Goal: Task Accomplishment & Management: Complete application form

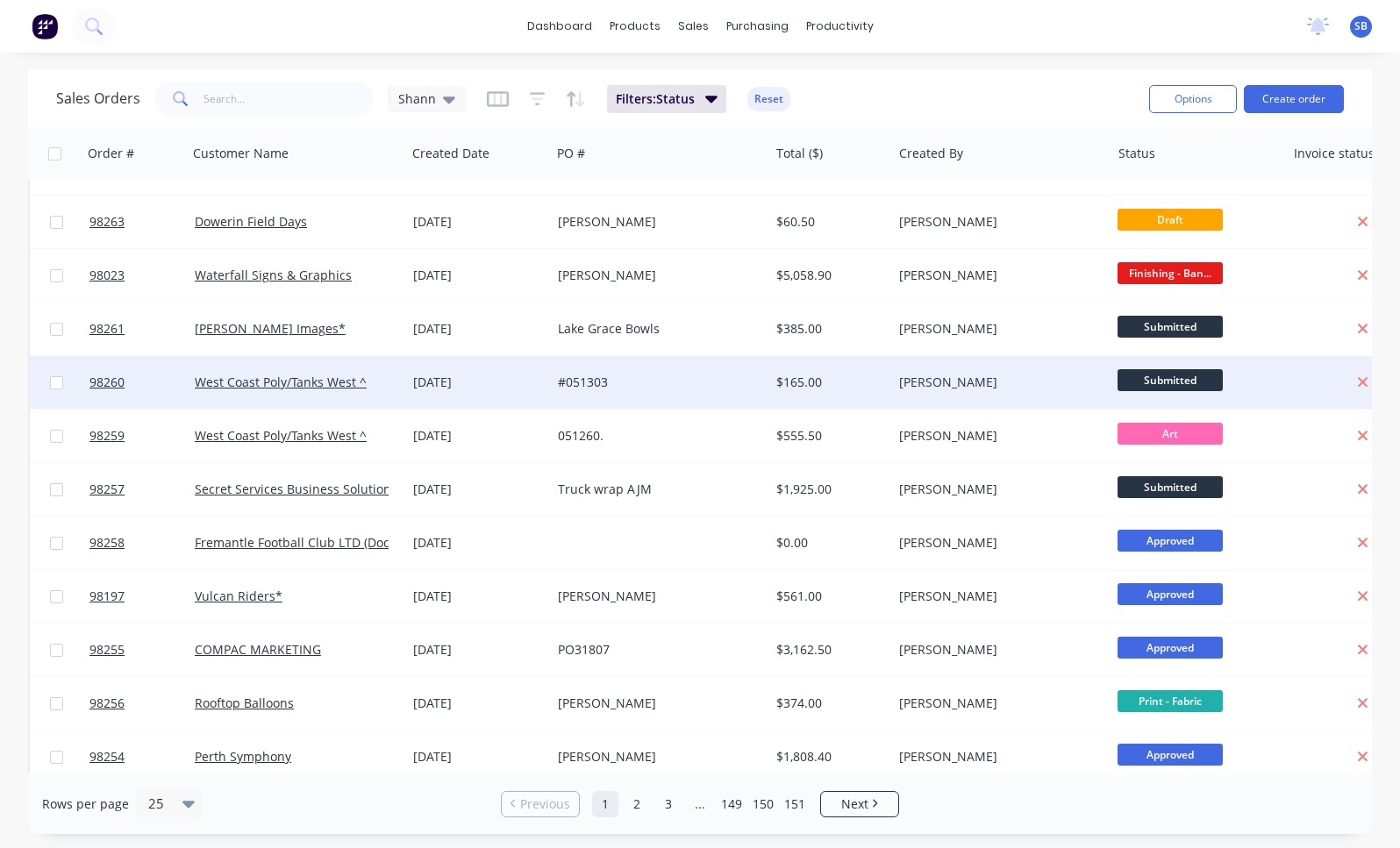
scroll to position [43, 0]
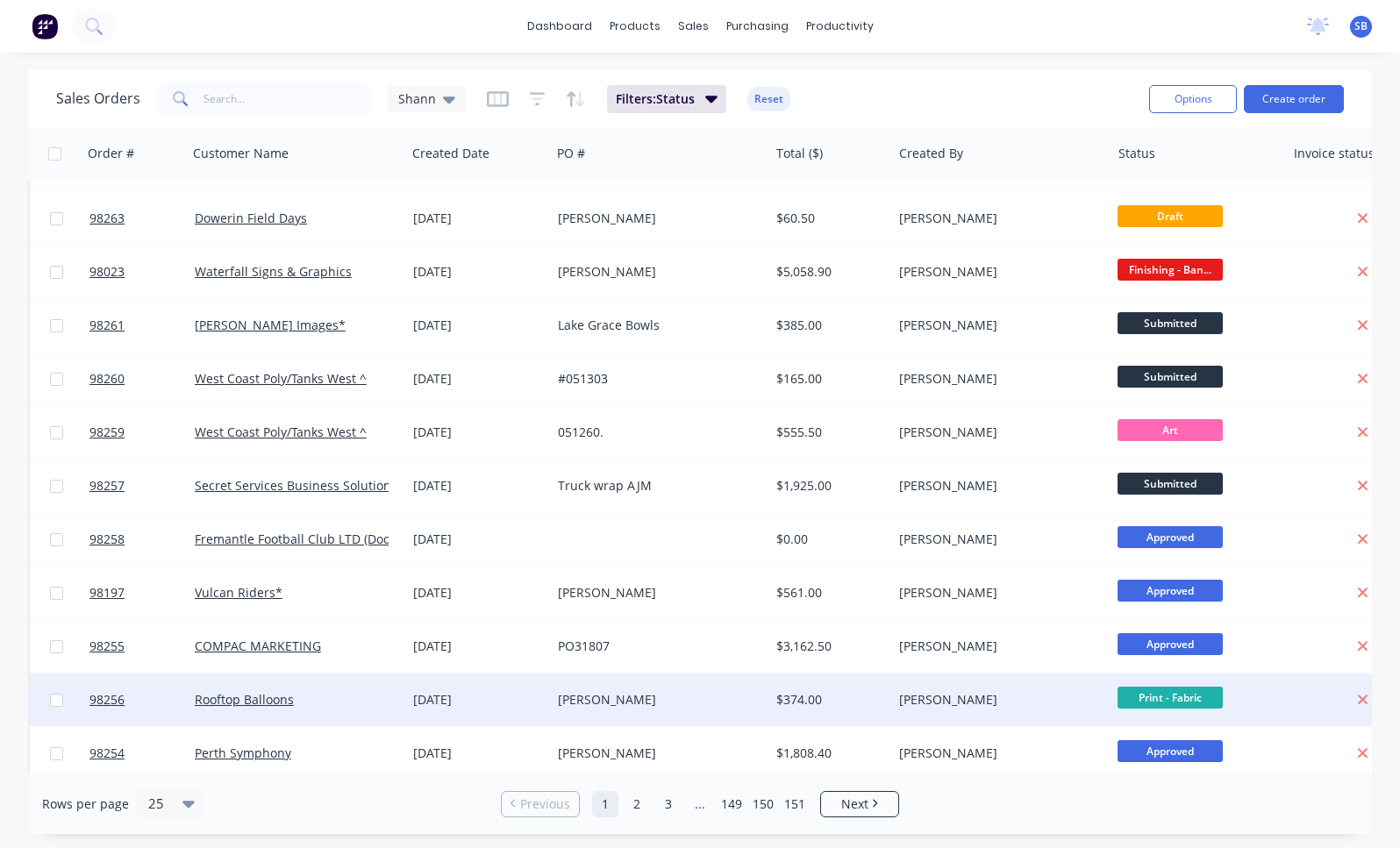
click at [630, 697] on div "[PERSON_NAME]" at bounding box center [654, 700] width 194 height 18
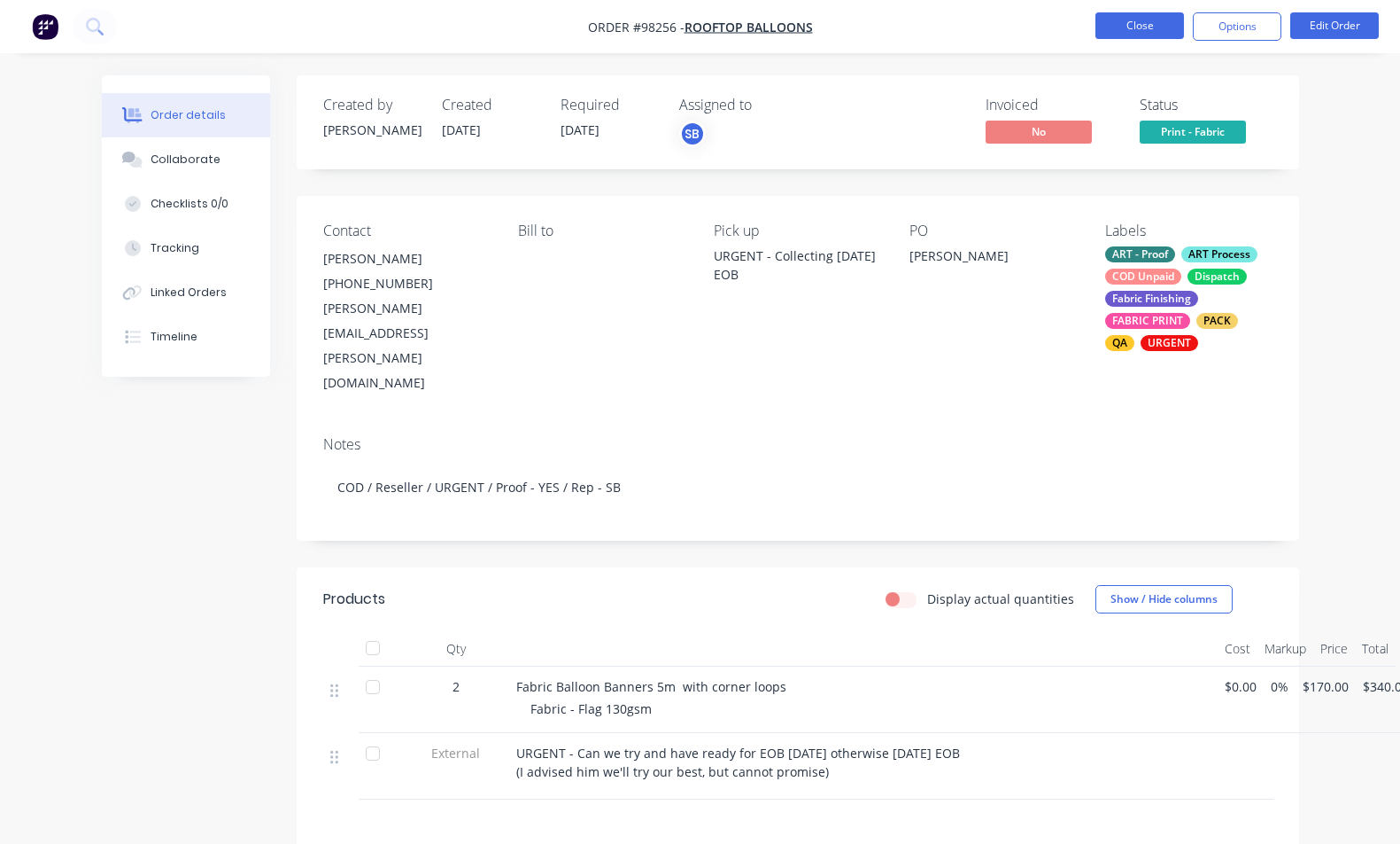
click at [1111, 31] on button "Close" at bounding box center [1140, 25] width 88 height 27
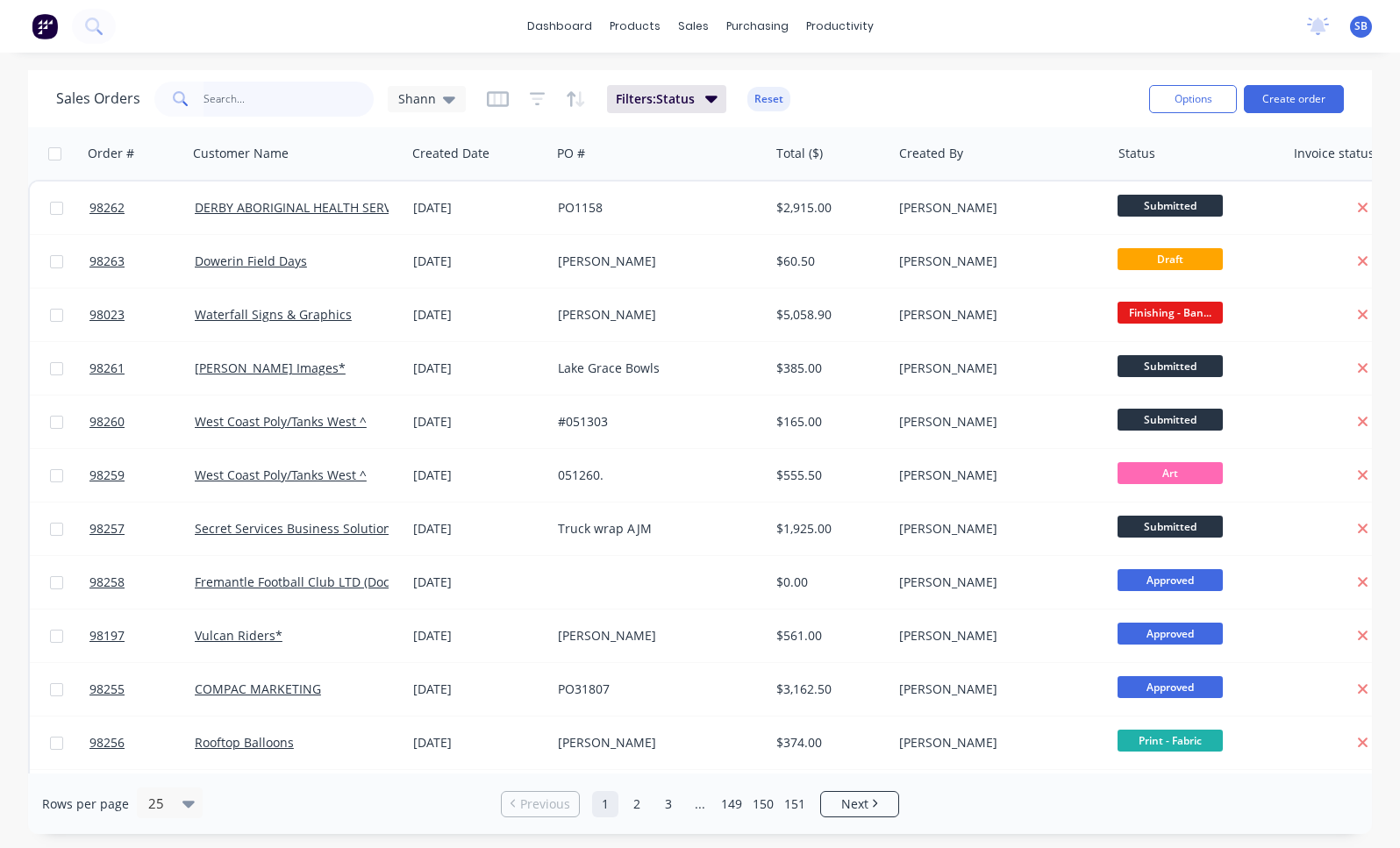
click at [308, 96] on input "text" at bounding box center [289, 99] width 171 height 35
type input "vulcan"
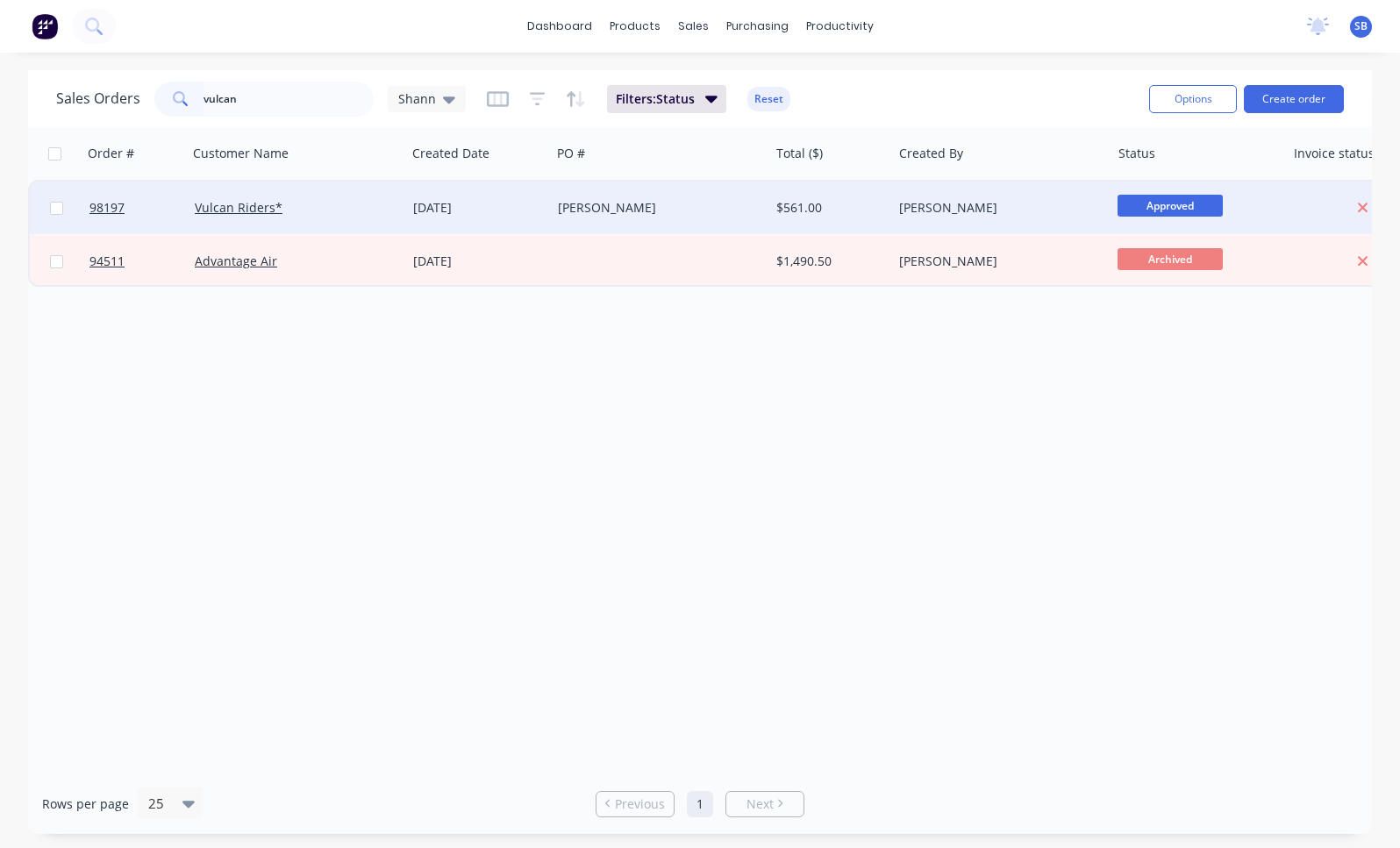
click at [620, 207] on div "[PERSON_NAME]" at bounding box center [654, 208] width 194 height 18
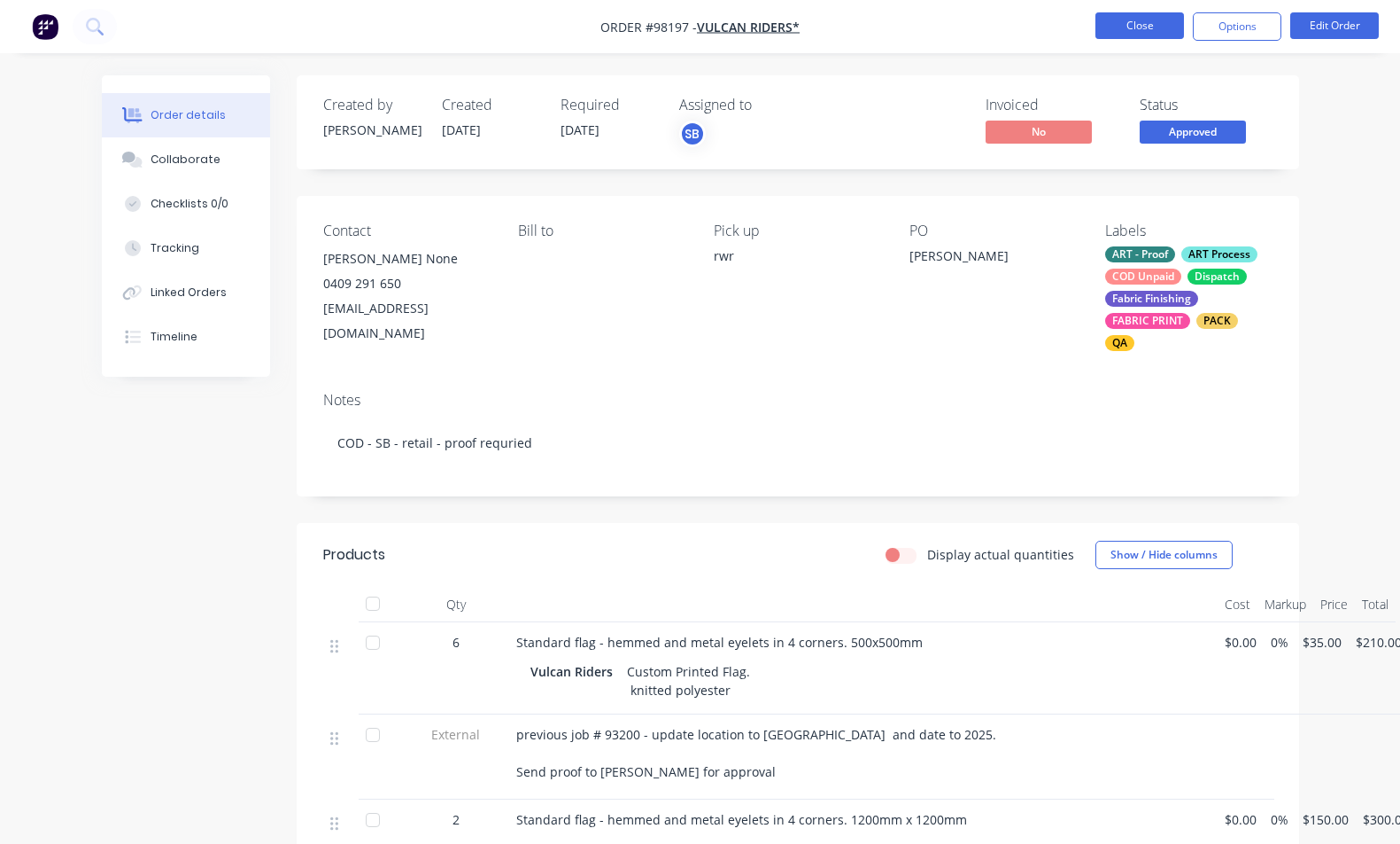
click at [1146, 23] on button "Close" at bounding box center [1140, 25] width 88 height 27
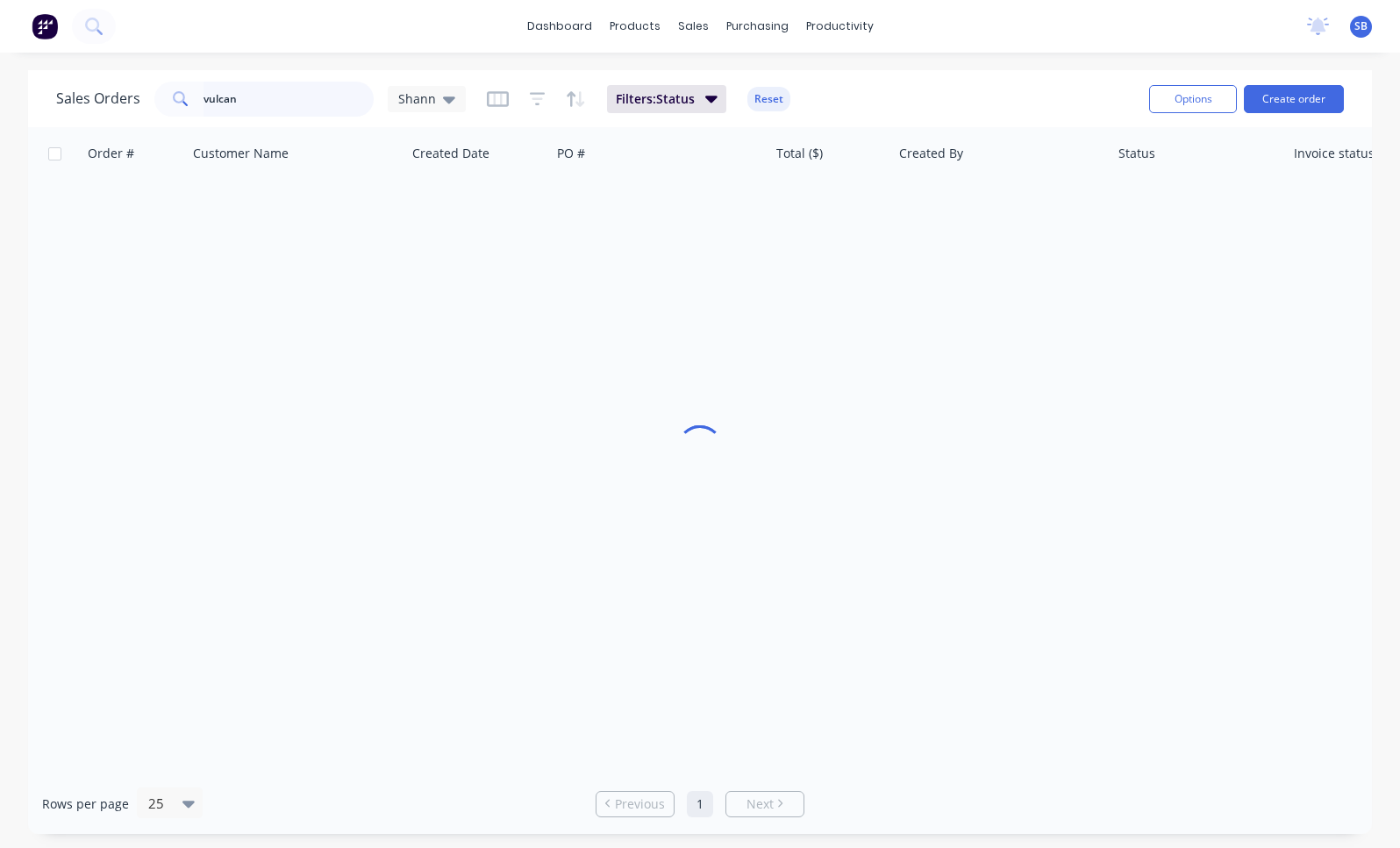
click at [281, 96] on input "vulcan" at bounding box center [289, 99] width 171 height 35
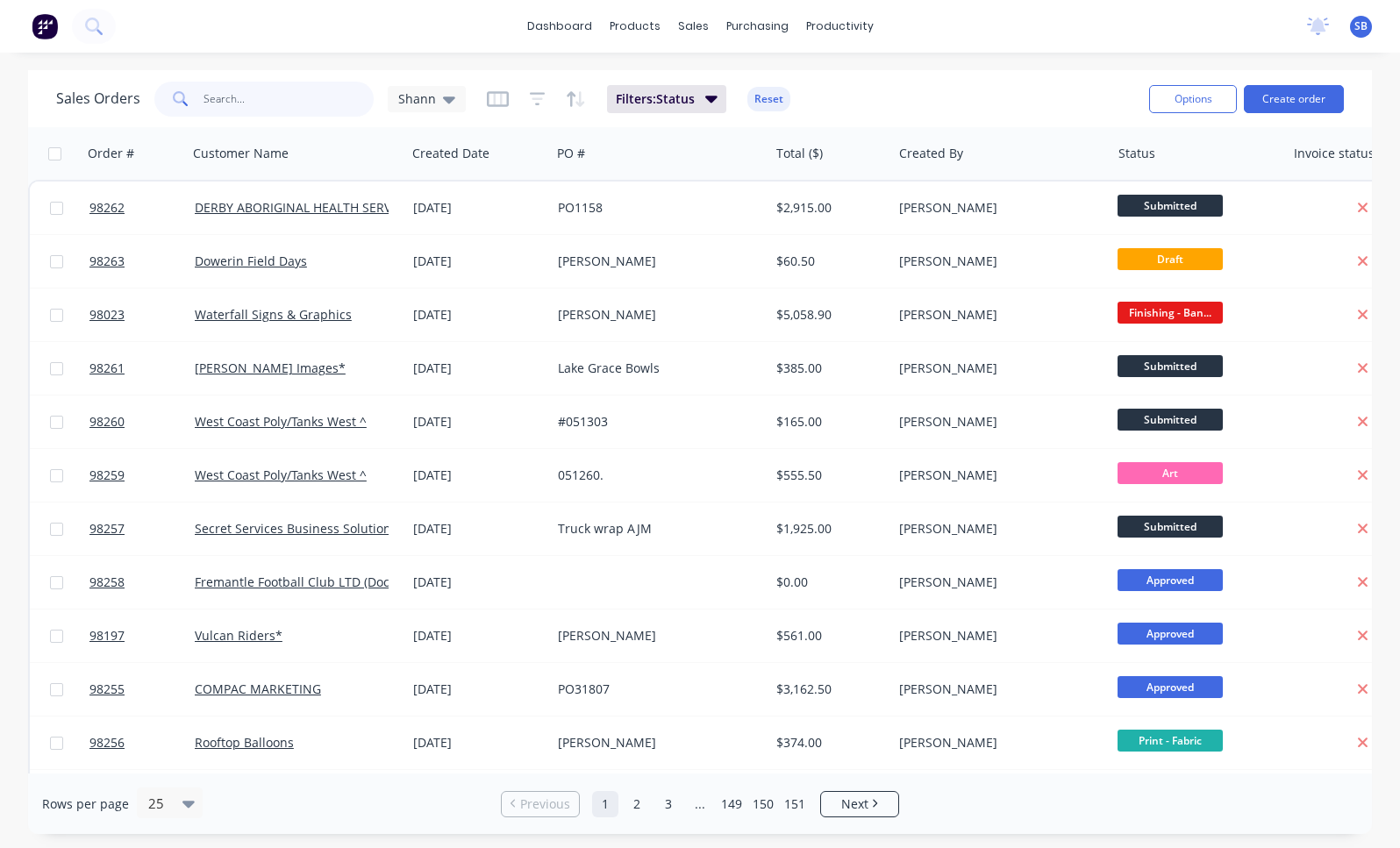
click at [318, 93] on input "text" at bounding box center [289, 99] width 171 height 35
type input "armadale"
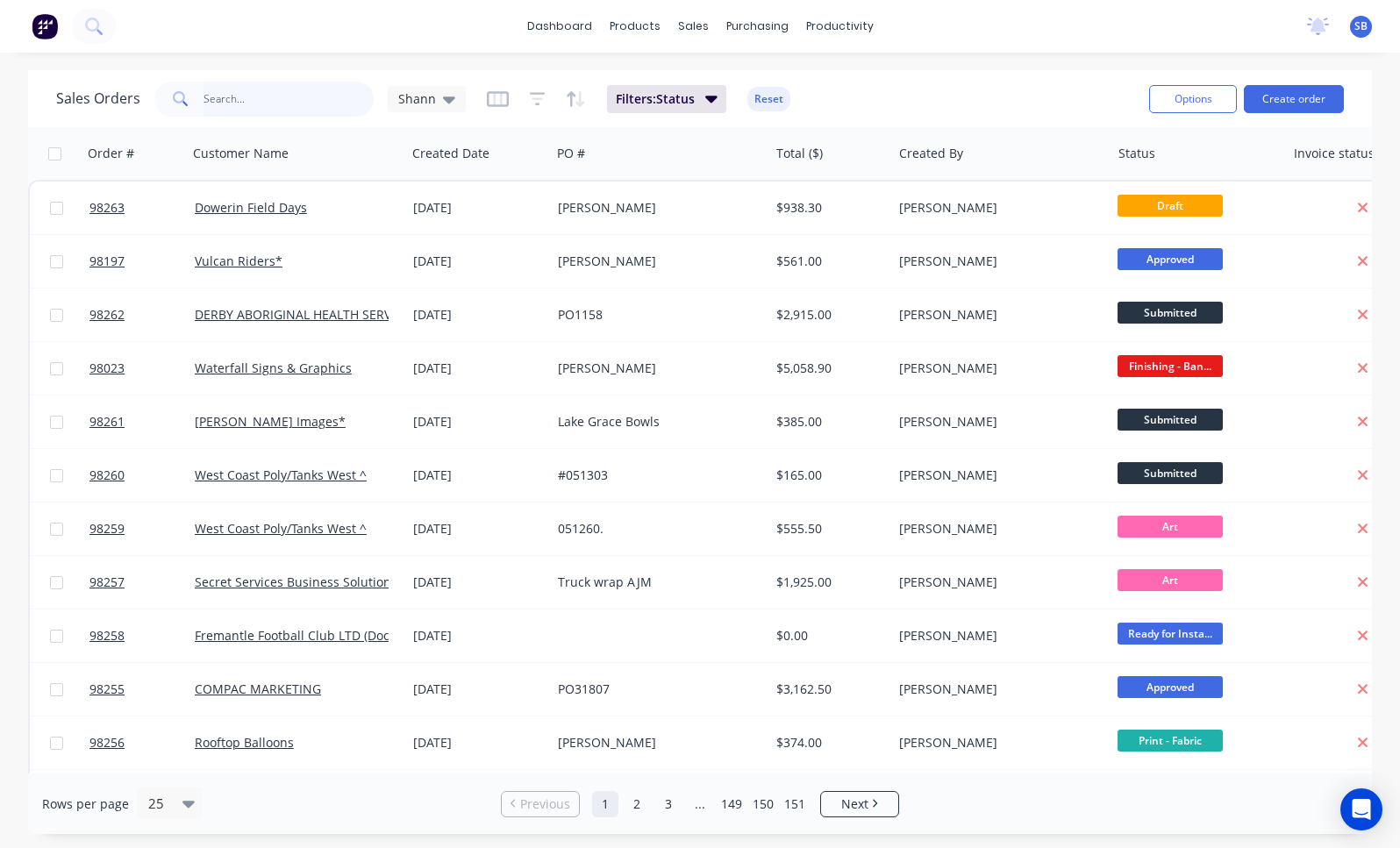
click at [229, 99] on input "text" at bounding box center [289, 99] width 171 height 35
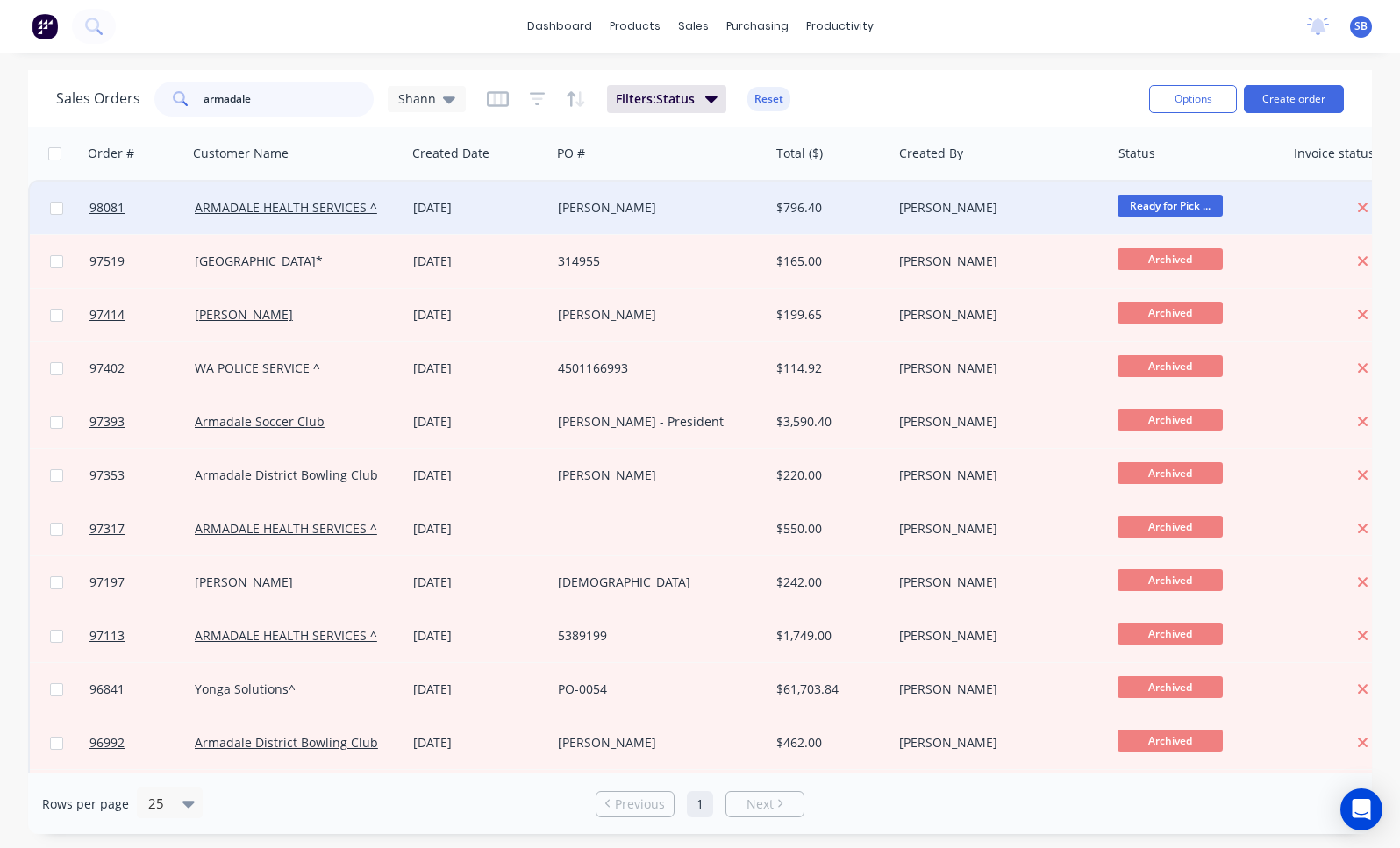
type input "armadale"
click at [586, 205] on div "Aslyn" at bounding box center [654, 208] width 194 height 18
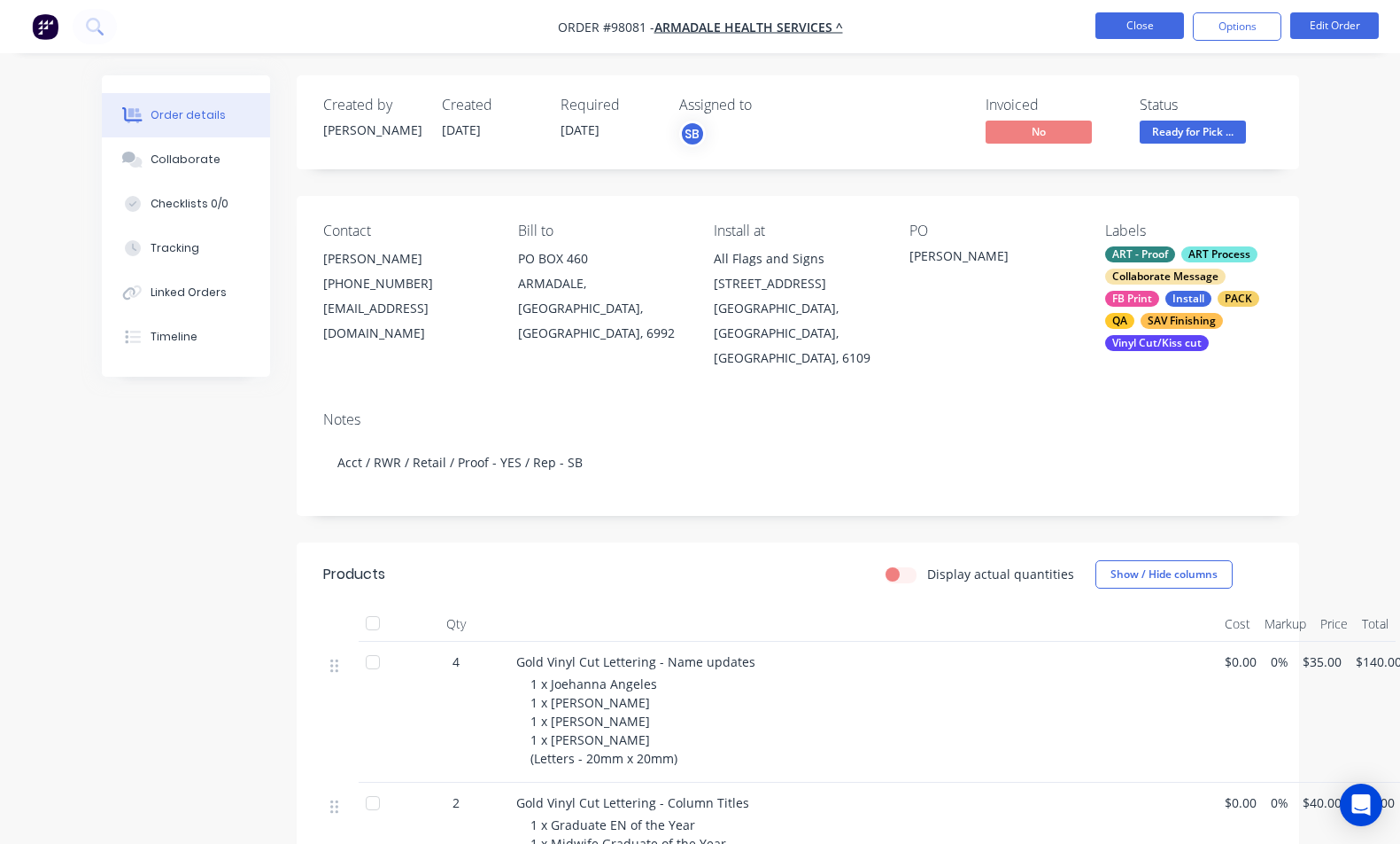
click at [1156, 29] on button "Close" at bounding box center [1140, 25] width 88 height 27
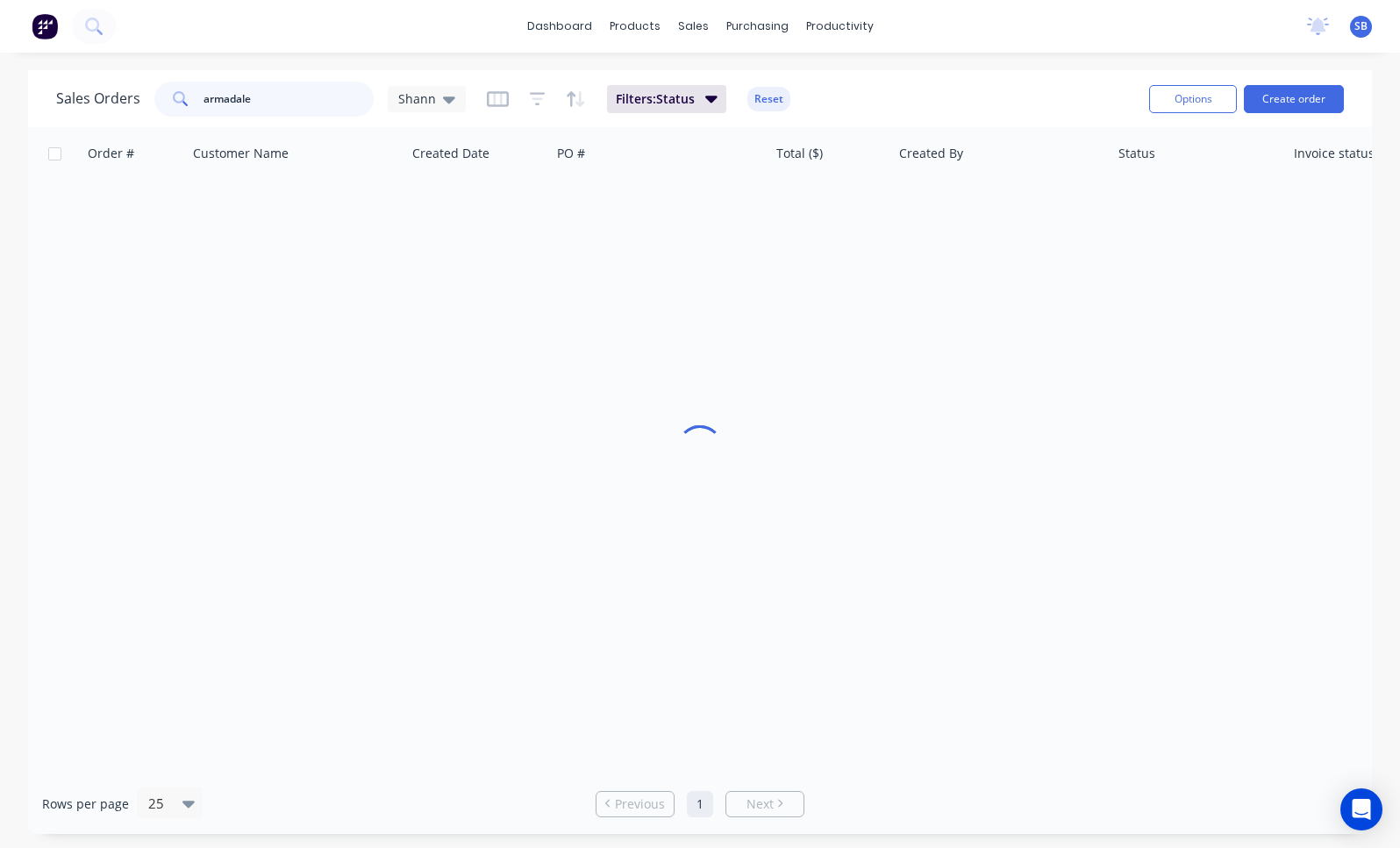
click at [275, 101] on input "armadale" at bounding box center [289, 99] width 171 height 35
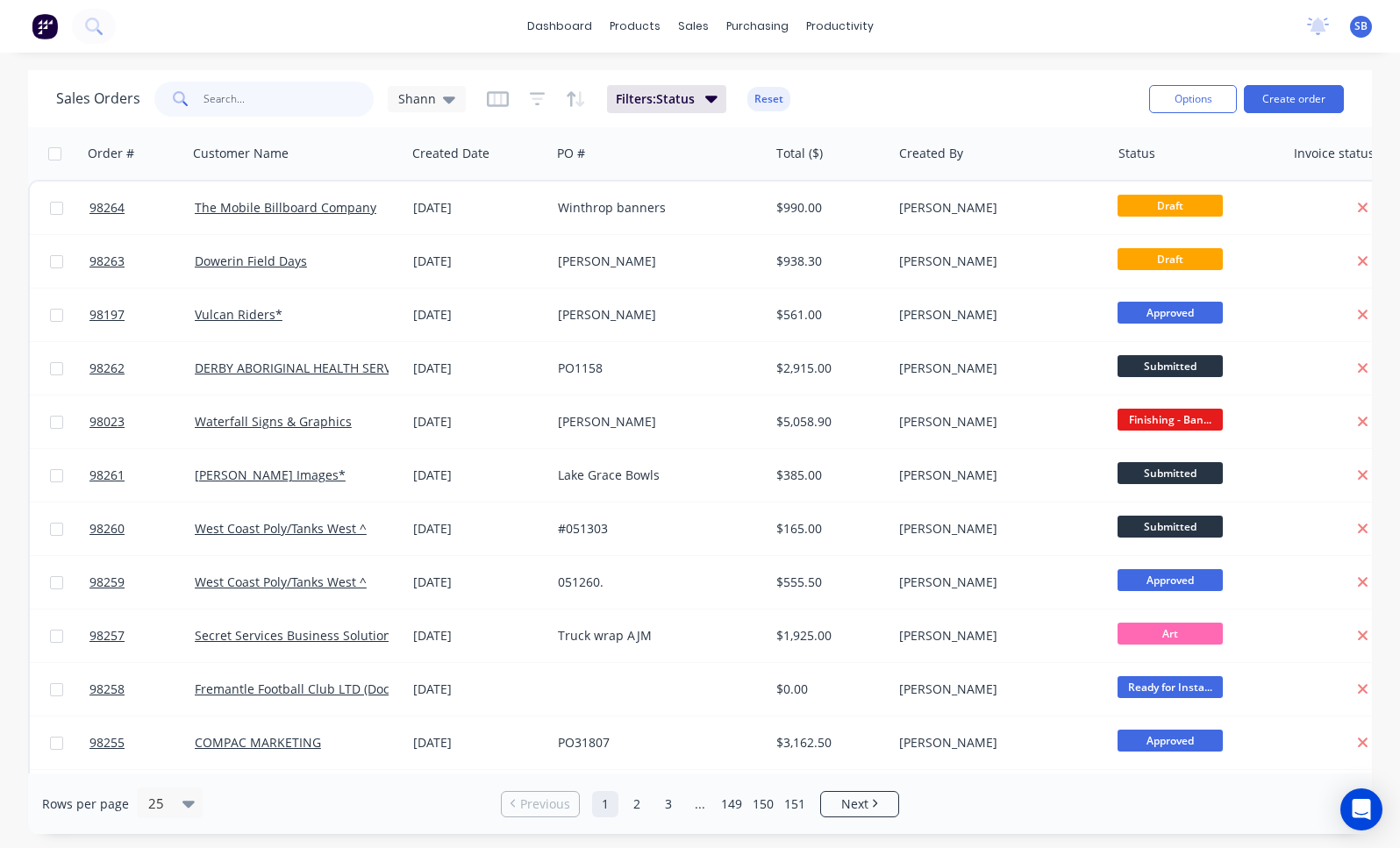
click at [332, 97] on input "text" at bounding box center [289, 99] width 171 height 35
type input "waterfall"
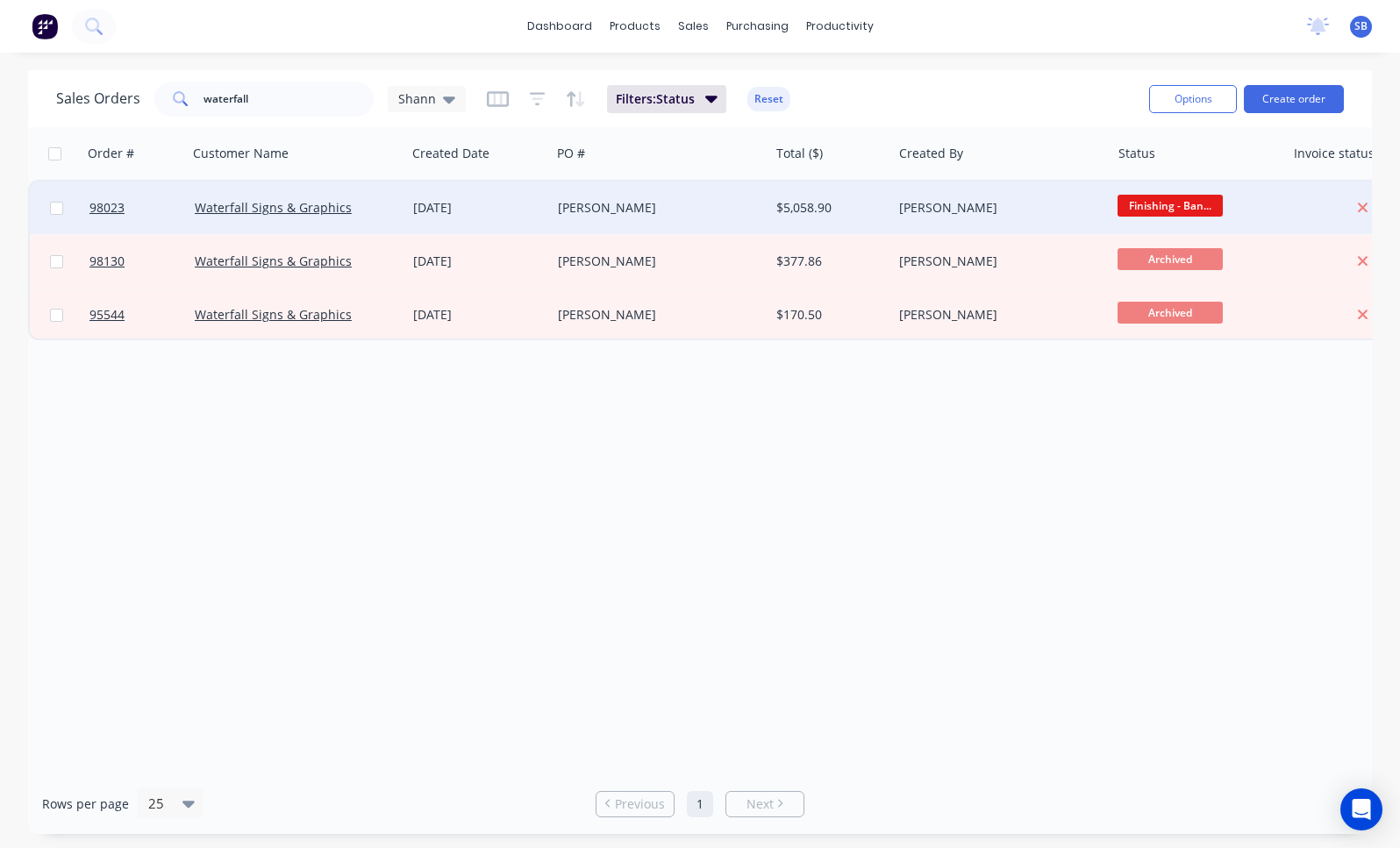
click at [639, 210] on div "[PERSON_NAME]" at bounding box center [654, 208] width 194 height 18
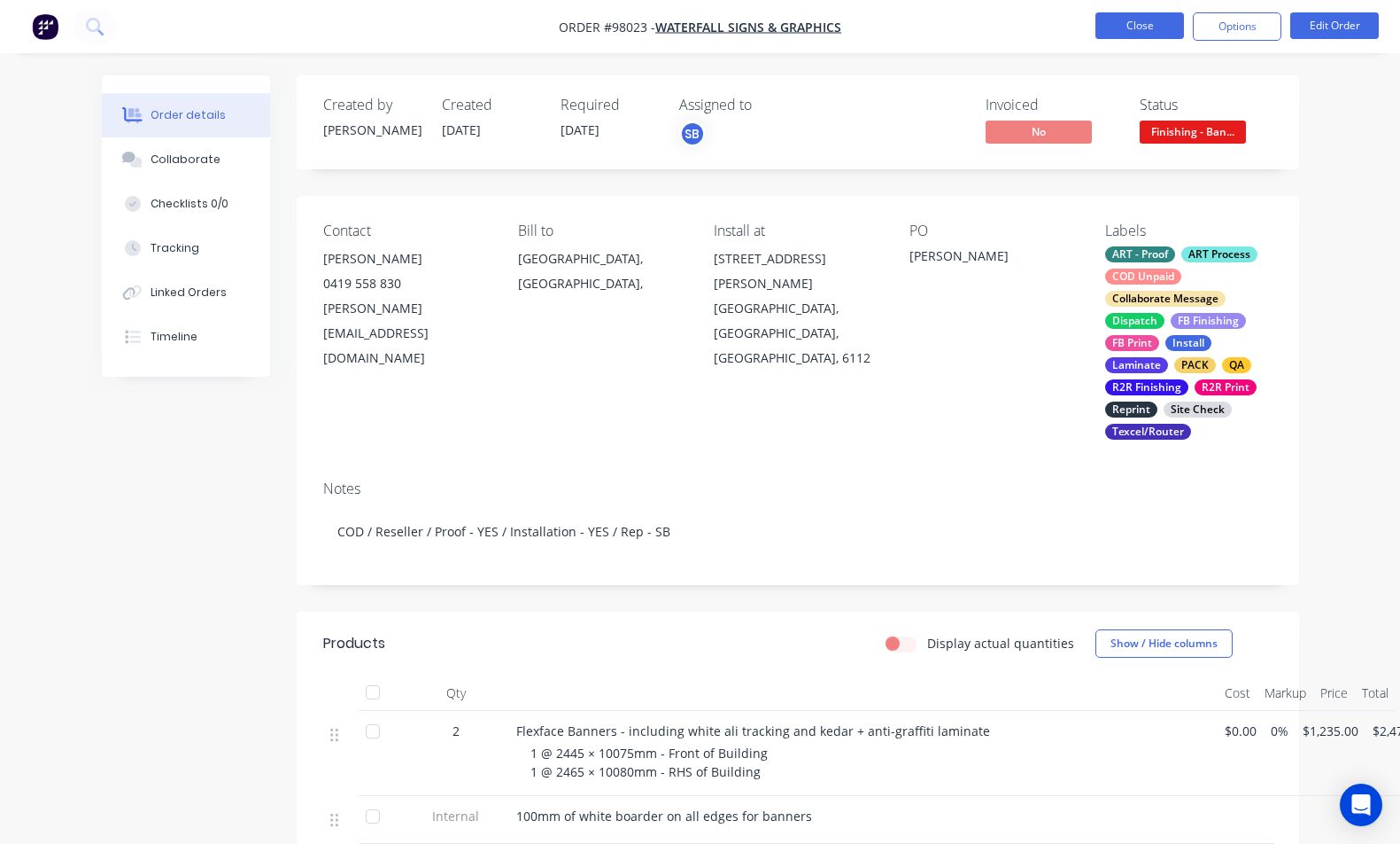
click at [1110, 27] on button "Close" at bounding box center [1140, 25] width 88 height 27
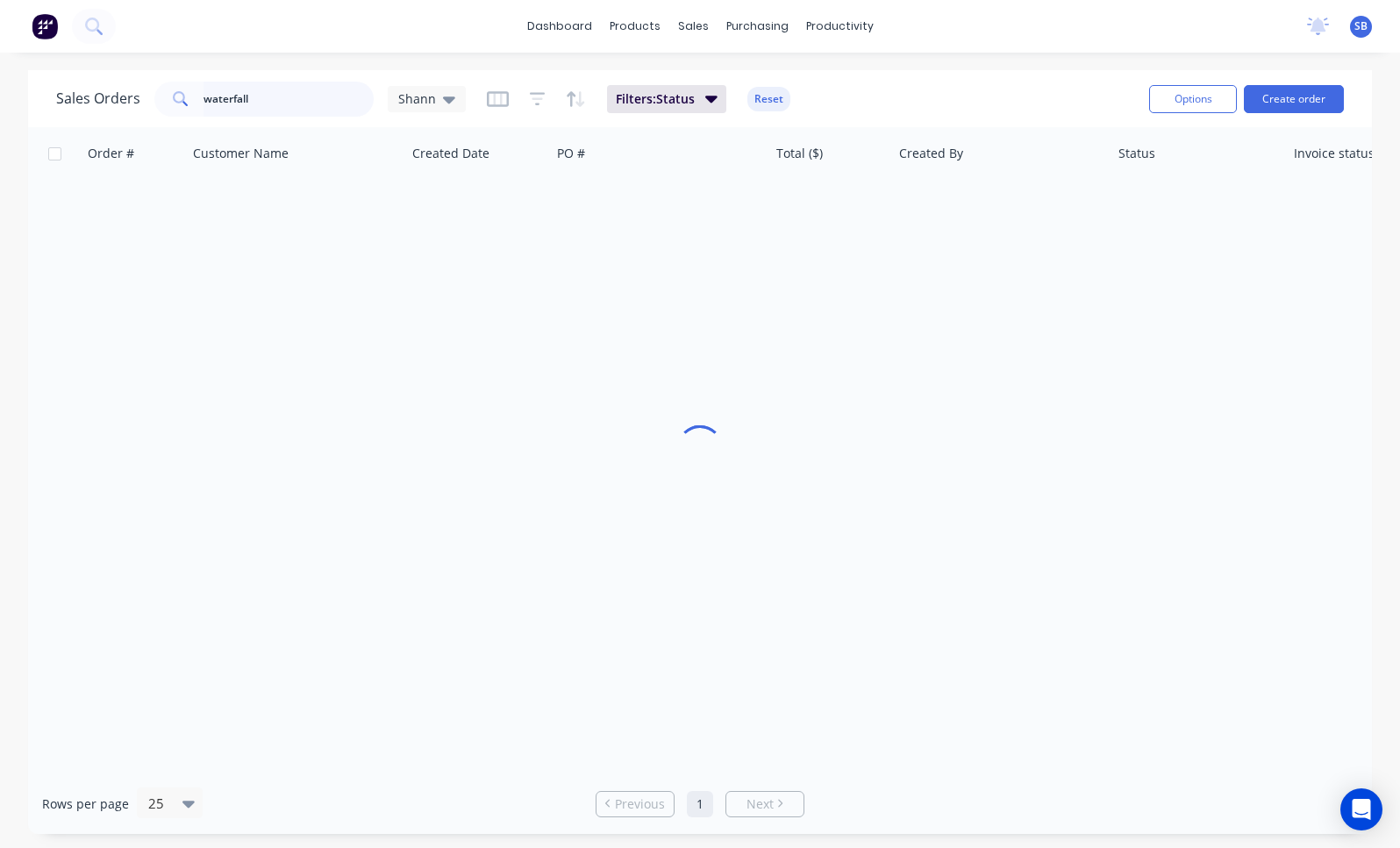
click at [298, 97] on input "waterfall" at bounding box center [289, 99] width 171 height 35
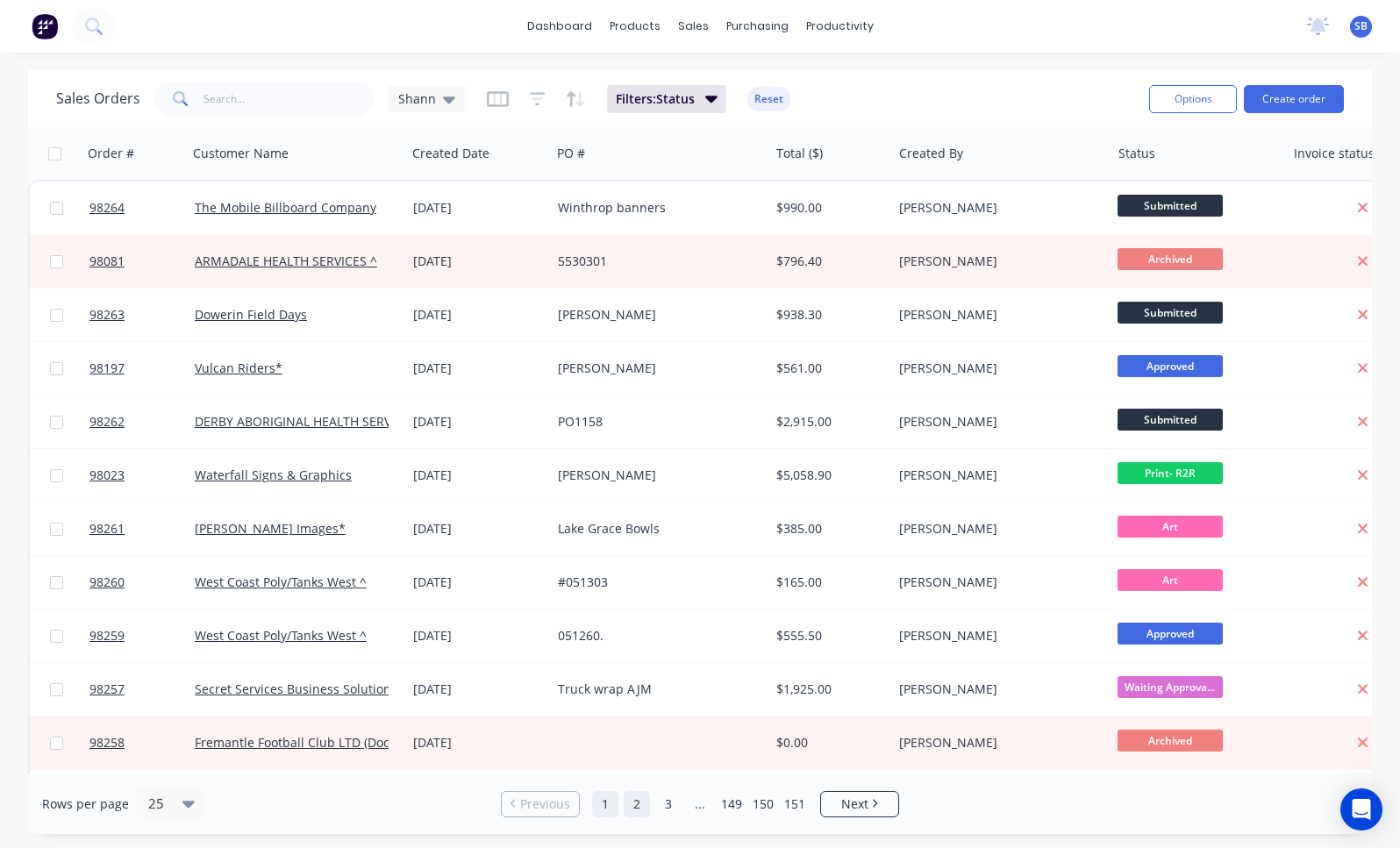
click at [640, 808] on link "2" at bounding box center [637, 804] width 27 height 27
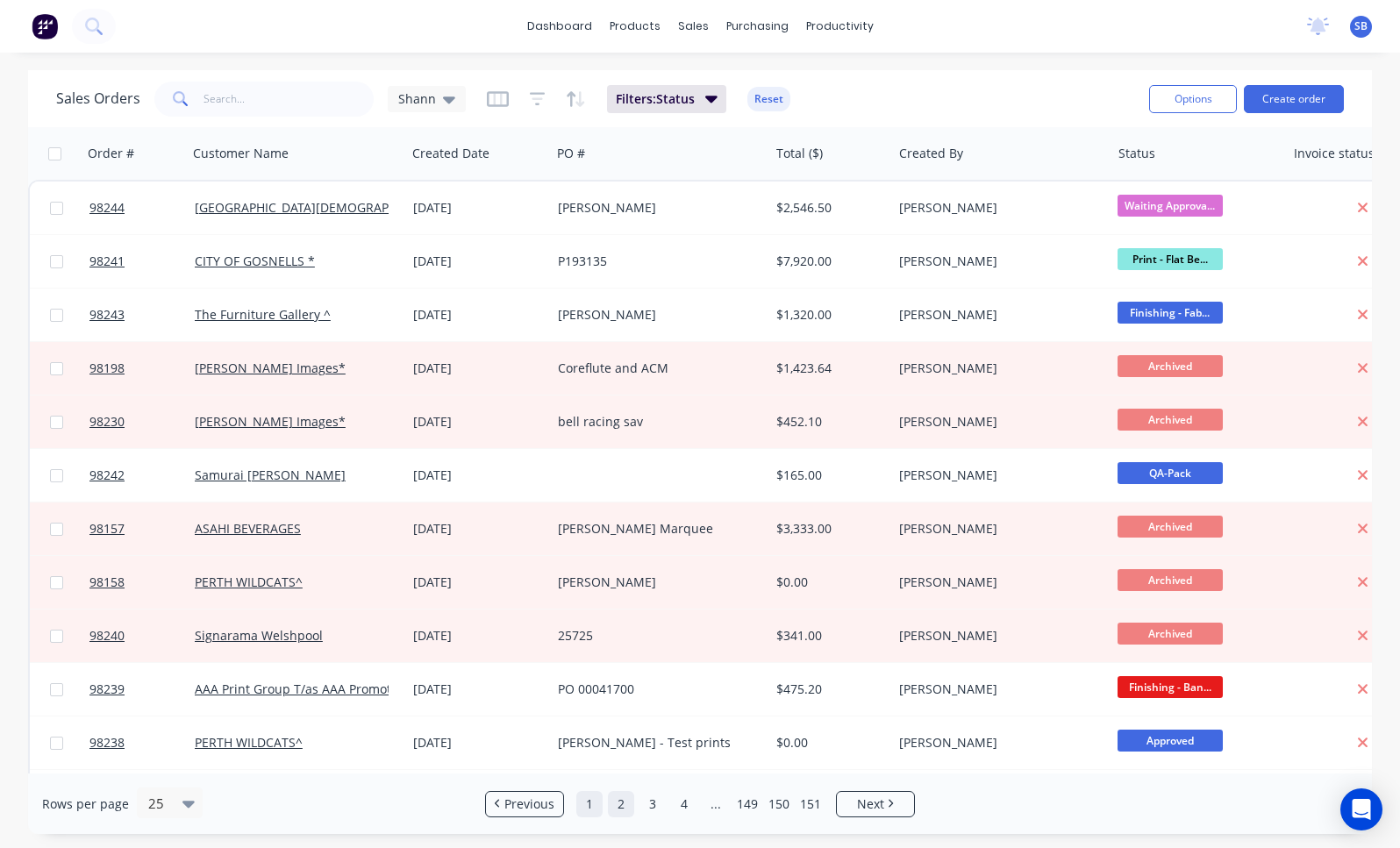
click at [586, 807] on link "1" at bounding box center [589, 804] width 27 height 27
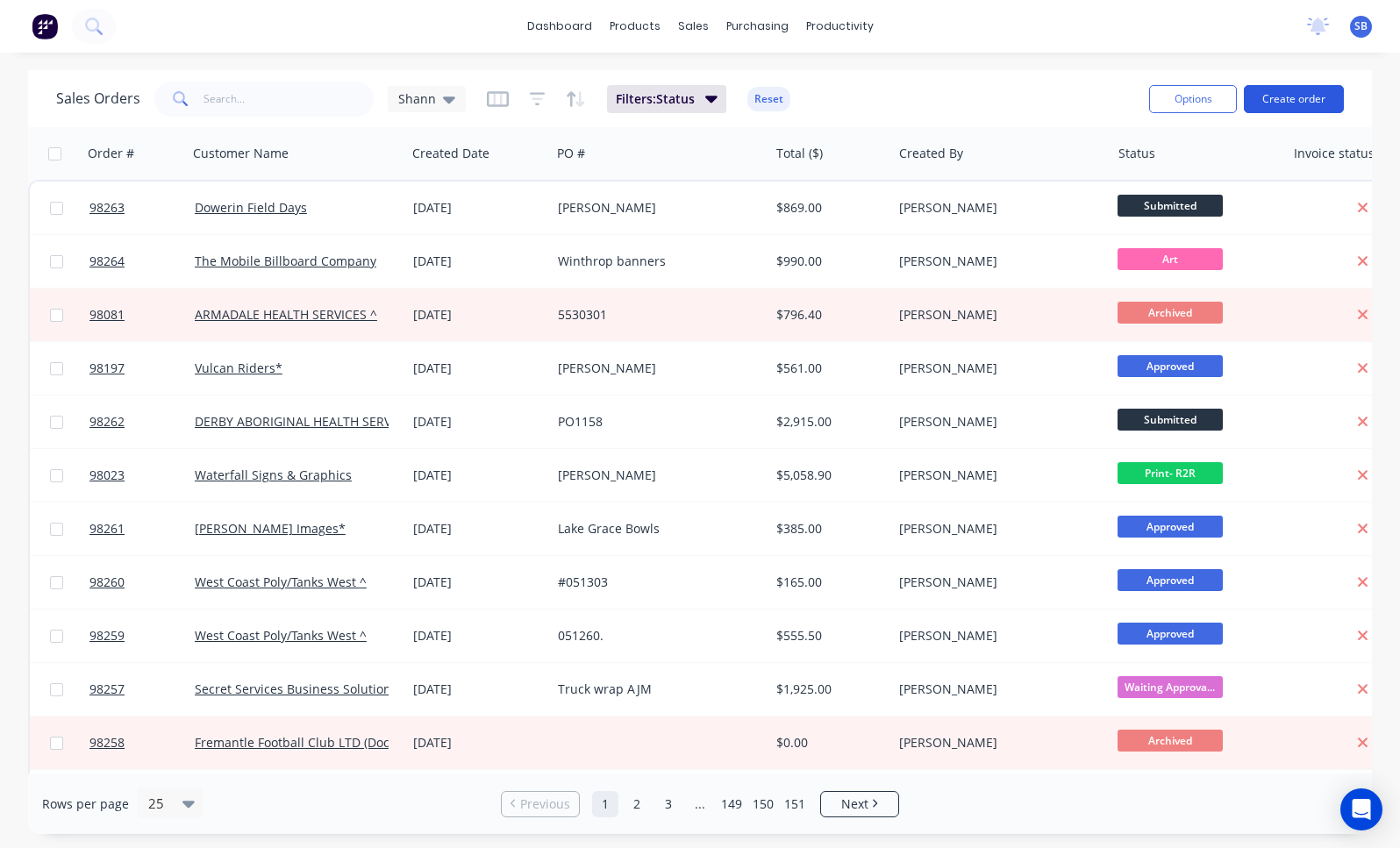
click at [1313, 99] on button "Create order" at bounding box center [1294, 98] width 100 height 29
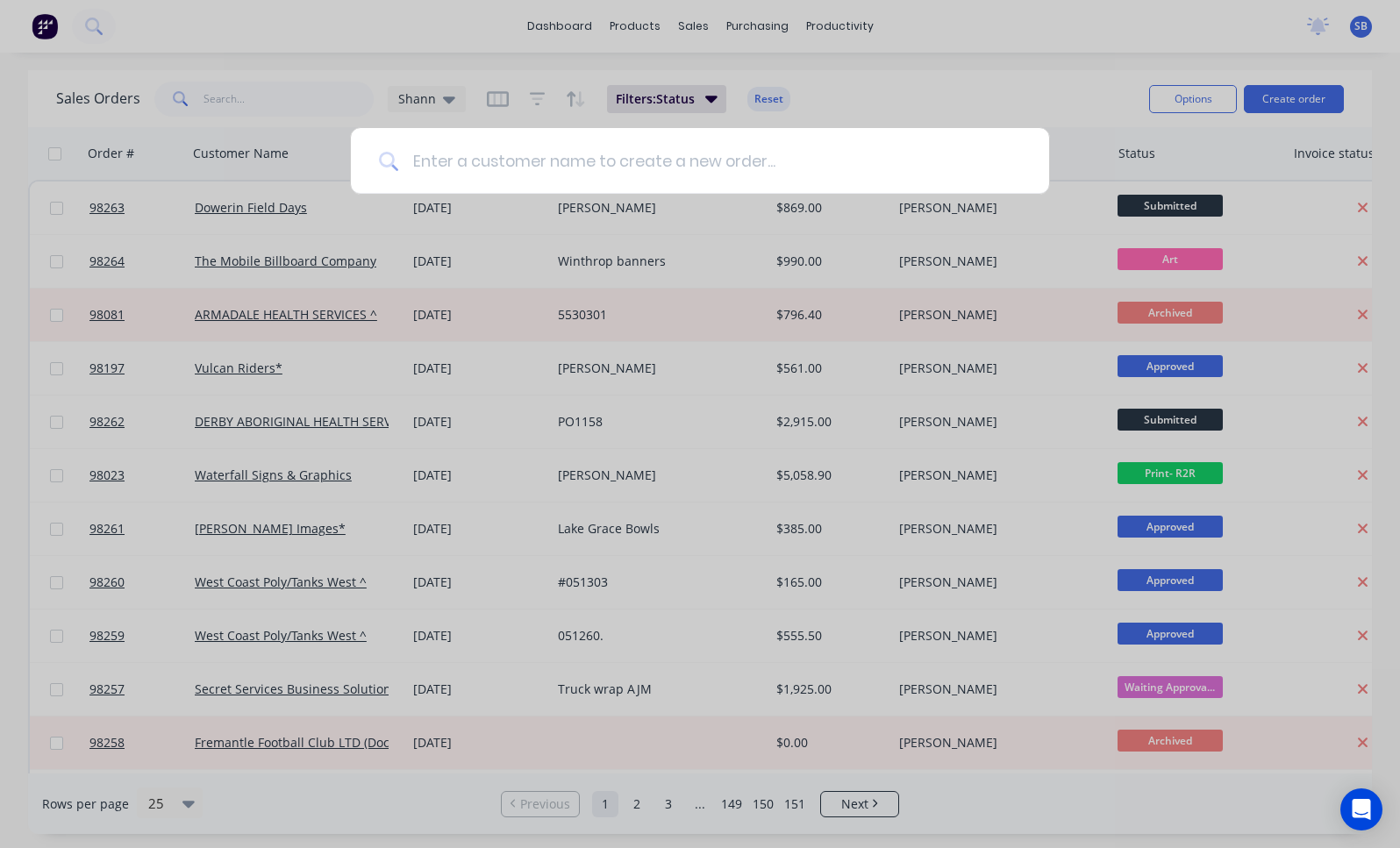
click at [580, 168] on input at bounding box center [709, 160] width 623 height 66
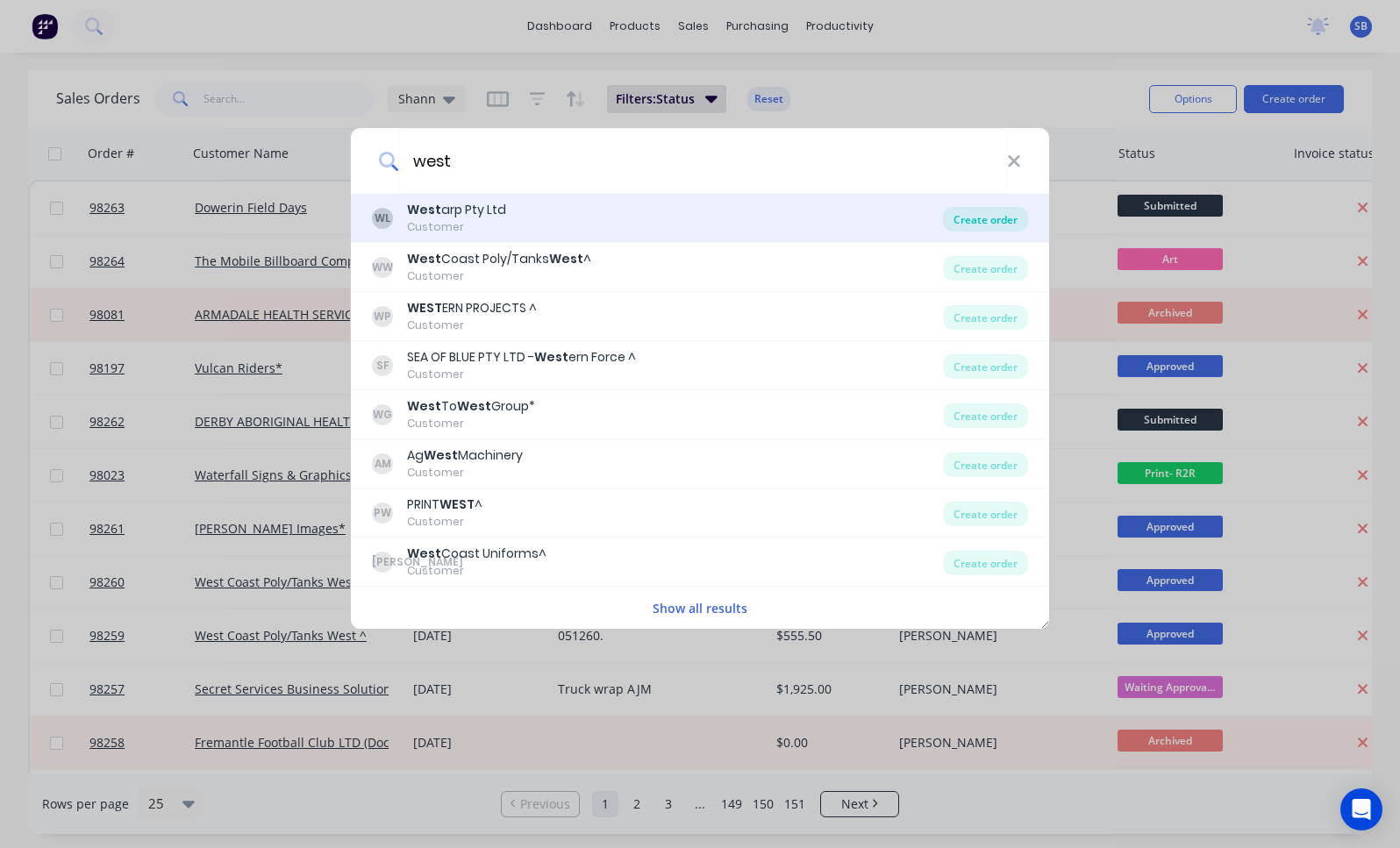
type input "west"
click at [954, 218] on div "Create order" at bounding box center [985, 218] width 85 height 25
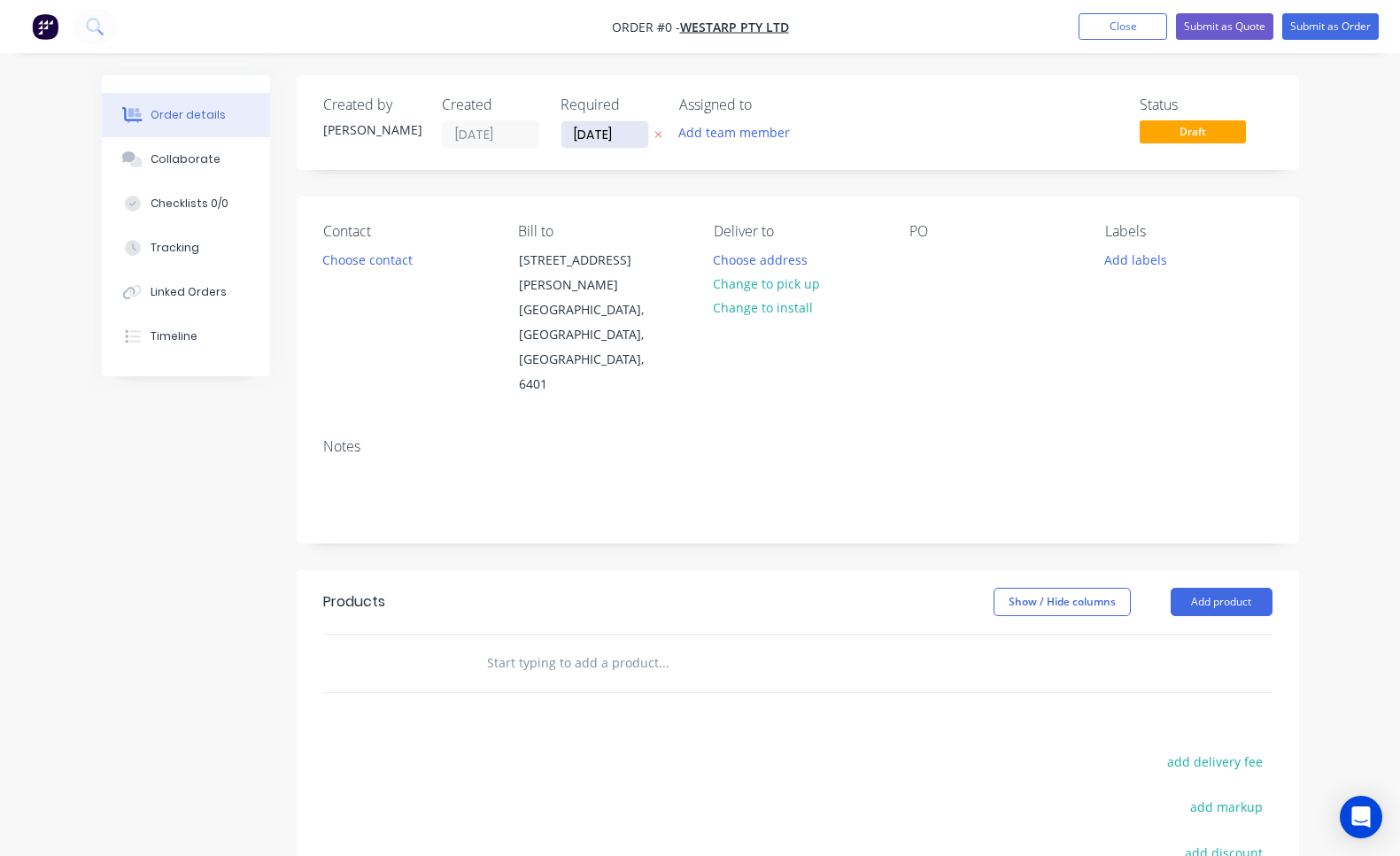
click at [605, 125] on input "15/08/25" at bounding box center [604, 134] width 86 height 27
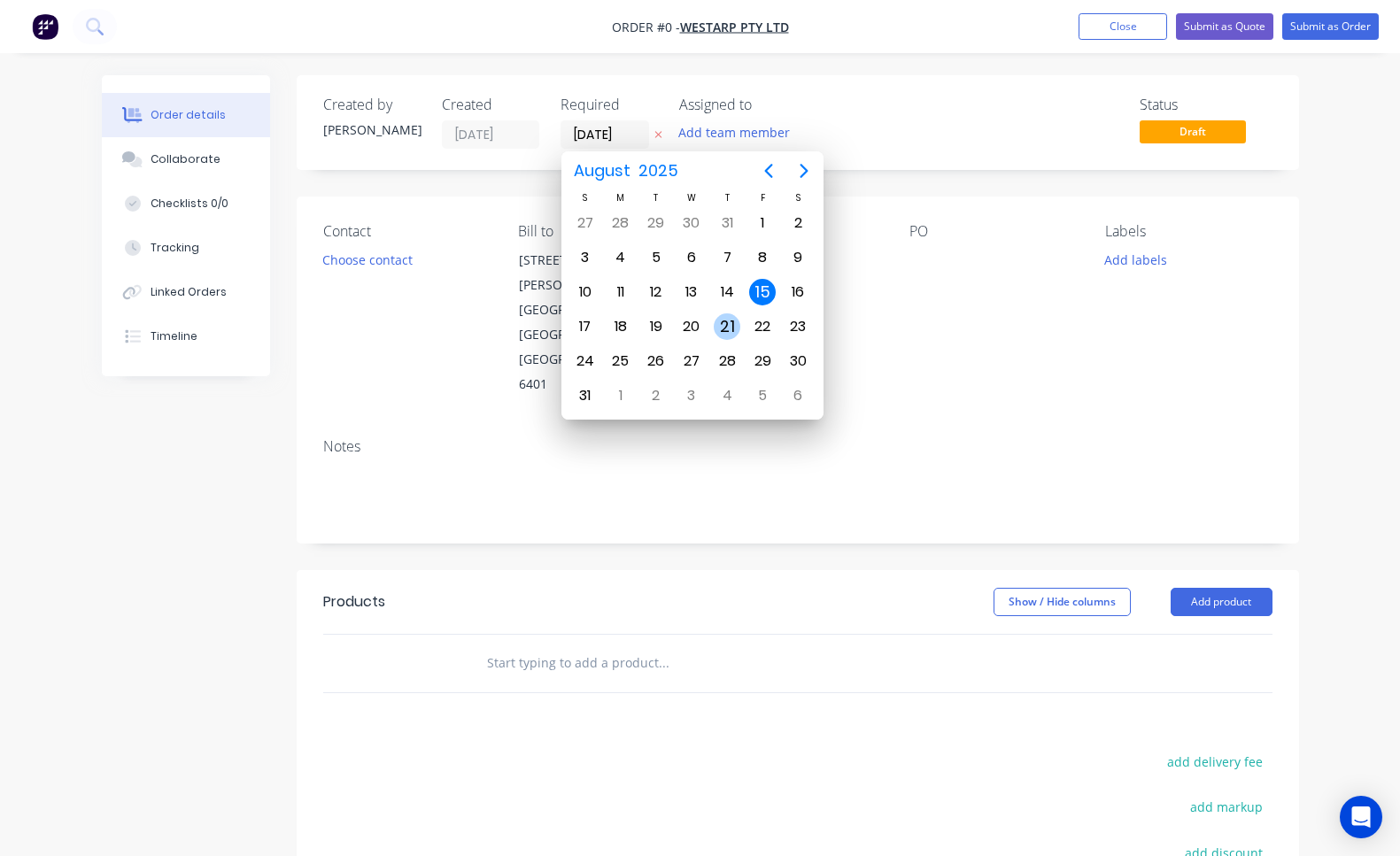
click at [732, 325] on div "21" at bounding box center [727, 327] width 27 height 27
type input "21/08/25"
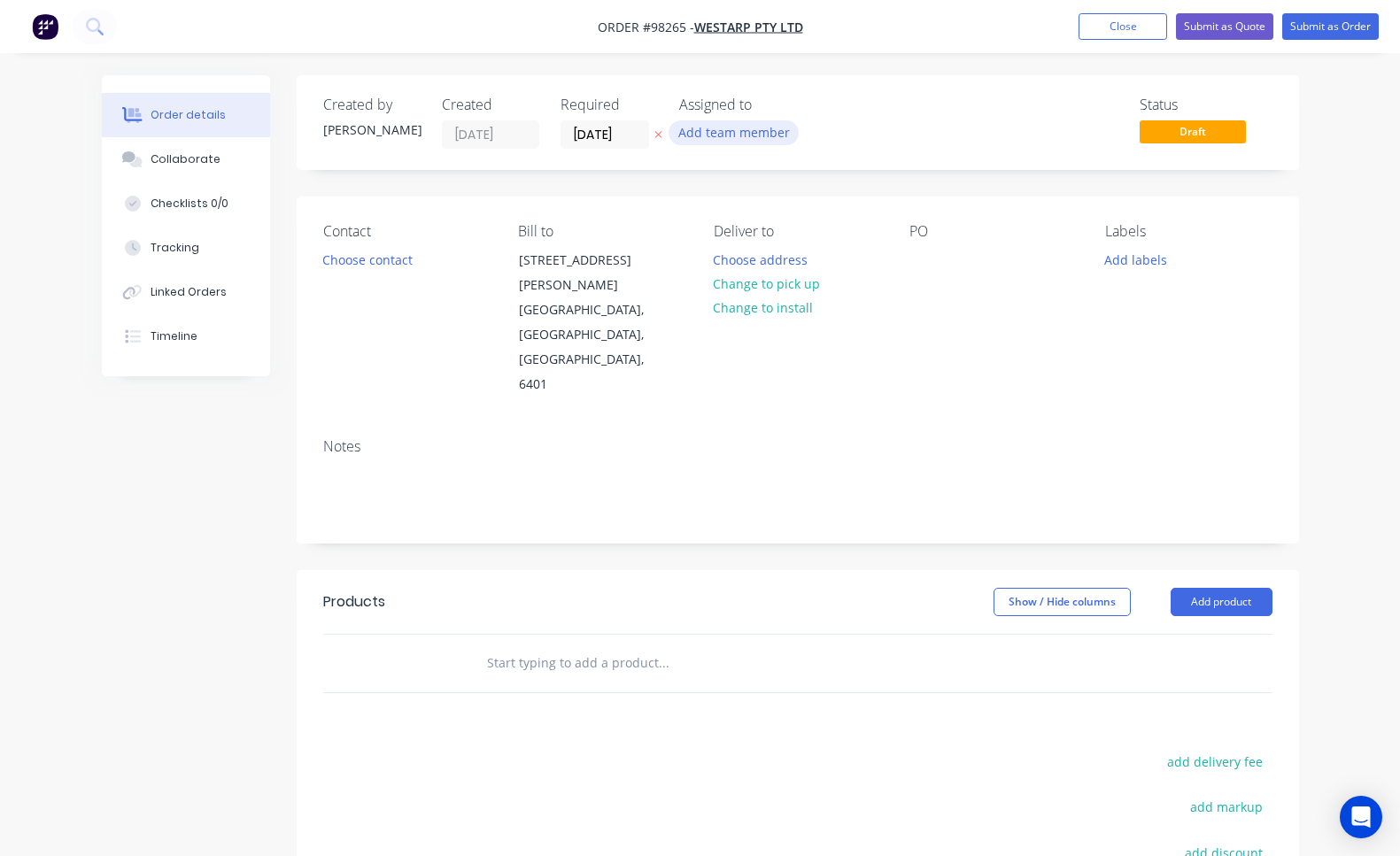
click at [749, 125] on button "Add team member" at bounding box center [733, 132] width 130 height 24
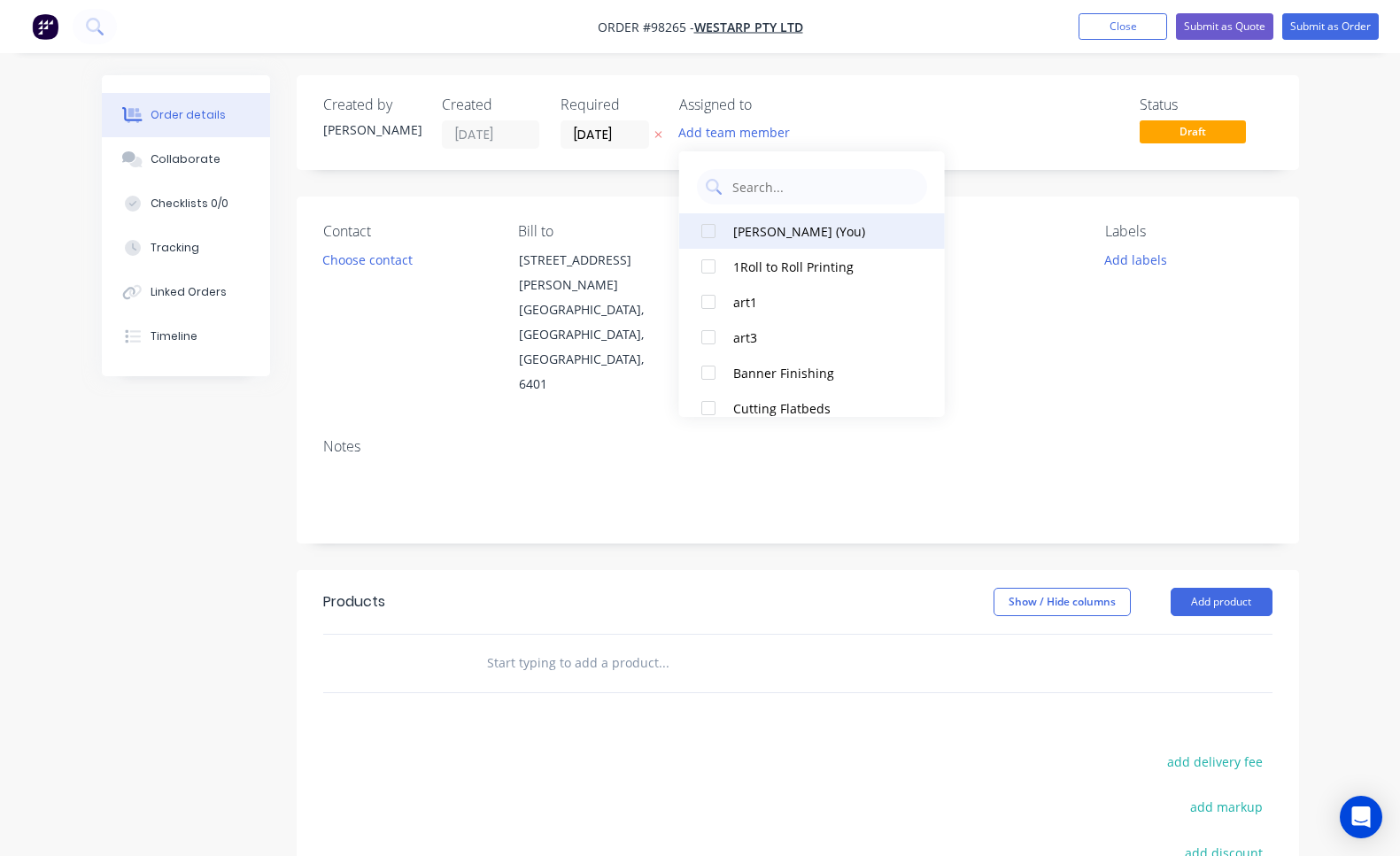
click at [802, 234] on div "Shannon Bowman (You)" at bounding box center [822, 231] width 177 height 19
click at [382, 264] on button "Choose contact" at bounding box center [368, 259] width 109 height 24
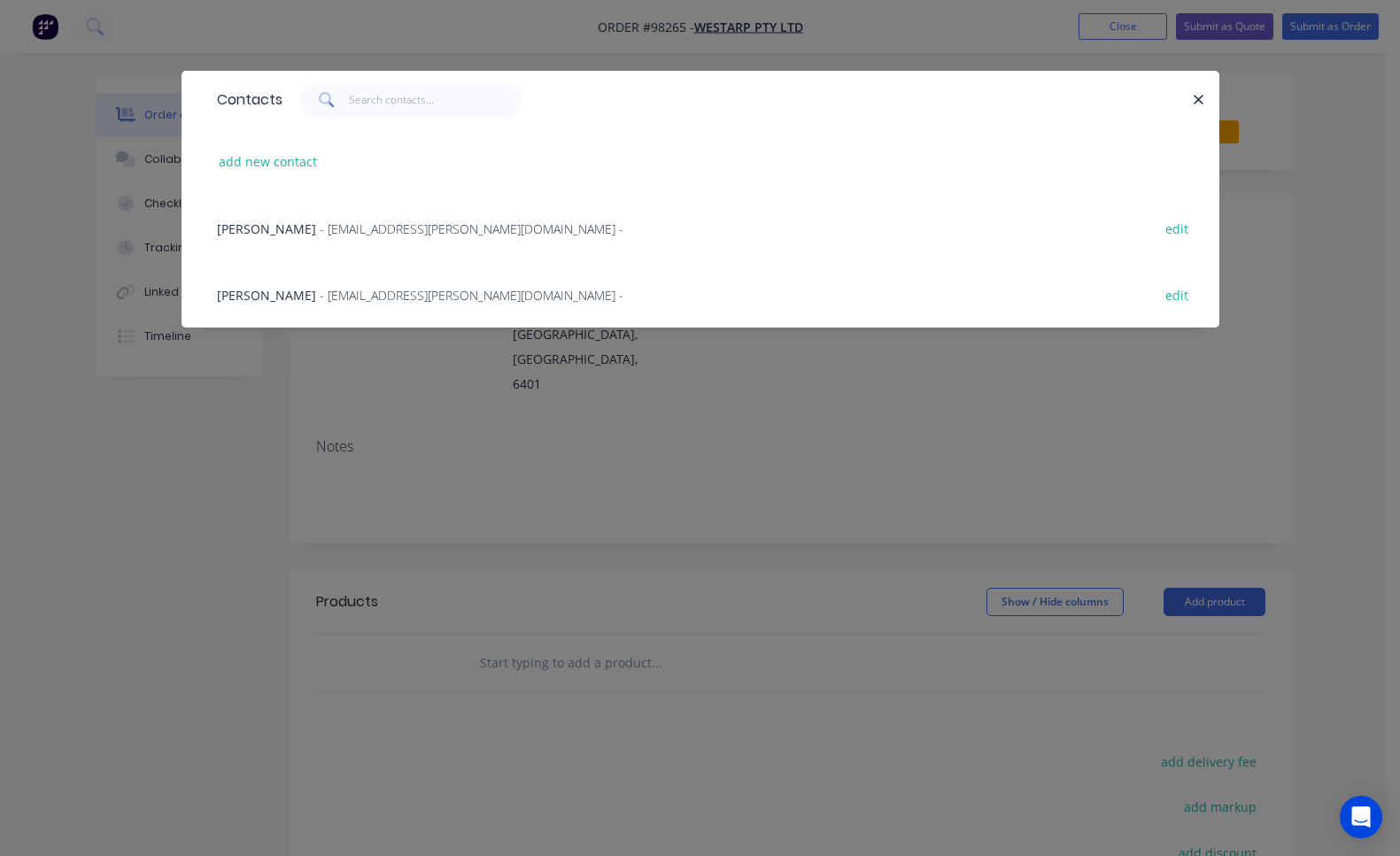
click at [342, 294] on span "- alessia.quinn@westarp.com.au -" at bounding box center [472, 295] width 304 height 17
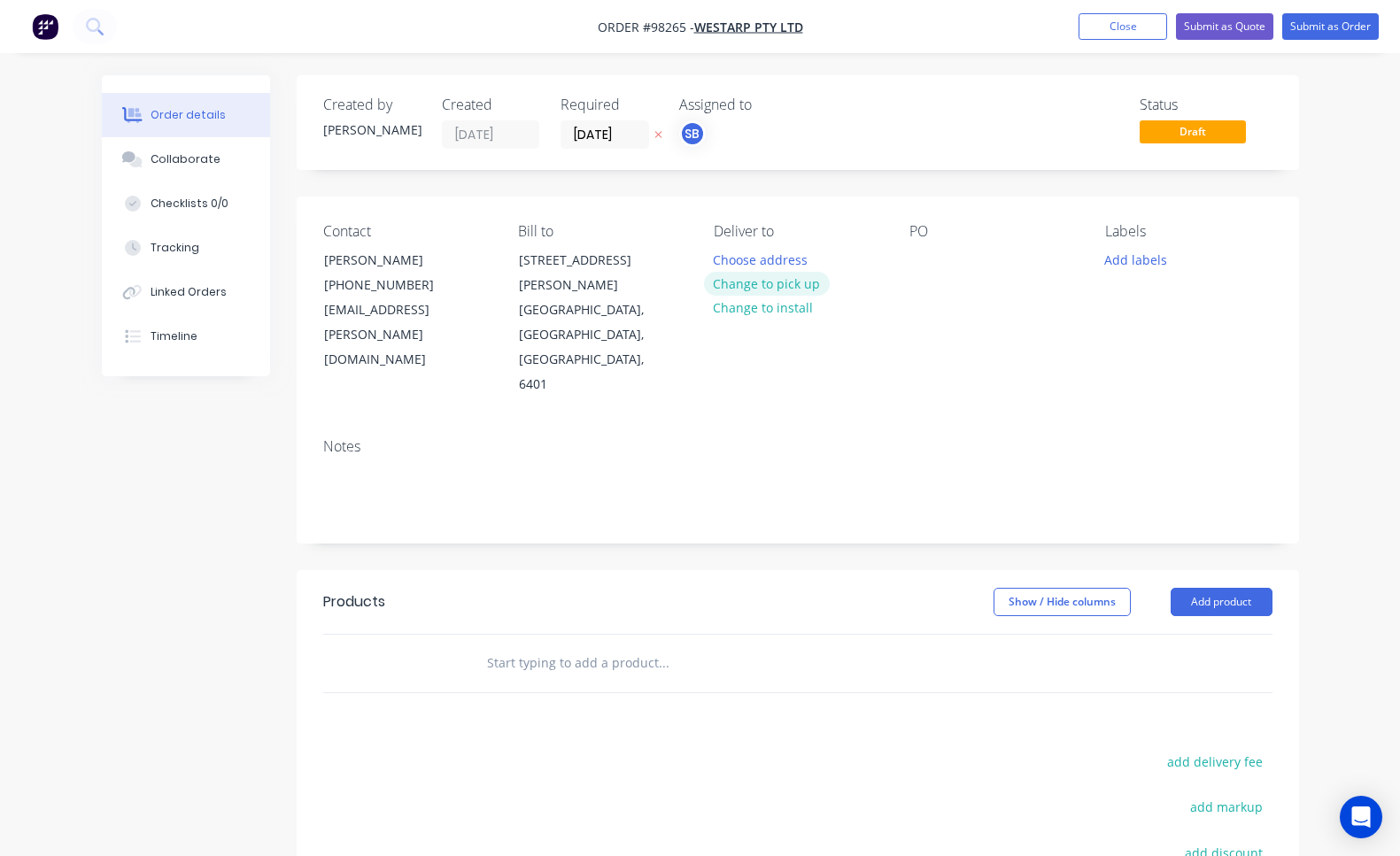
click at [765, 286] on button "Change to pick up" at bounding box center [767, 284] width 126 height 24
click at [731, 260] on div at bounding box center [728, 260] width 29 height 26
click at [926, 257] on div at bounding box center [924, 260] width 29 height 26
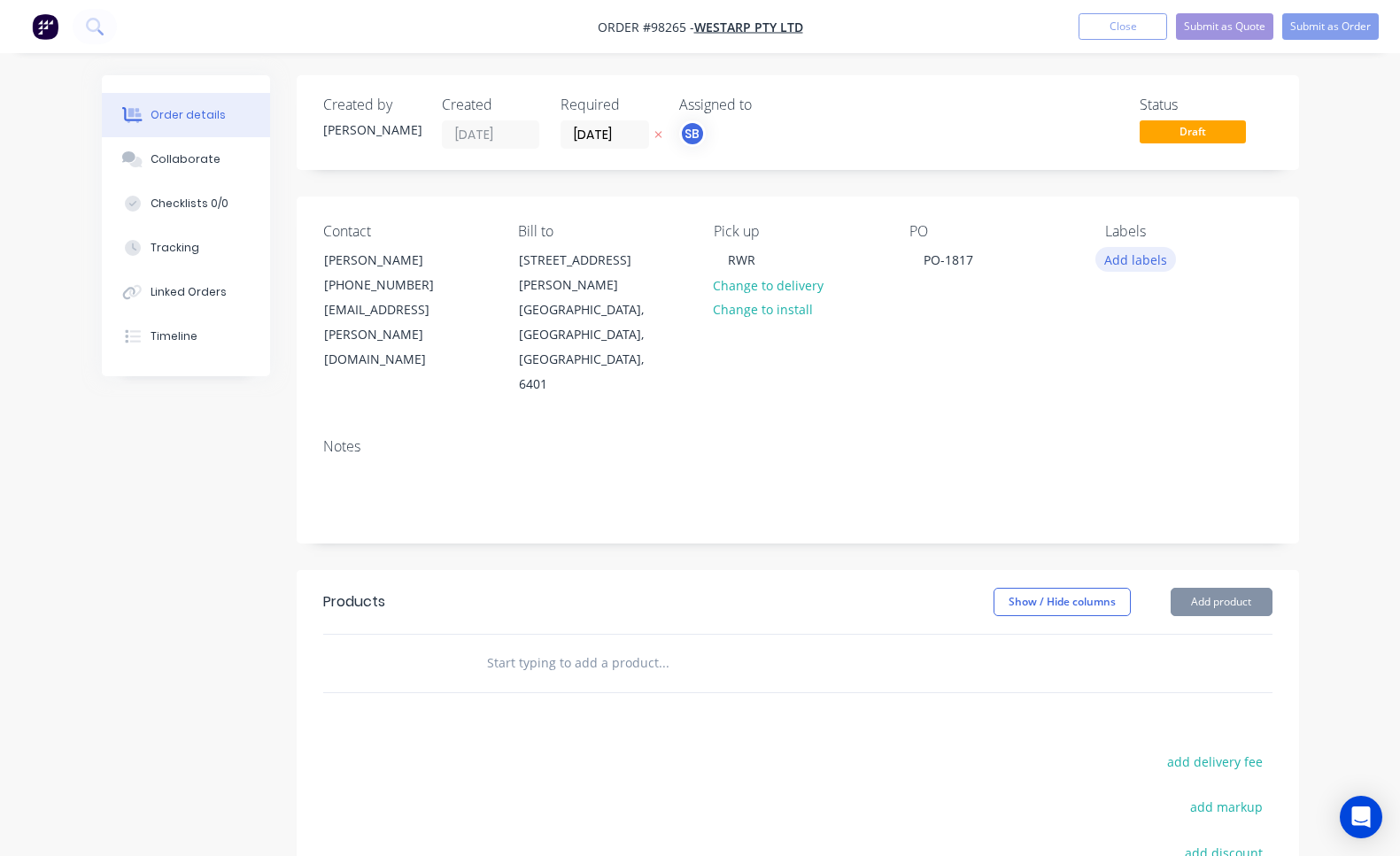
click at [1137, 257] on button "Add labels" at bounding box center [1137, 259] width 81 height 24
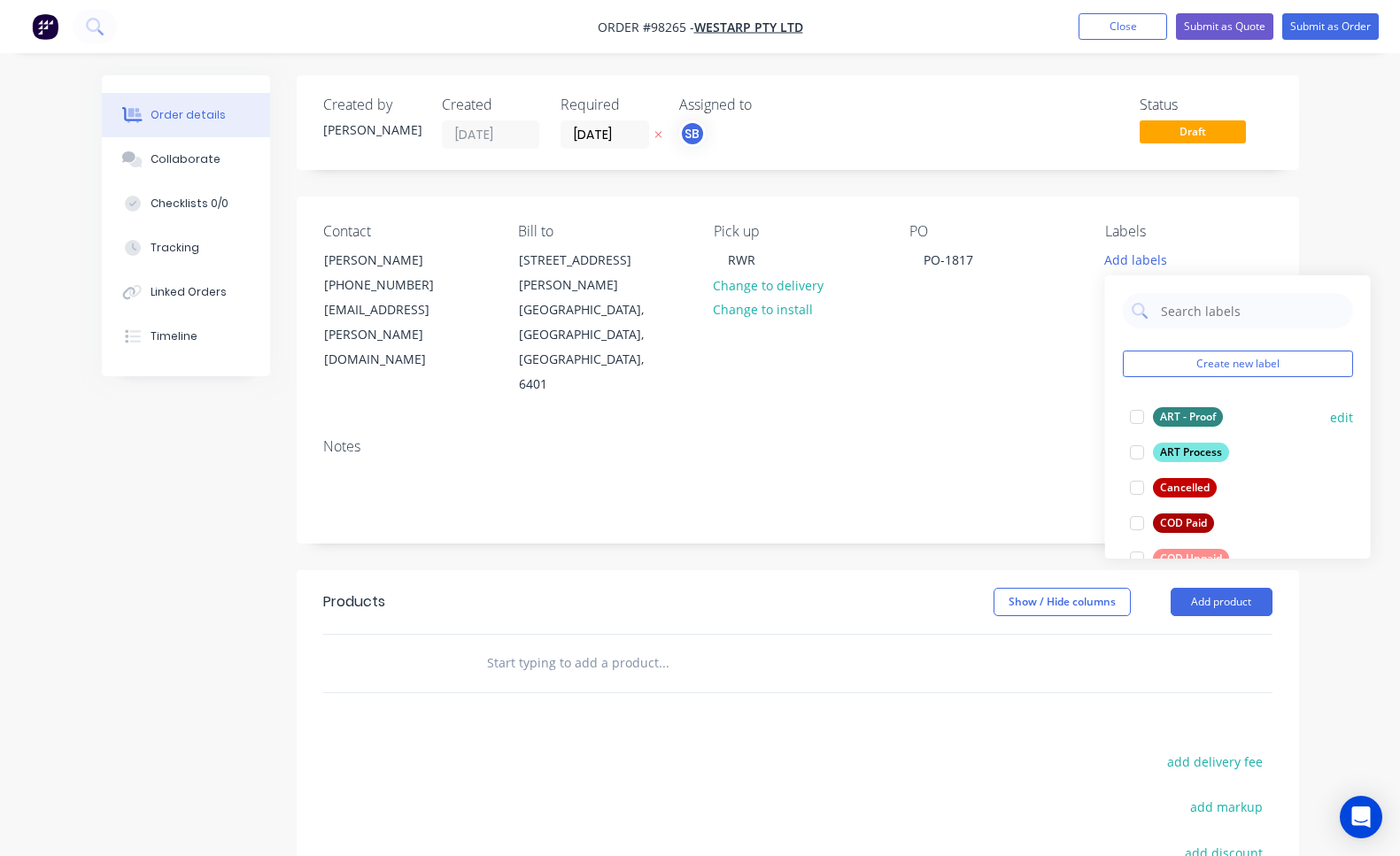
click at [1144, 417] on div at bounding box center [1138, 417] width 36 height 36
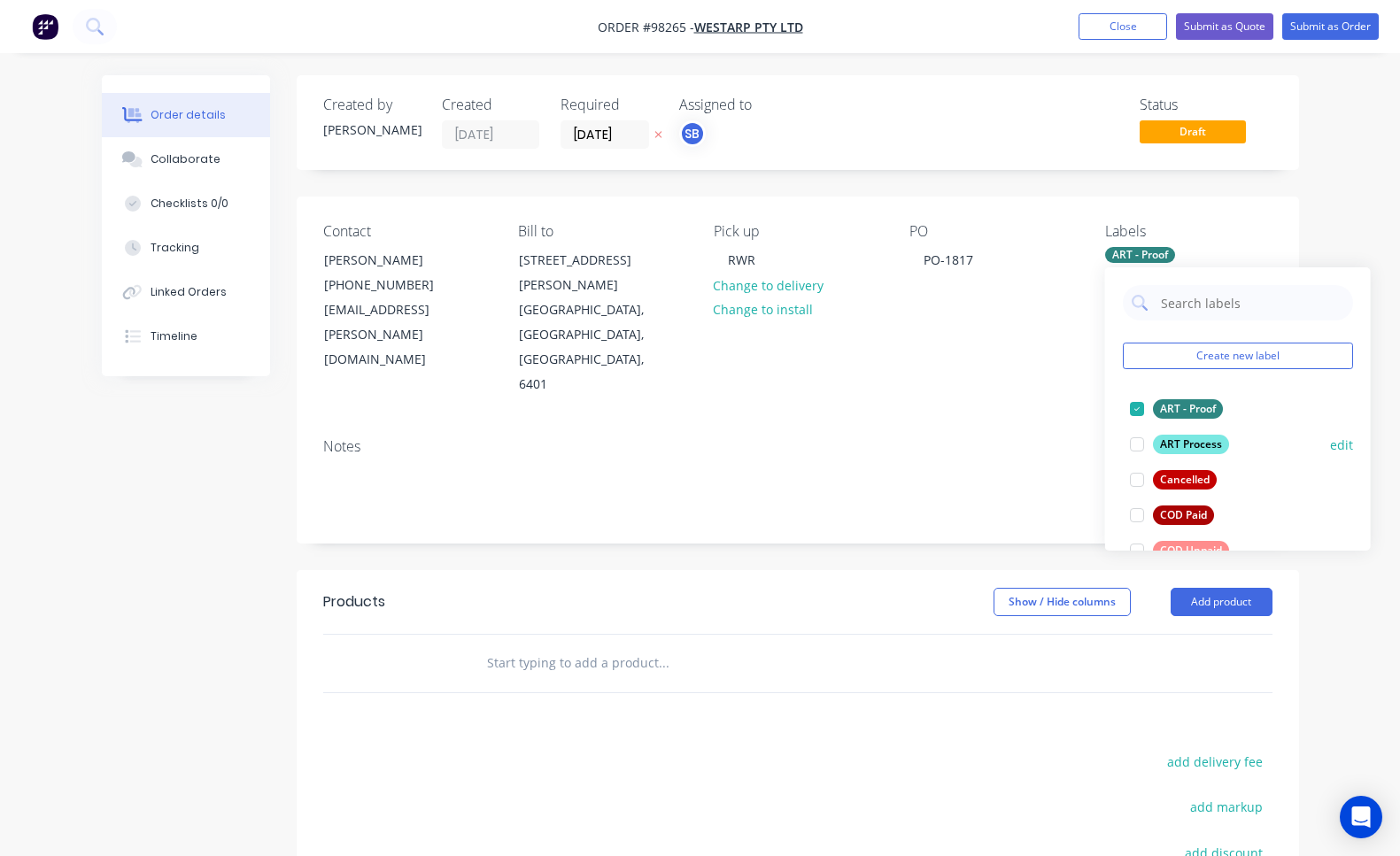
click at [1139, 449] on div at bounding box center [1138, 445] width 36 height 36
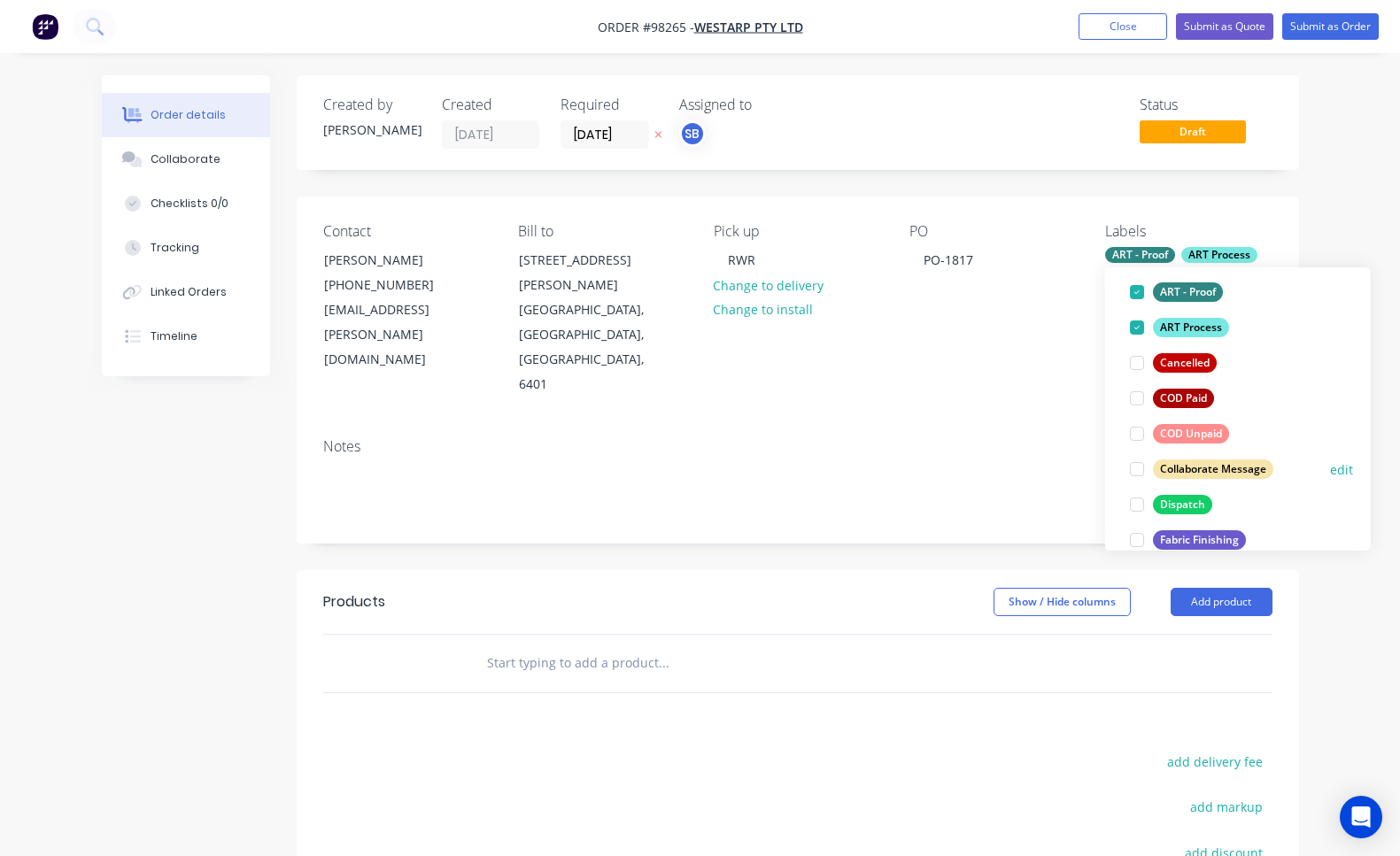
scroll to position [143, 0]
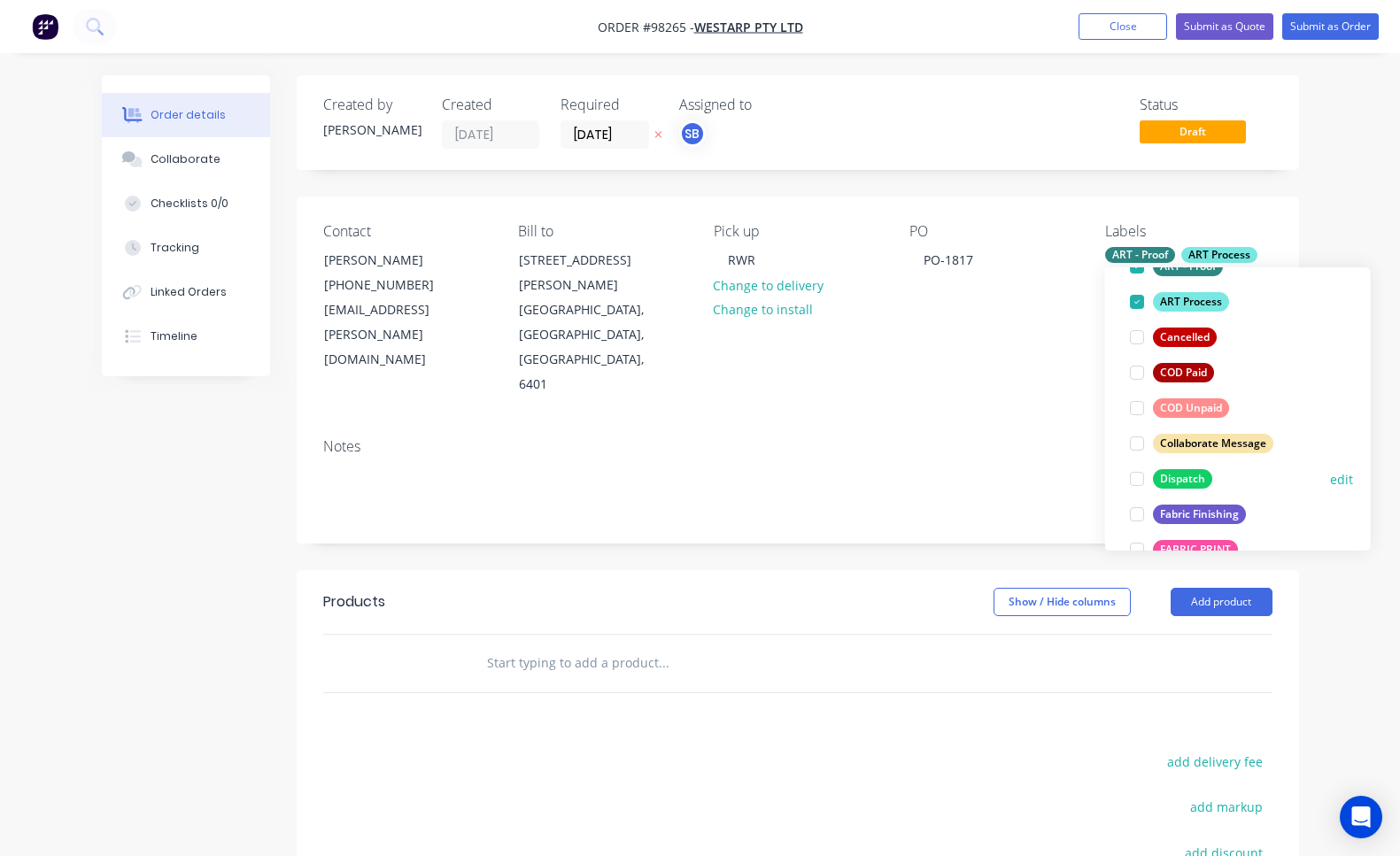
click at [1138, 482] on div at bounding box center [1138, 479] width 36 height 36
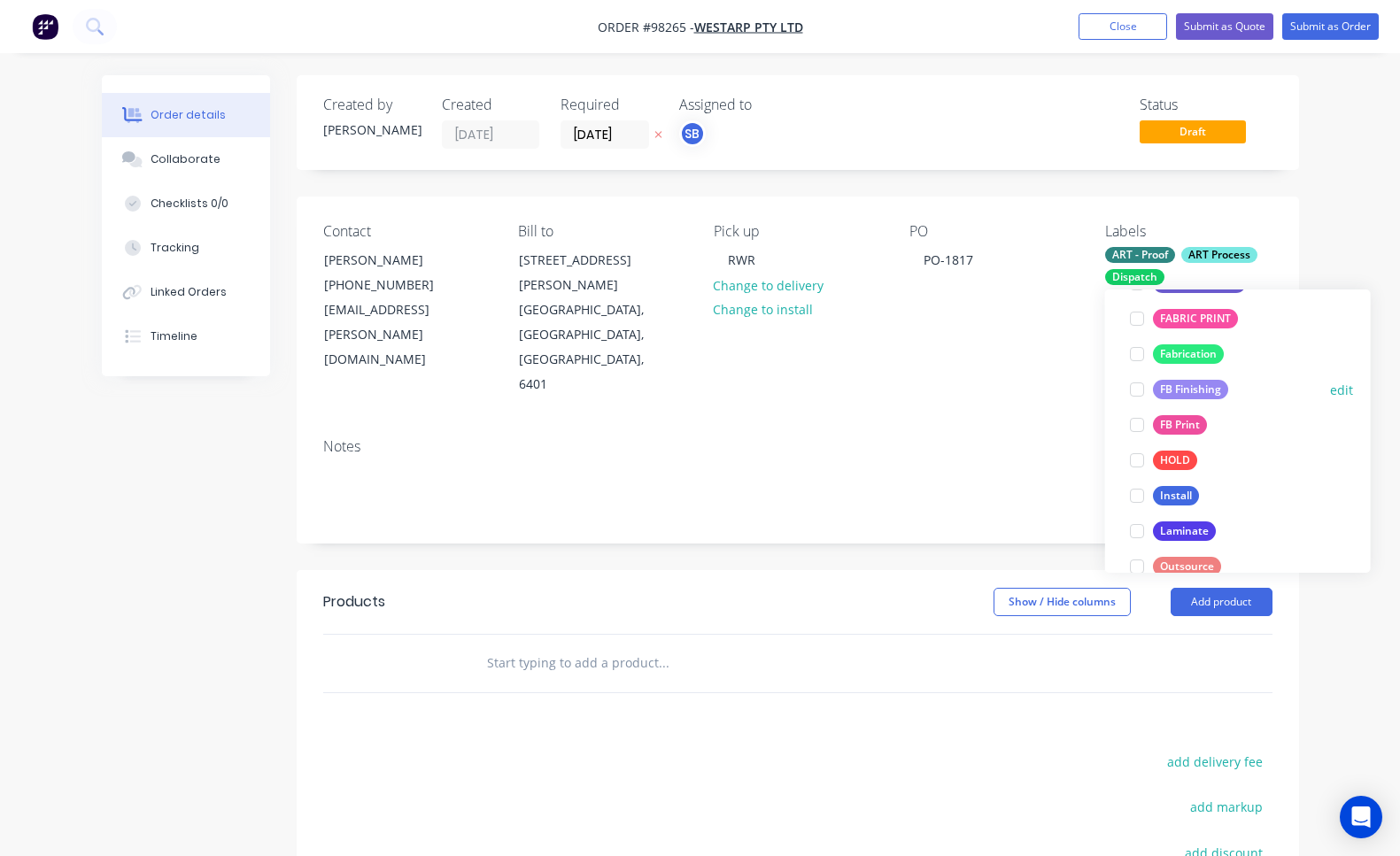
scroll to position [436, 0]
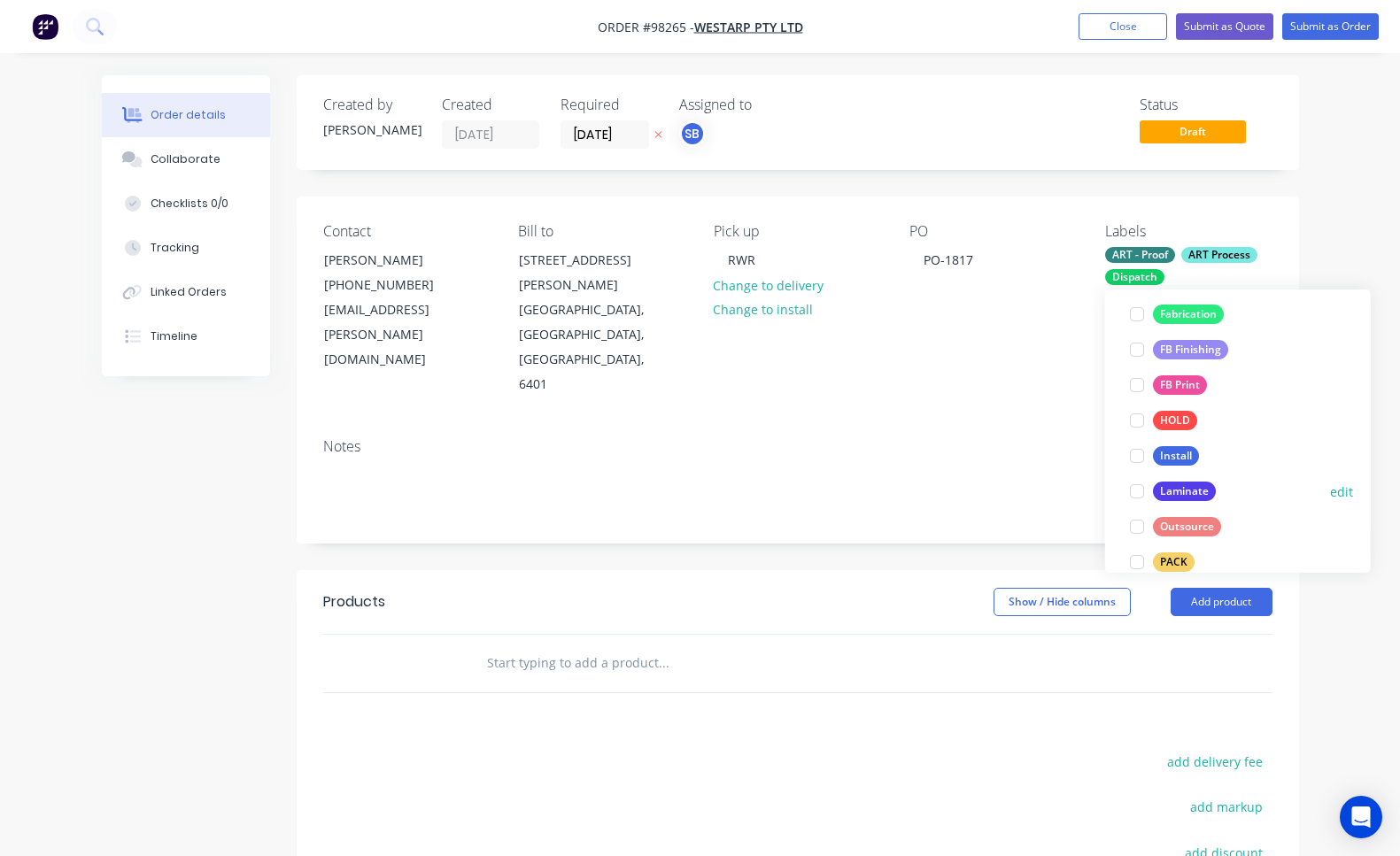
click at [1141, 492] on div at bounding box center [1138, 492] width 36 height 36
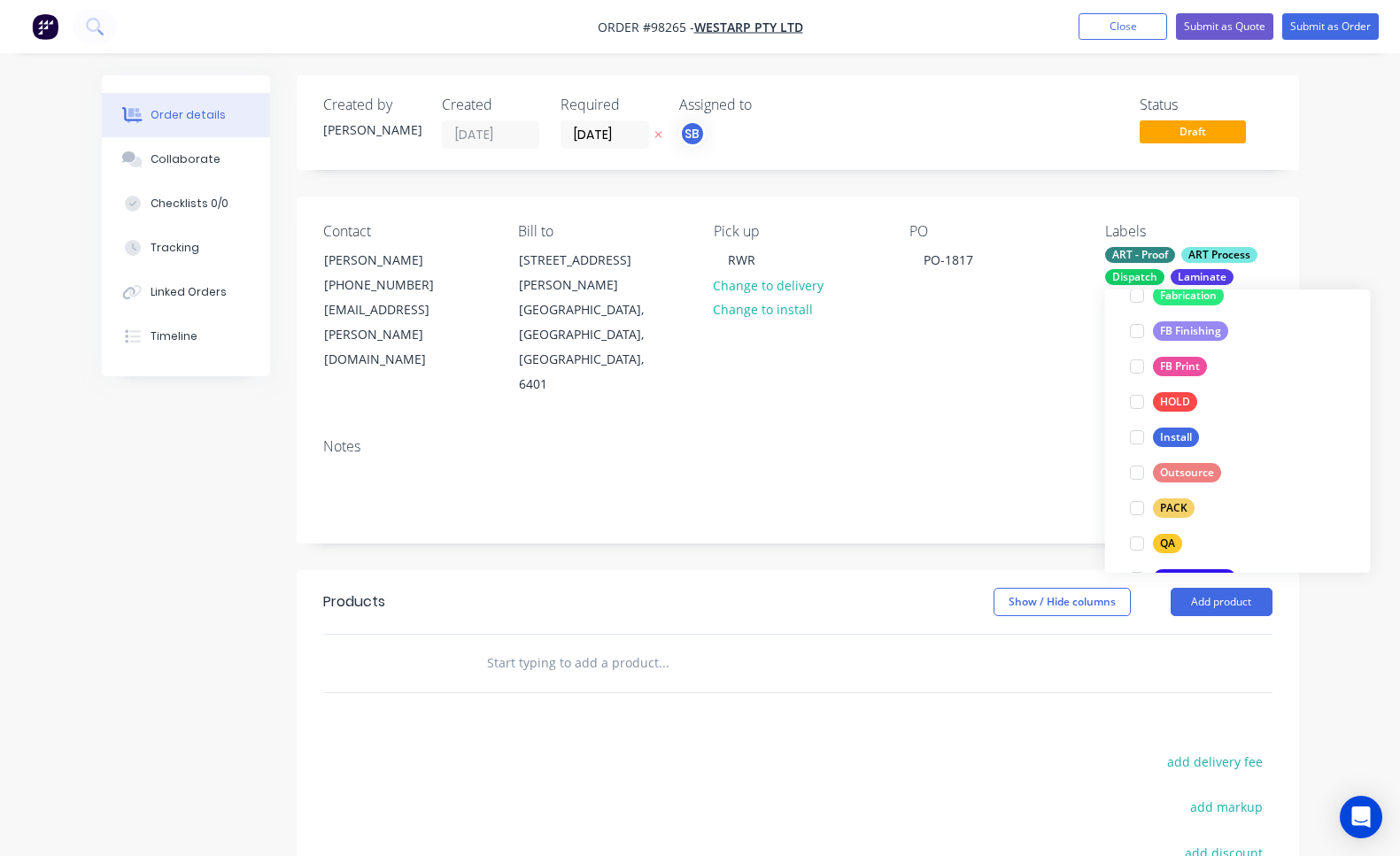
scroll to position [530, 0]
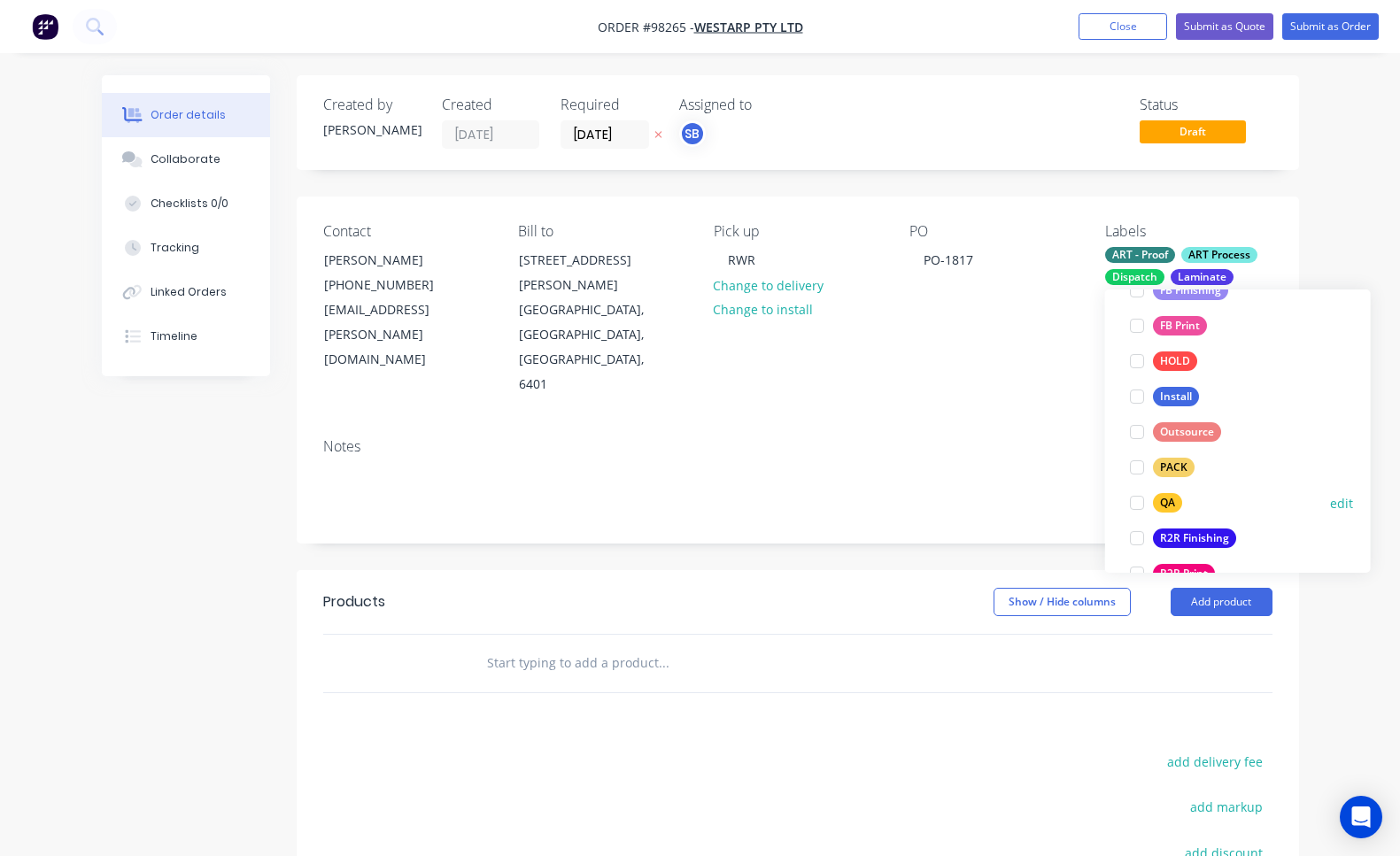
click at [1139, 503] on div at bounding box center [1138, 503] width 36 height 36
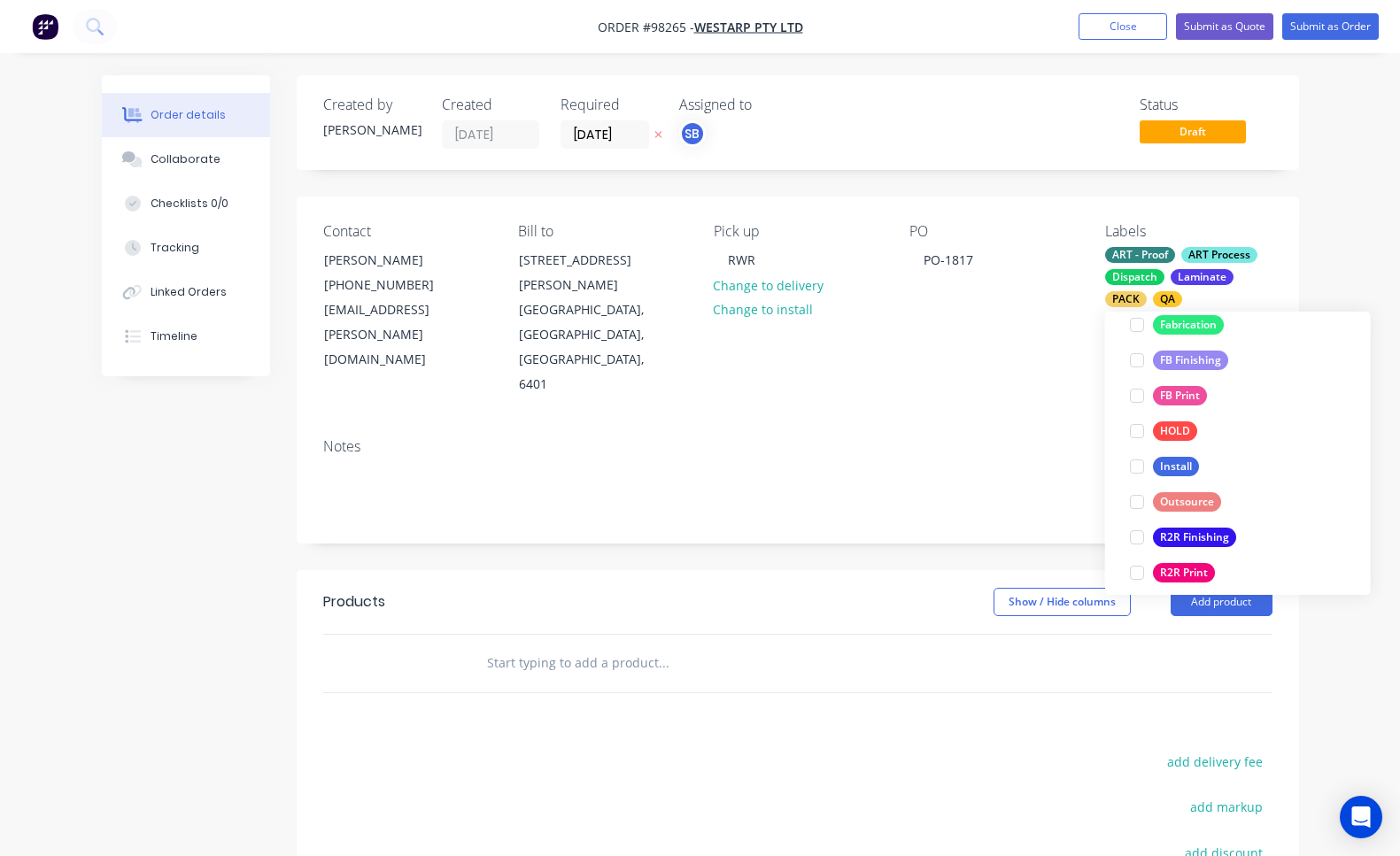
scroll to position [603, 0]
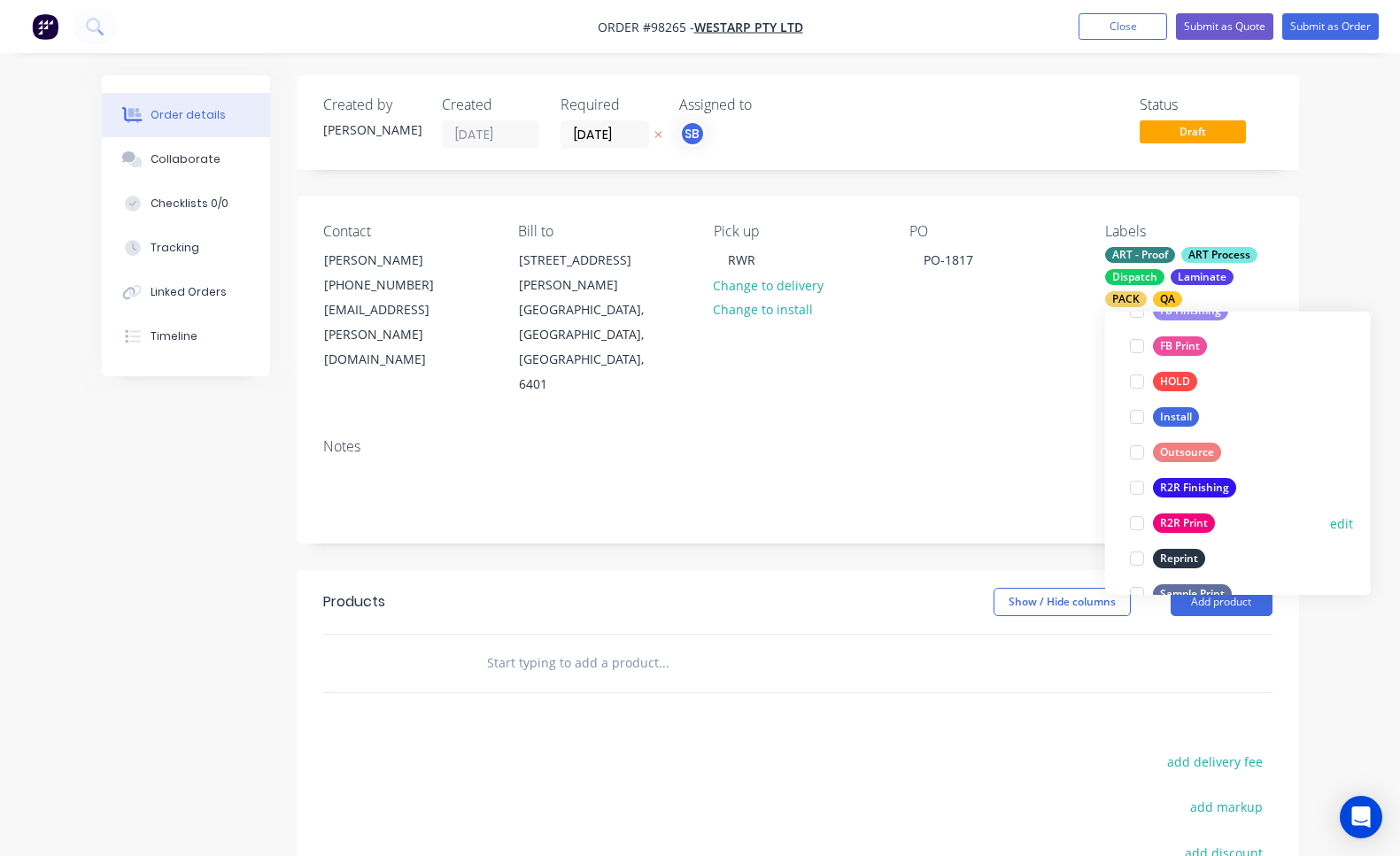
click at [1138, 523] on div at bounding box center [1138, 523] width 36 height 36
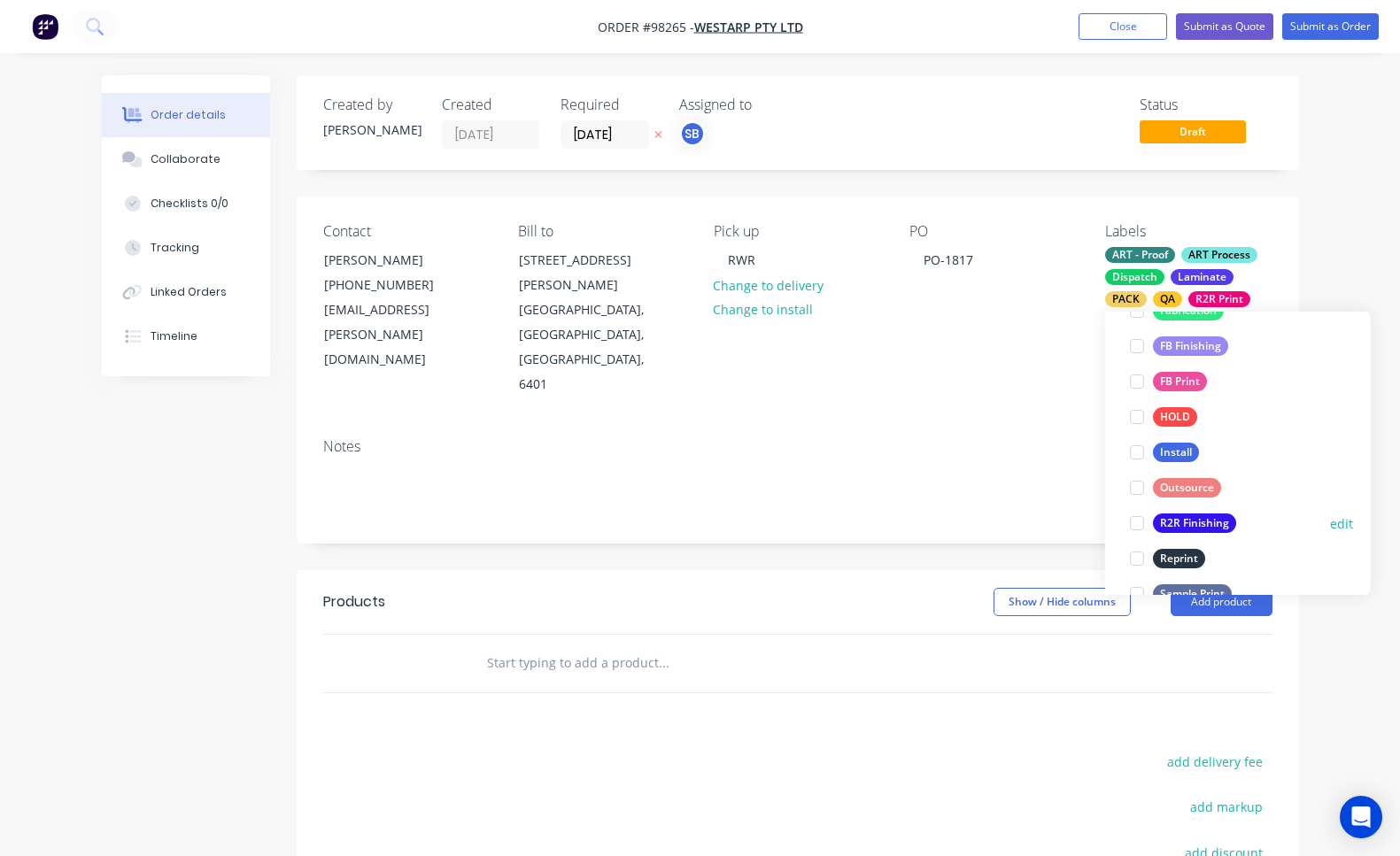
click at [1140, 526] on div at bounding box center [1138, 523] width 36 height 36
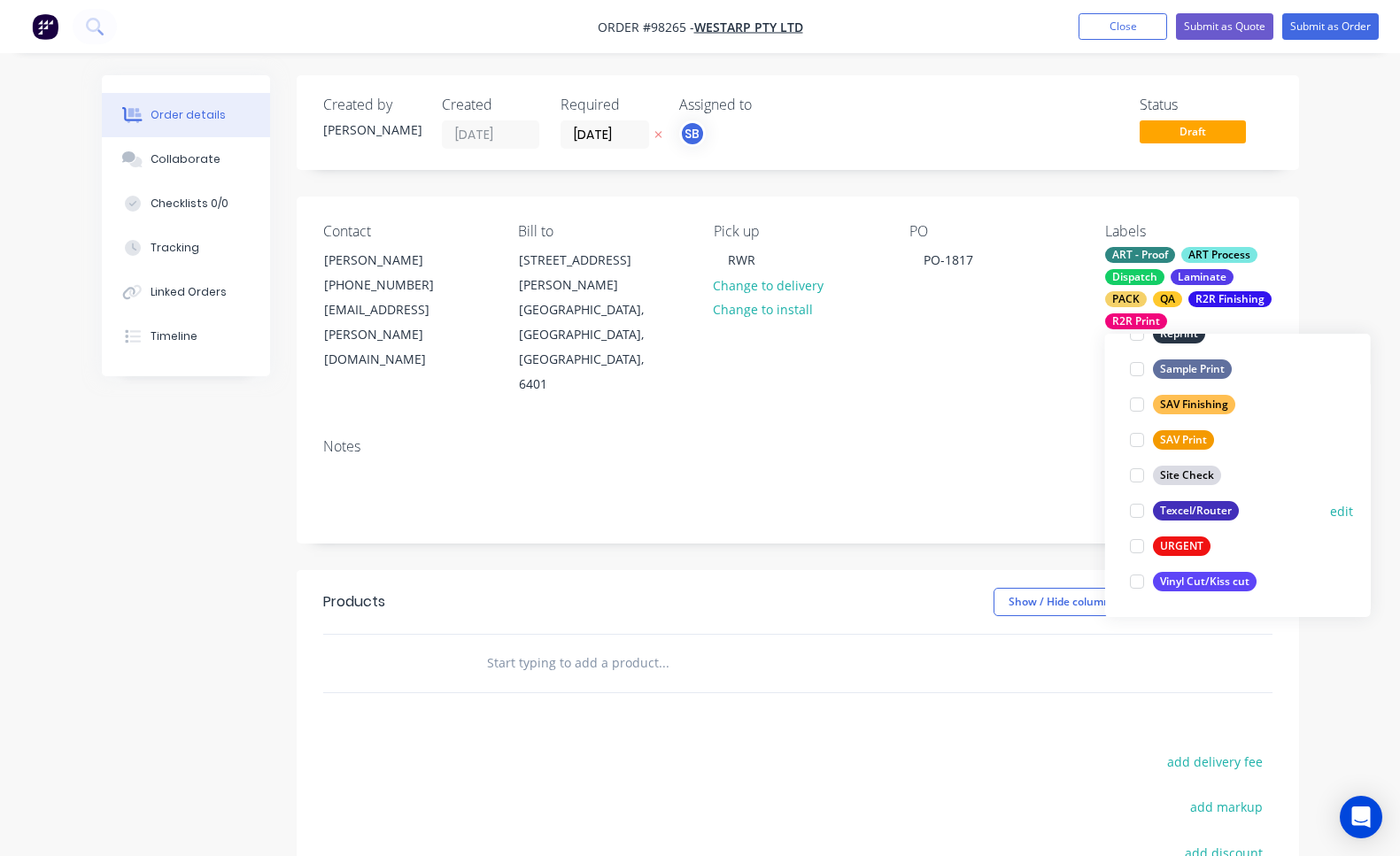
scroll to position [26, 0]
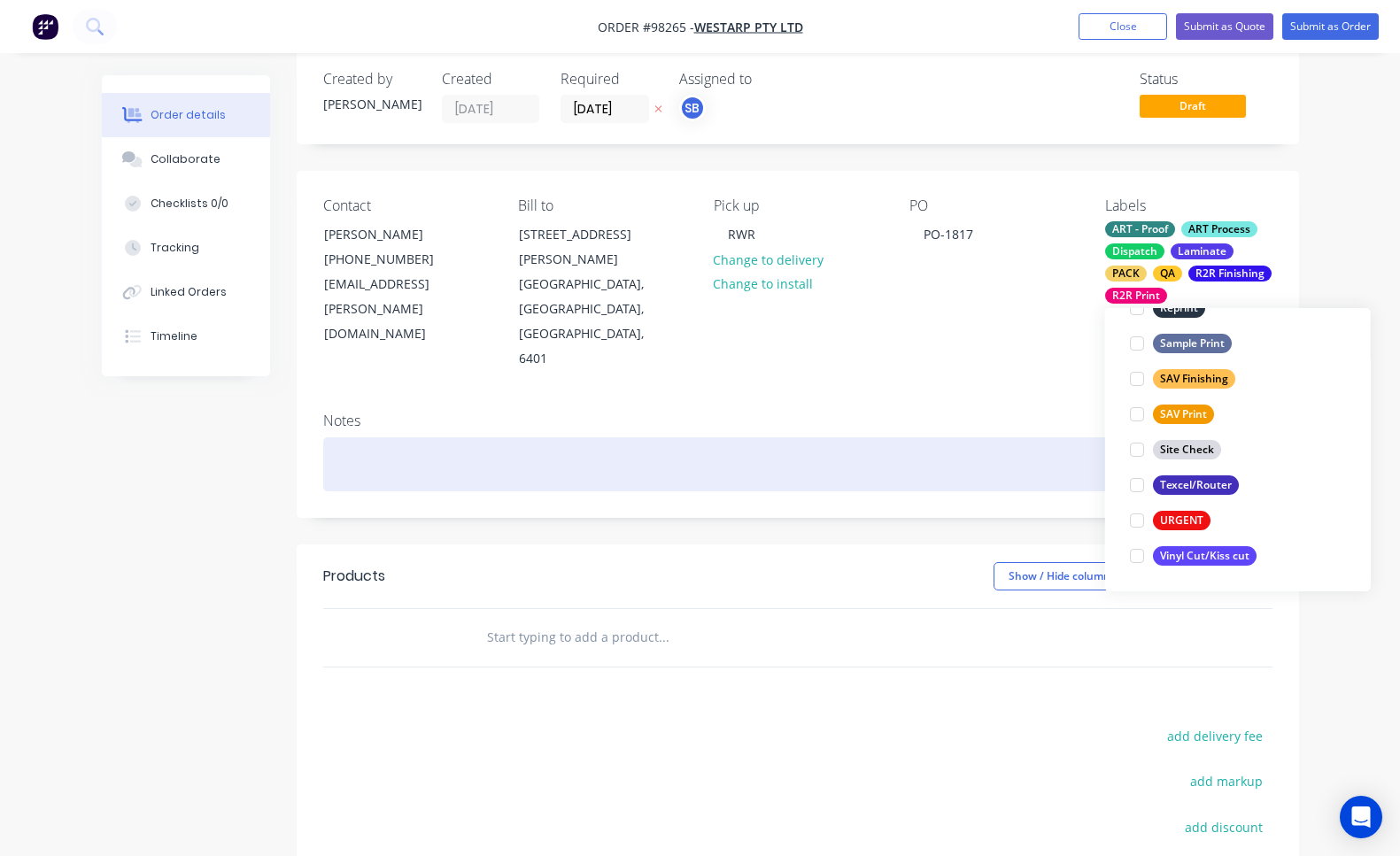
click at [442, 437] on div at bounding box center [798, 464] width 950 height 54
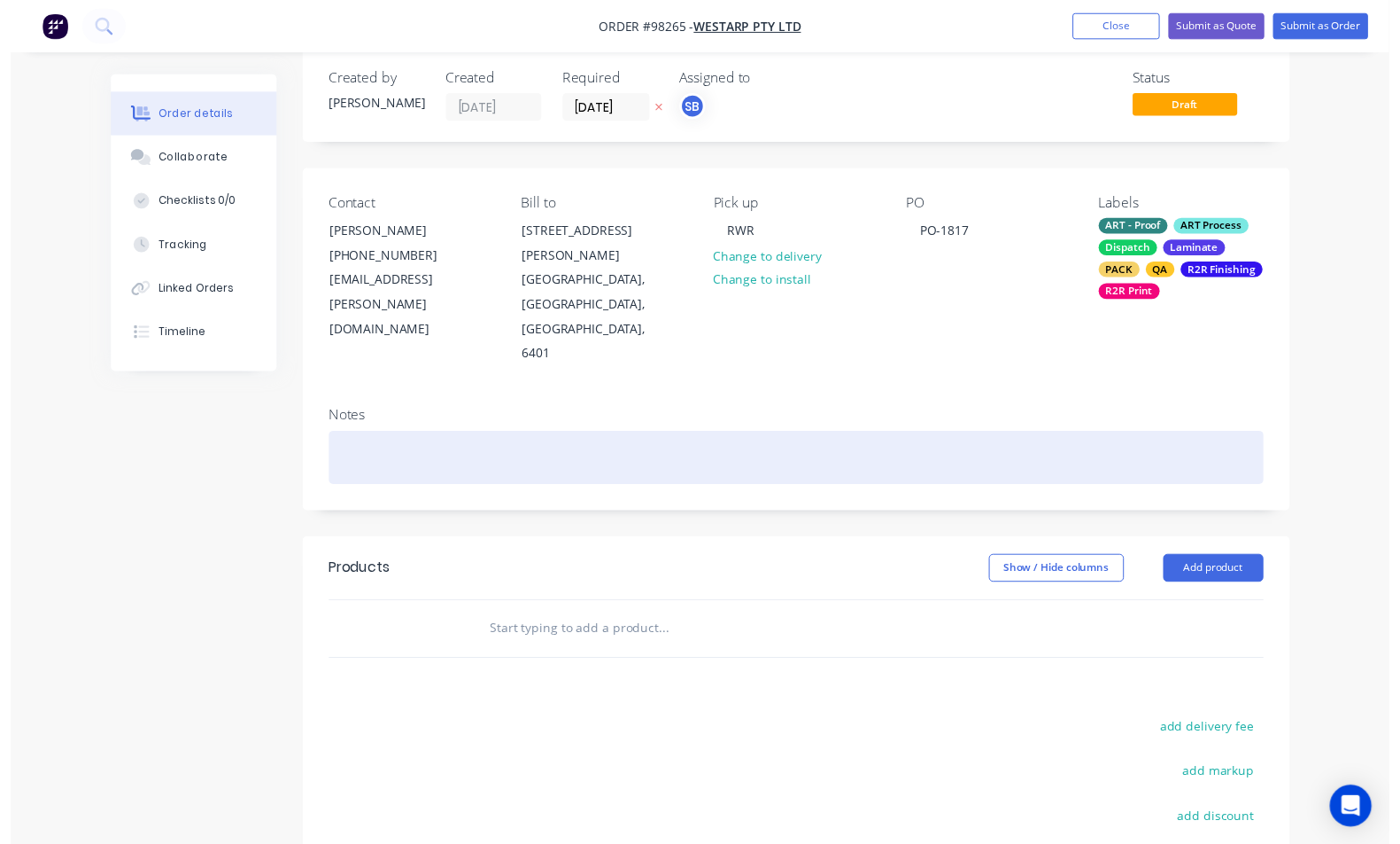
scroll to position [0, 0]
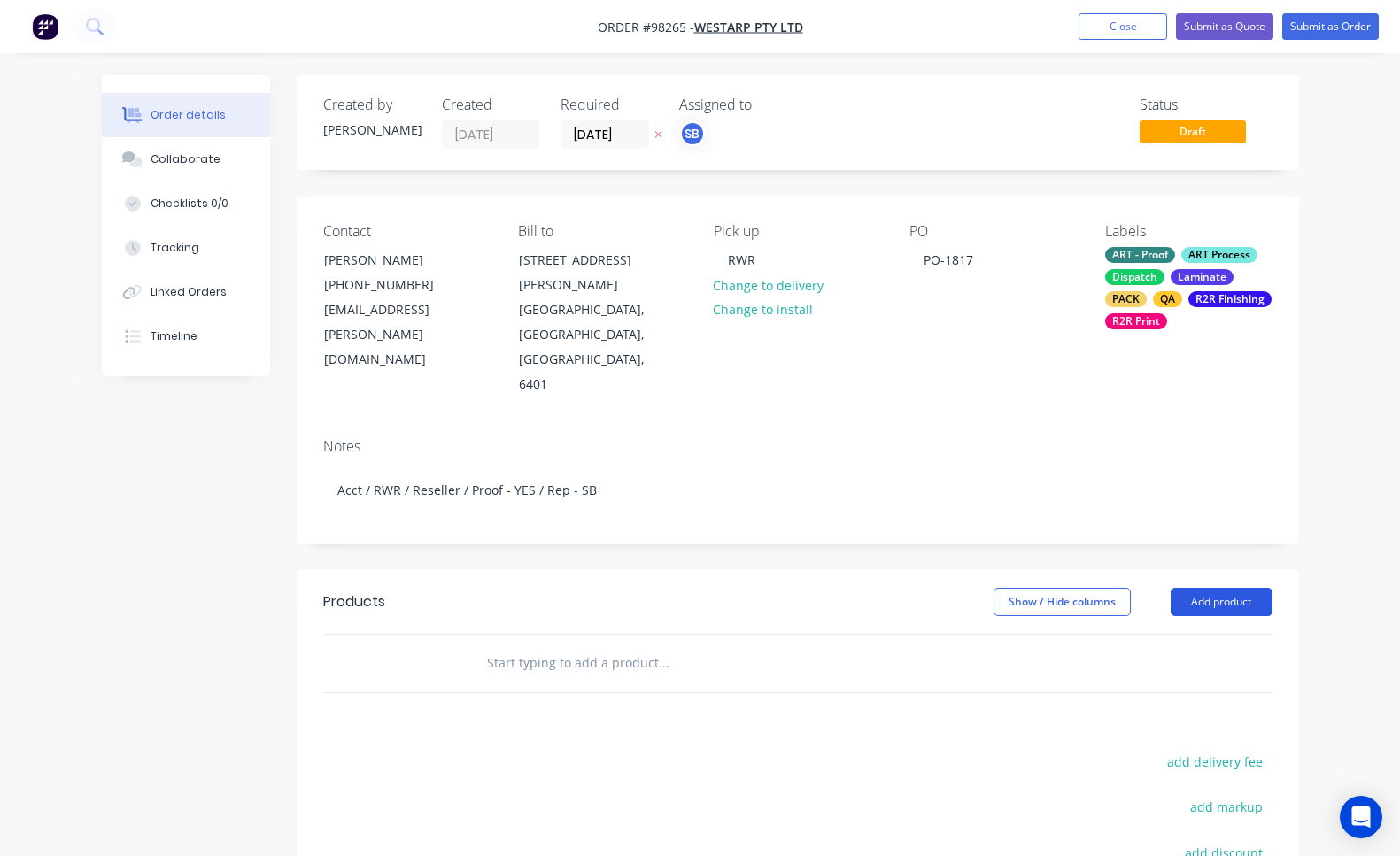
click at [1253, 588] on button "Add product" at bounding box center [1222, 602] width 102 height 29
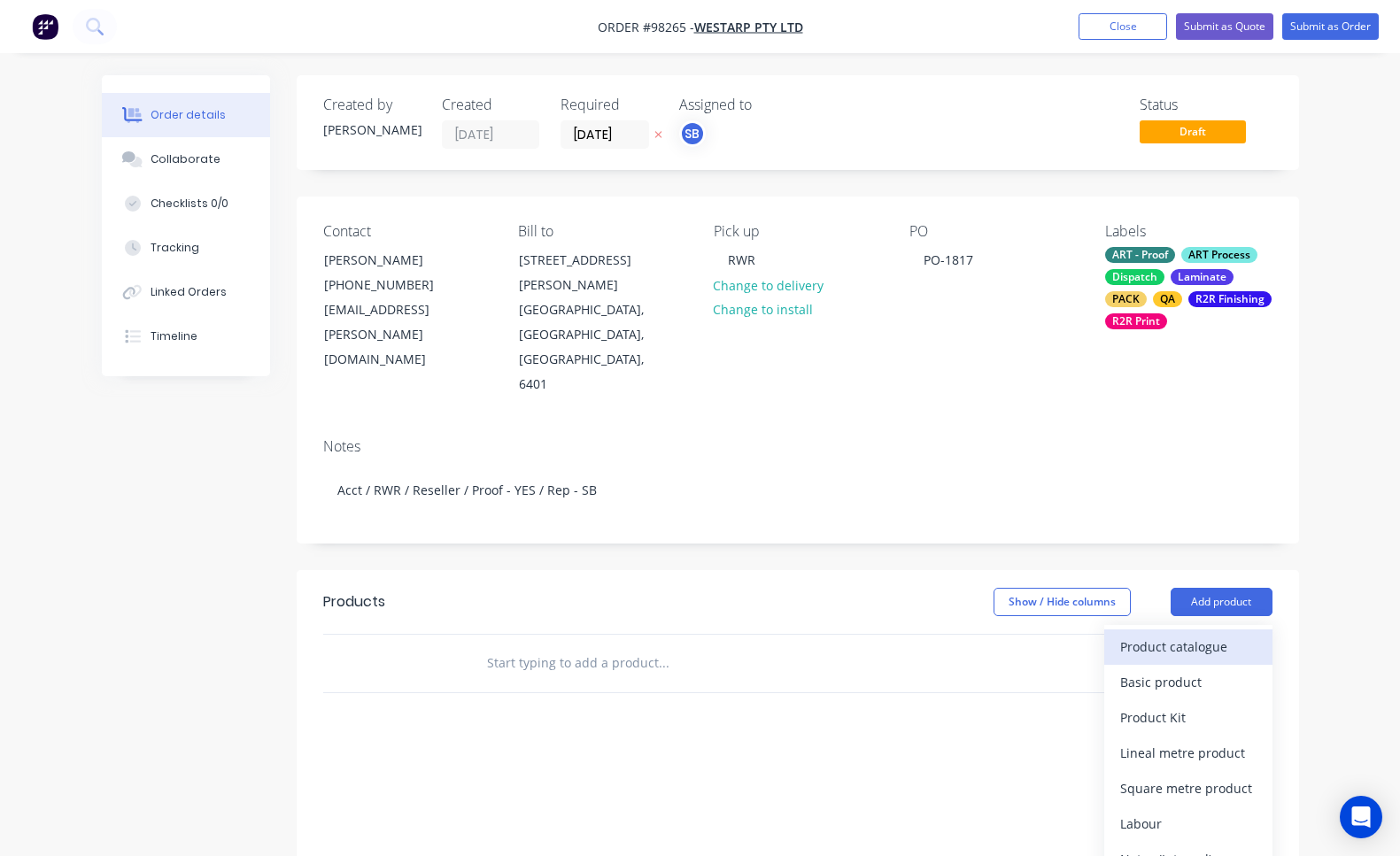
click at [1197, 634] on div "Product catalogue" at bounding box center [1188, 646] width 136 height 26
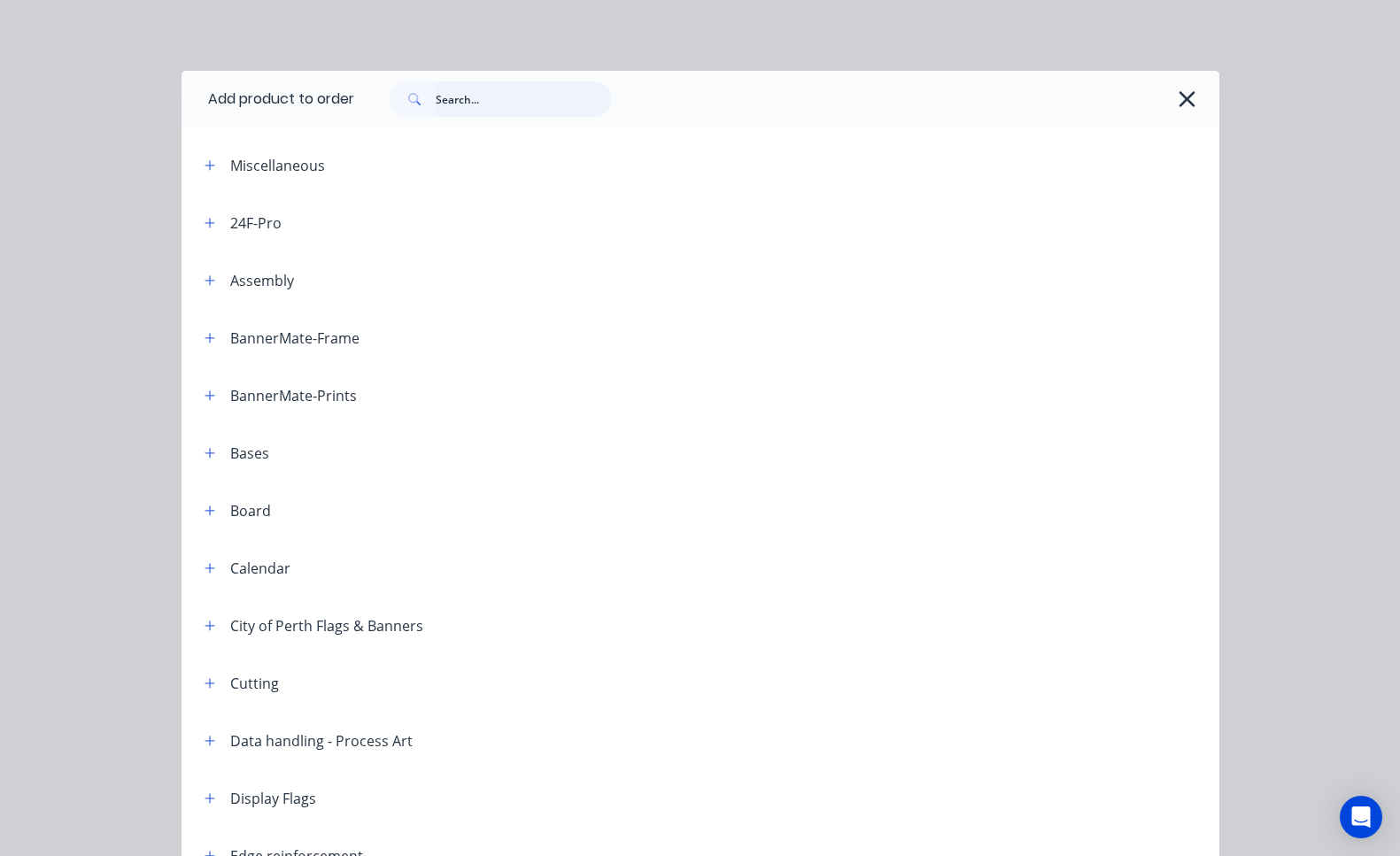
click at [486, 100] on input "text" at bounding box center [524, 99] width 176 height 36
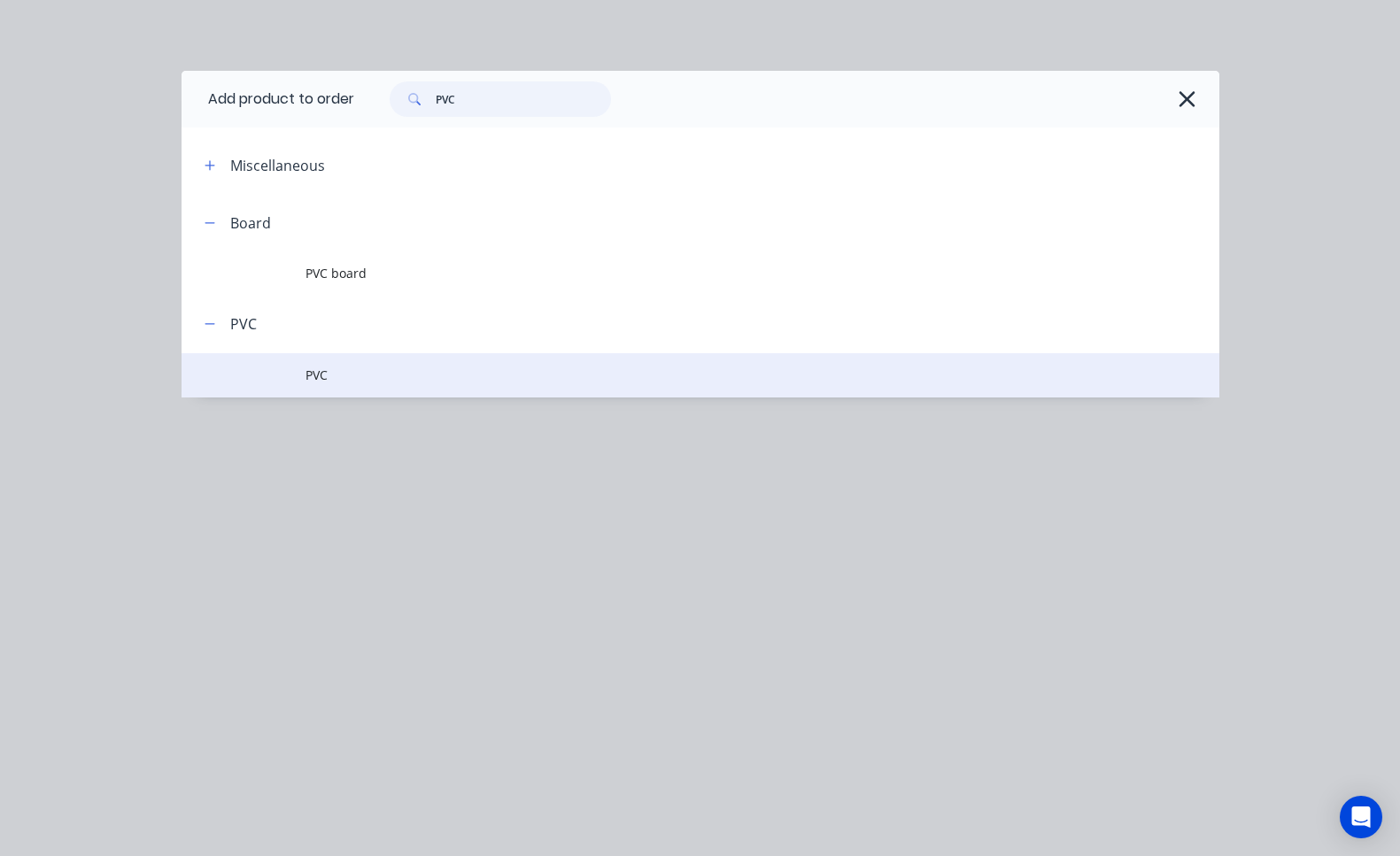
type input "PVC"
click at [360, 362] on td "PVC" at bounding box center [762, 375] width 913 height 45
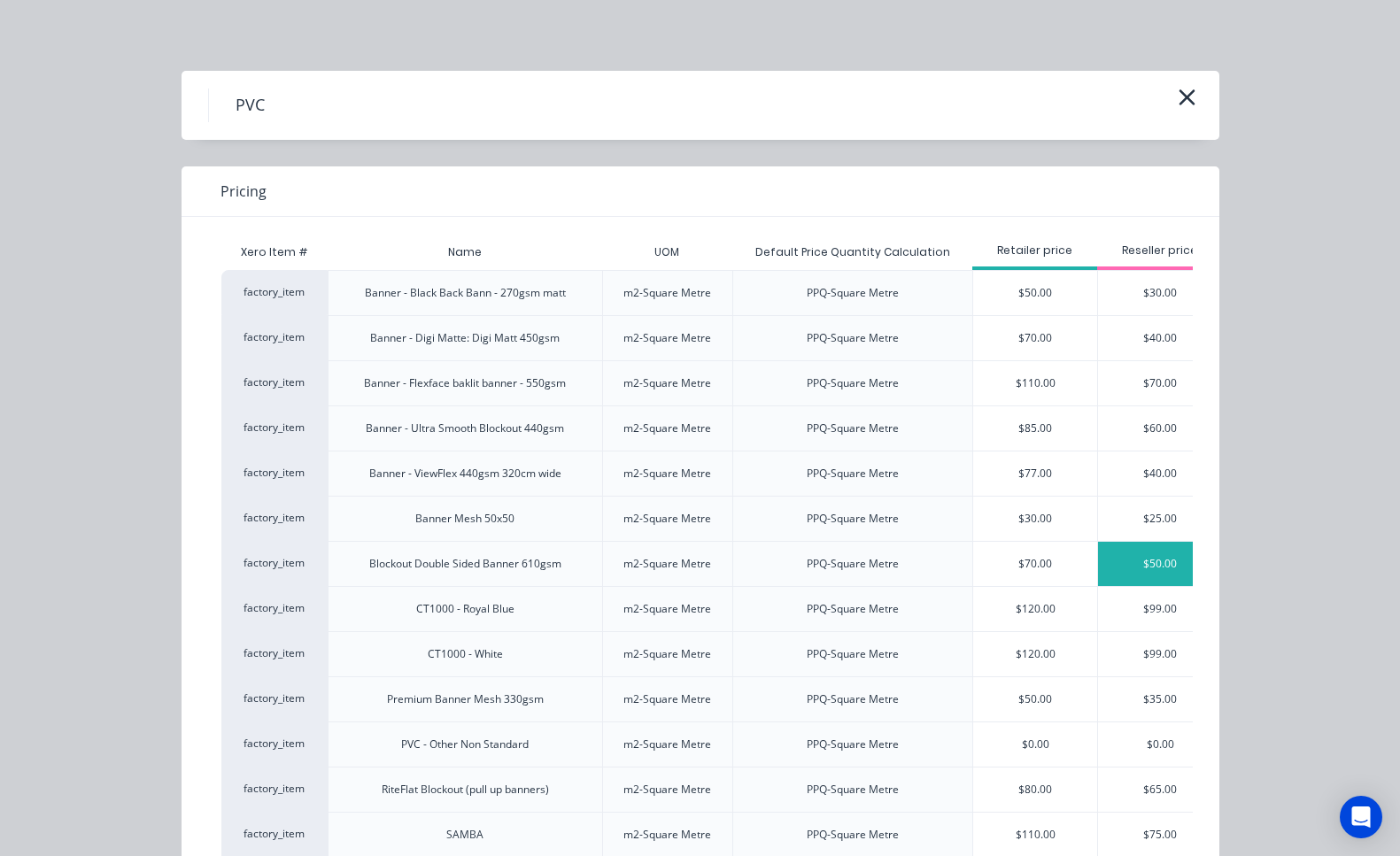
click at [1131, 563] on div "$50.00" at bounding box center [1160, 564] width 124 height 45
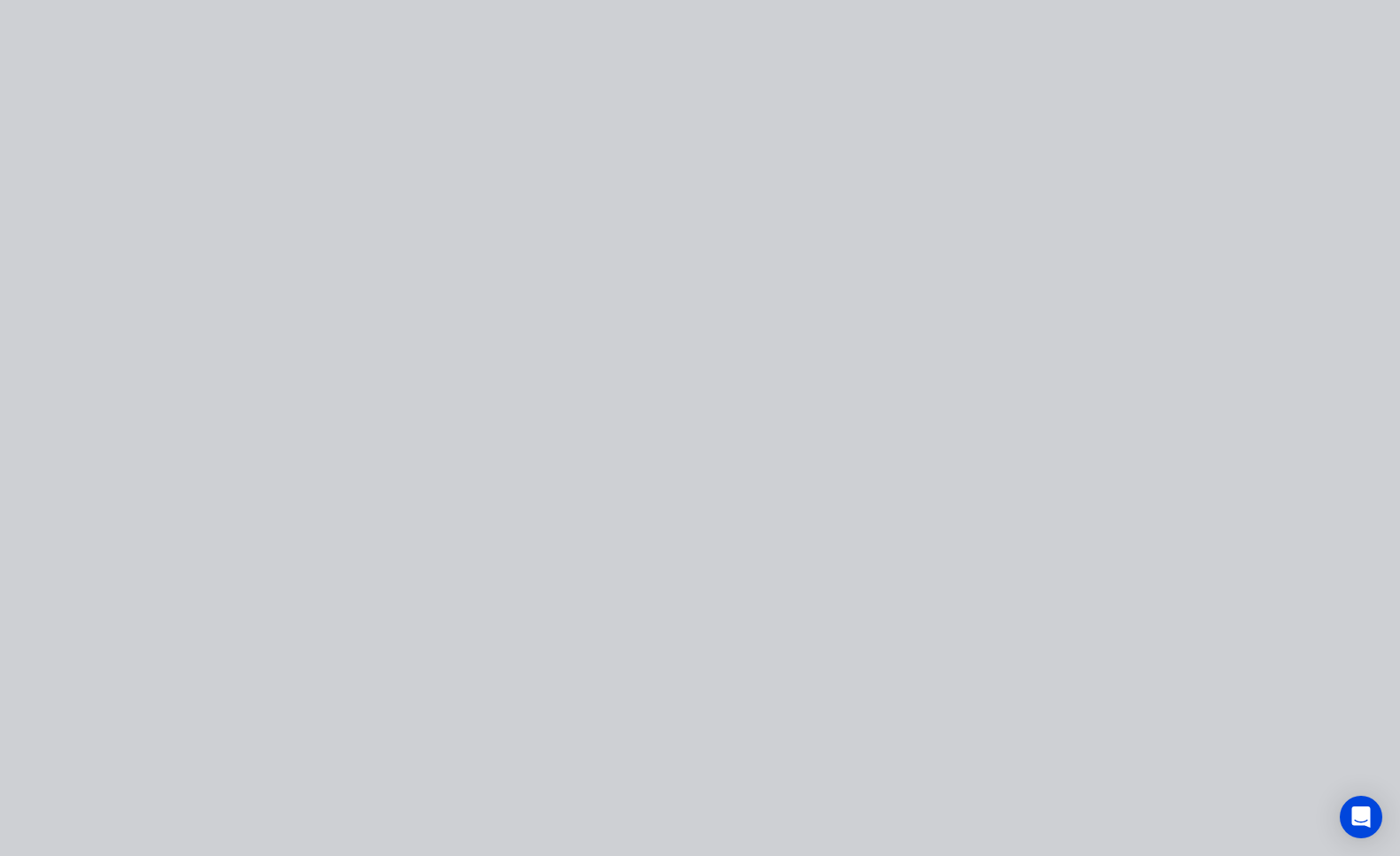
type input "$50.00"
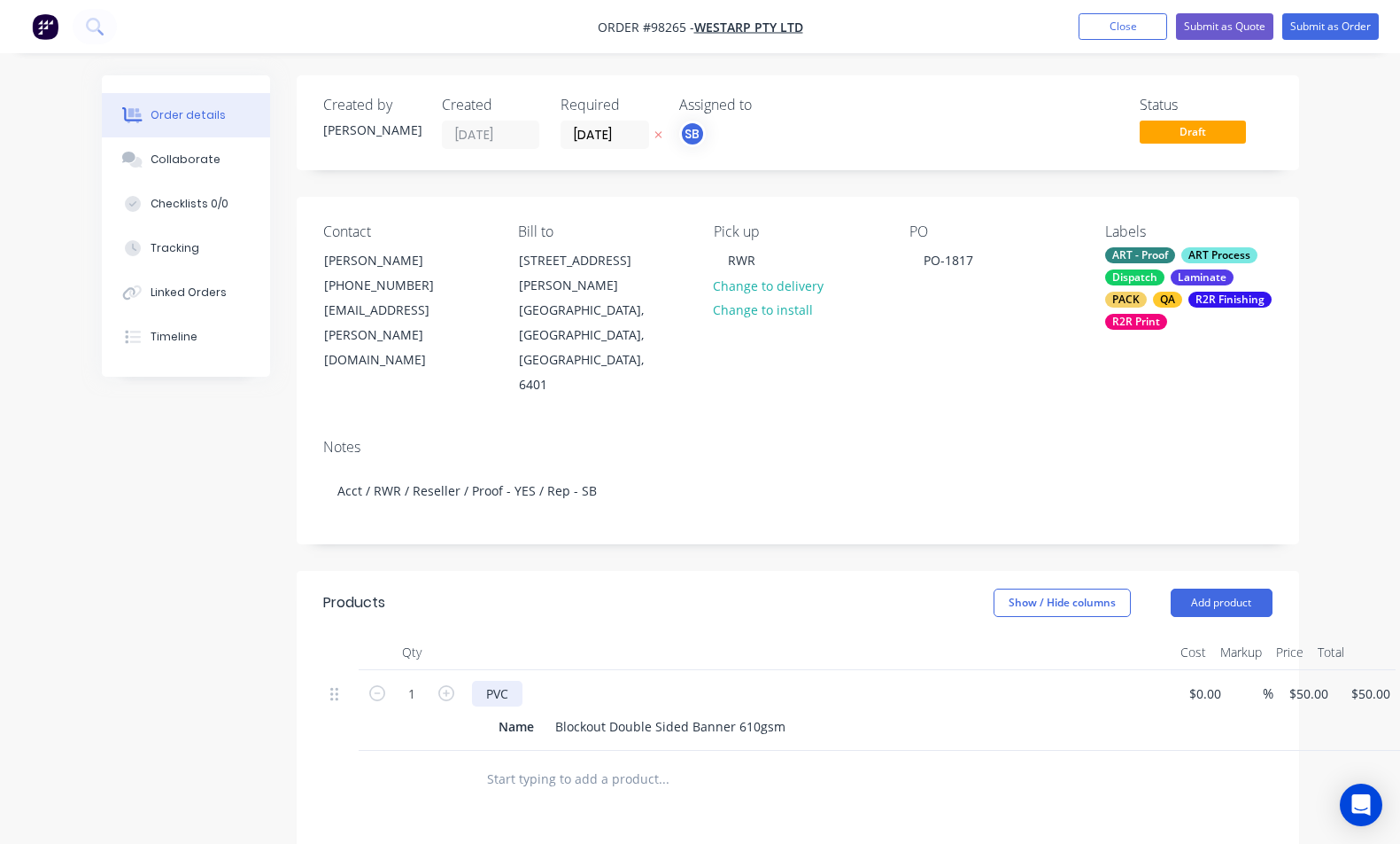
click at [506, 681] on div "PVC" at bounding box center [497, 694] width 51 height 26
drag, startPoint x: 515, startPoint y: 621, endPoint x: 463, endPoint y: 619, distance: 52.0
click at [463, 670] on div "1 PVC Name Blockout Double Sided Banner 610gsm $0.00 $0.00 % $50.00 $50.00 $50.…" at bounding box center [798, 710] width 950 height 81
paste div
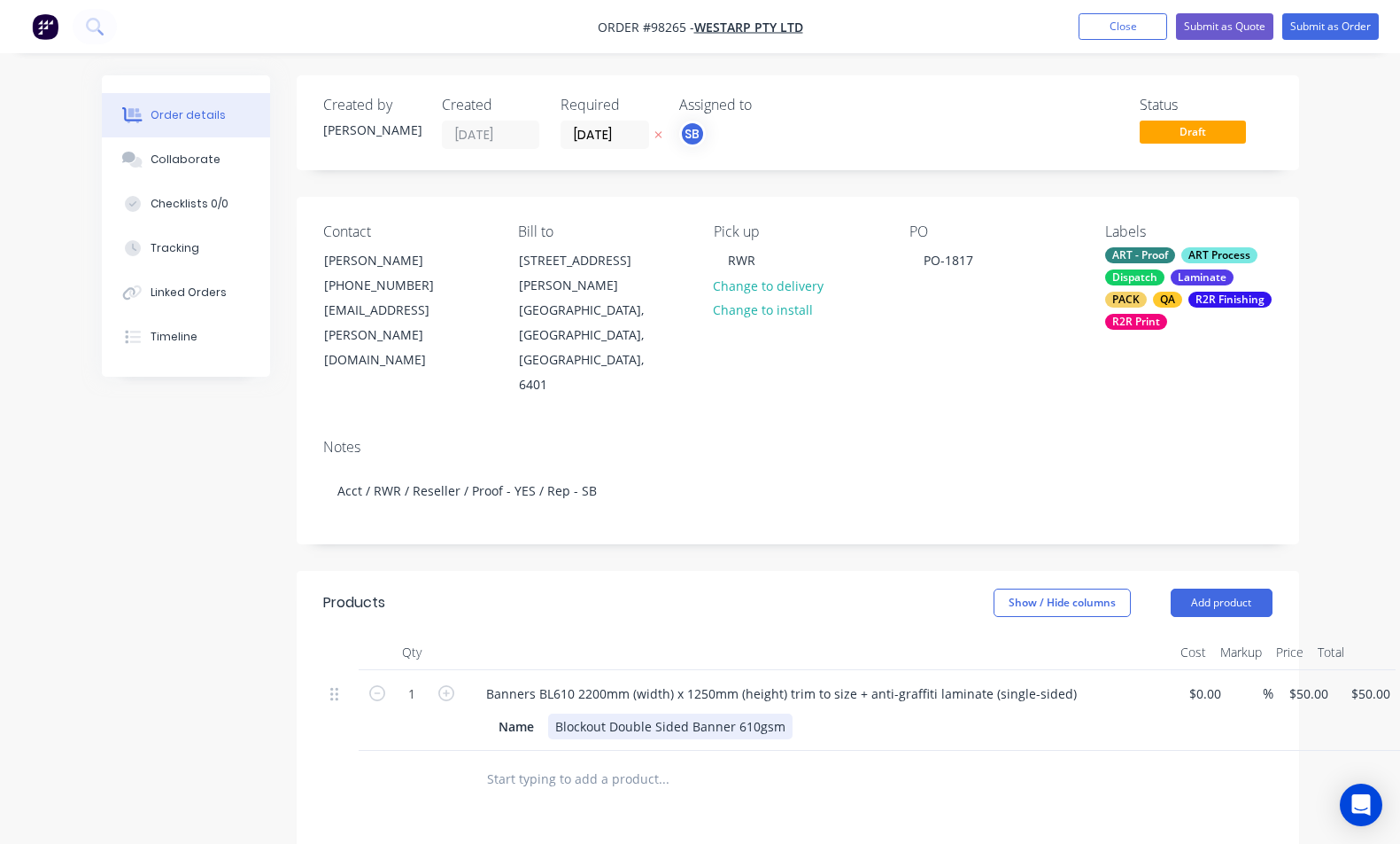
click at [638, 714] on div "Blockout Double Sided Banner 610gsm" at bounding box center [671, 727] width 244 height 26
drag, startPoint x: 685, startPoint y: 653, endPoint x: 519, endPoint y: 654, distance: 166.0
click at [519, 714] on div "Name Blockout Double Sided Banner 610gsm" at bounding box center [816, 727] width 649 height 26
click at [800, 714] on div "Name Banner 610gsm" at bounding box center [816, 727] width 649 height 26
click at [1303, 681] on input "50" at bounding box center [1312, 694] width 48 height 26
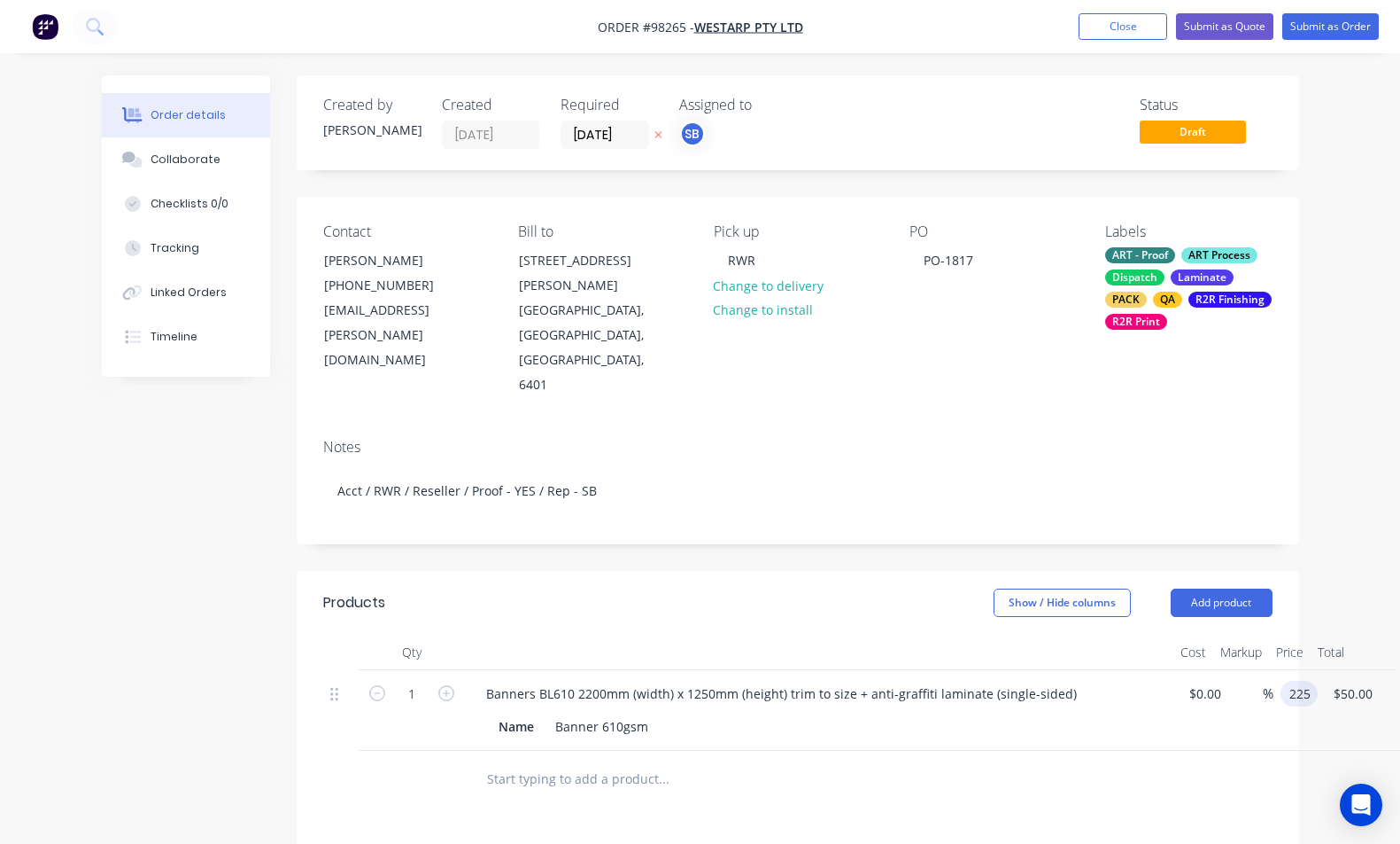
type input "$225.00"
click at [445, 685] on icon "button" at bounding box center [446, 693] width 16 height 16
type input "2"
type input "$450.00"
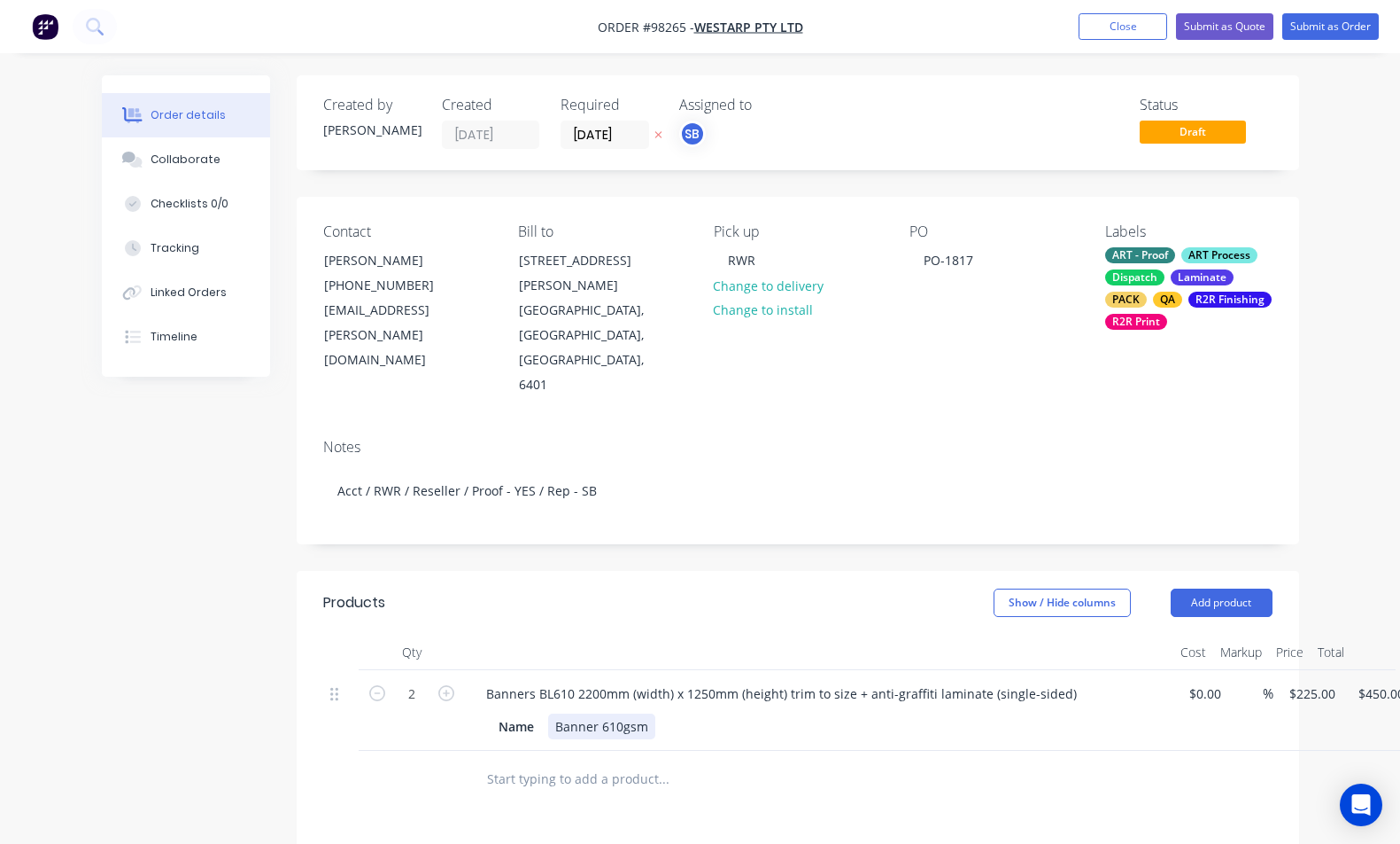
click at [649, 714] on div "Banner 610gsm" at bounding box center [602, 727] width 107 height 26
click at [560, 714] on div "Banner 610gsm (Same as previous # 64922 – update artwork)" at bounding box center [689, 736] width 281 height 45
click at [818, 714] on div "Banner 610gsm Same as previous # 64922 – update artwork)" at bounding box center [687, 736] width 277 height 45
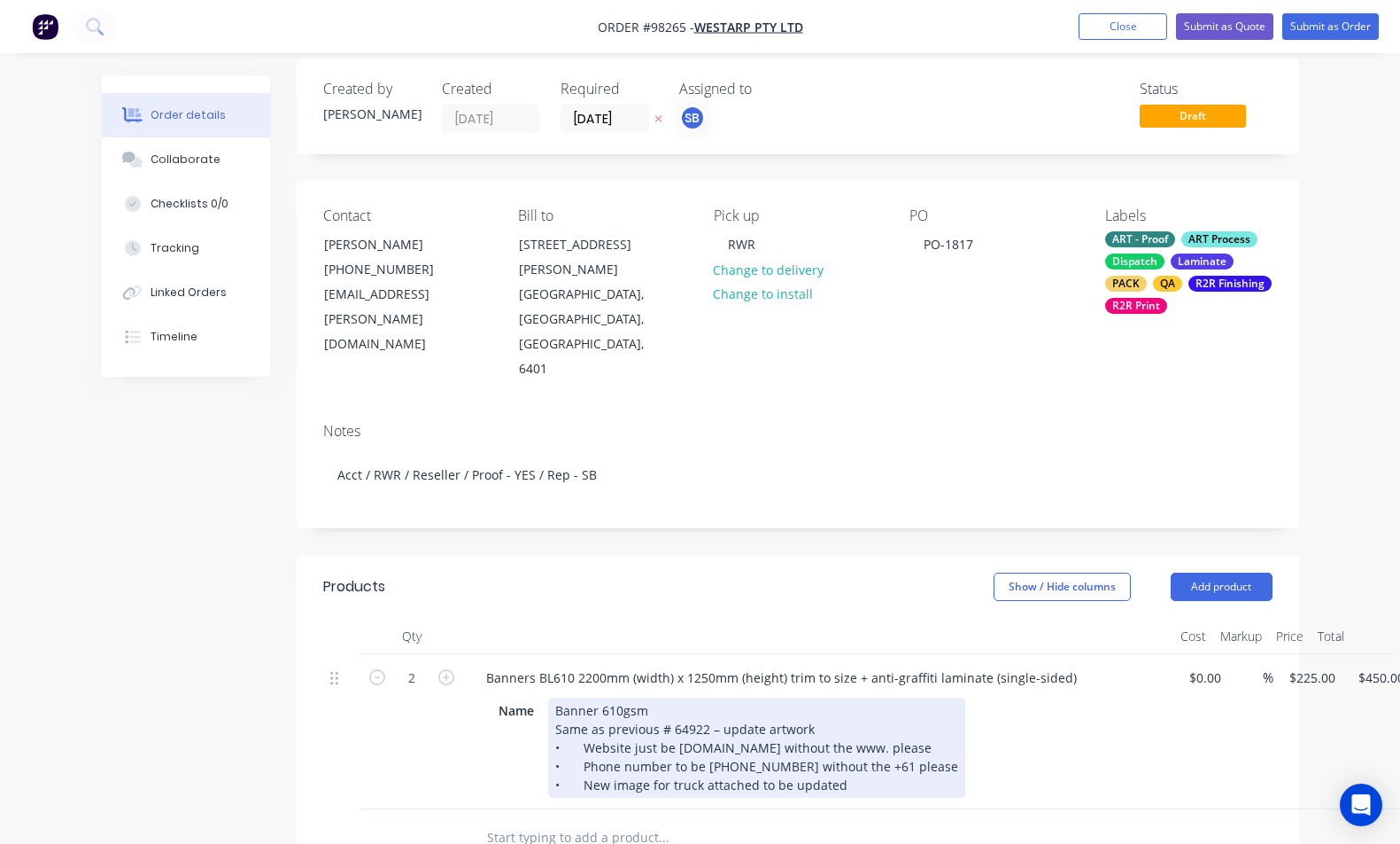
scroll to position [47, 0]
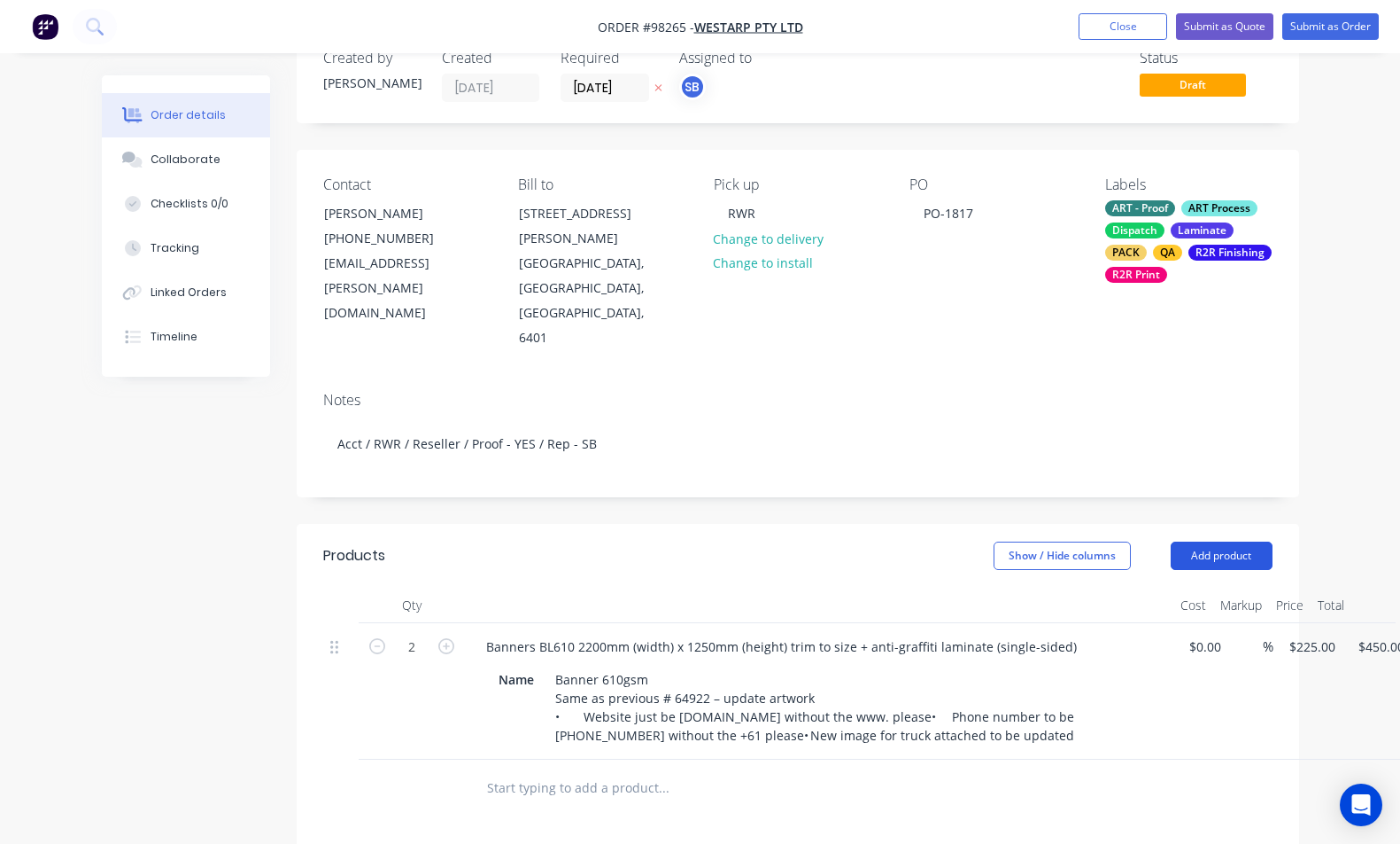
click at [1224, 542] on button "Add product" at bounding box center [1222, 556] width 102 height 29
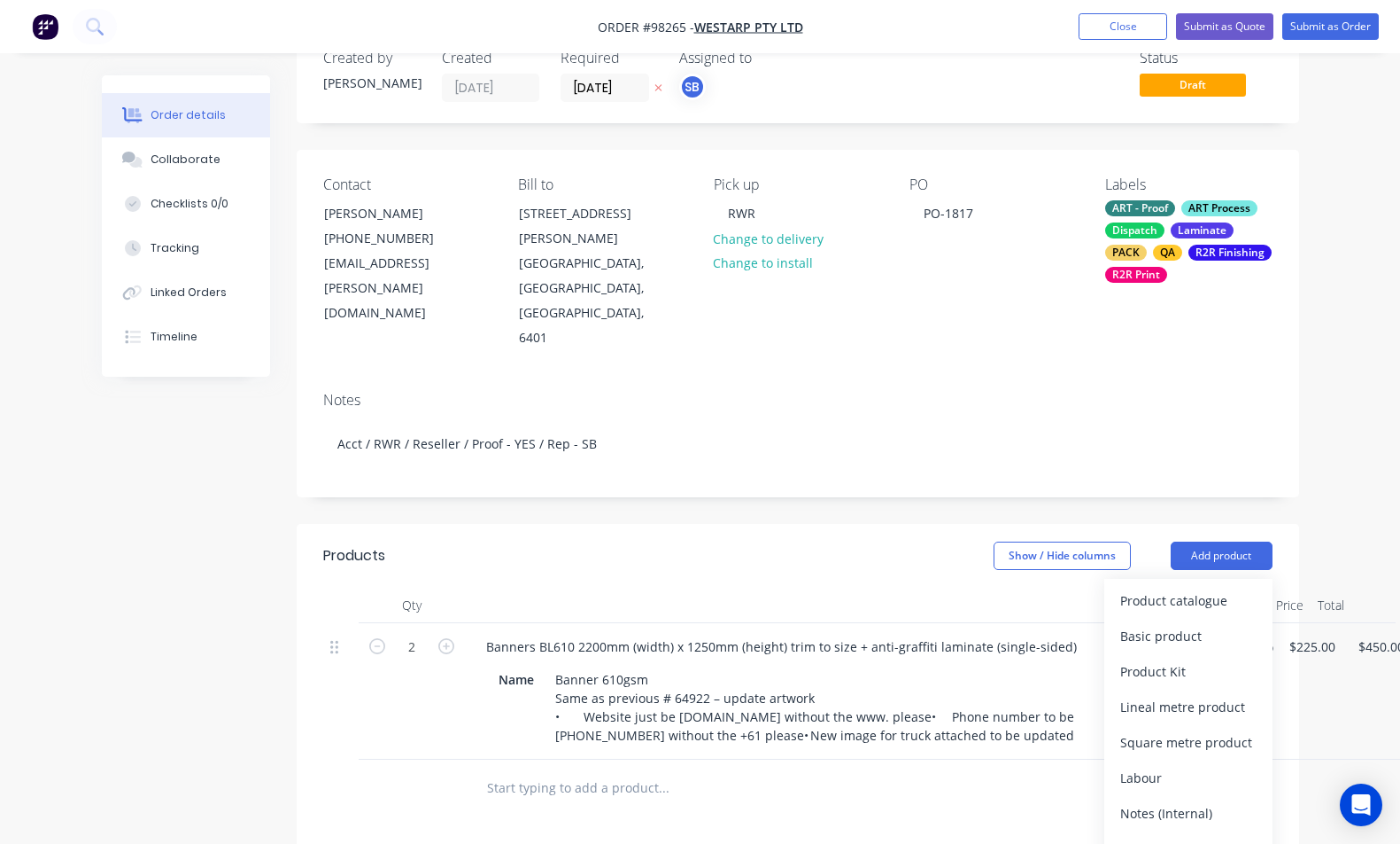
click at [868, 760] on div at bounding box center [784, 788] width 638 height 58
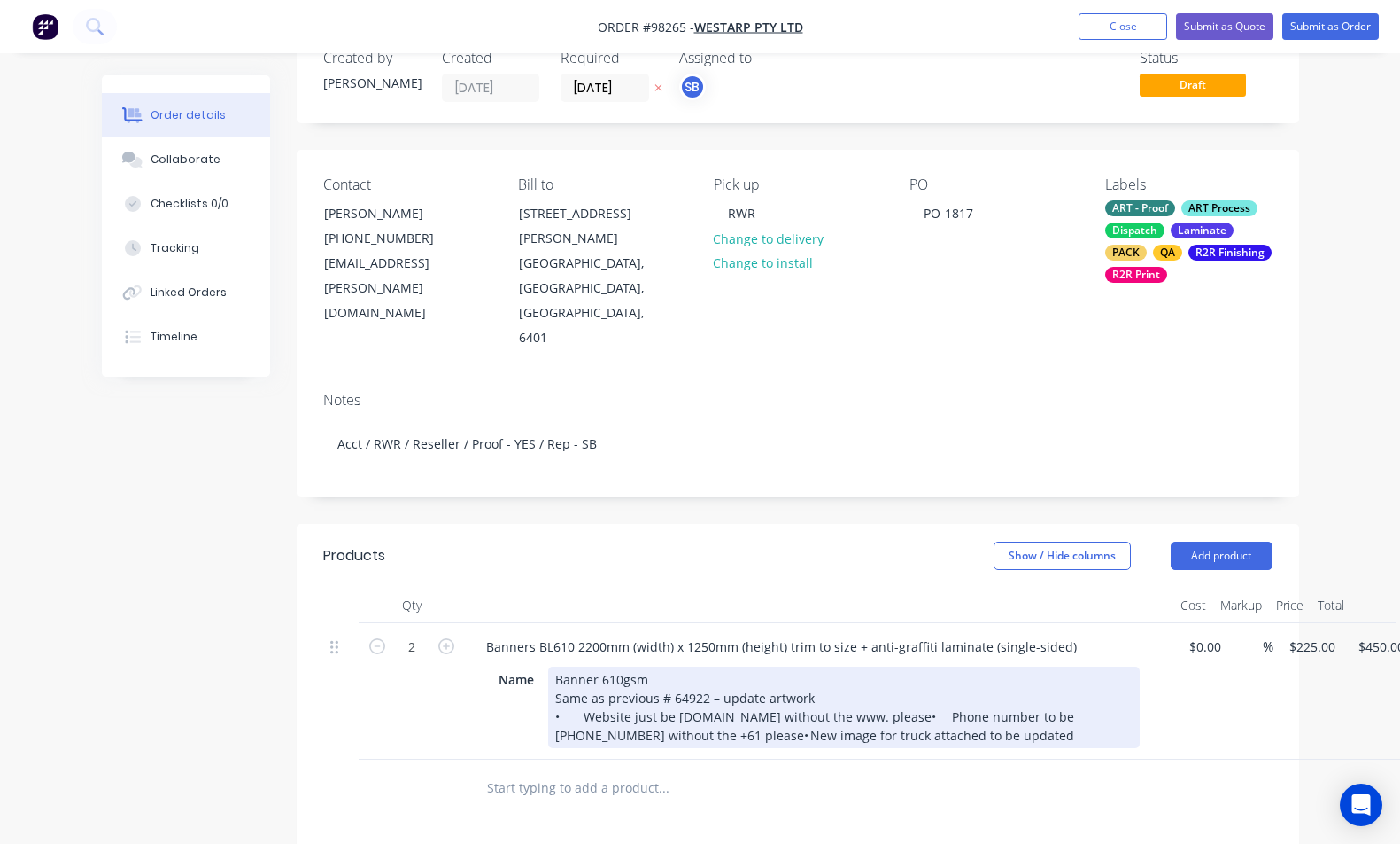
click at [919, 666] on div "Banner 610gsm Same as previous # 64922 – update artwork • Website just be westa…" at bounding box center [845, 707] width 592 height 82
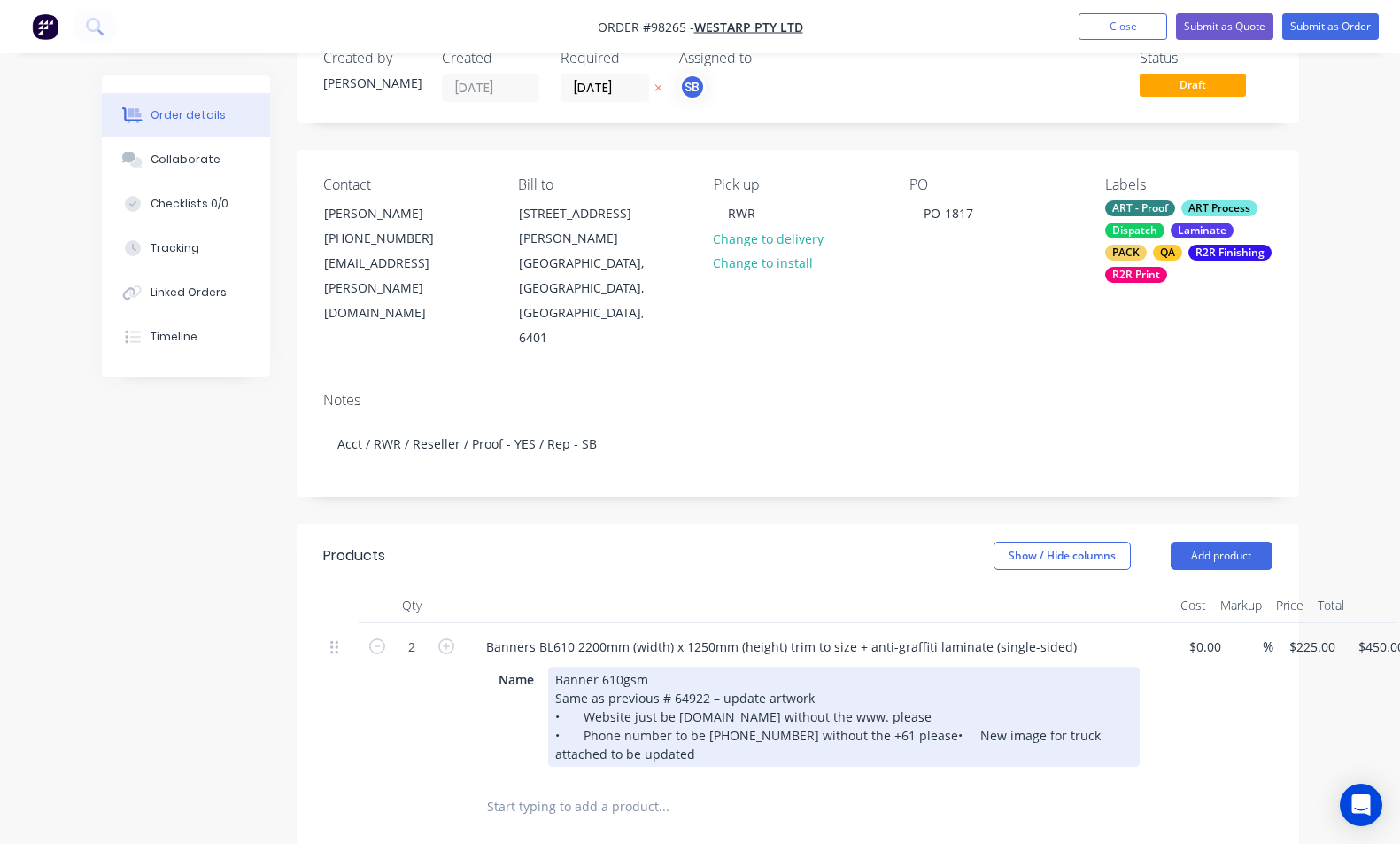
drag, startPoint x: 925, startPoint y: 666, endPoint x: 962, endPoint y: 648, distance: 41.1
click at [926, 666] on div "Banner 610gsm Same as previous # 64922 – update artwork • Website just be westa…" at bounding box center [845, 716] width 592 height 100
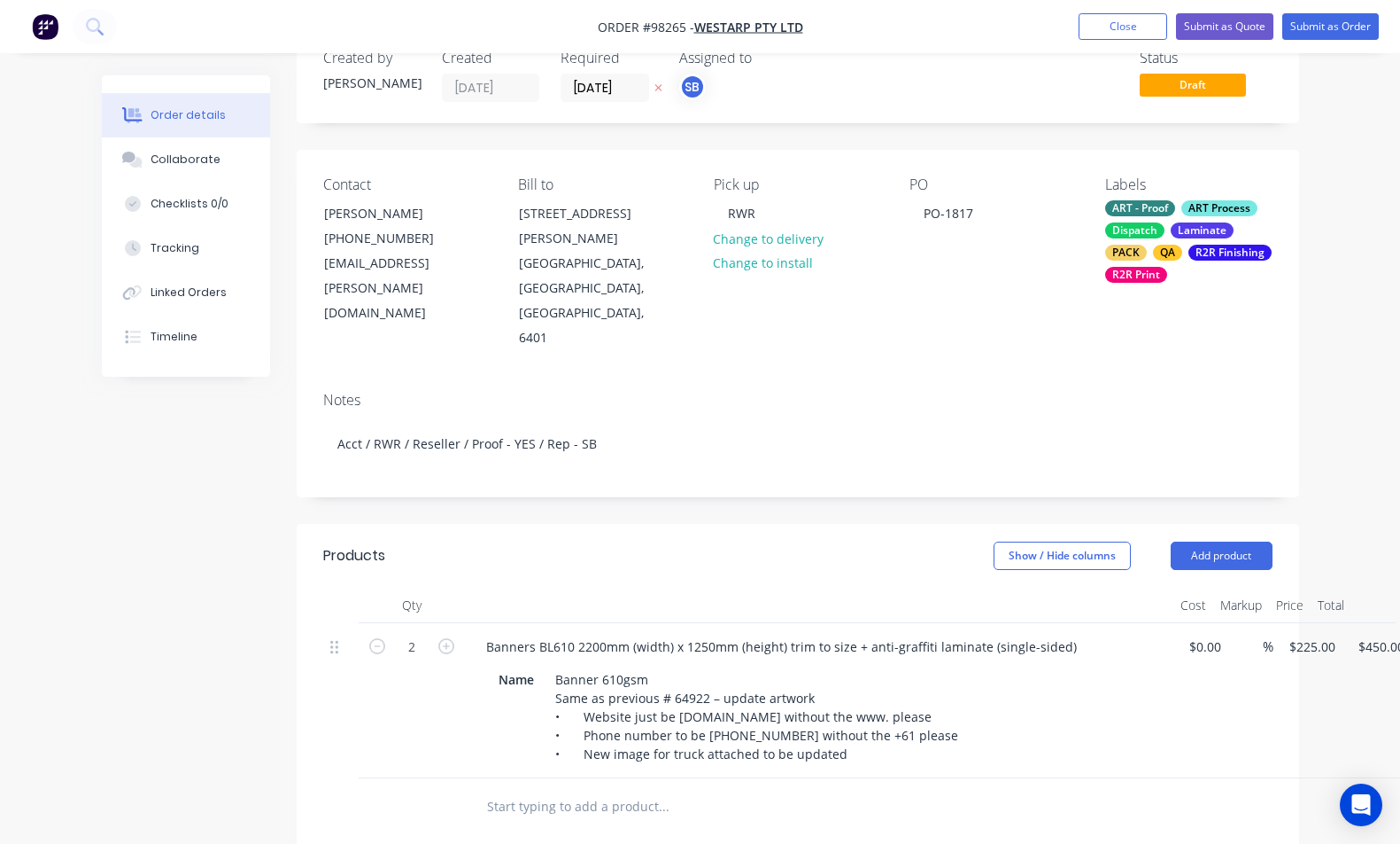
click at [1091, 788] on div at bounding box center [784, 806] width 624 height 36
click at [1228, 542] on button "Add product" at bounding box center [1222, 556] width 102 height 29
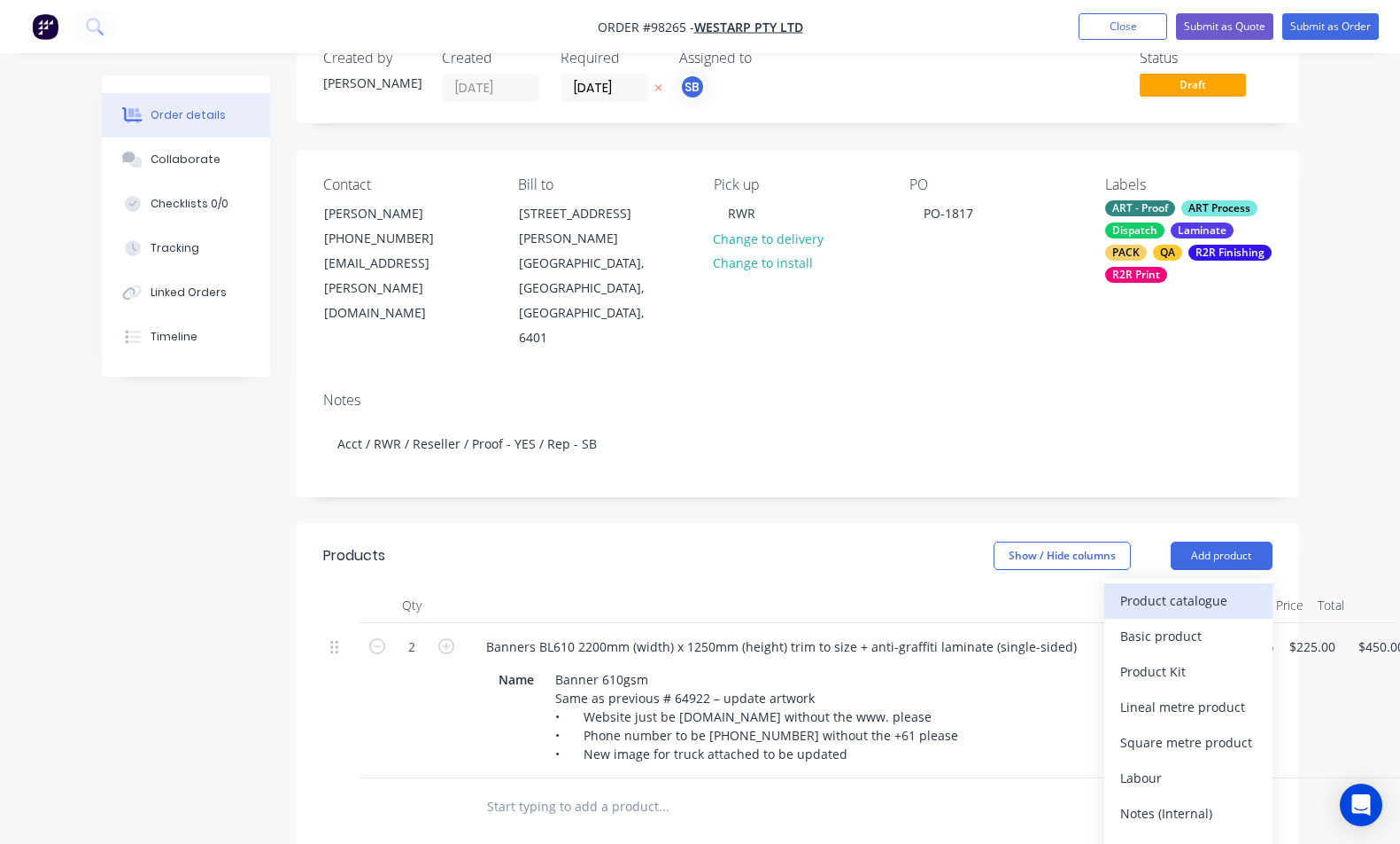
click at [1234, 588] on div "Product catalogue" at bounding box center [1188, 600] width 136 height 26
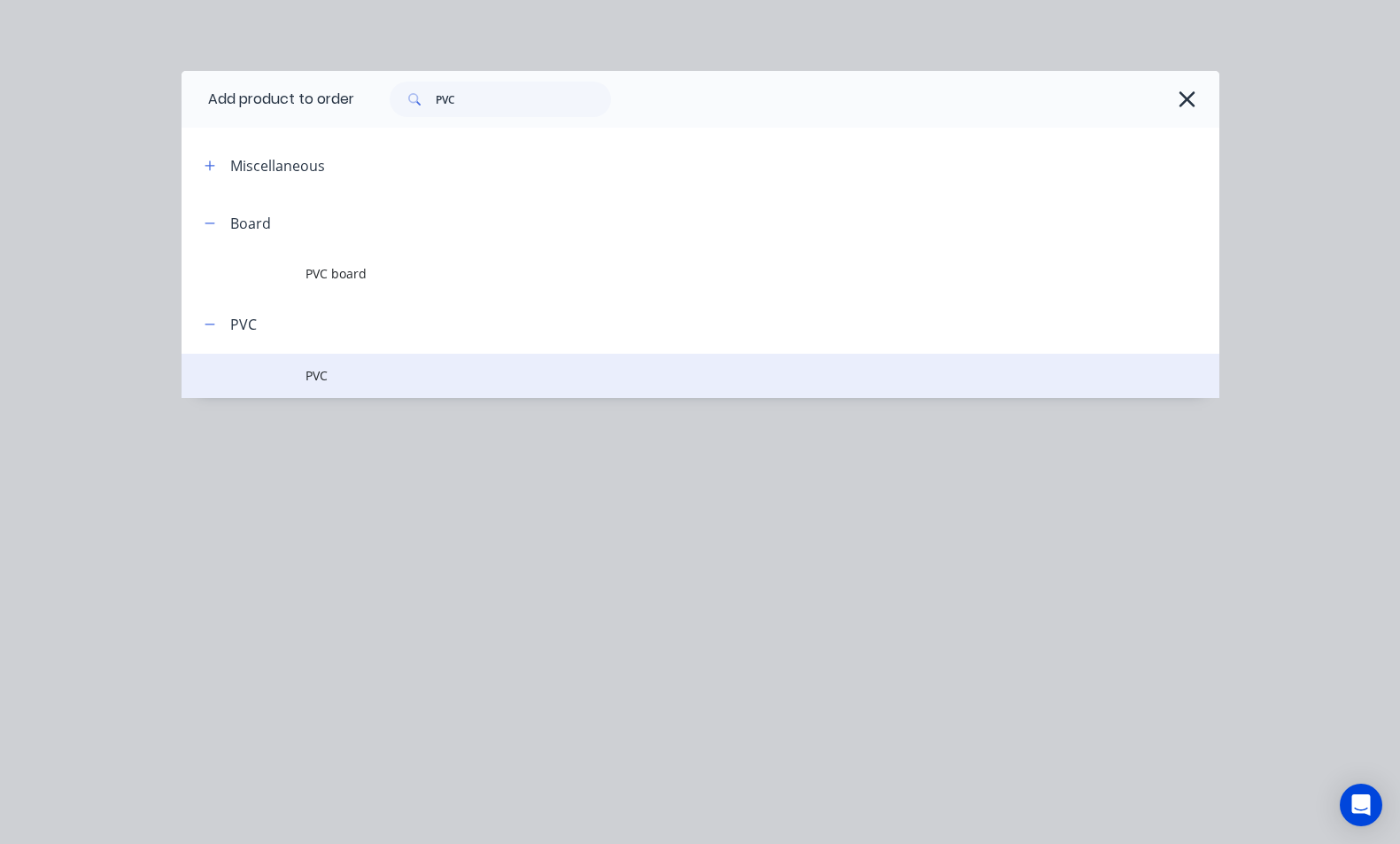
click at [392, 374] on span "PVC" at bounding box center [672, 375] width 731 height 19
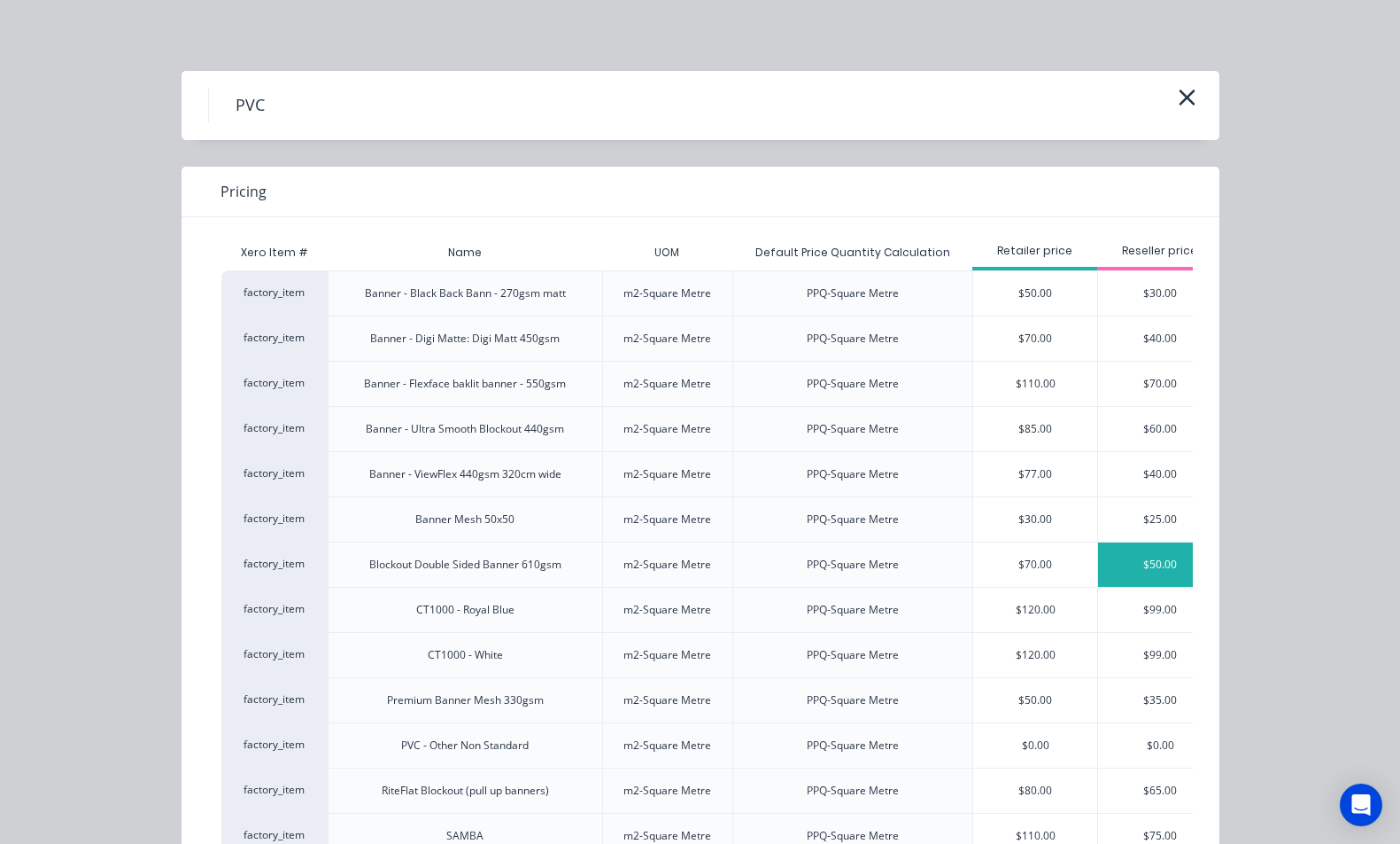
click at [1130, 561] on div "$50.00" at bounding box center [1160, 565] width 124 height 45
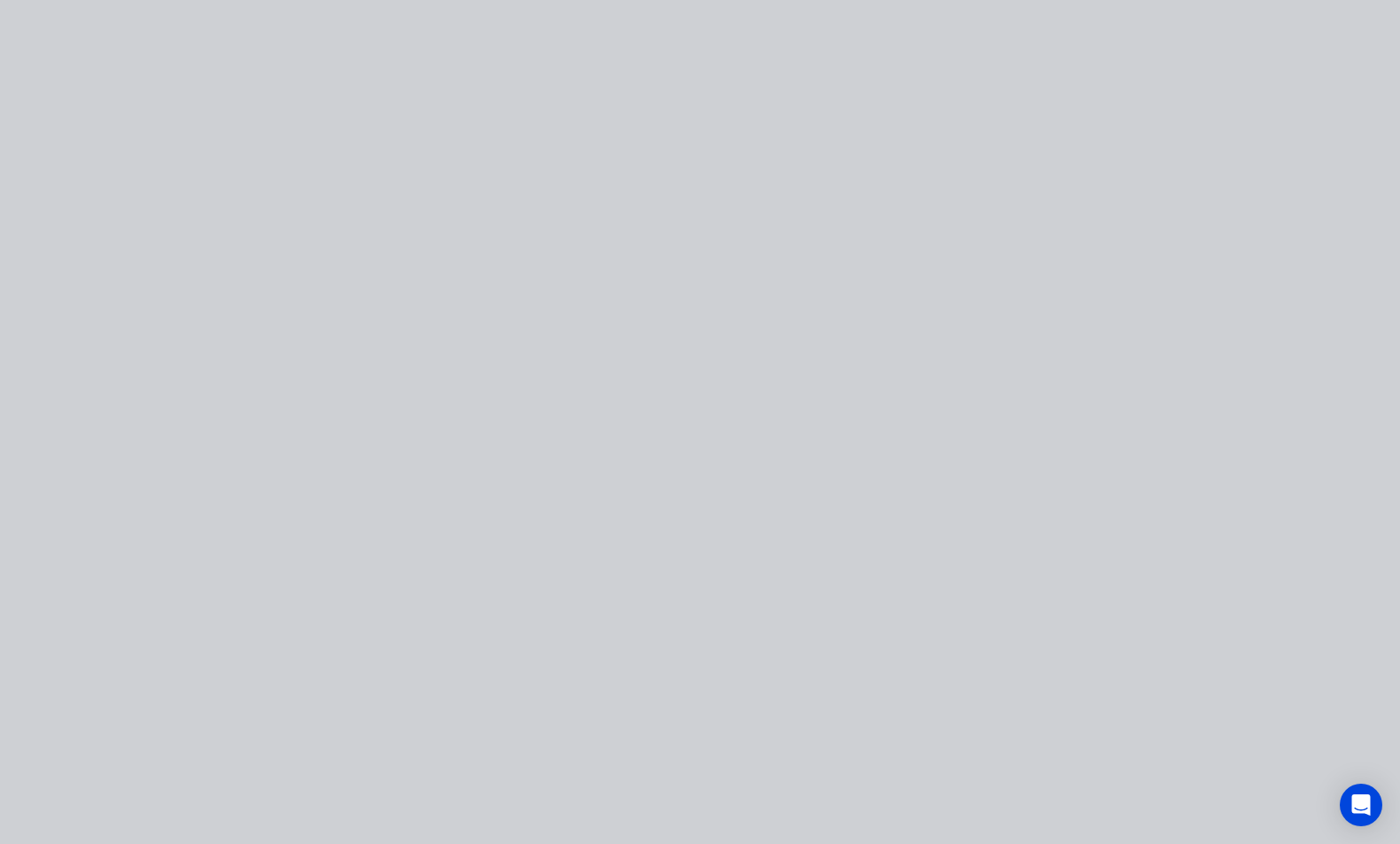
type input "$50.00"
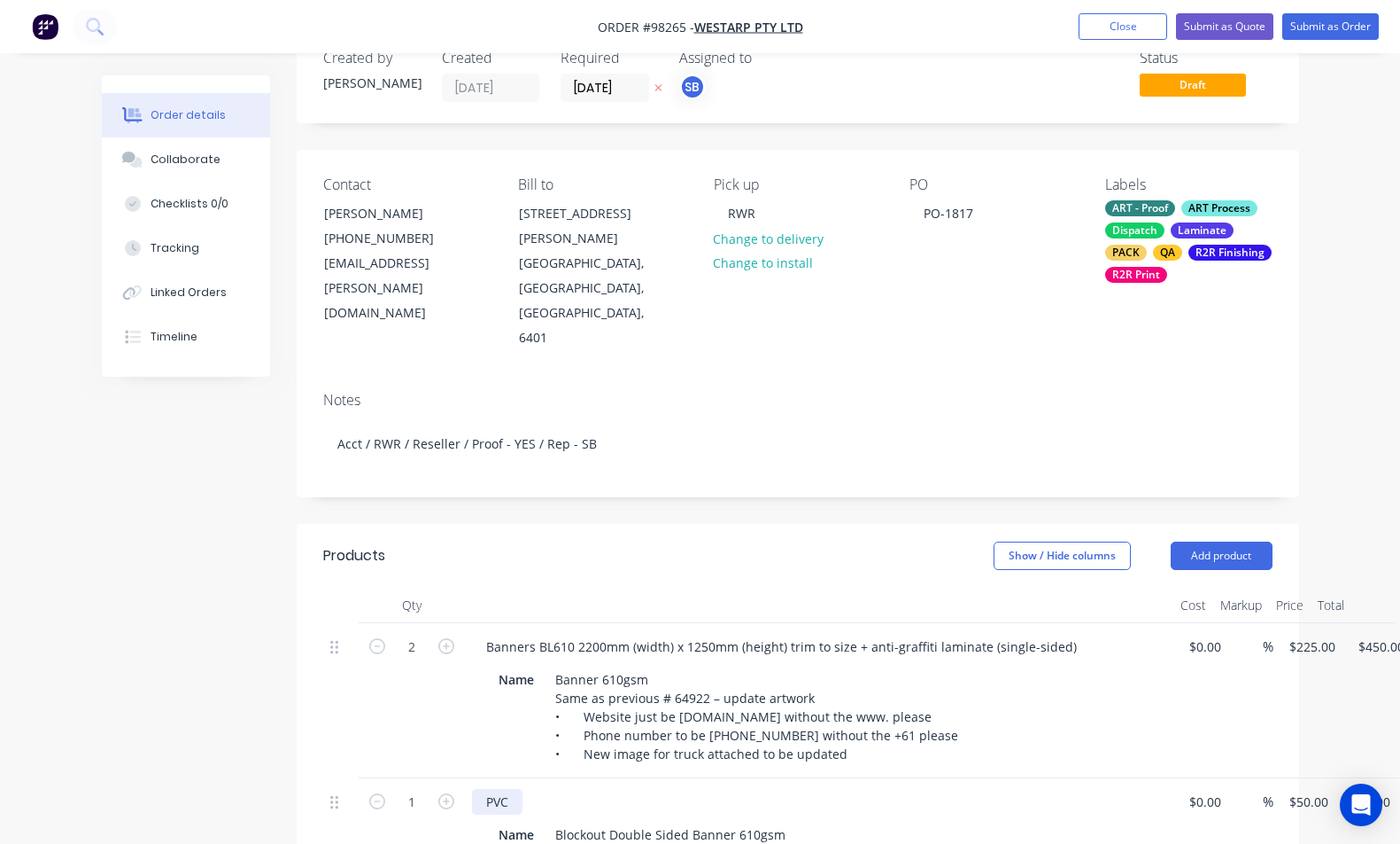
click at [521, 788] on div "PVC" at bounding box center [497, 801] width 51 height 26
drag, startPoint x: 508, startPoint y: 728, endPoint x: 453, endPoint y: 728, distance: 55.0
click at [453, 778] on div "1 PVC Name Blockout Double Sided Banner 610gsm $0.00 $0.00 % $50.00 $50.00 $50.…" at bounding box center [798, 818] width 950 height 81
paste div
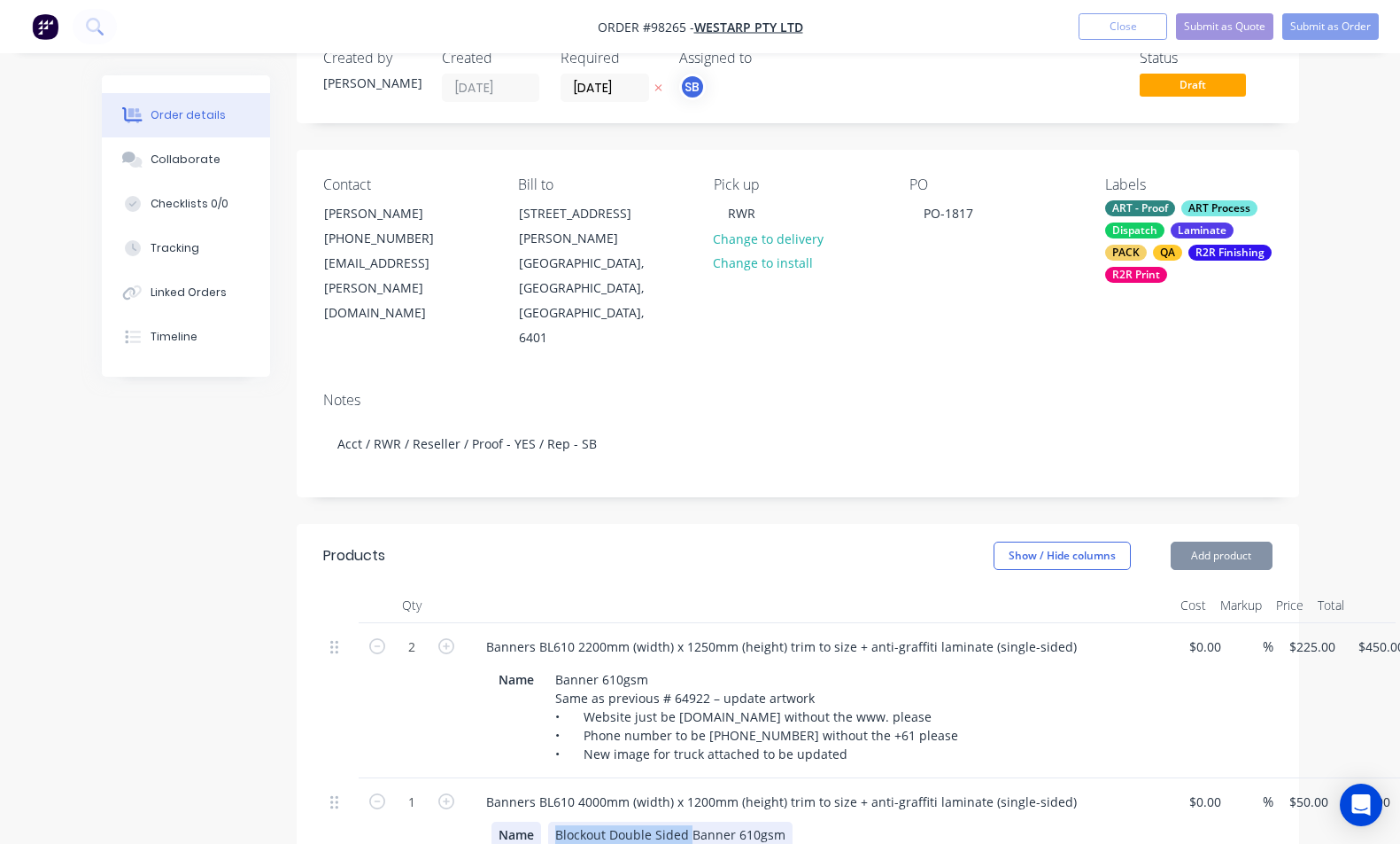
drag, startPoint x: 692, startPoint y: 758, endPoint x: 524, endPoint y: 758, distance: 168.0
click at [524, 821] on div "Name Blockout Double Sided Banner 610gsm" at bounding box center [816, 834] width 649 height 26
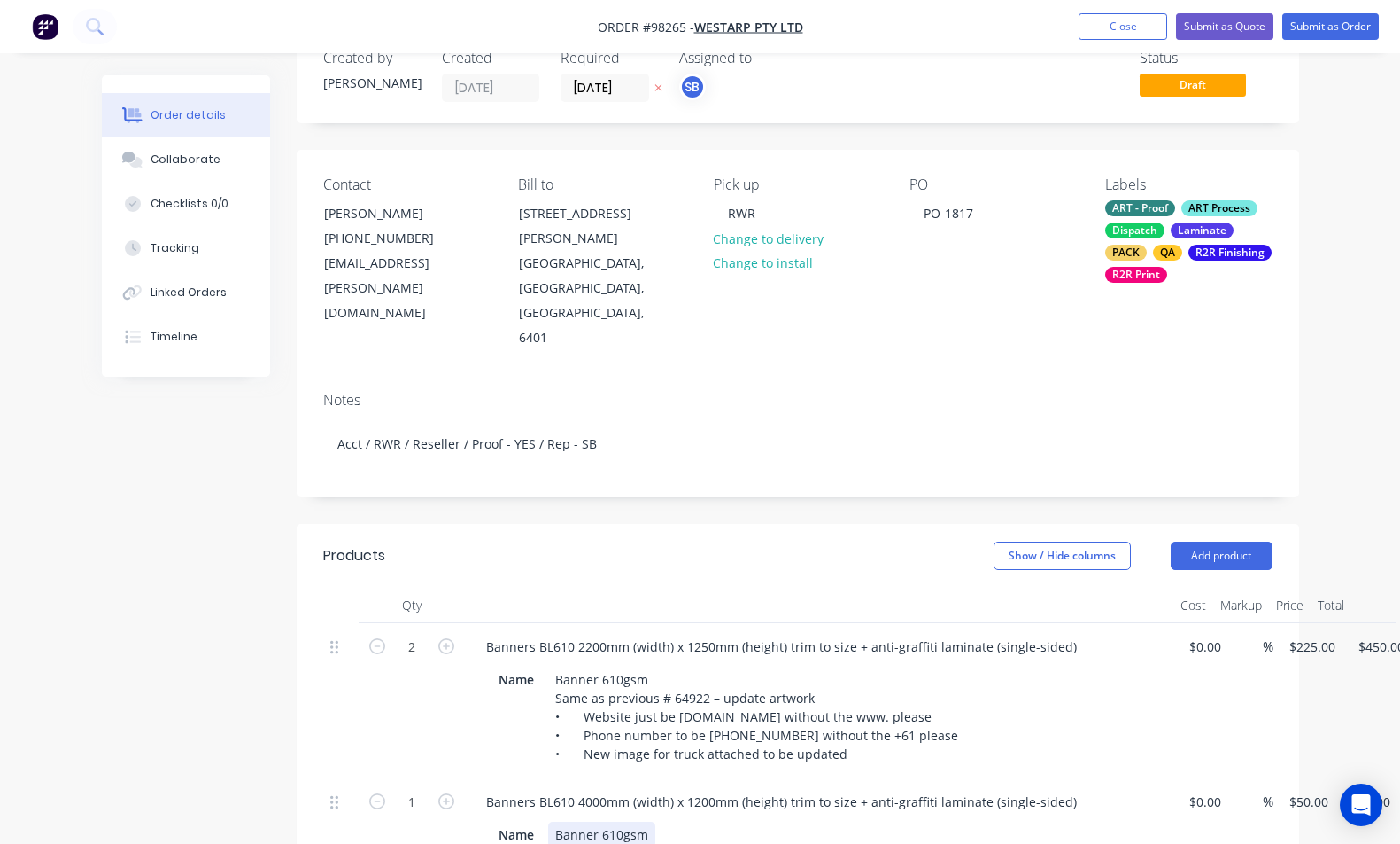
click at [647, 821] on div "Banner 610gsm" at bounding box center [602, 834] width 107 height 26
click at [1273, 778] on div "1 Banners BL610 4000mm (width) x 1200mm (height) trim to size + anti-graffiti l…" at bounding box center [798, 828] width 950 height 99
type input "$395.00"
click at [448, 793] on icon "button" at bounding box center [446, 801] width 16 height 16
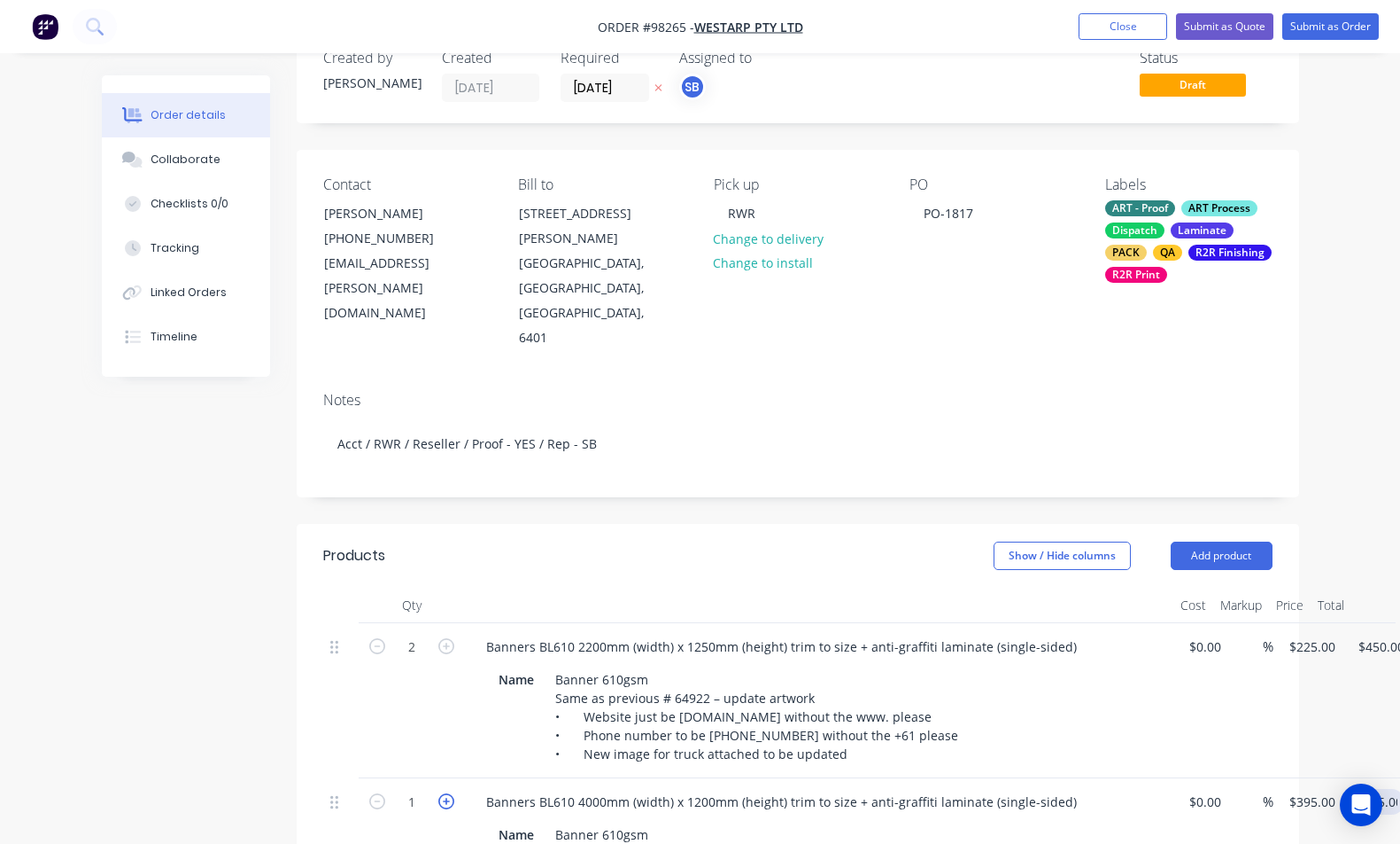
type input "2"
type input "$790.00"
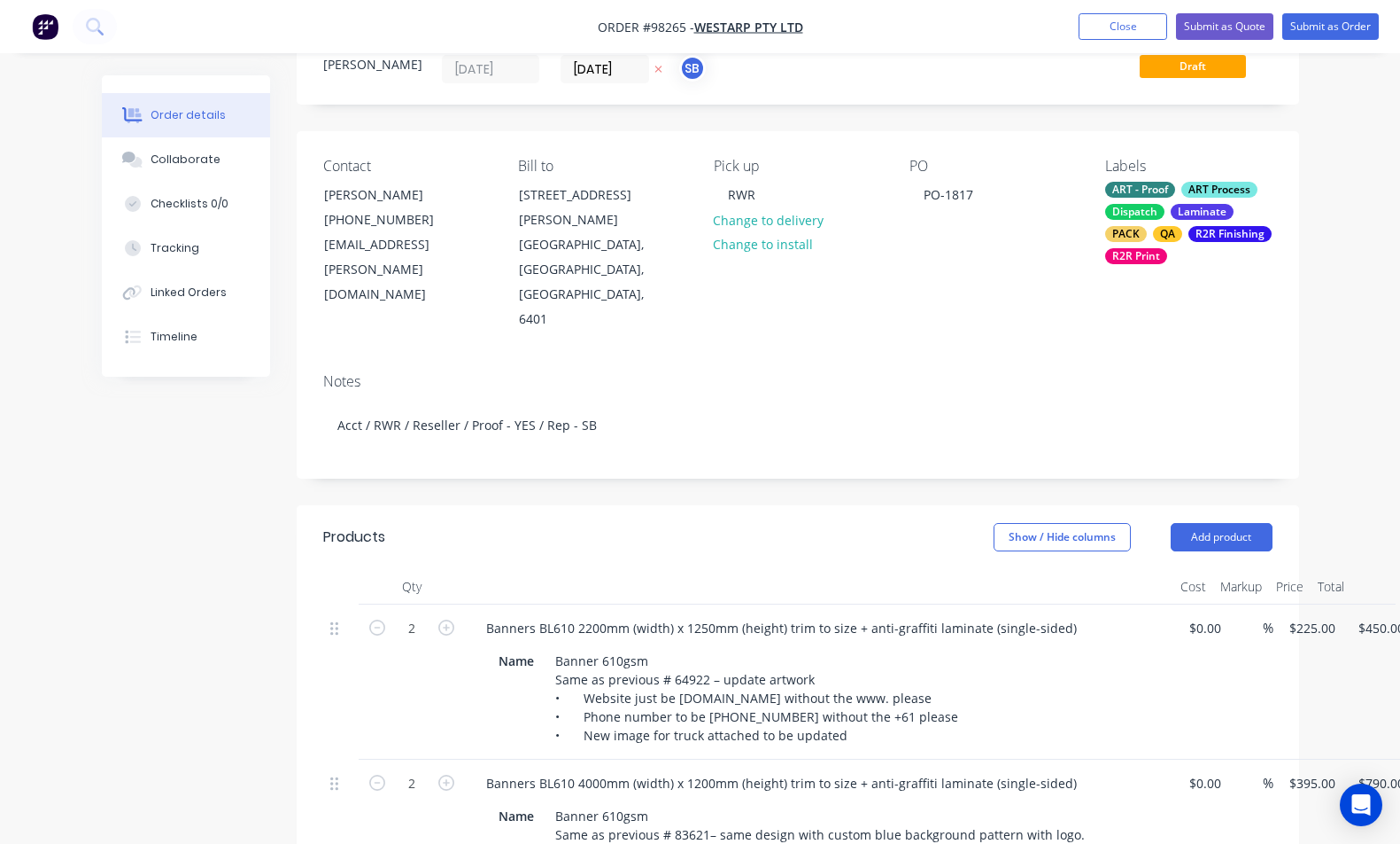
scroll to position [109, 0]
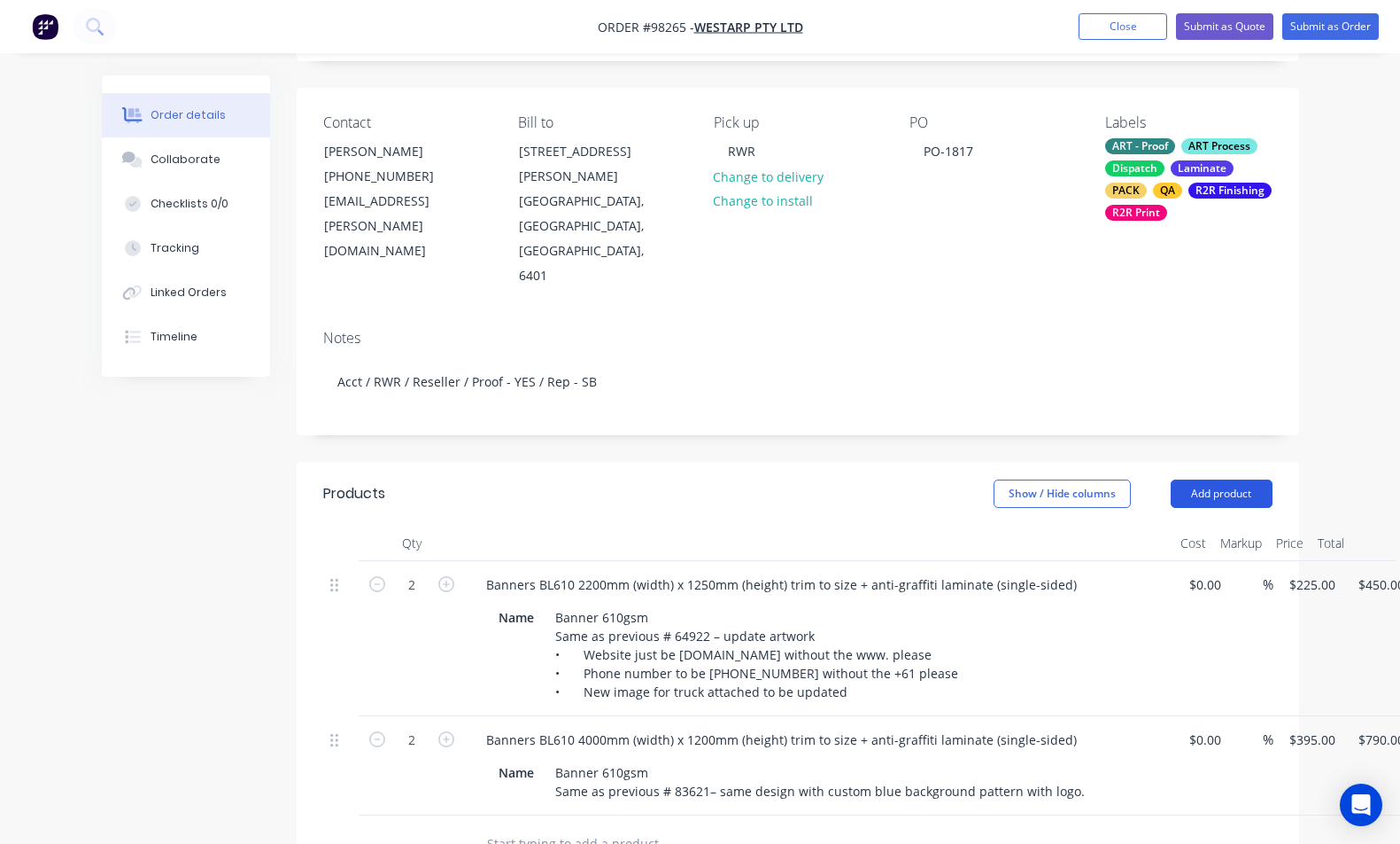
click at [1231, 479] on button "Add product" at bounding box center [1222, 493] width 102 height 29
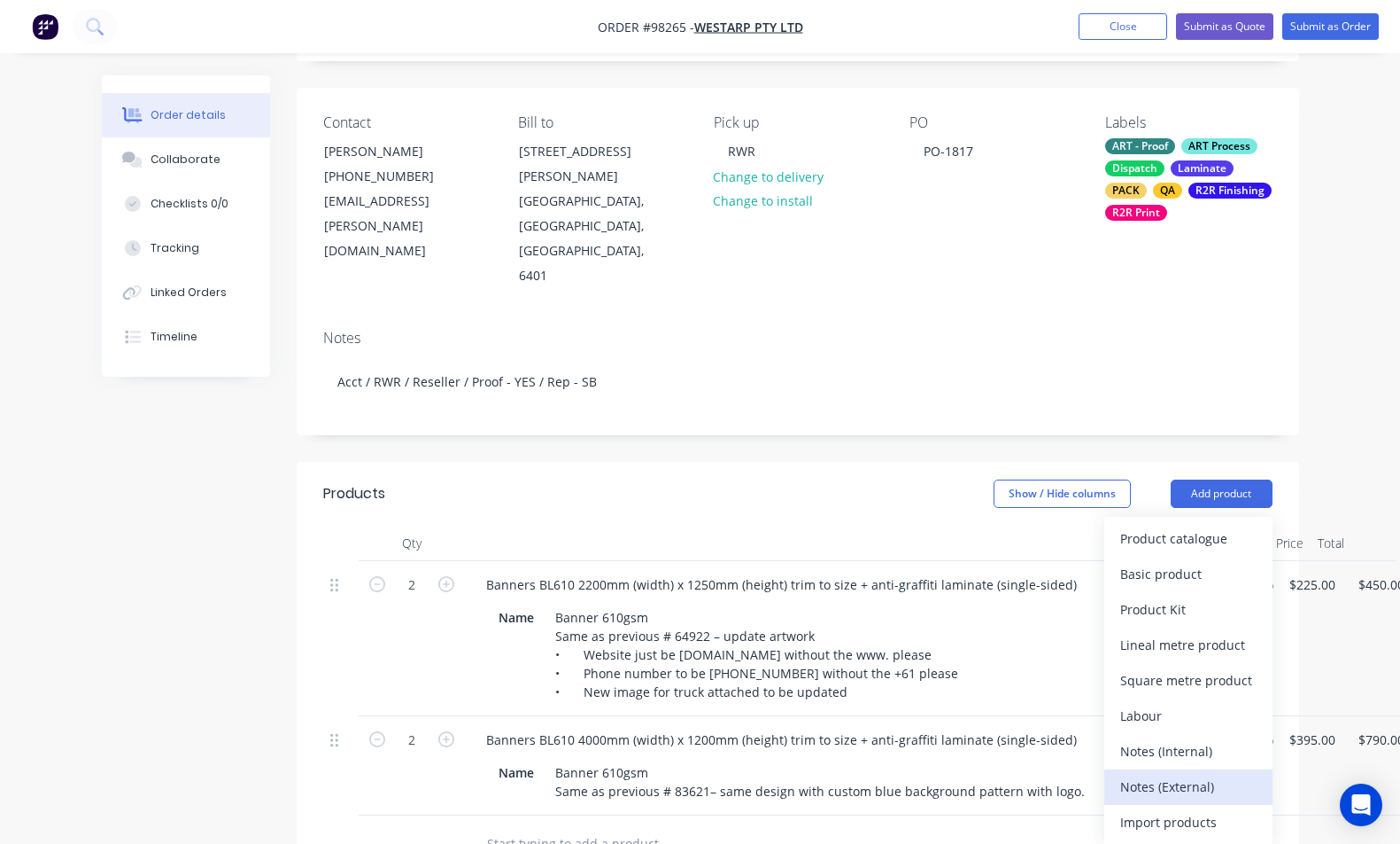
click at [1222, 773] on div "Notes (External)" at bounding box center [1188, 786] width 136 height 26
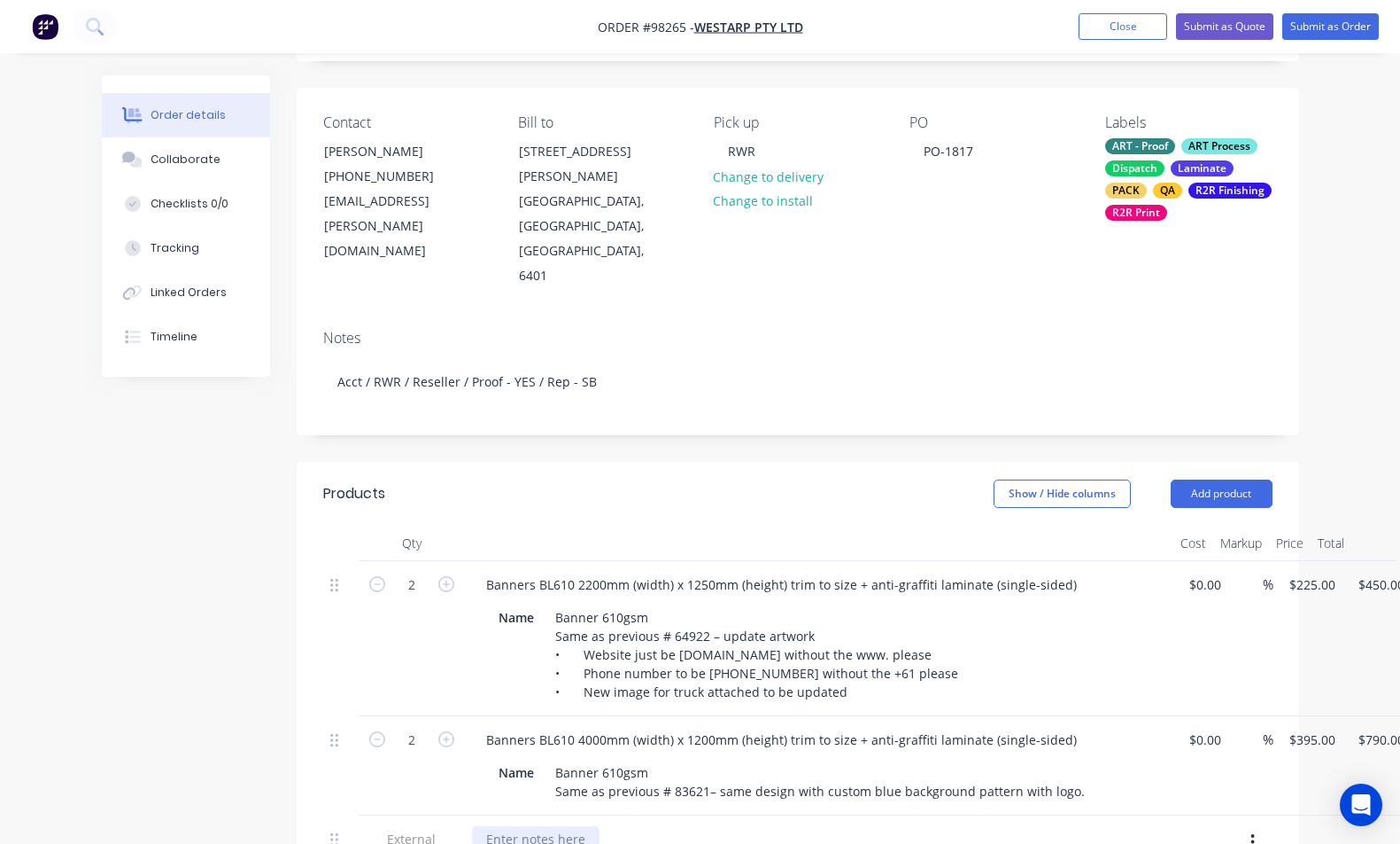
click at [568, 826] on div at bounding box center [536, 839] width 127 height 26
paste div
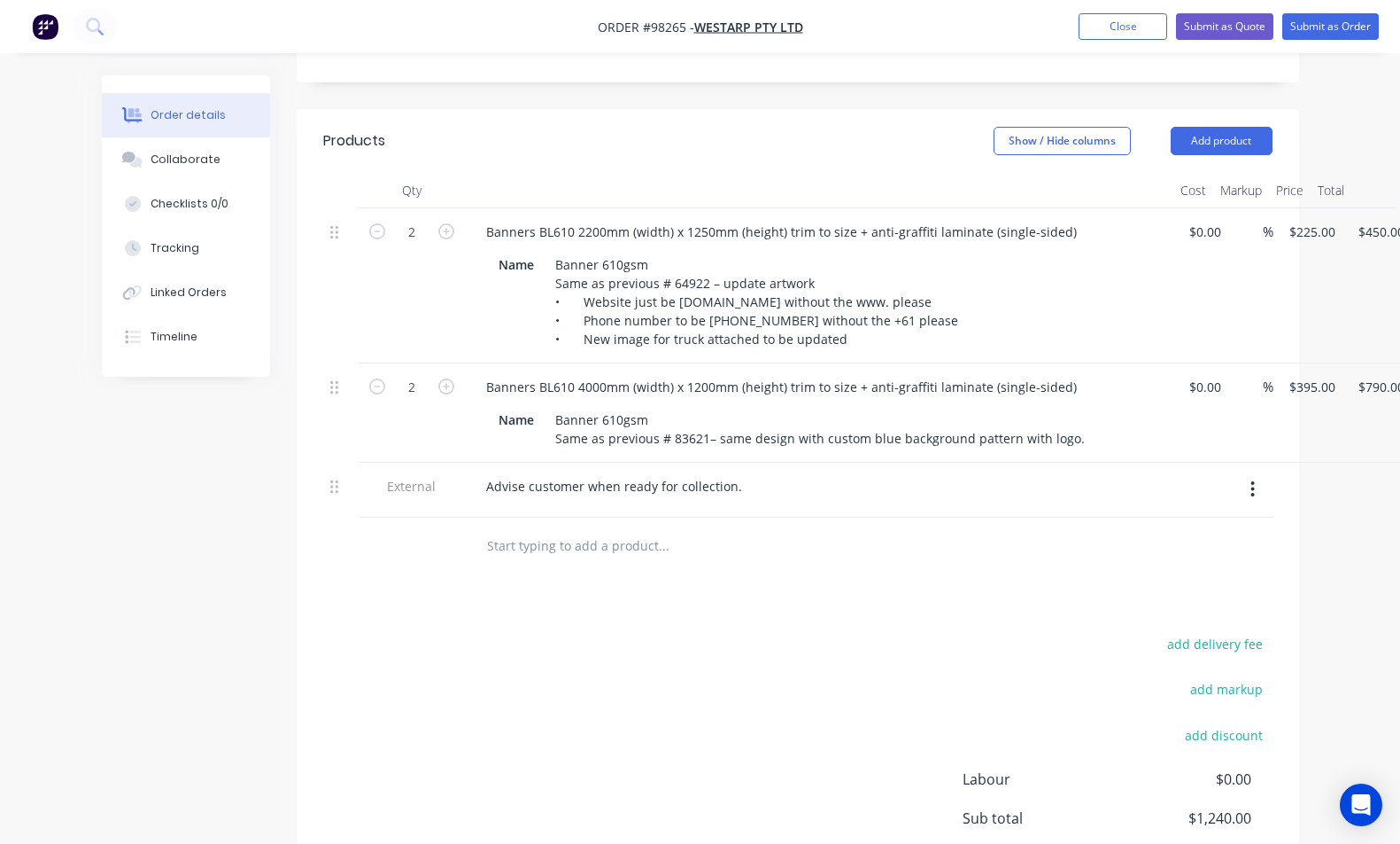
scroll to position [0, 0]
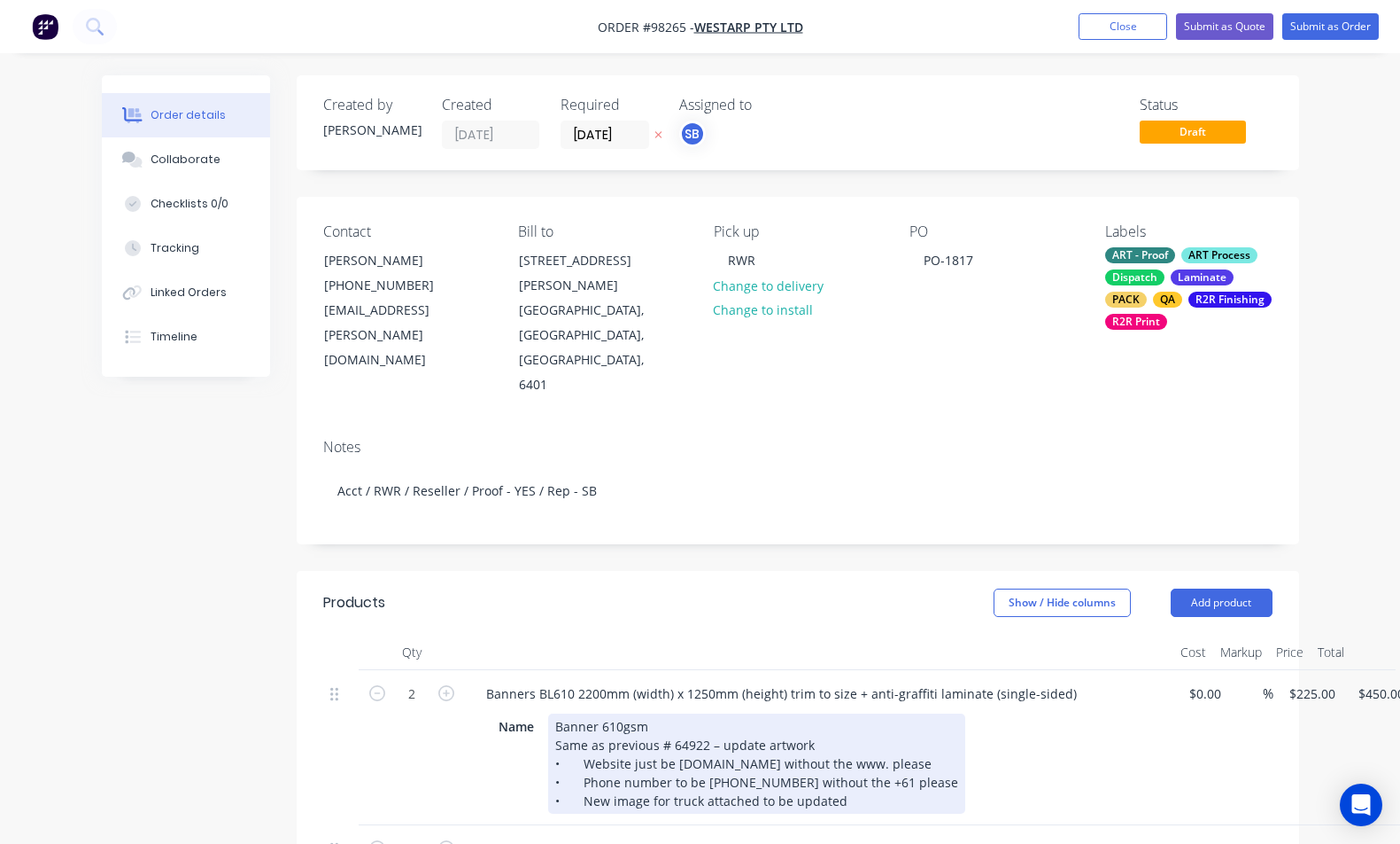
click at [929, 714] on div "Banner 610gsm Same as previous # 64922 – update artwork • Website just be westa…" at bounding box center [757, 763] width 417 height 100
click at [924, 714] on div "Banner 610gsm Same as previous # 64922 – update artwork • Website just be westa…" at bounding box center [757, 763] width 417 height 100
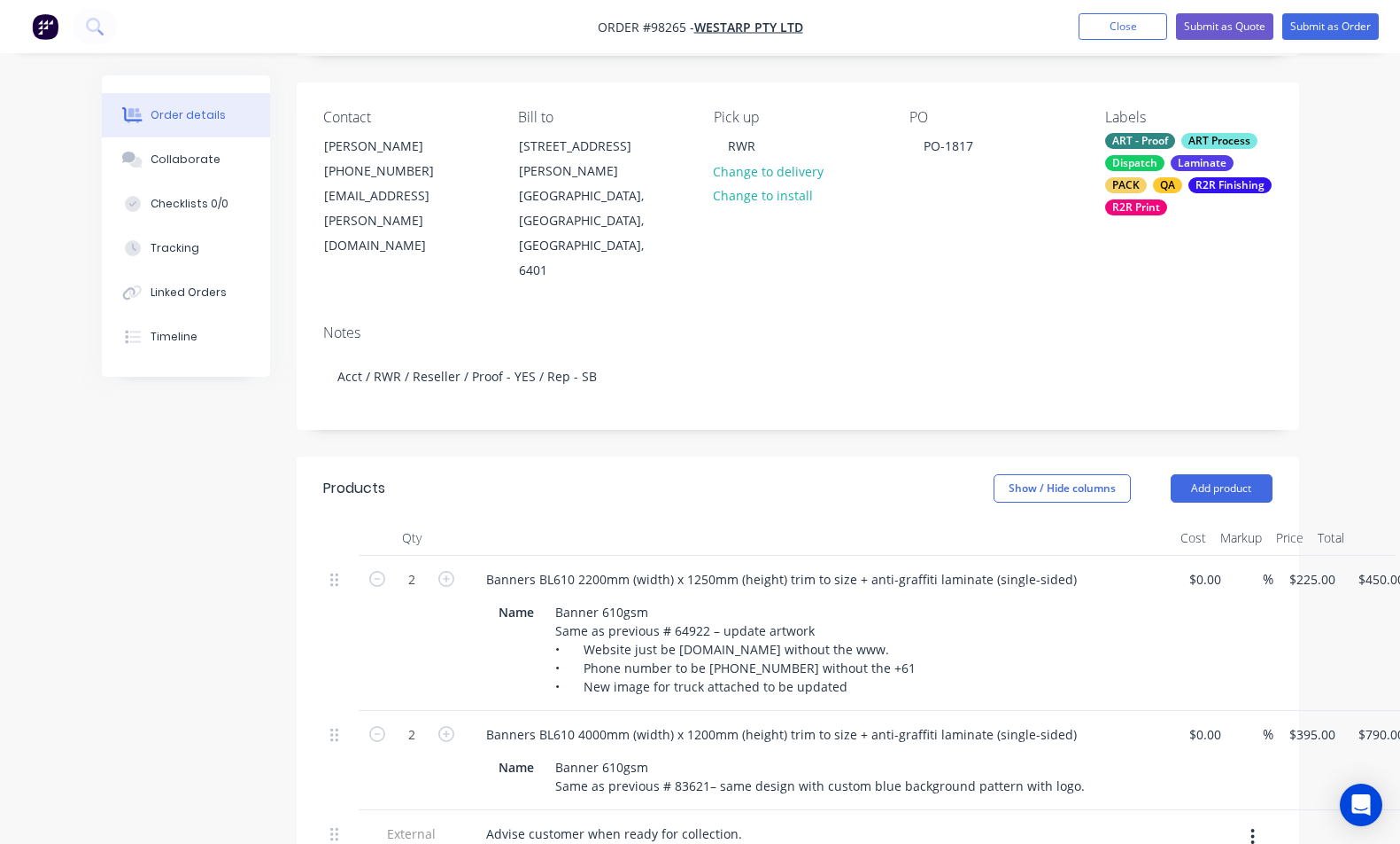
click at [945, 821] on div "Advise customer when ready for collection." at bounding box center [819, 834] width 695 height 26
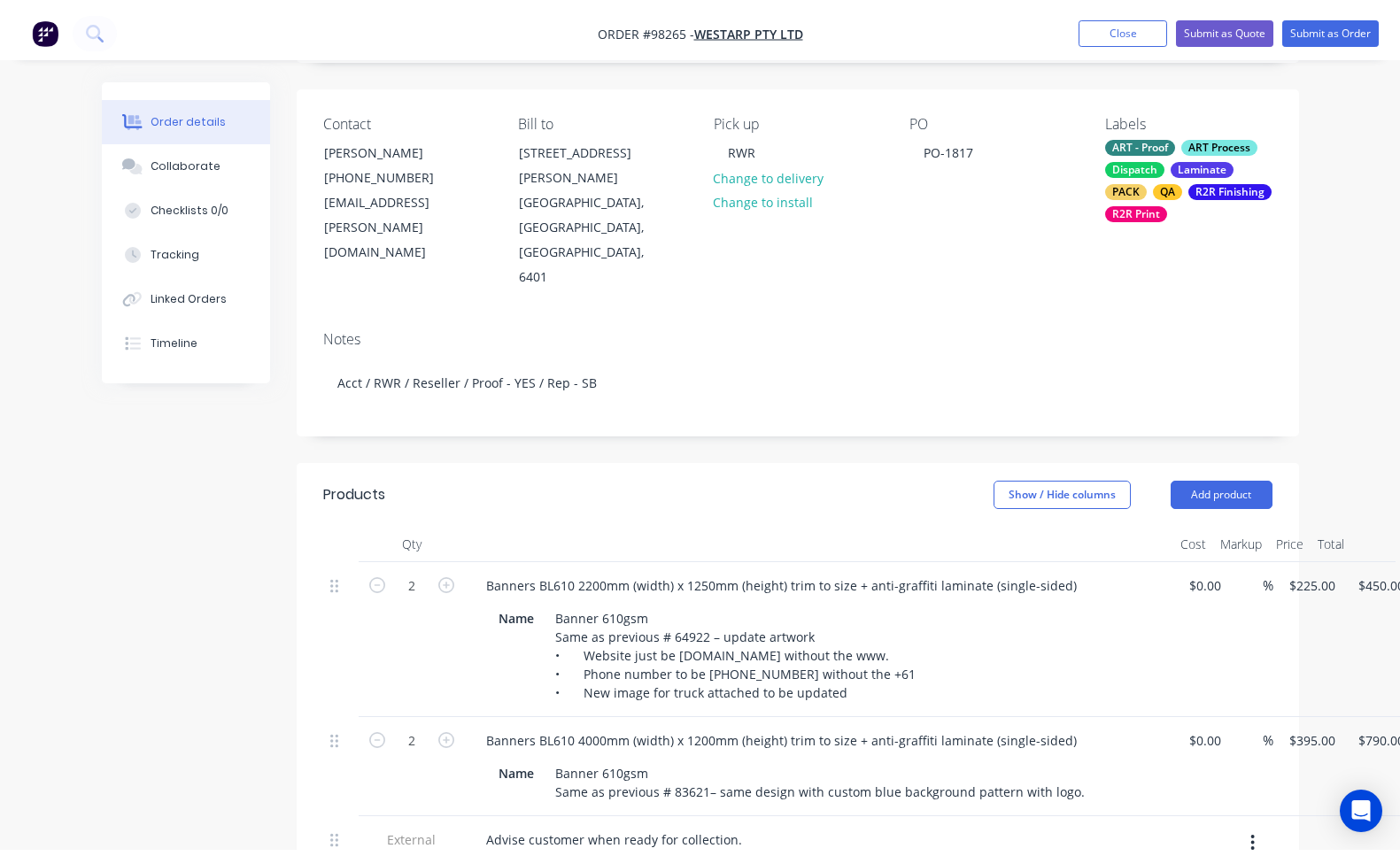
scroll to position [0, 0]
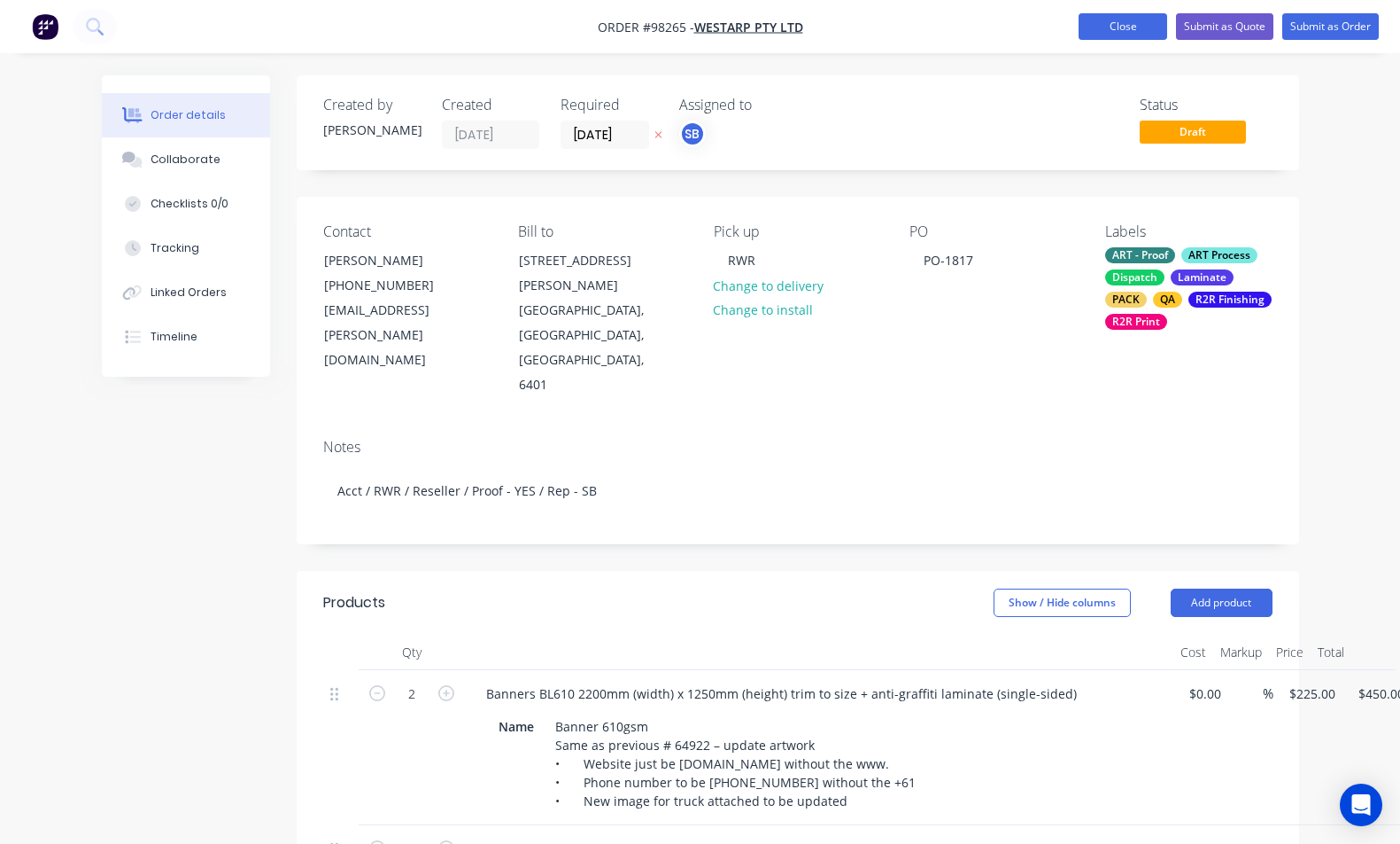
click at [1107, 32] on button "Close" at bounding box center [1123, 26] width 88 height 27
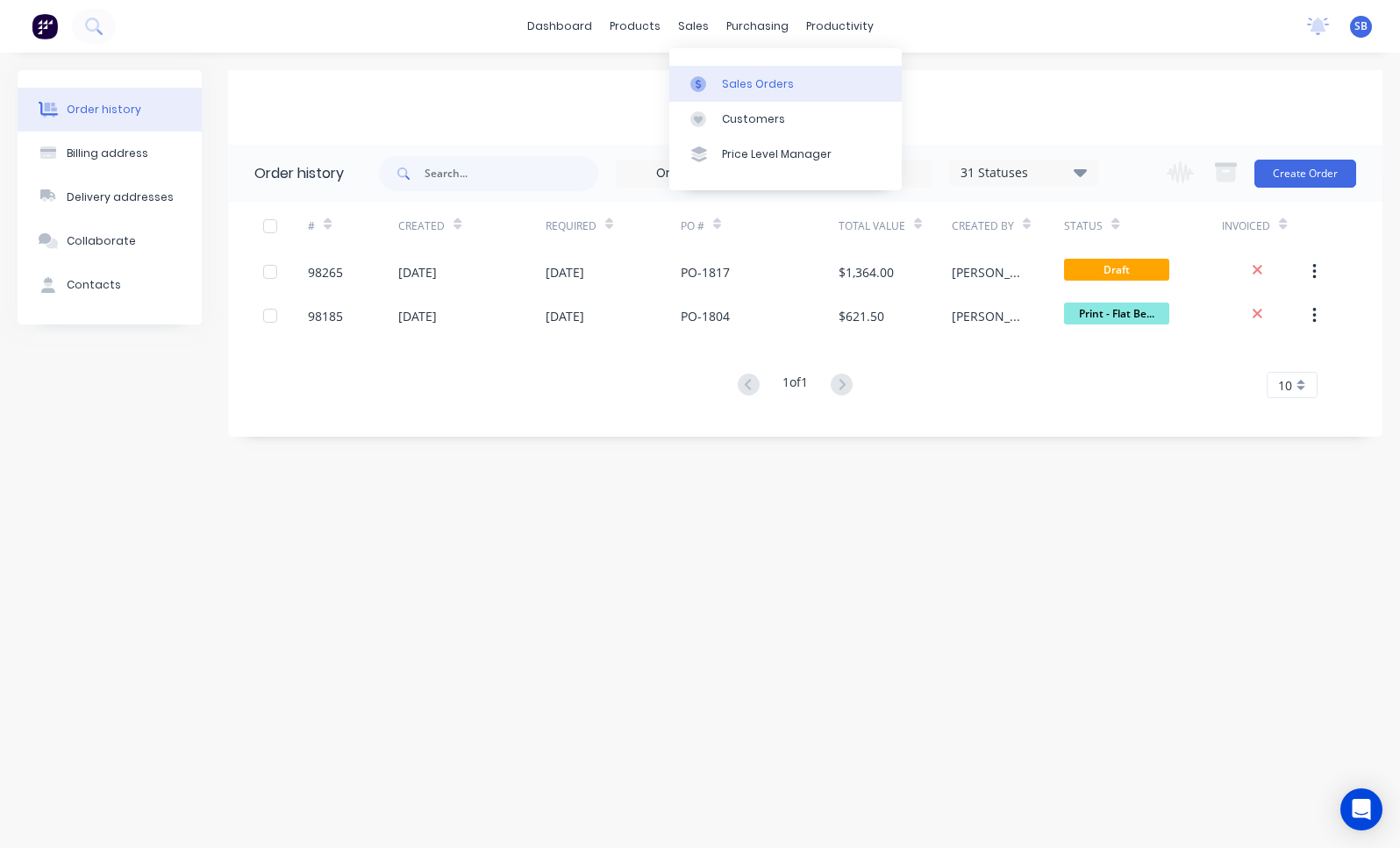
click at [741, 86] on div "Sales Orders" at bounding box center [758, 85] width 72 height 16
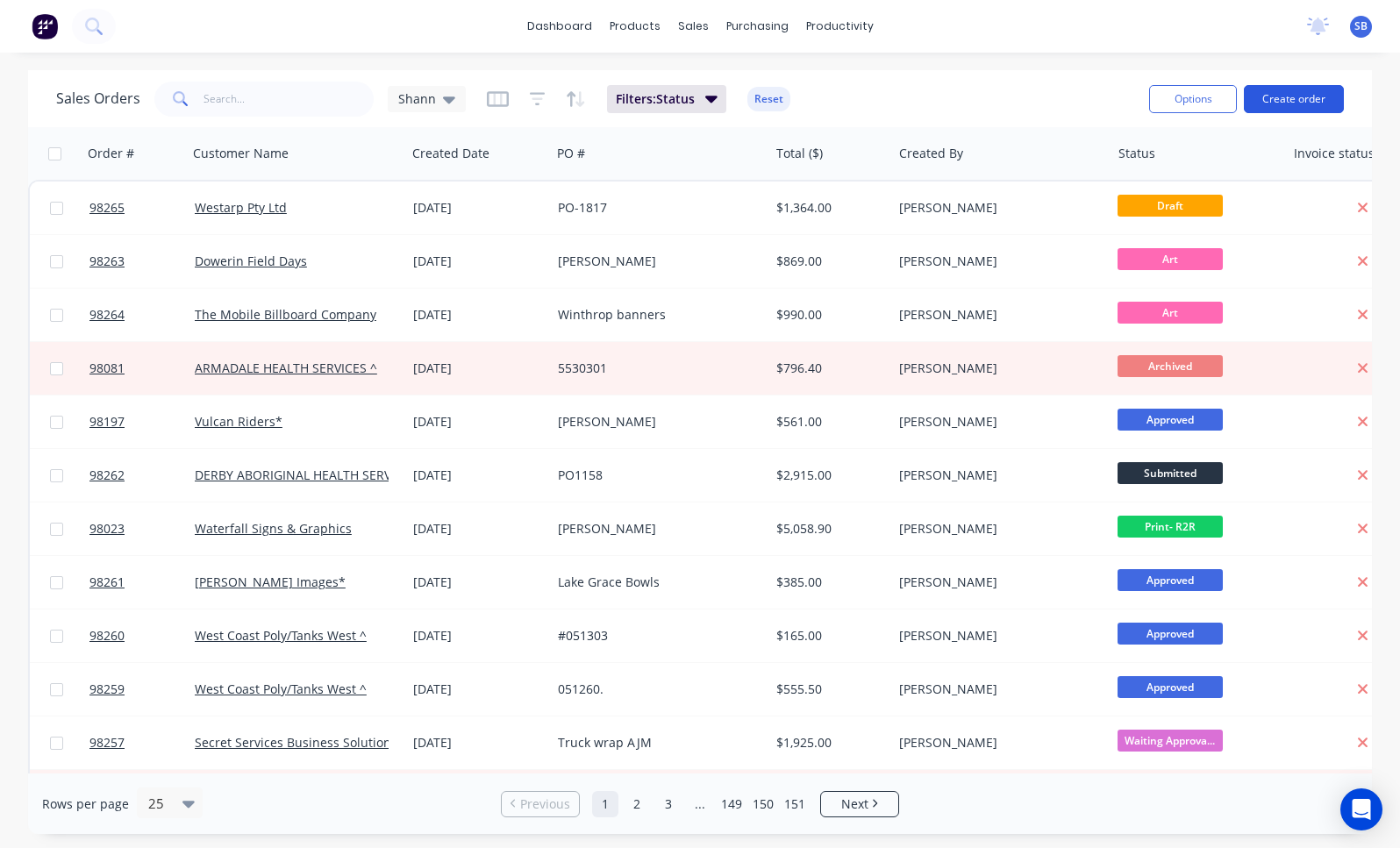
click at [1305, 101] on button "Create order" at bounding box center [1294, 98] width 100 height 29
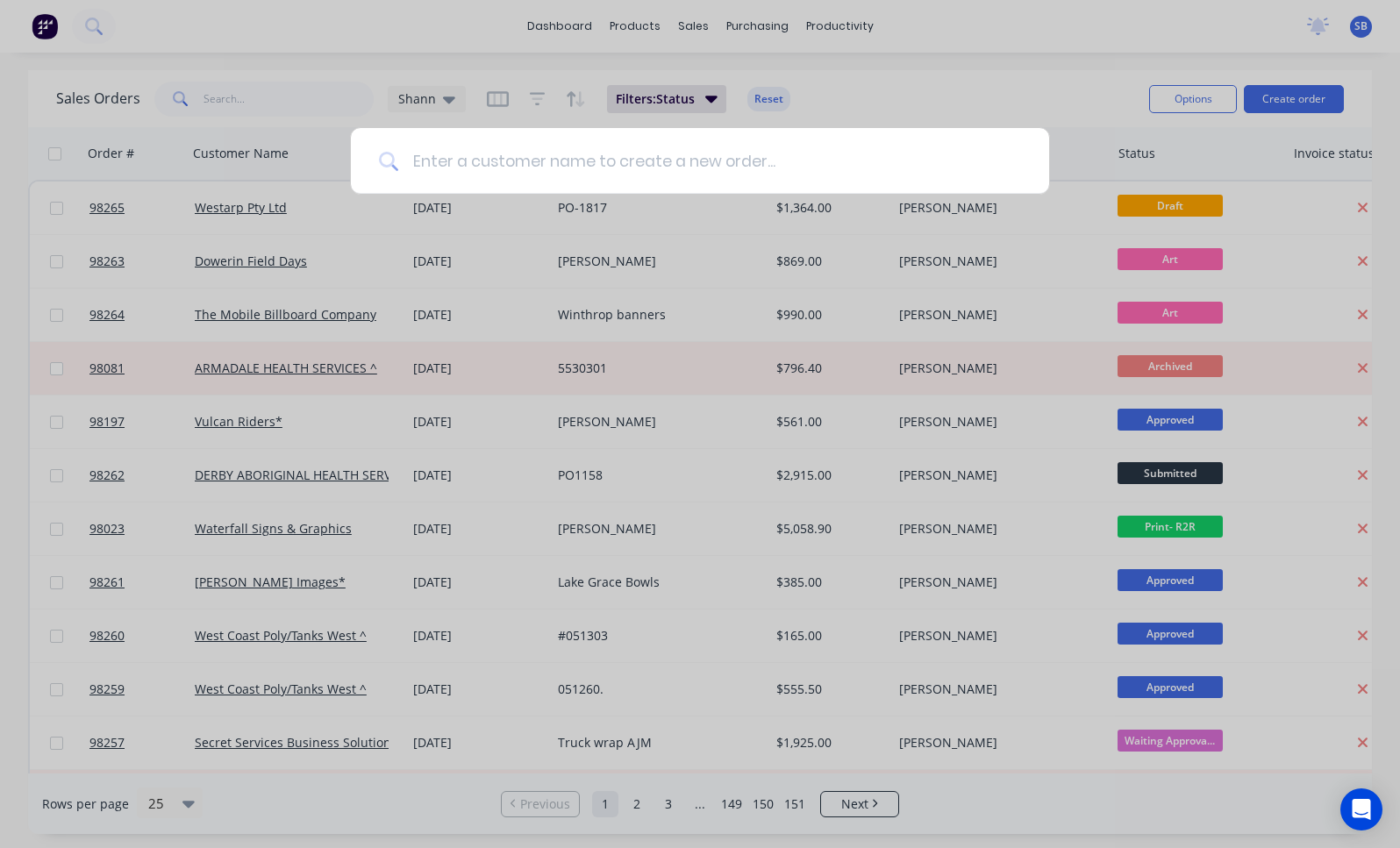
click at [572, 168] on input at bounding box center [709, 160] width 623 height 66
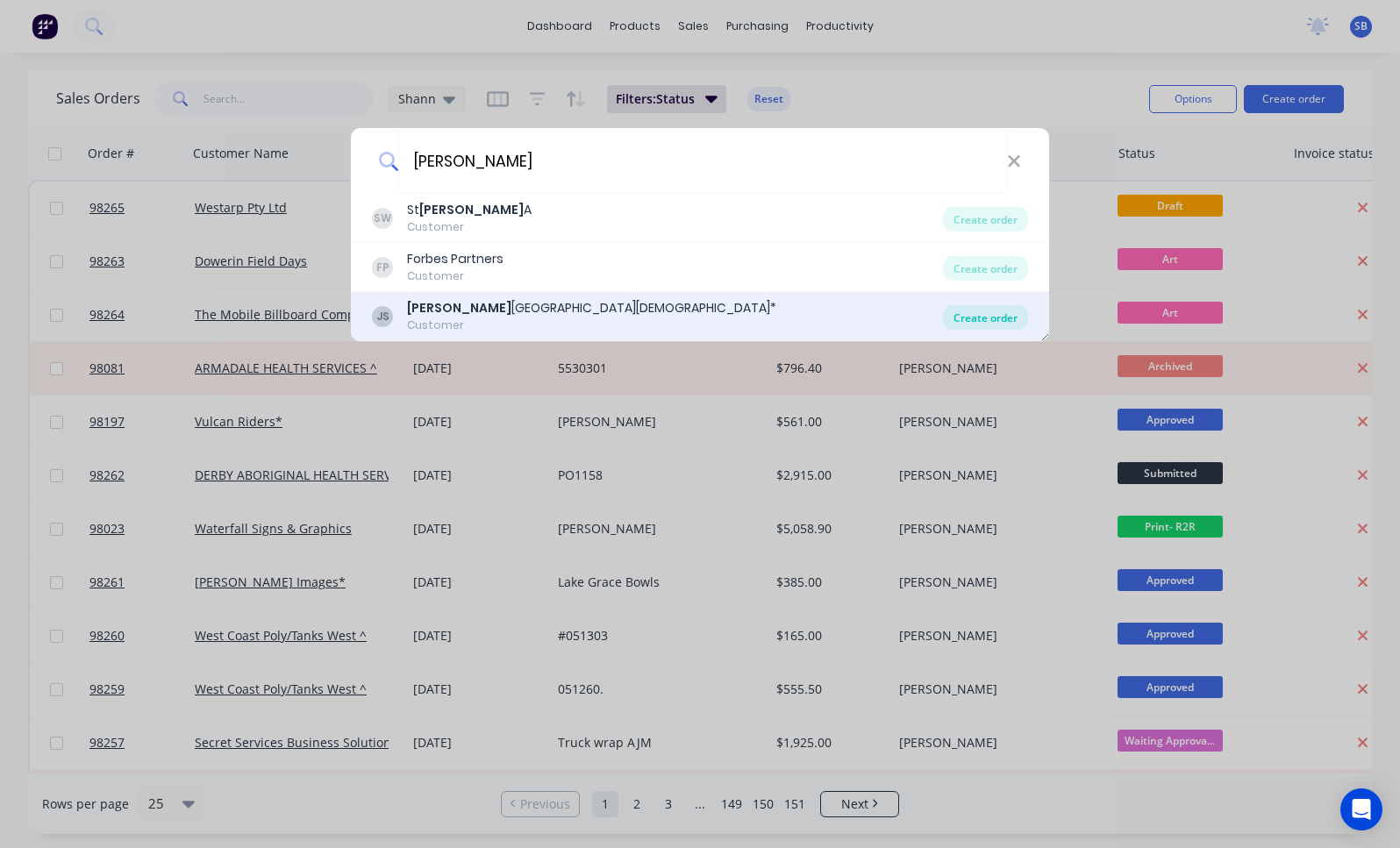
type input "JOHN W"
click at [968, 319] on div "Create order" at bounding box center [985, 317] width 85 height 25
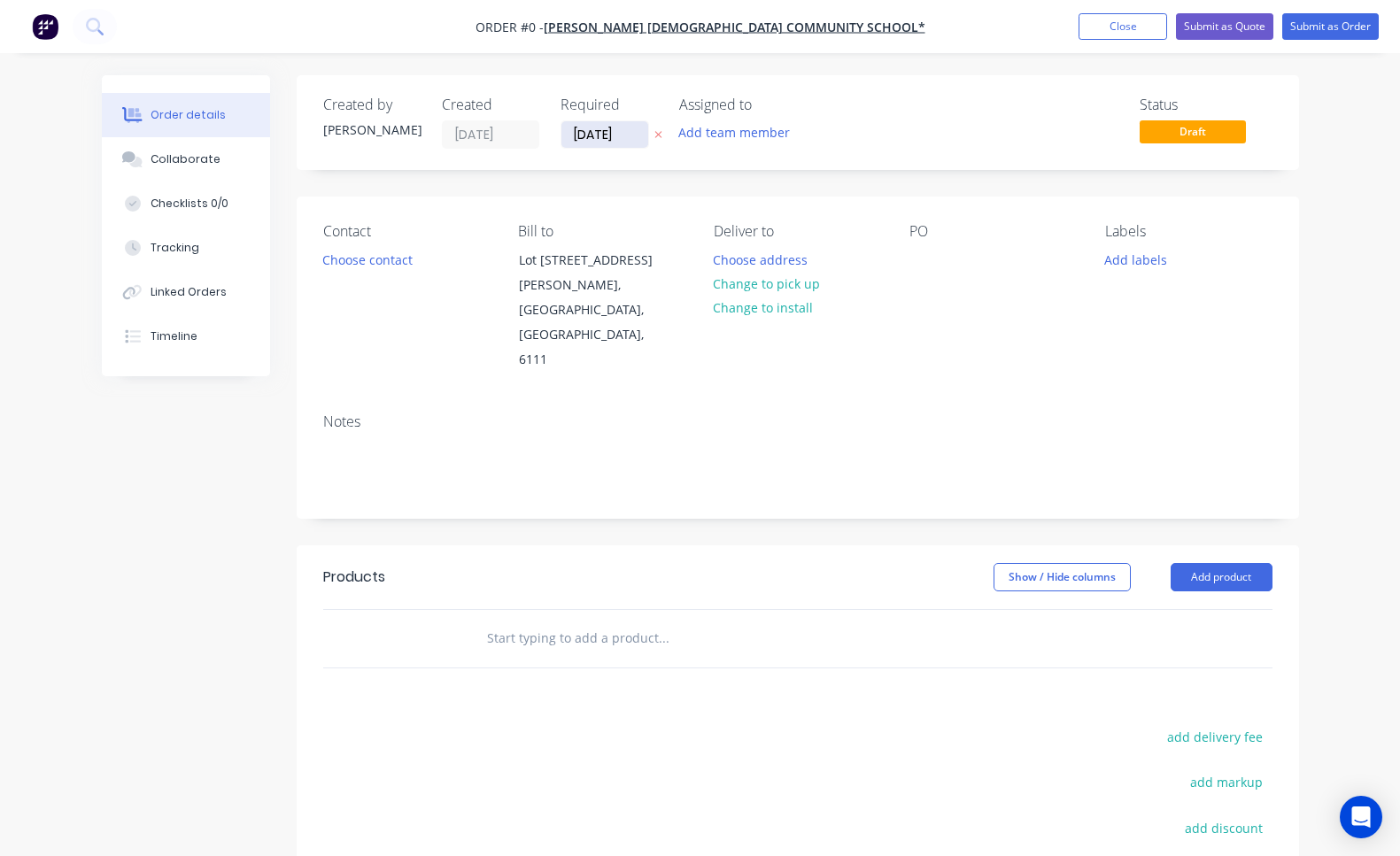
click at [582, 136] on input "15/08/25" at bounding box center [604, 134] width 86 height 27
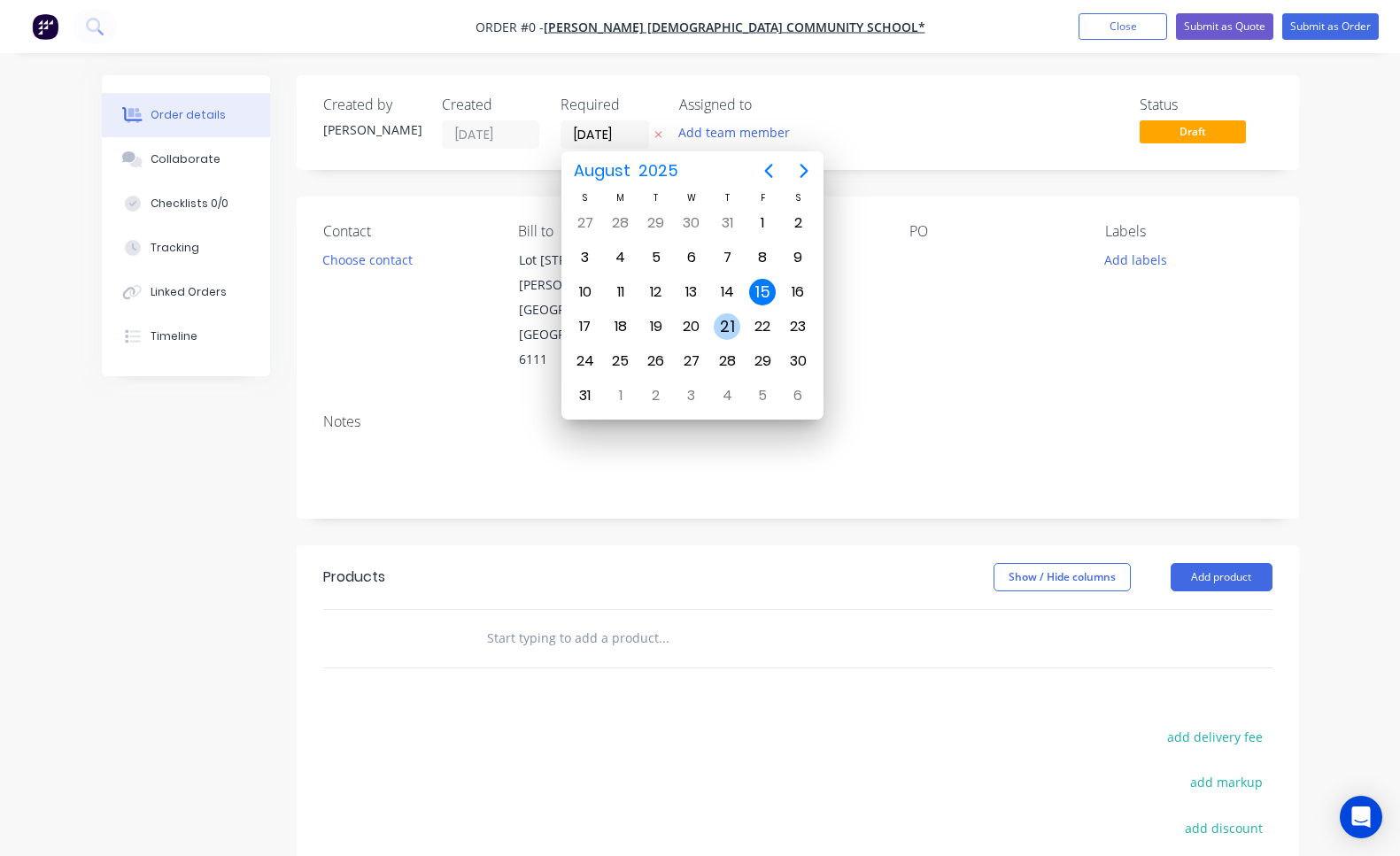
click at [729, 328] on div "21" at bounding box center [727, 327] width 27 height 27
type input "21/08/25"
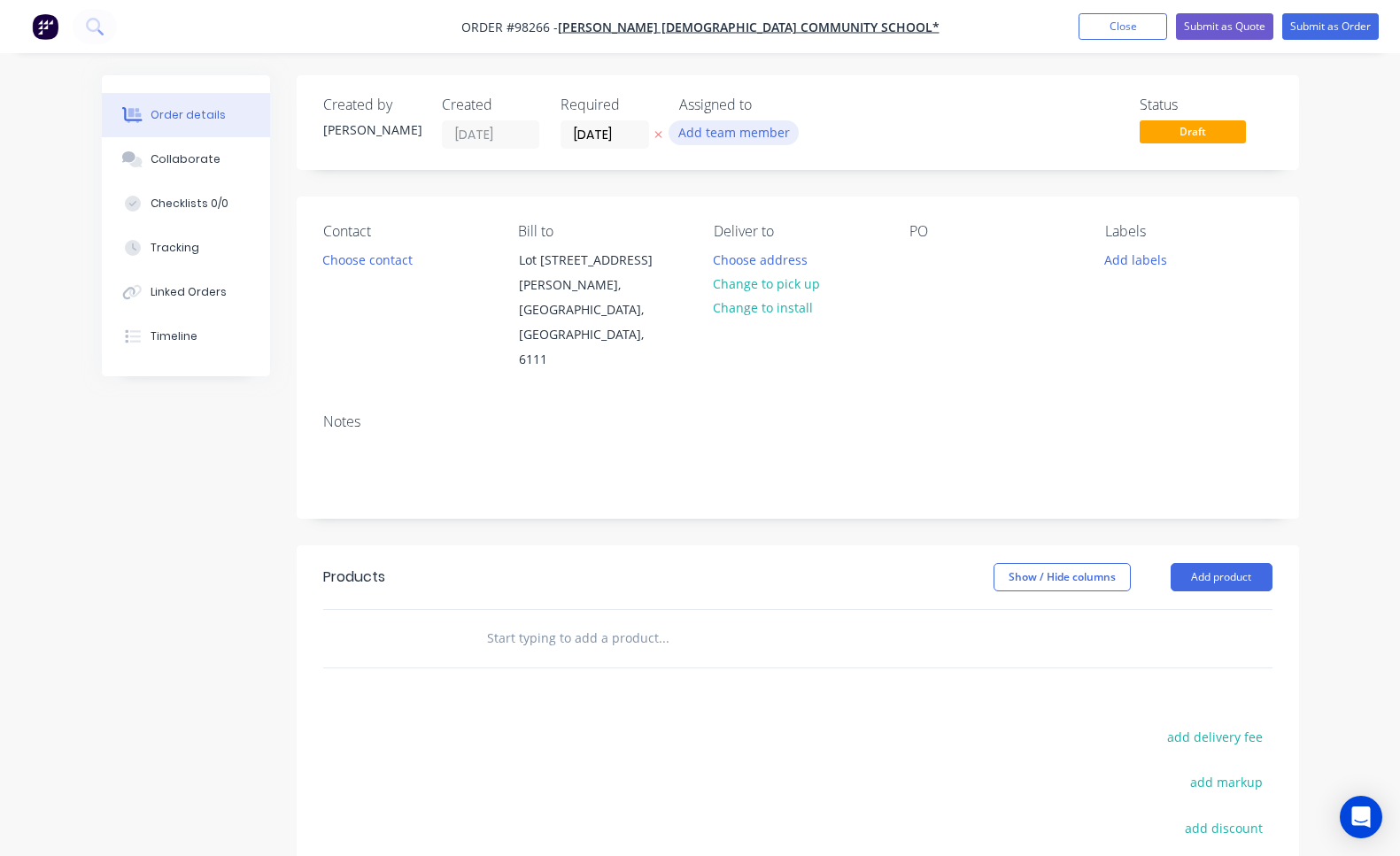
click at [772, 135] on button "Add team member" at bounding box center [733, 132] width 130 height 24
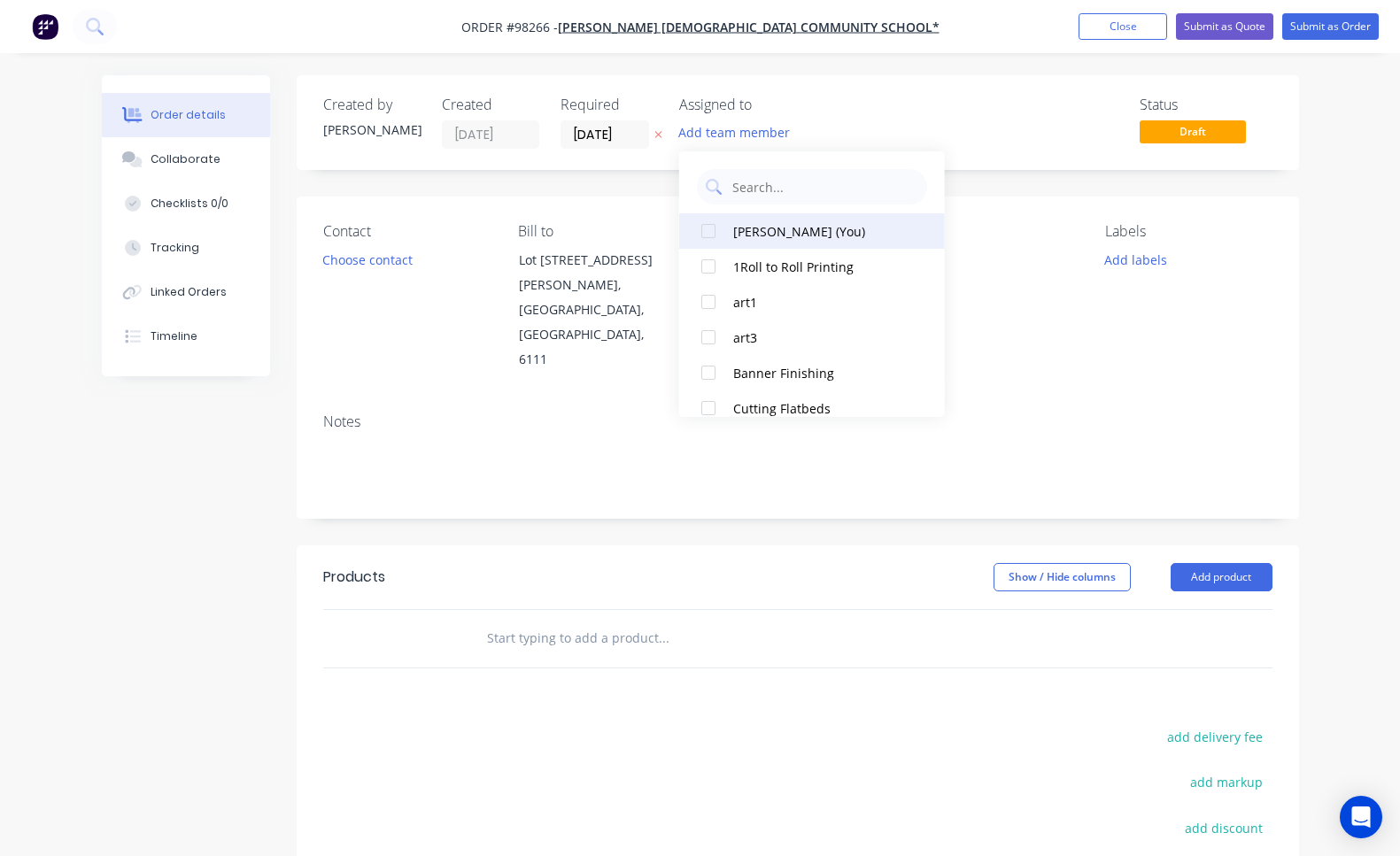
click at [786, 228] on div "Shannon Bowman (You)" at bounding box center [822, 231] width 177 height 19
click at [355, 260] on button "Choose contact" at bounding box center [368, 259] width 109 height 24
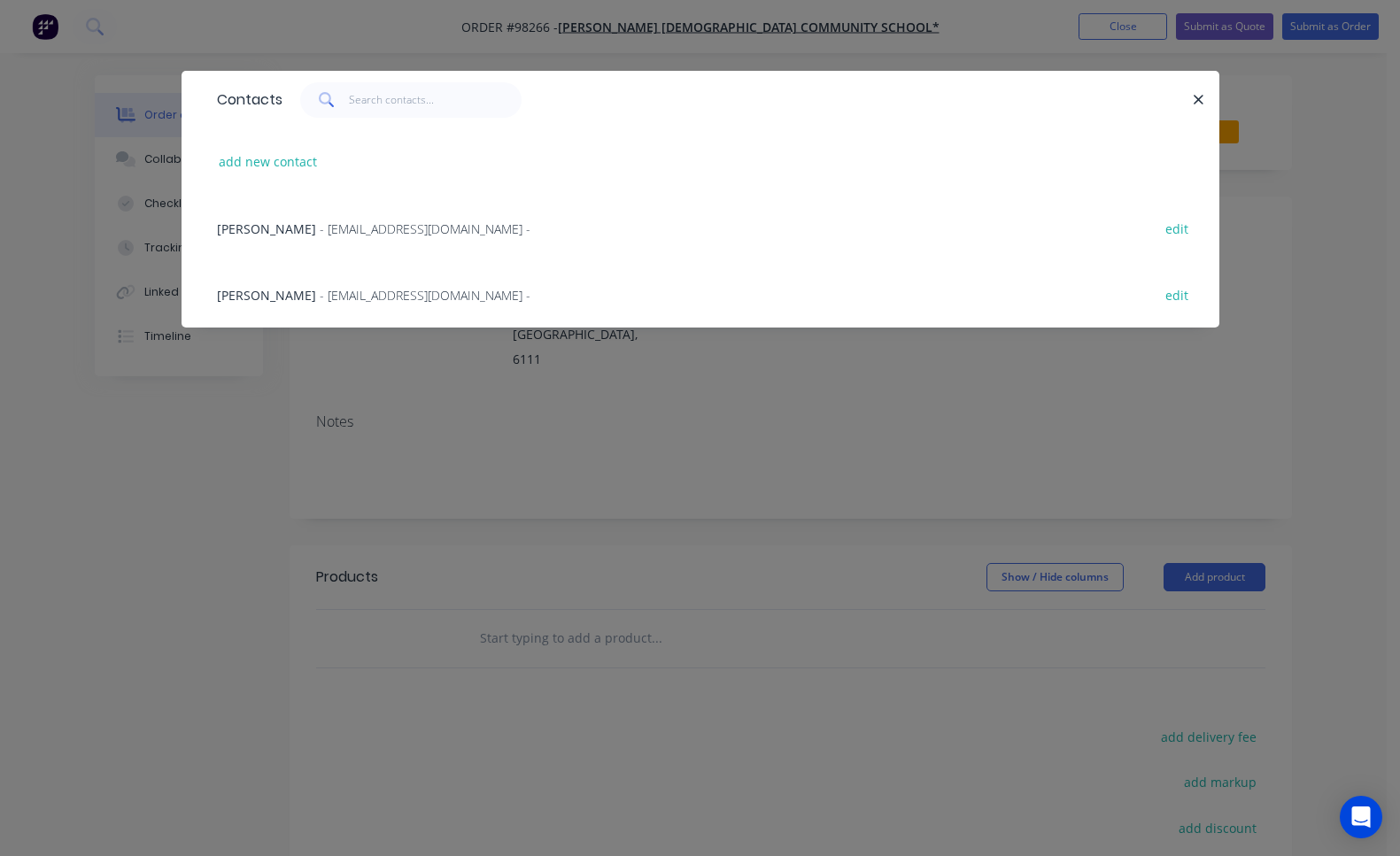
click at [363, 301] on span "- KBrooks@jwacs.wa.edu.au -" at bounding box center [425, 295] width 211 height 17
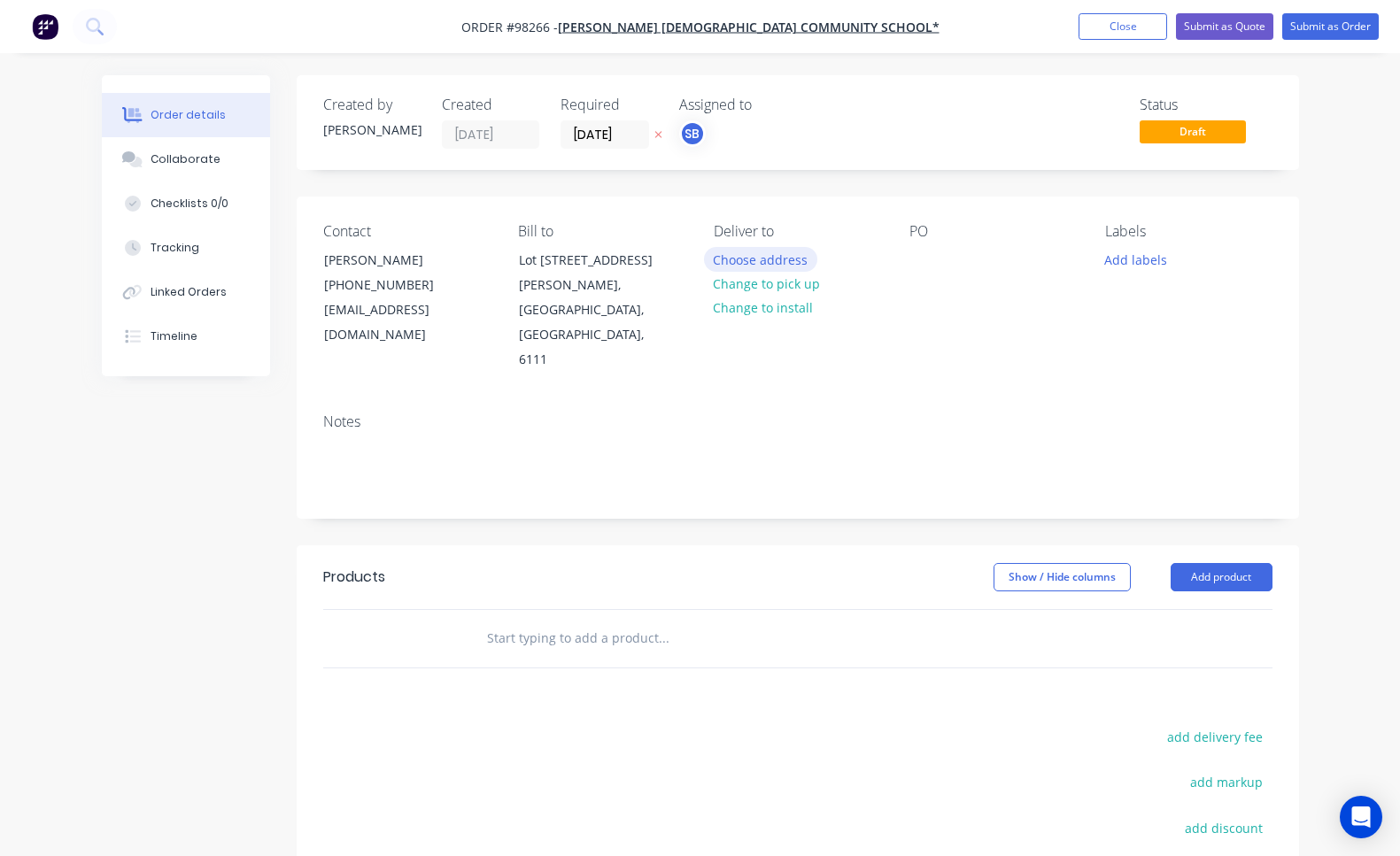
click at [785, 258] on button "Choose address" at bounding box center [761, 259] width 113 height 24
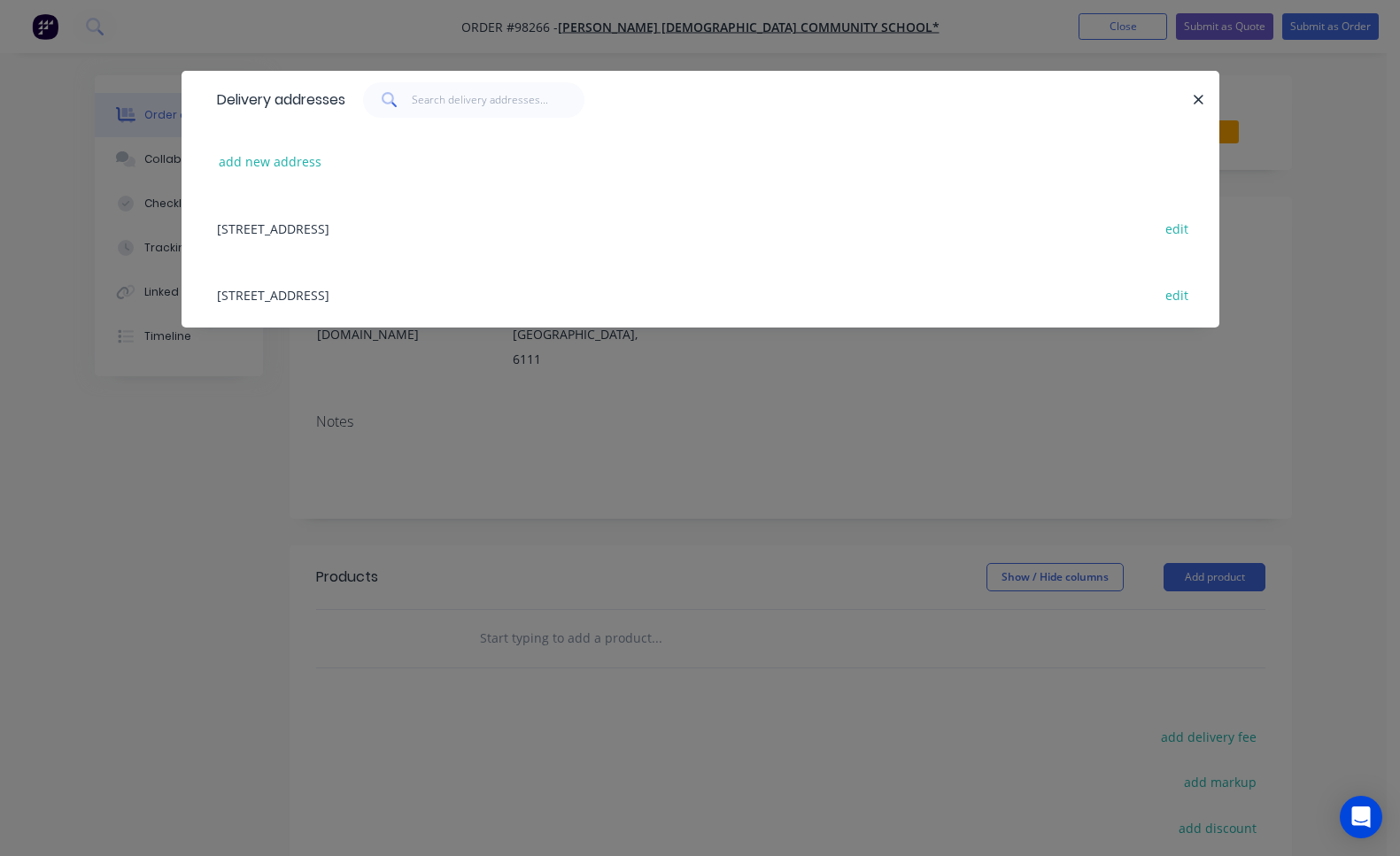
click at [406, 298] on div "Centre Road, Camillo, Western Australia, Australia, 6111 edit" at bounding box center [700, 294] width 985 height 67
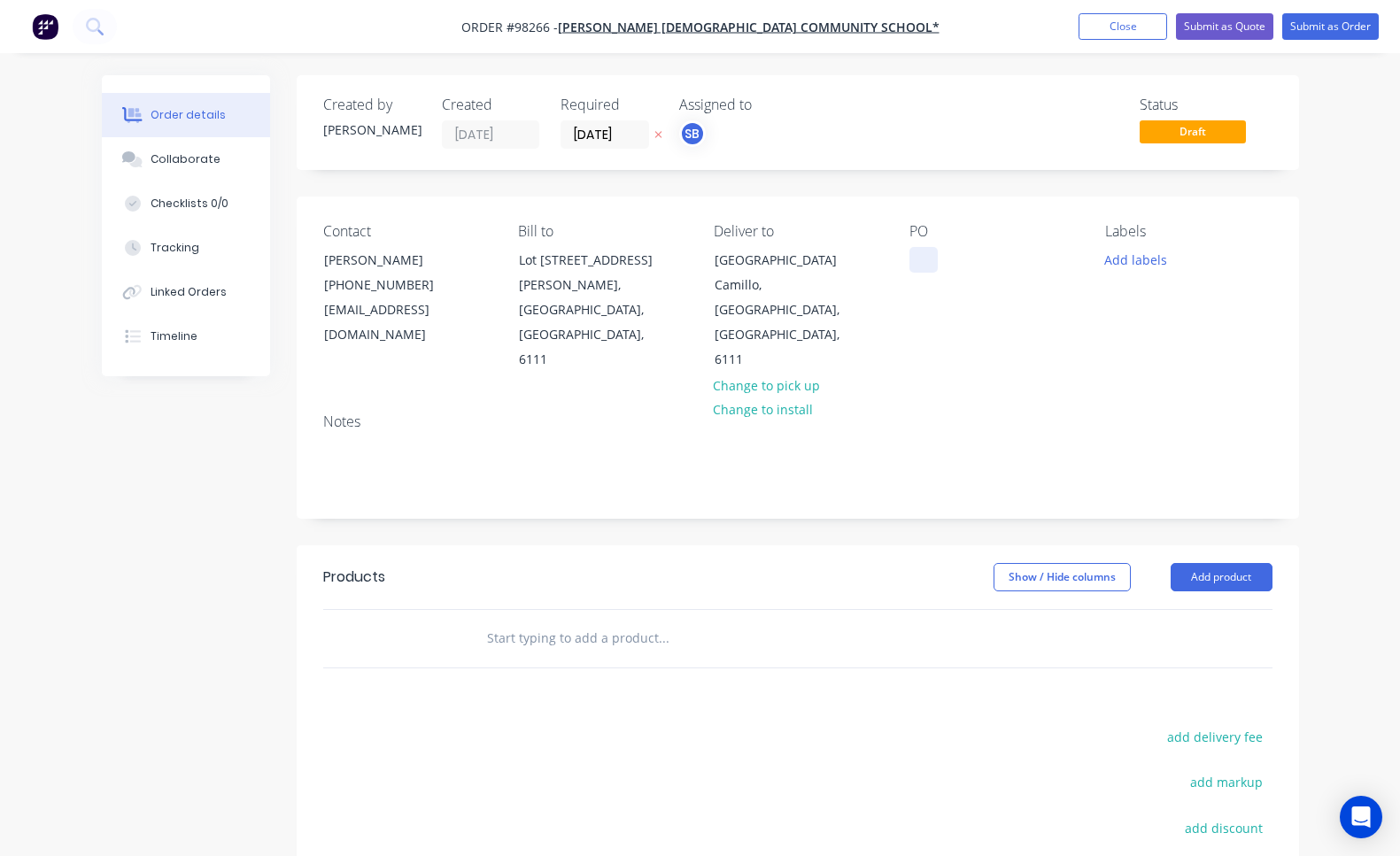
click at [925, 261] on div at bounding box center [924, 260] width 29 height 26
click at [1145, 263] on button "Add labels" at bounding box center [1137, 259] width 81 height 24
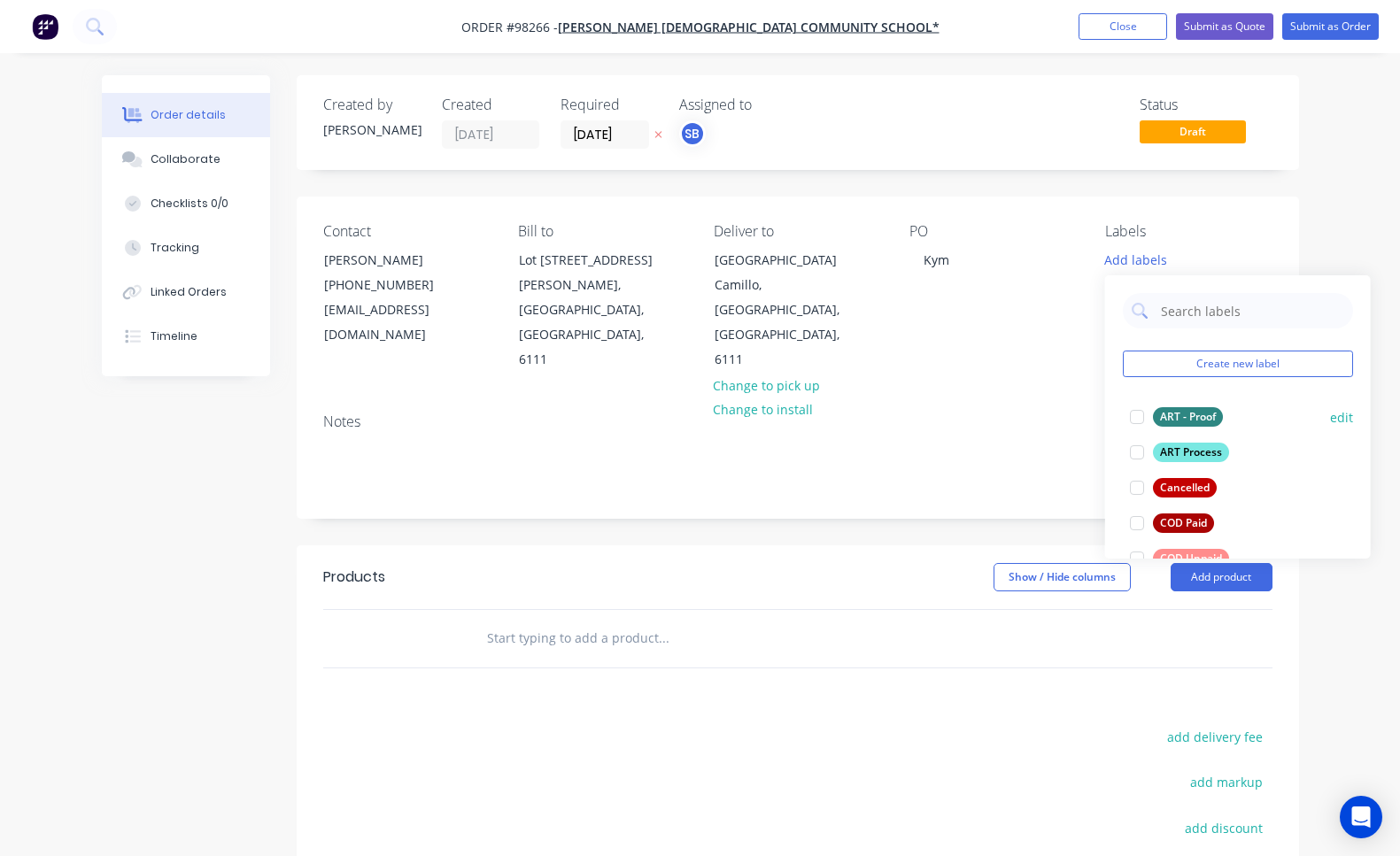
click at [1141, 420] on div at bounding box center [1138, 417] width 36 height 36
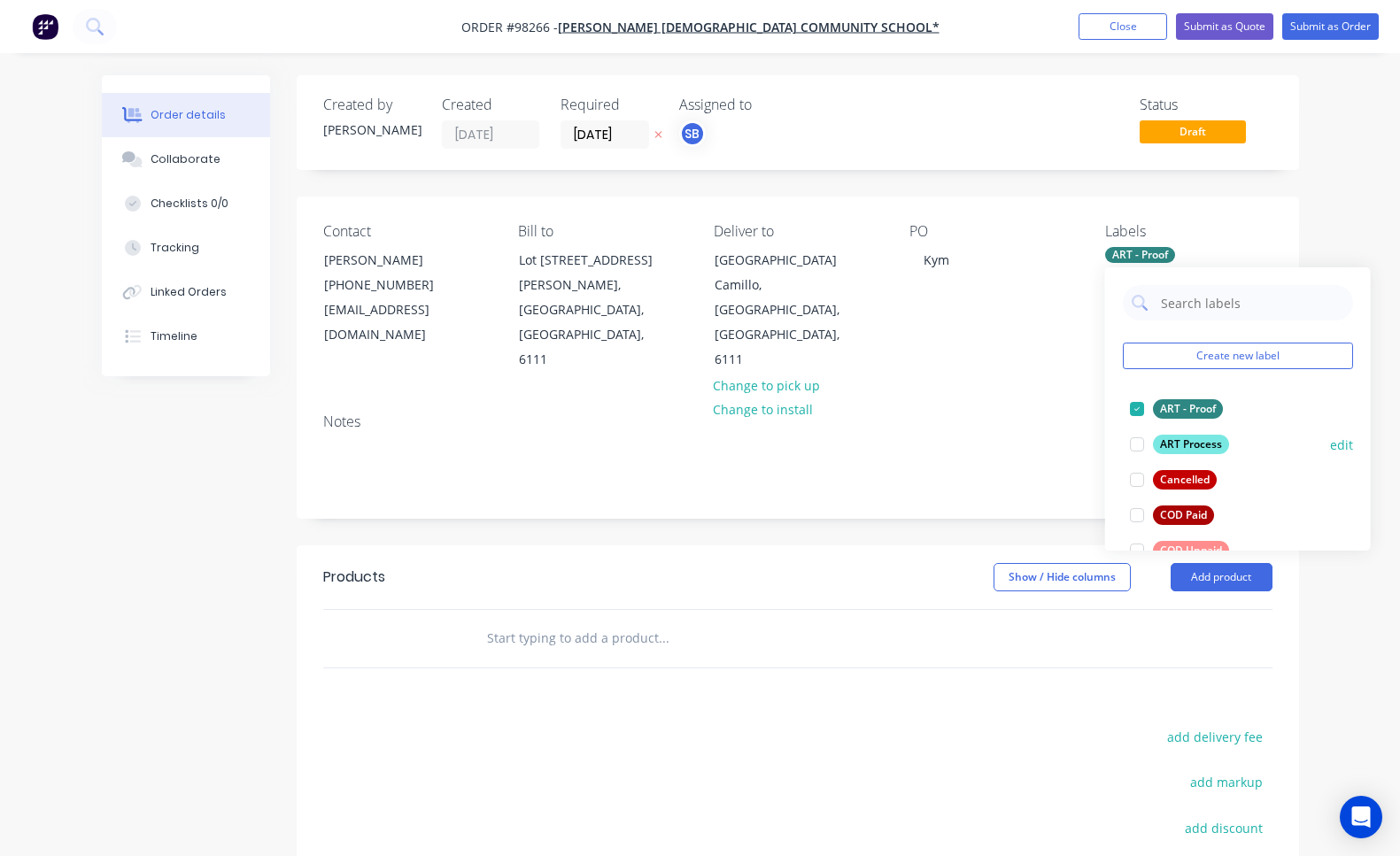
click at [1138, 450] on div at bounding box center [1138, 445] width 36 height 36
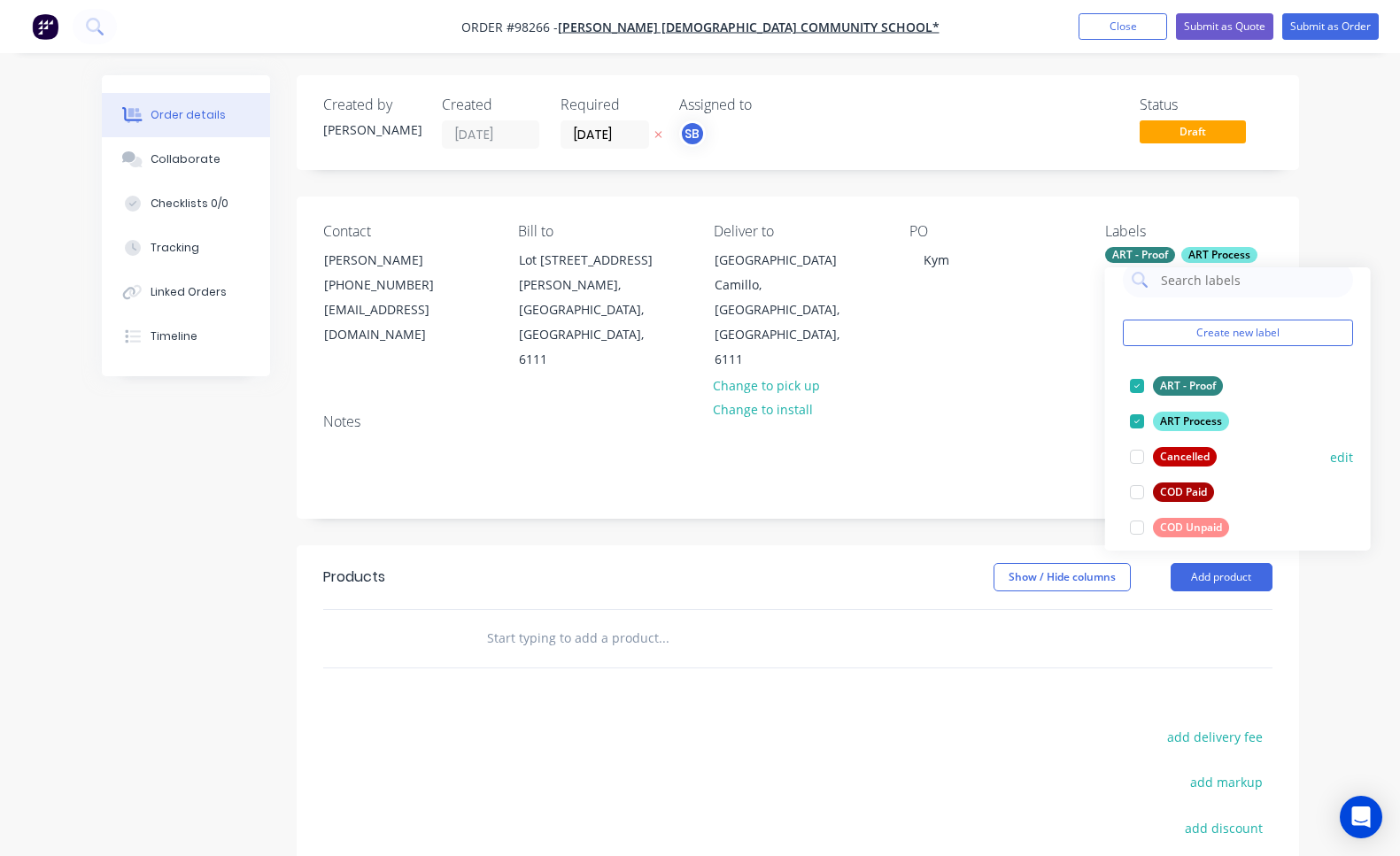
scroll to position [164, 0]
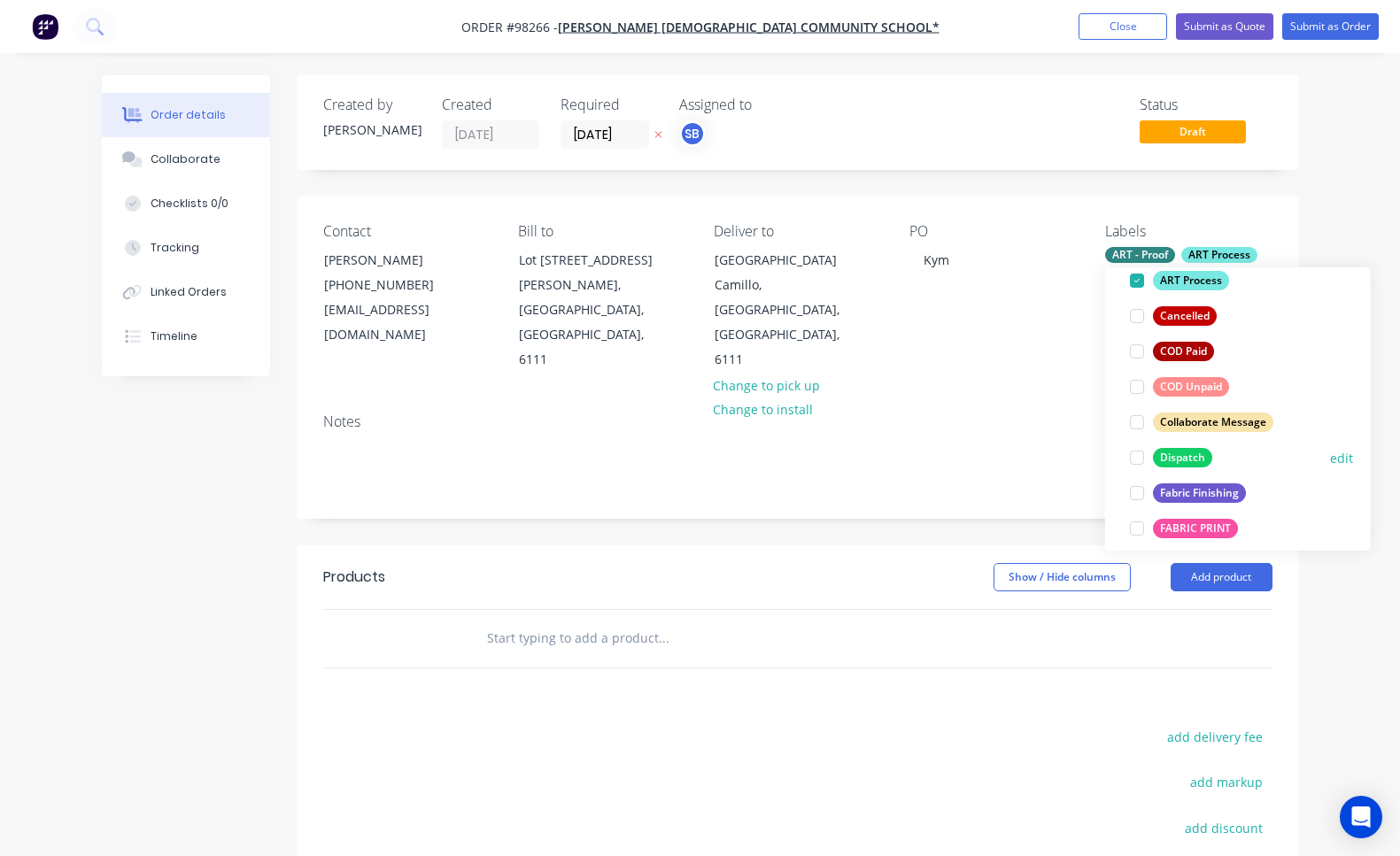
click at [1139, 460] on div at bounding box center [1138, 458] width 36 height 36
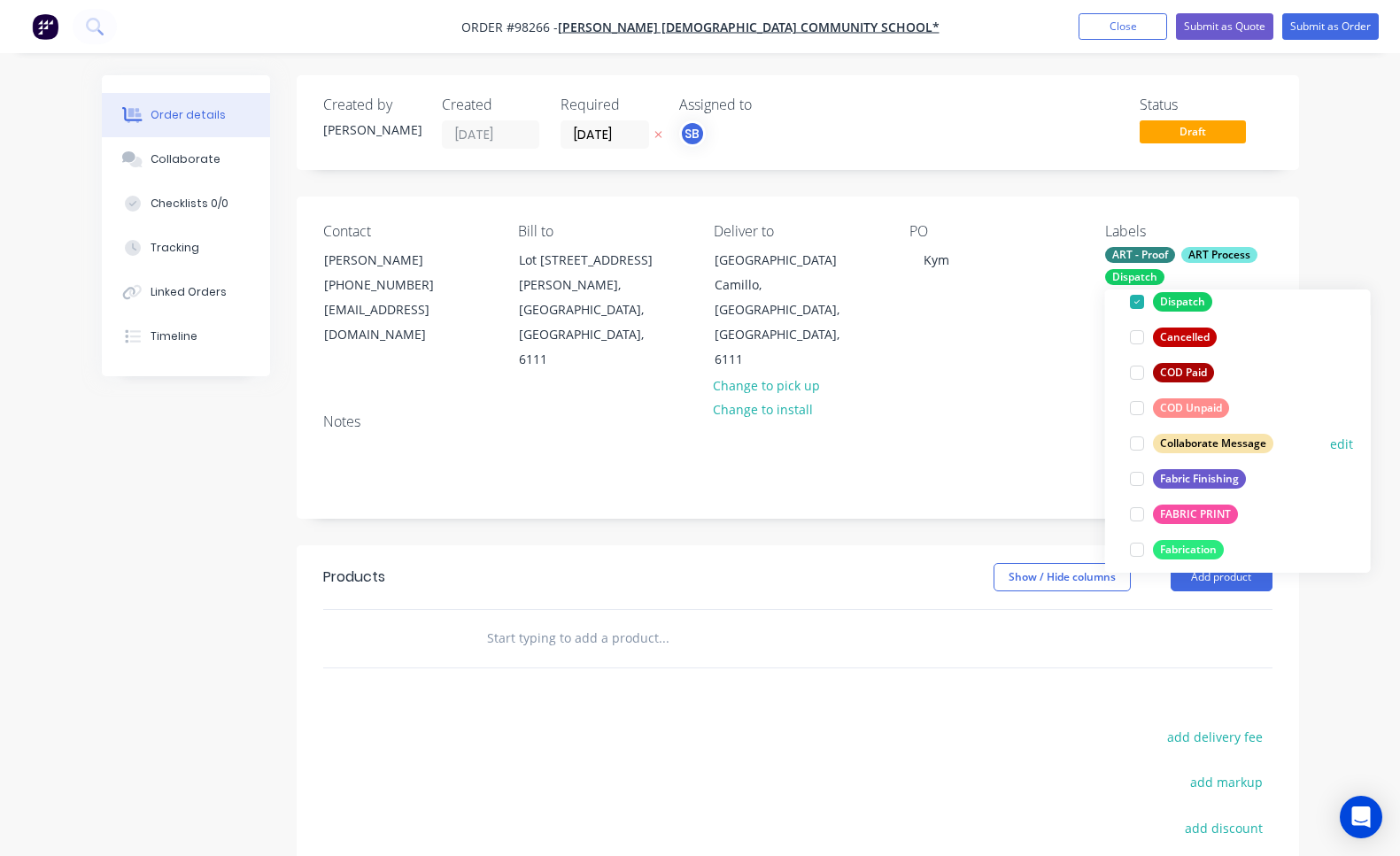
scroll to position [204, 0]
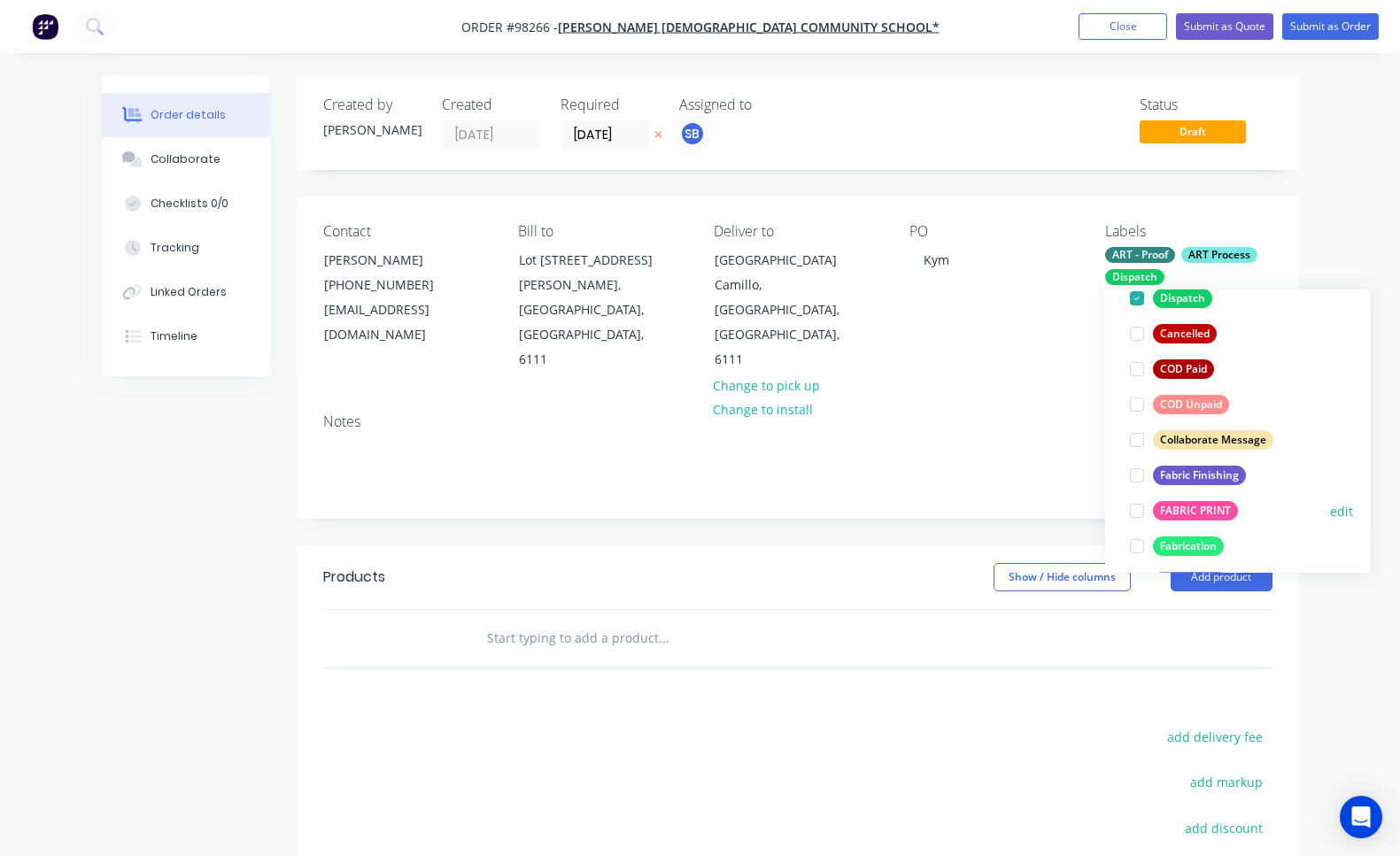
click at [1139, 511] on div at bounding box center [1138, 511] width 36 height 36
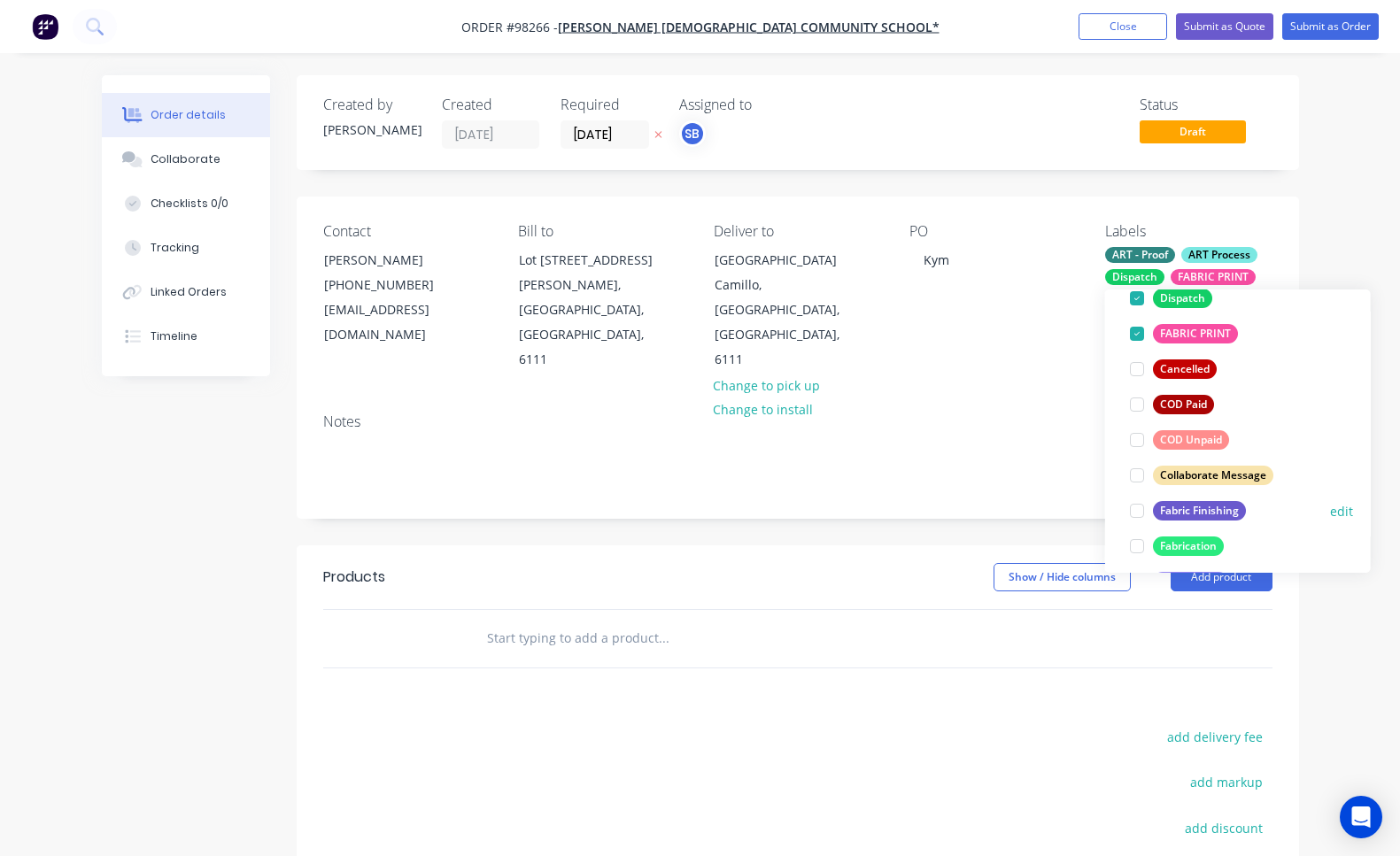
click at [1139, 515] on div at bounding box center [1138, 511] width 36 height 36
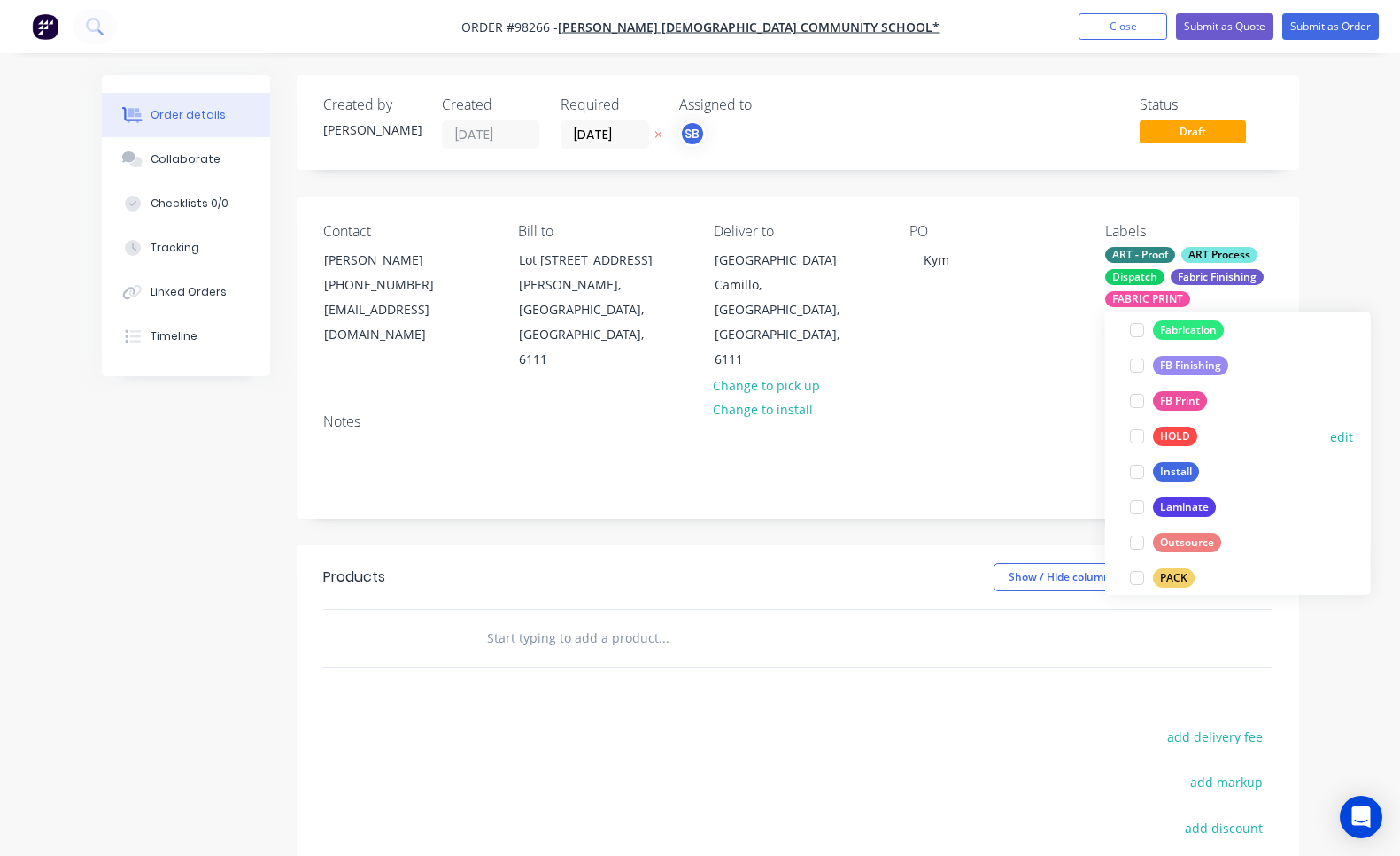
scroll to position [493, 0]
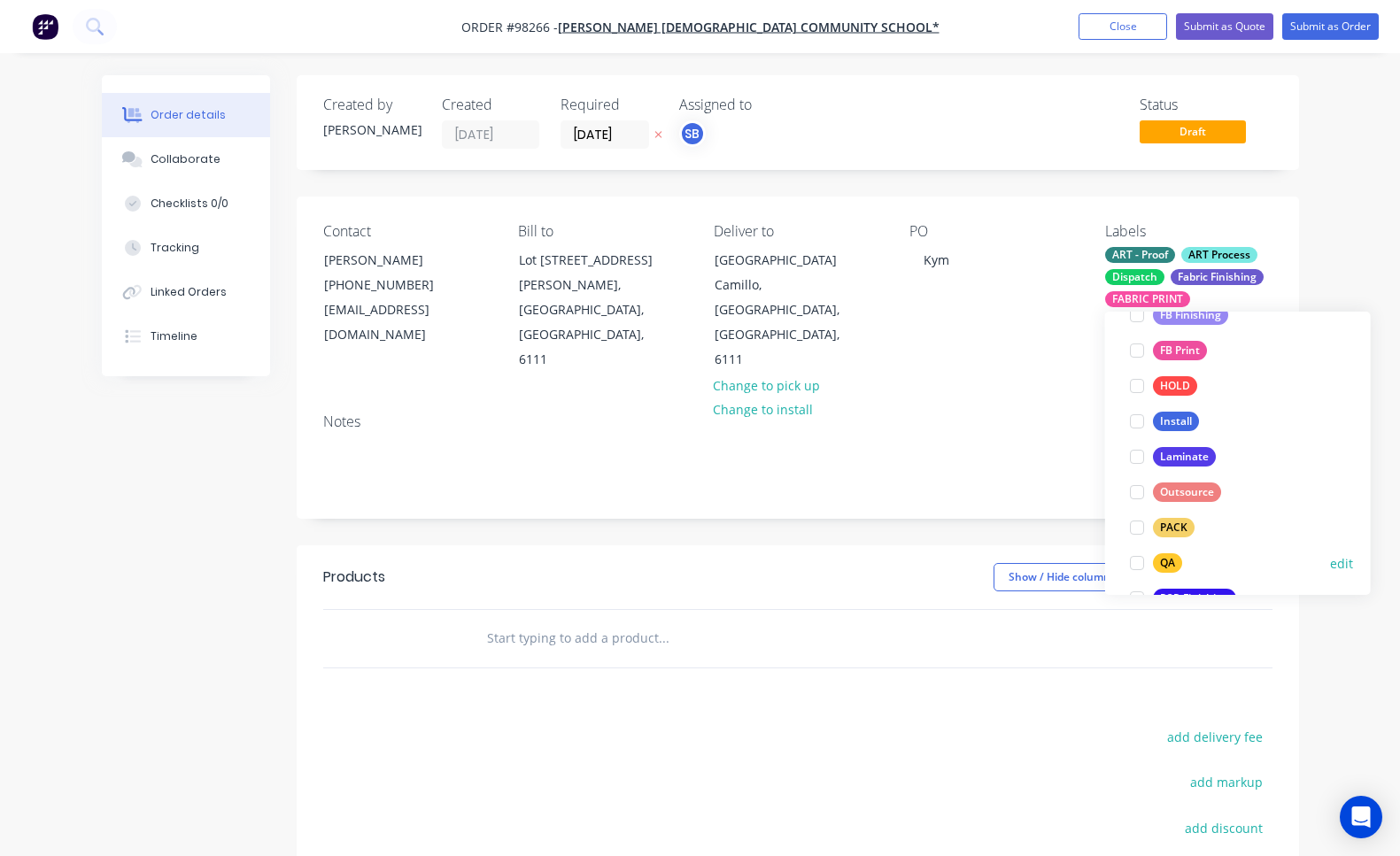
click at [1139, 564] on div at bounding box center [1138, 563] width 36 height 36
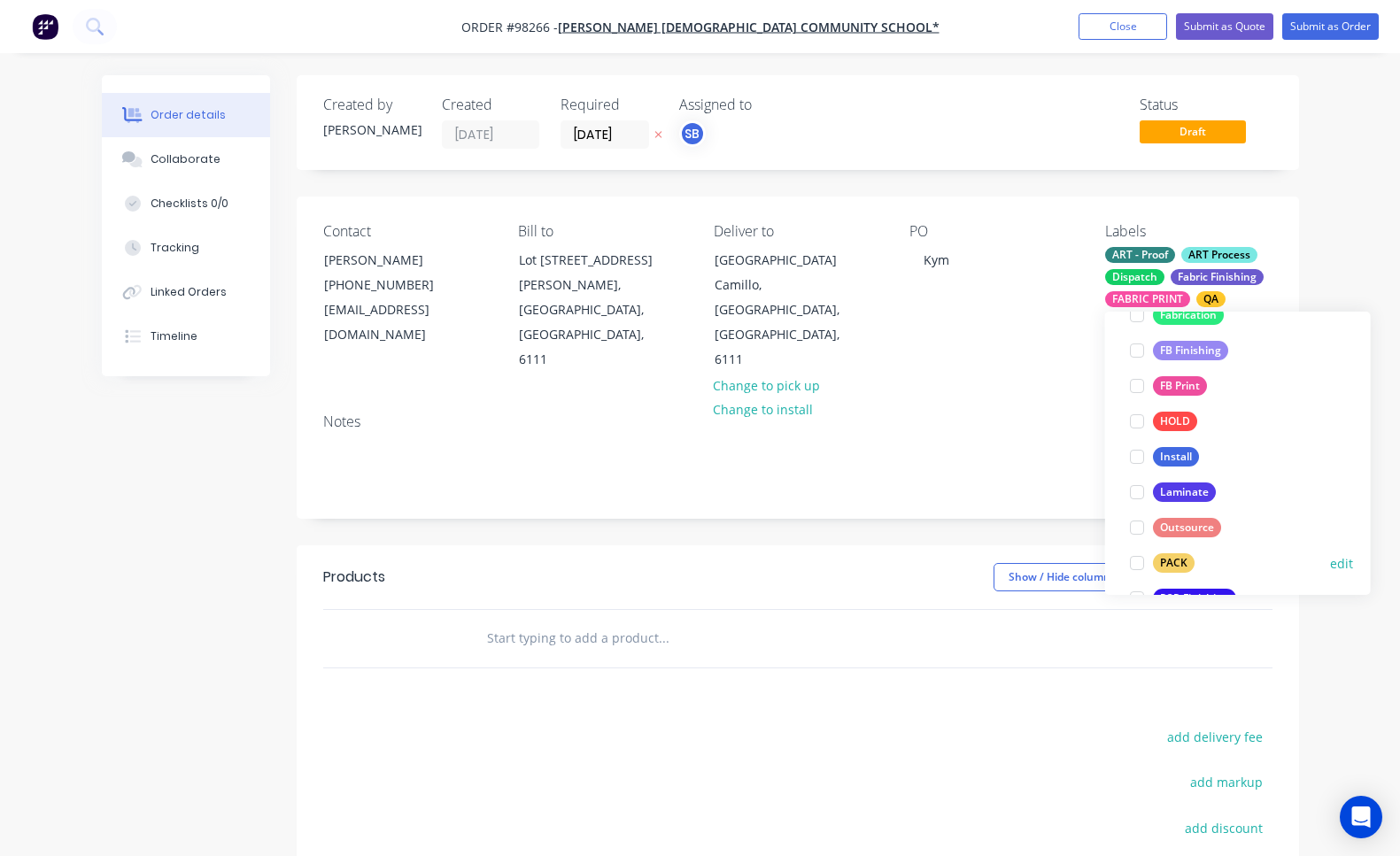
click at [1139, 567] on div at bounding box center [1138, 563] width 36 height 36
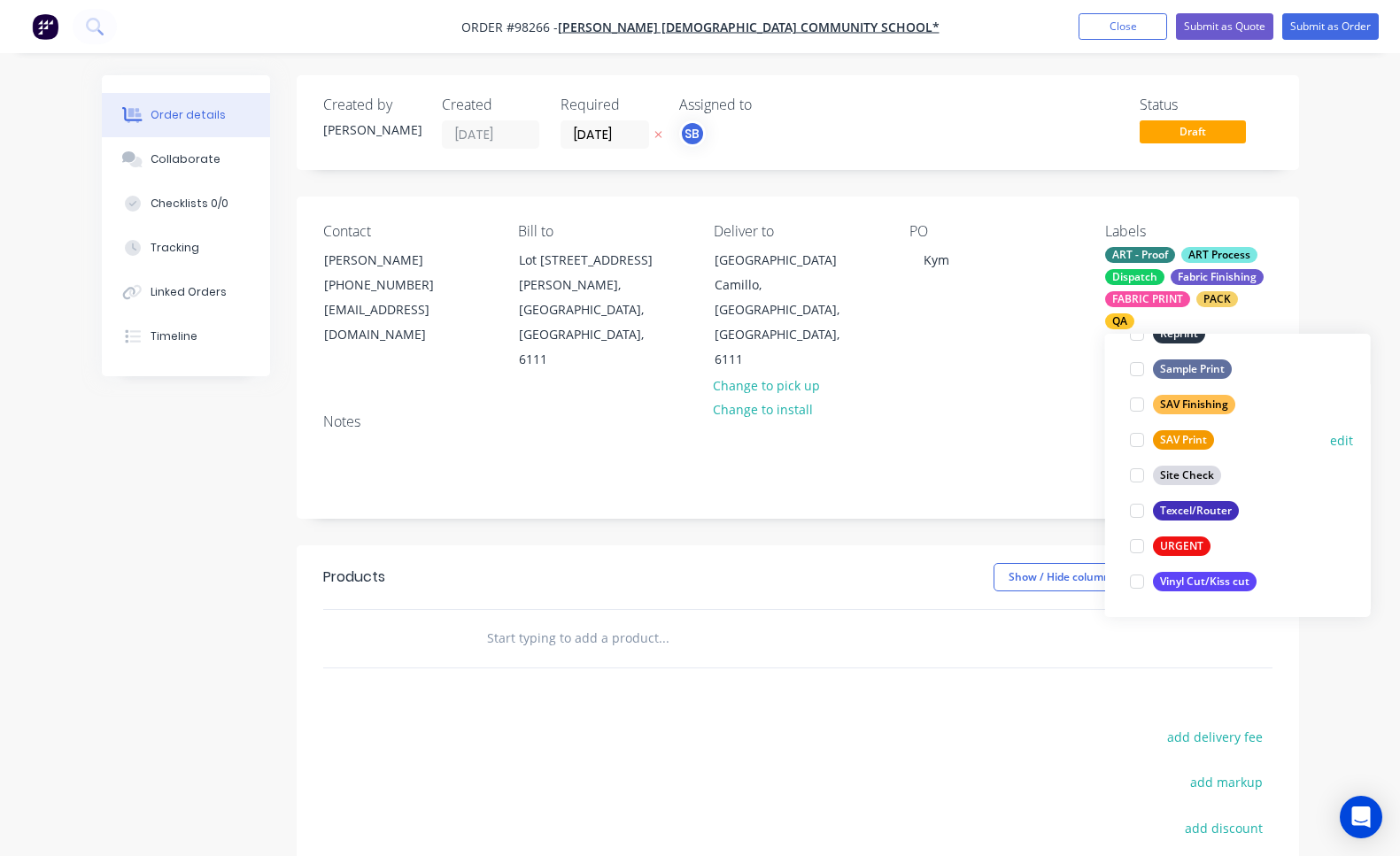
scroll to position [57, 0]
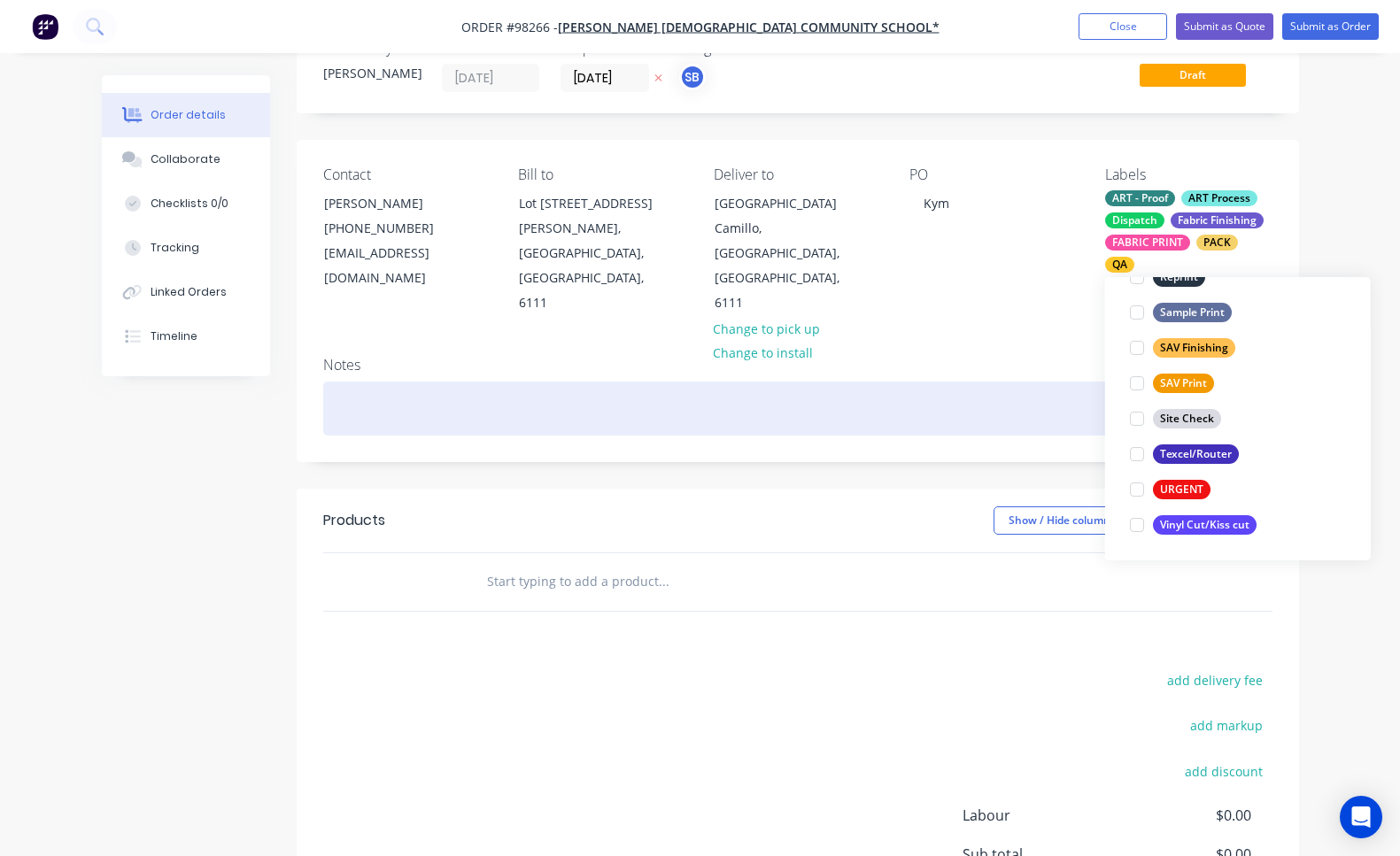
click at [715, 381] on div at bounding box center [798, 408] width 950 height 54
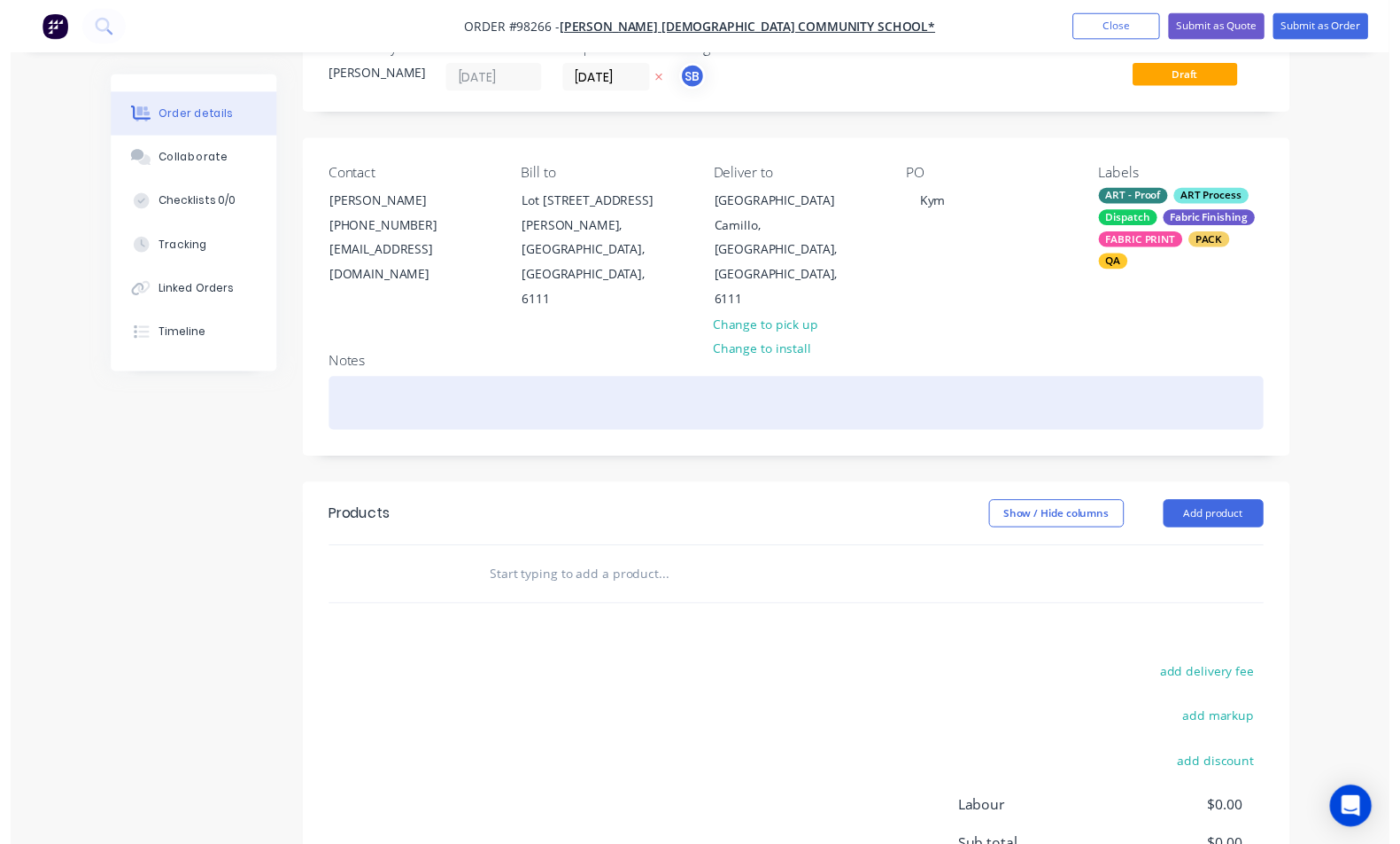
scroll to position [0, 0]
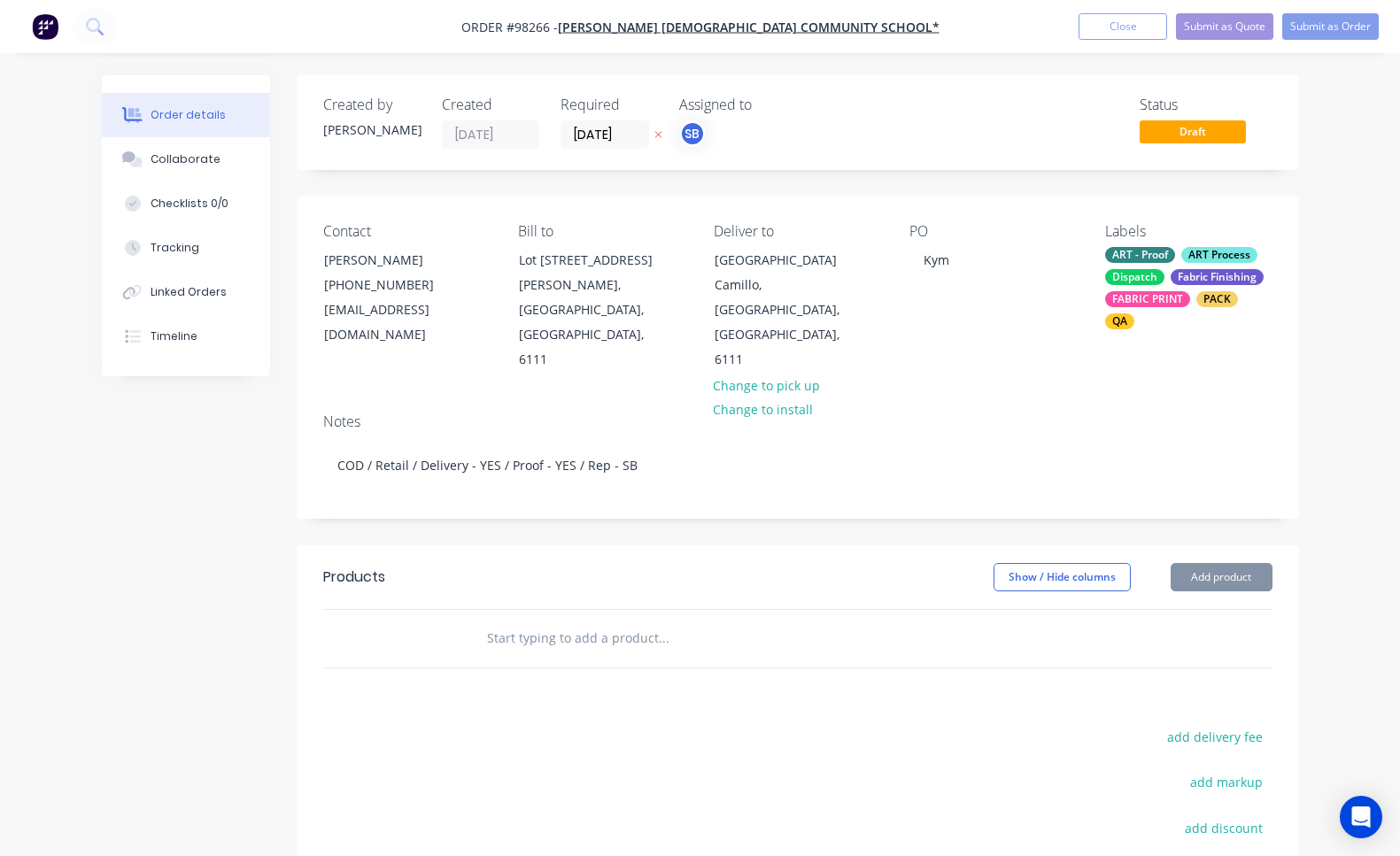
click at [1273, 545] on header "Products Show / Hide columns Add product" at bounding box center [798, 577] width 1003 height 64
click at [1252, 563] on button "Add product" at bounding box center [1222, 577] width 102 height 29
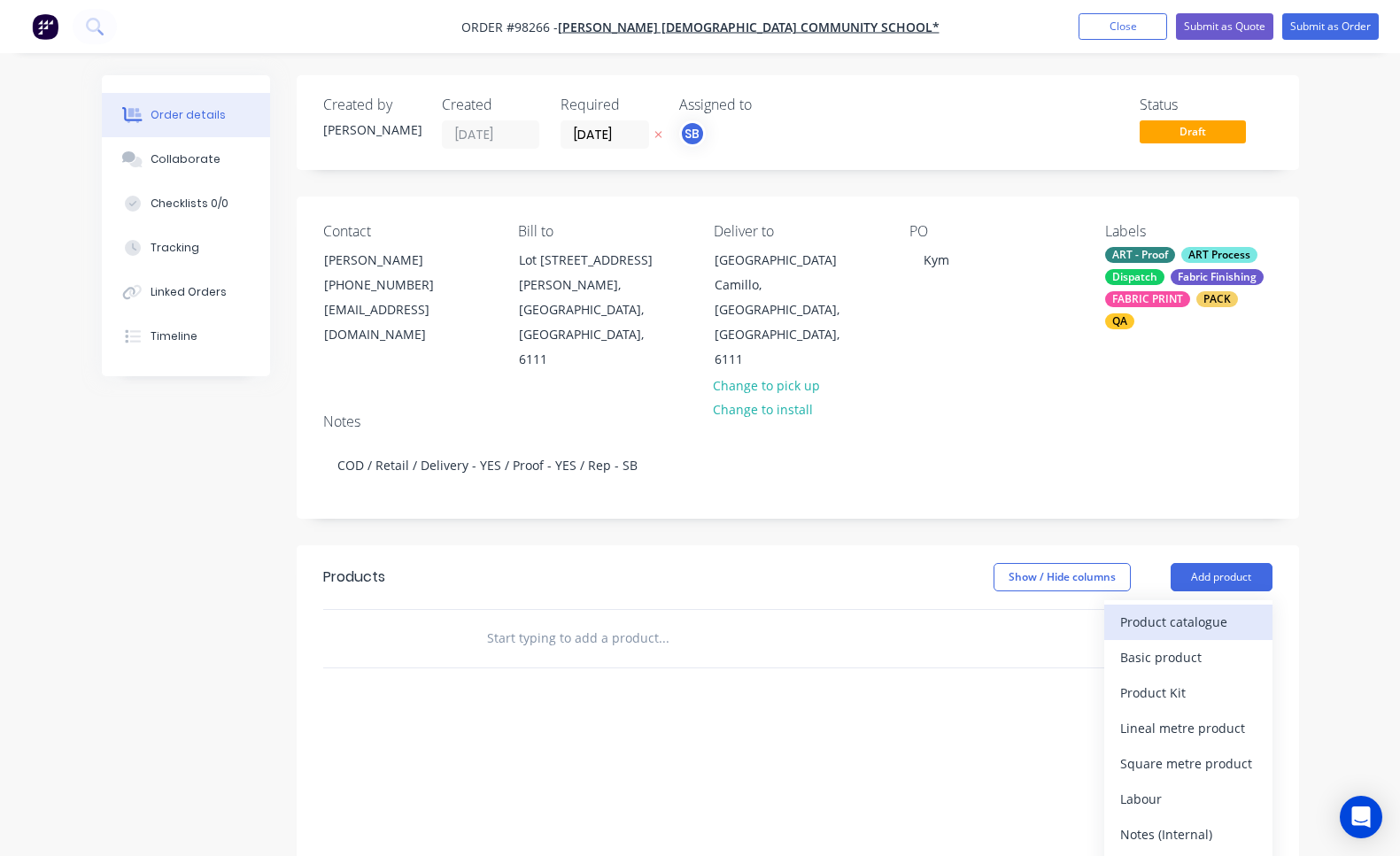
click at [1253, 609] on div "Product catalogue" at bounding box center [1188, 622] width 136 height 26
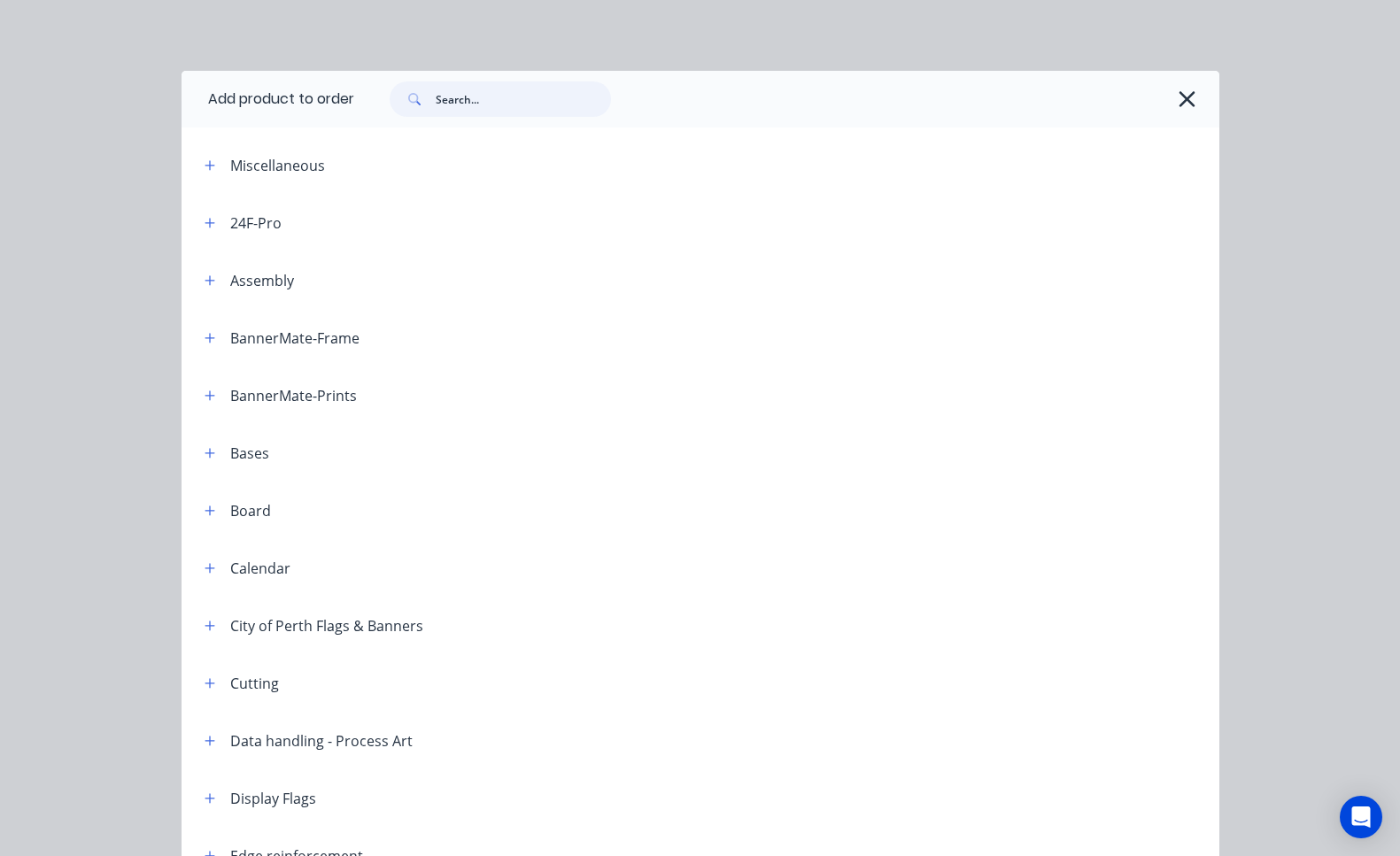
click at [558, 102] on input "text" at bounding box center [524, 99] width 176 height 36
type input "TEARDROP"
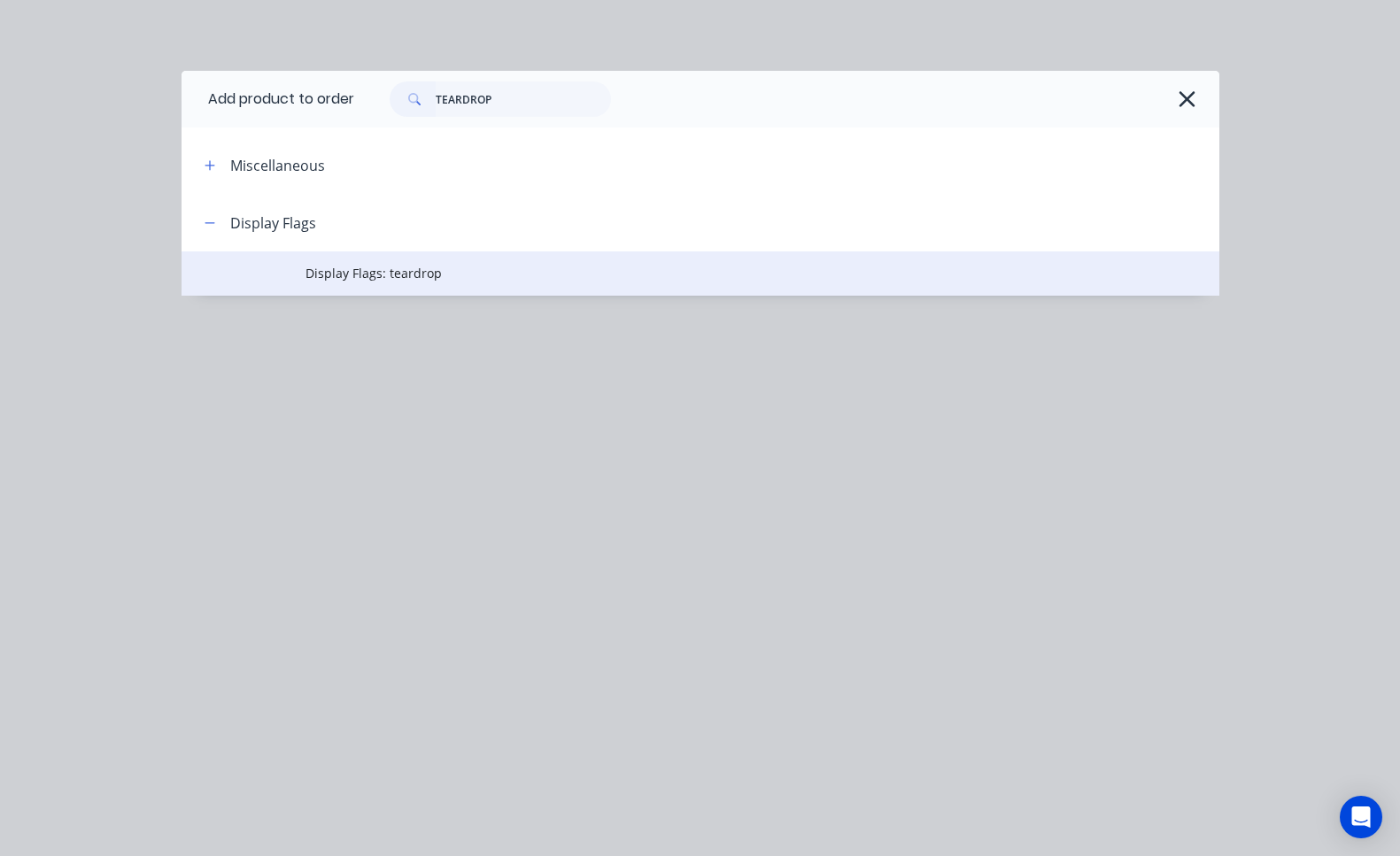
click at [362, 291] on td "Display Flags: teardrop" at bounding box center [762, 273] width 913 height 45
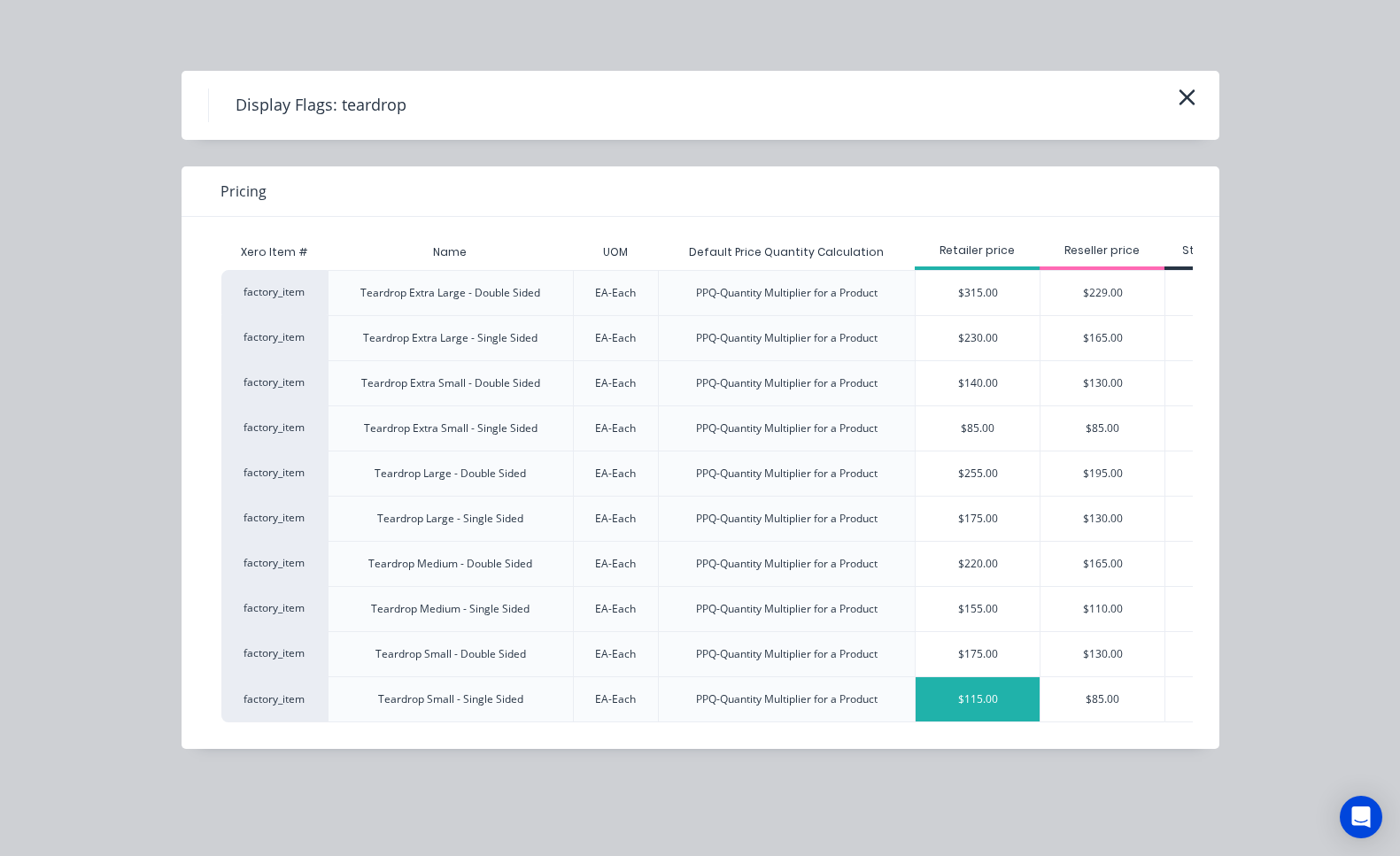
click at [1005, 703] on div "$115.00" at bounding box center [978, 699] width 124 height 45
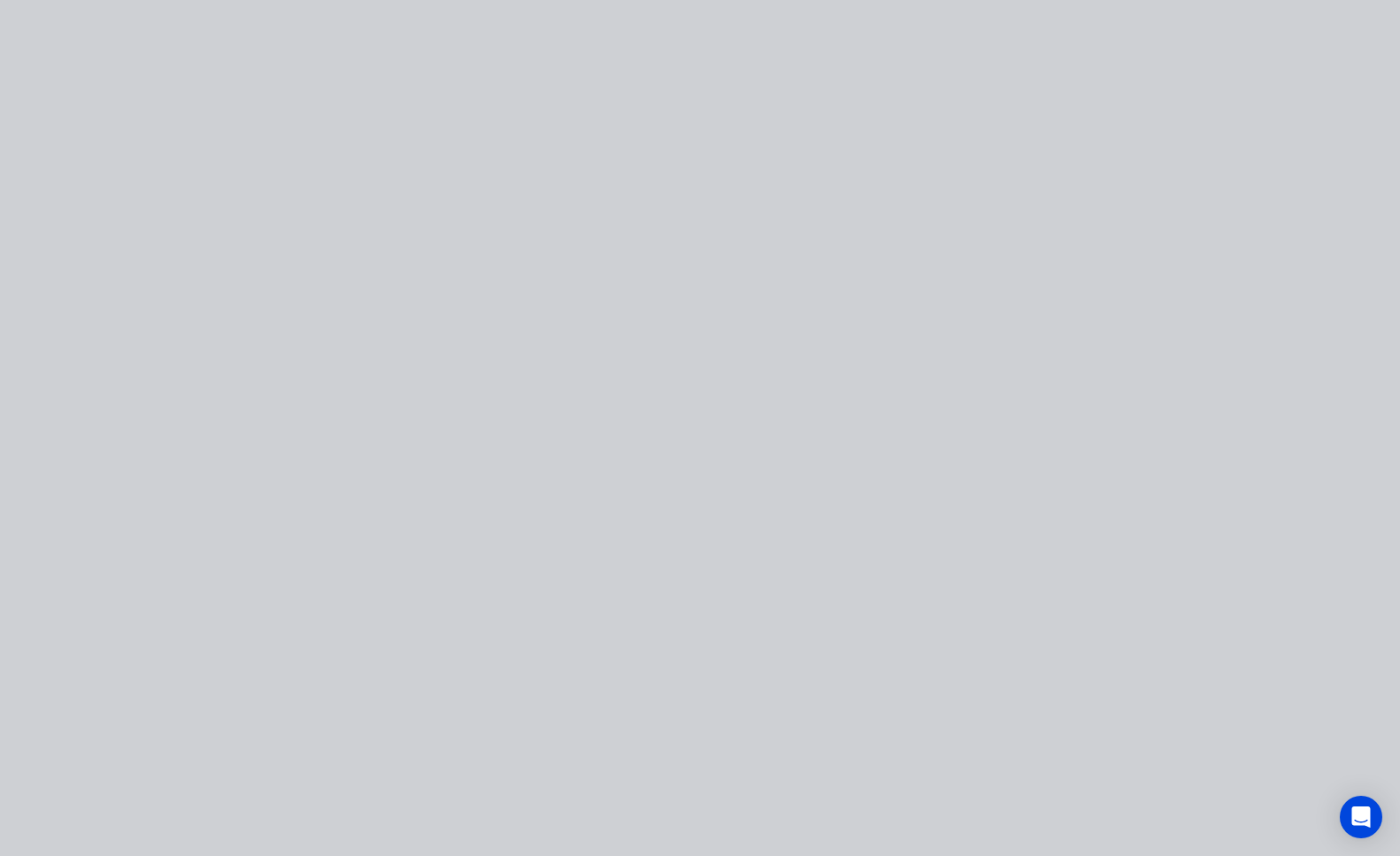
type input "$115.00"
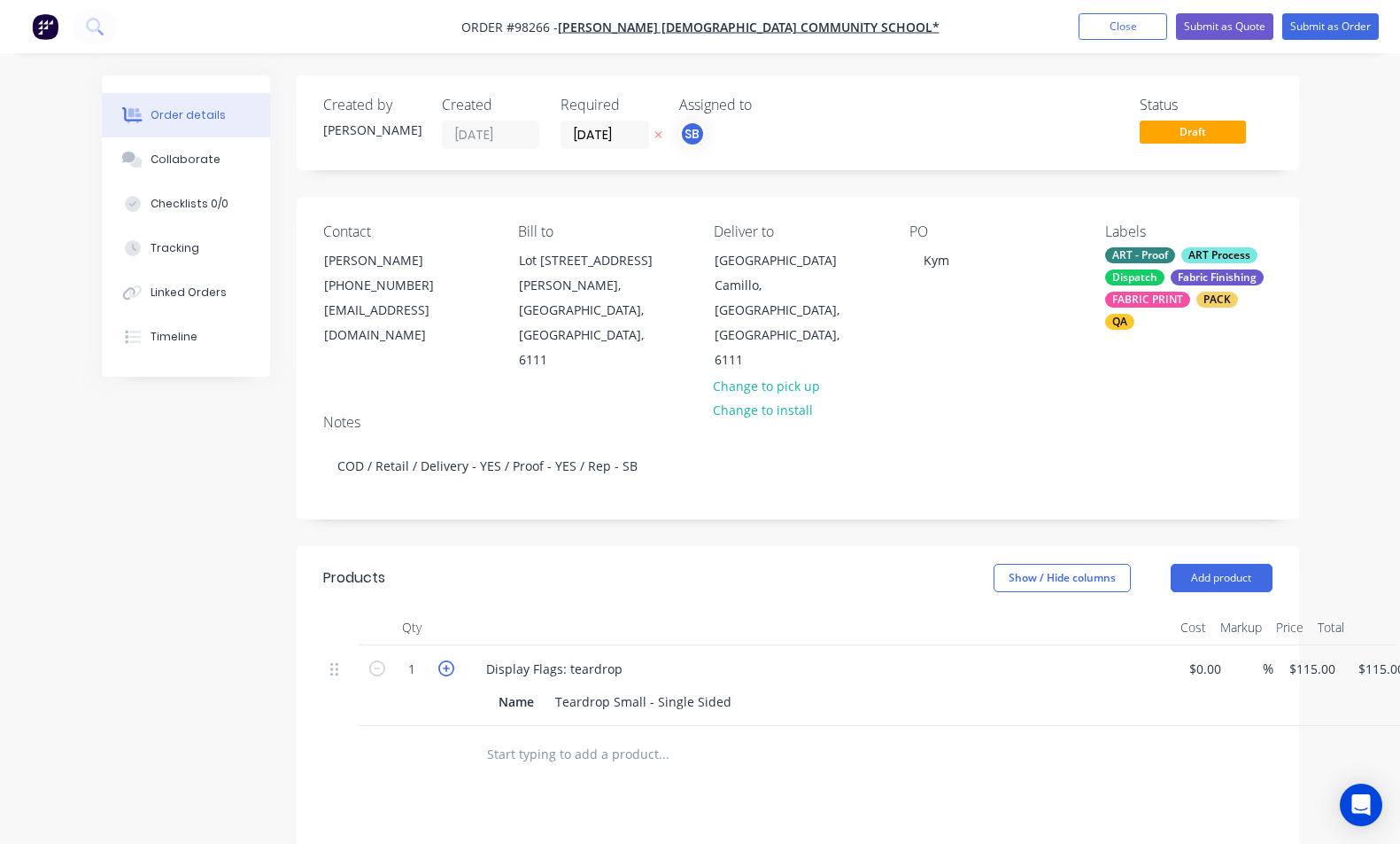
click at [452, 660] on icon "button" at bounding box center [446, 668] width 16 height 16
type input "2"
type input "$230.00"
click at [622, 656] on div "Display Flags: teardrop" at bounding box center [554, 669] width 165 height 26
click at [1231, 564] on button "Add product" at bounding box center [1222, 578] width 102 height 29
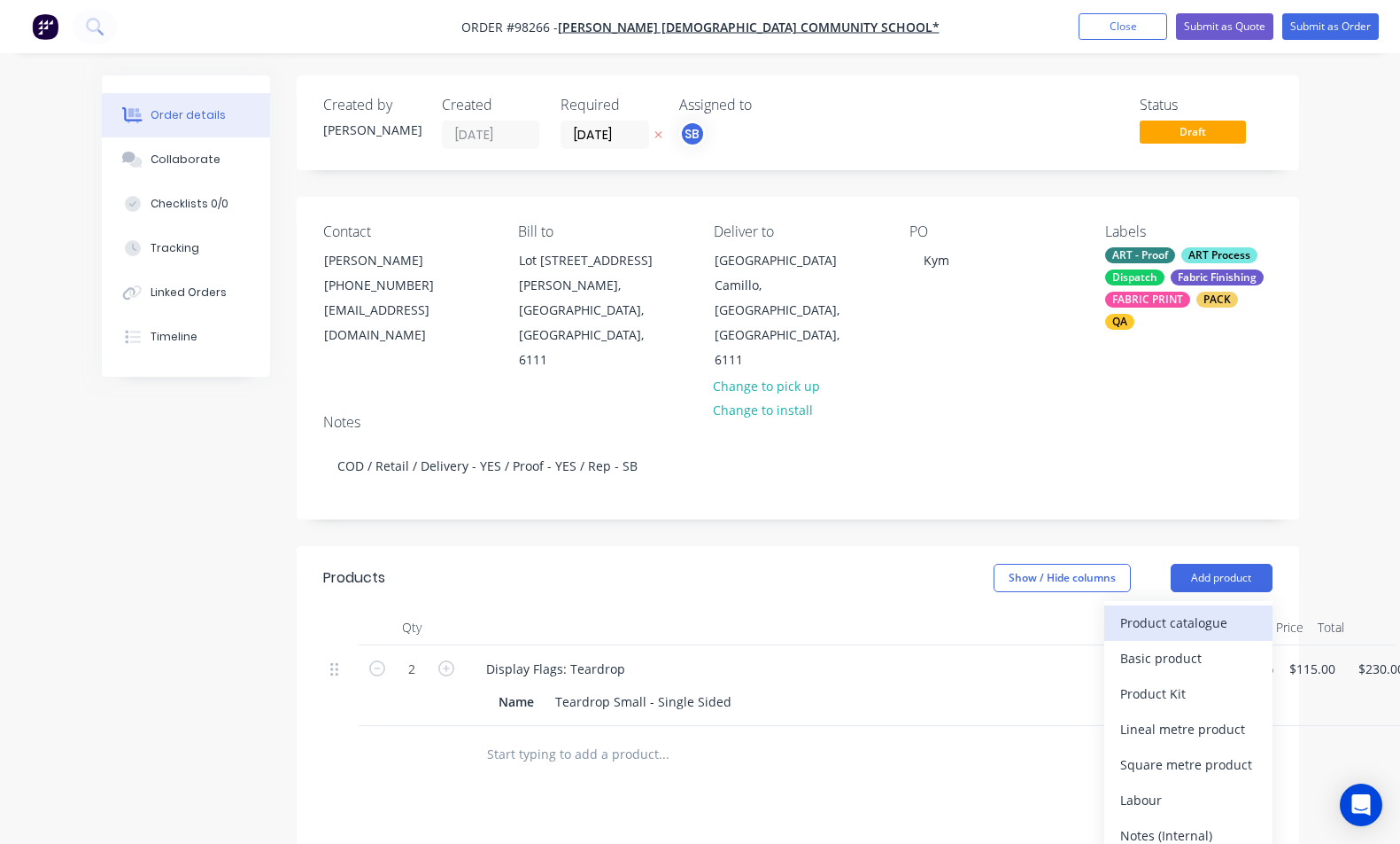
click at [1245, 609] on div "Product catalogue" at bounding box center [1188, 622] width 136 height 26
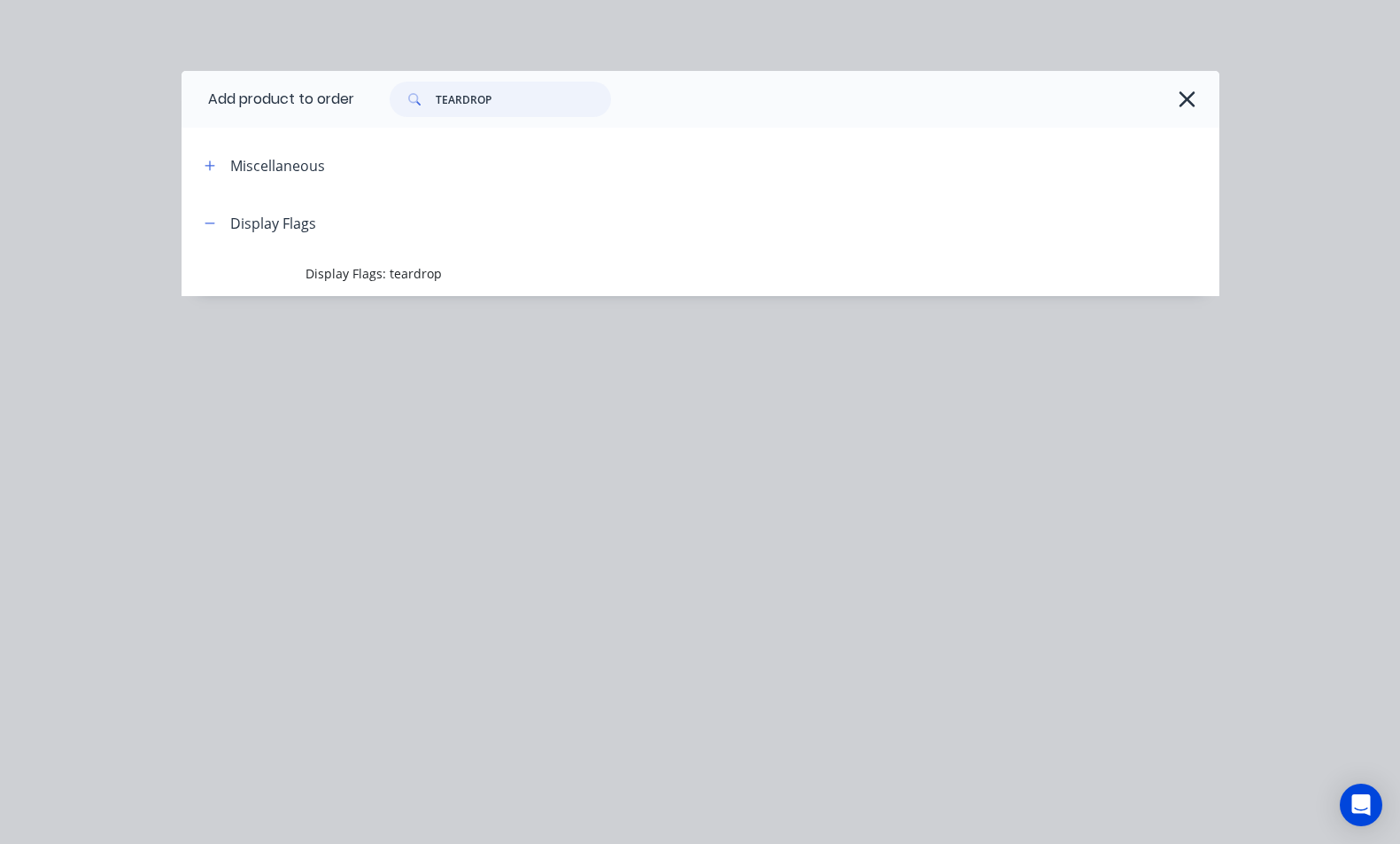
drag, startPoint x: 531, startPoint y: 98, endPoint x: 388, endPoint y: 84, distance: 143.7
click at [388, 84] on div "TEARDROP" at bounding box center [491, 99] width 239 height 36
type input "pole kit"
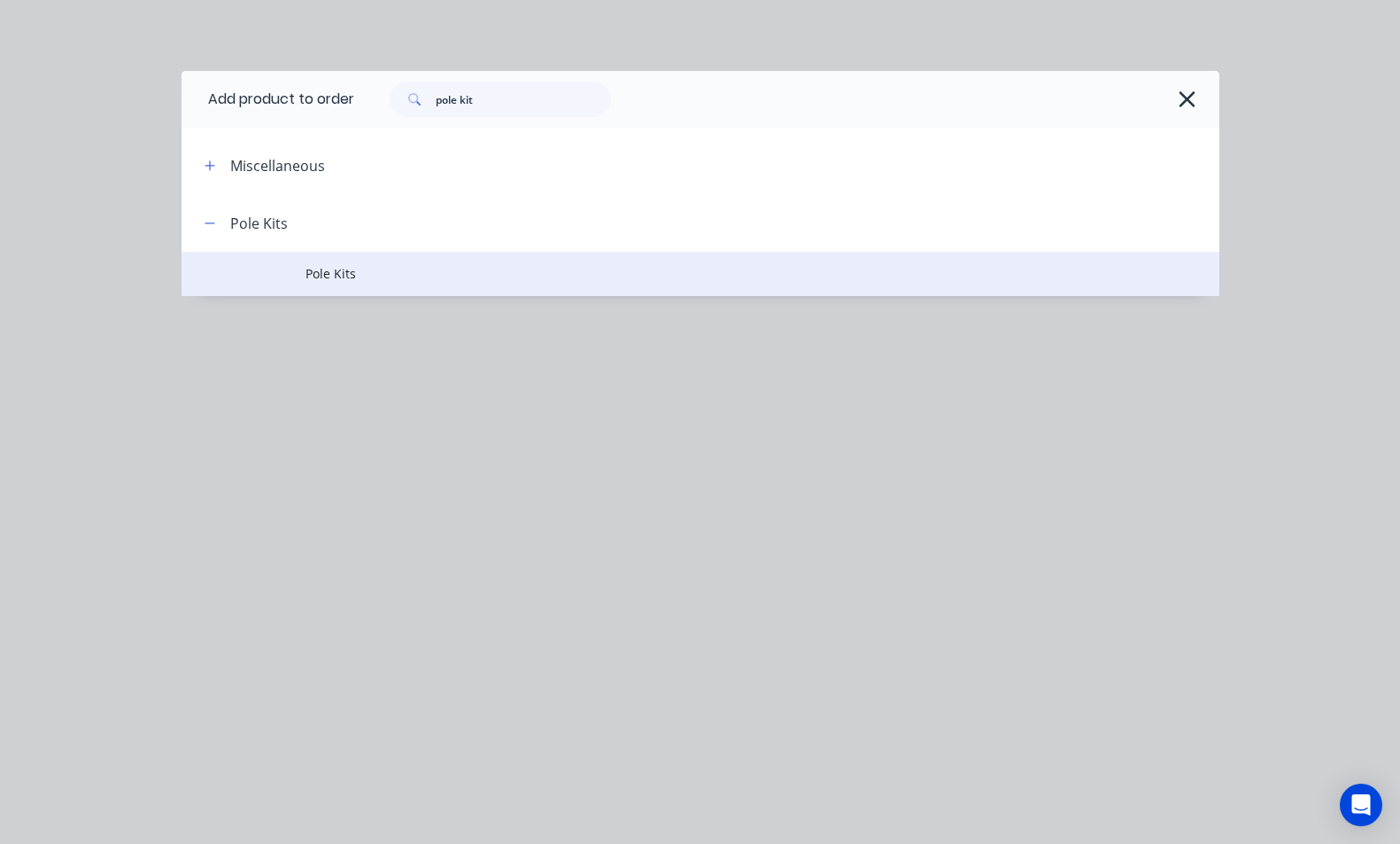
click at [320, 282] on span "Pole Kits" at bounding box center [672, 273] width 731 height 19
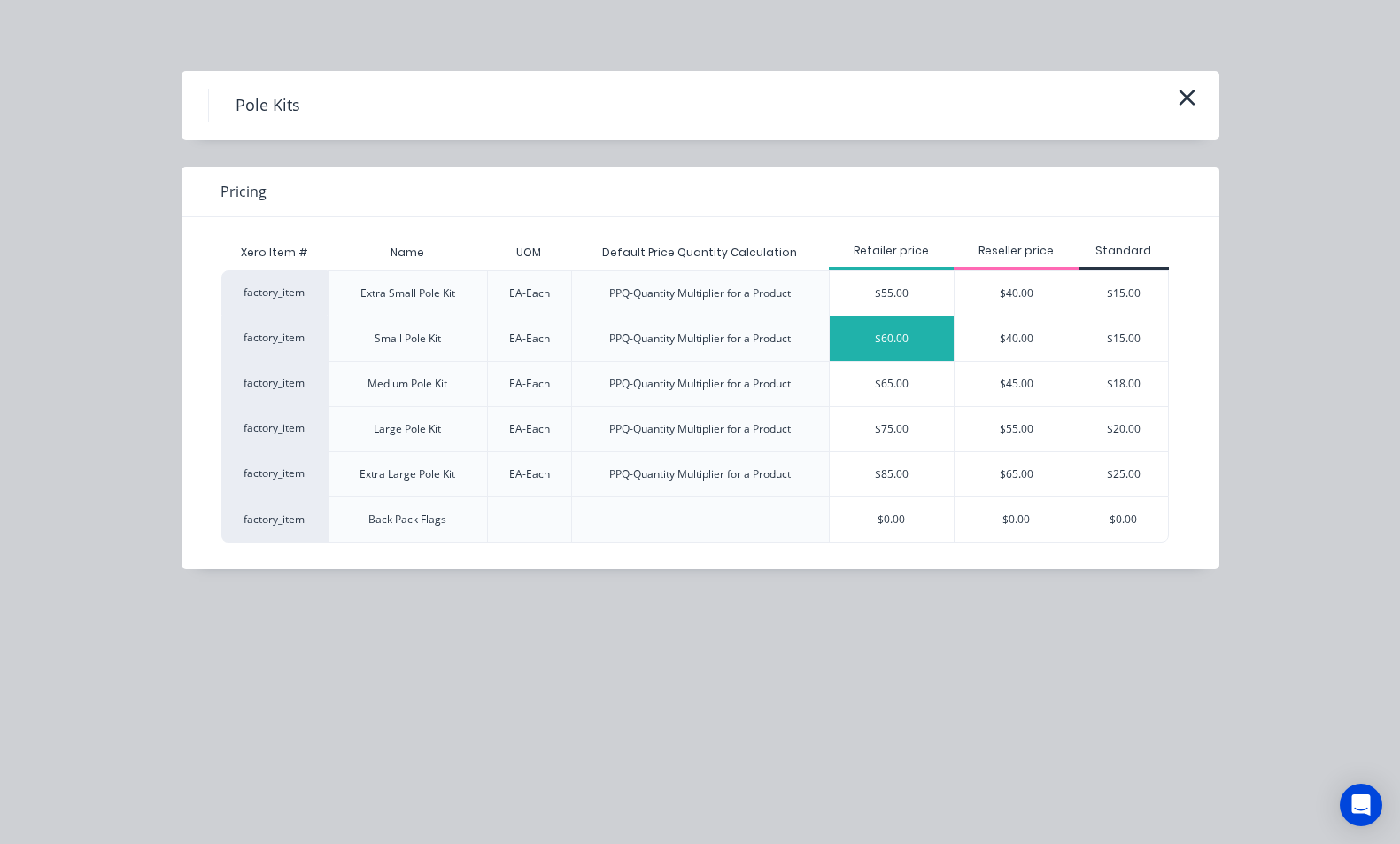
click at [933, 342] on div "$60.00" at bounding box center [891, 338] width 124 height 45
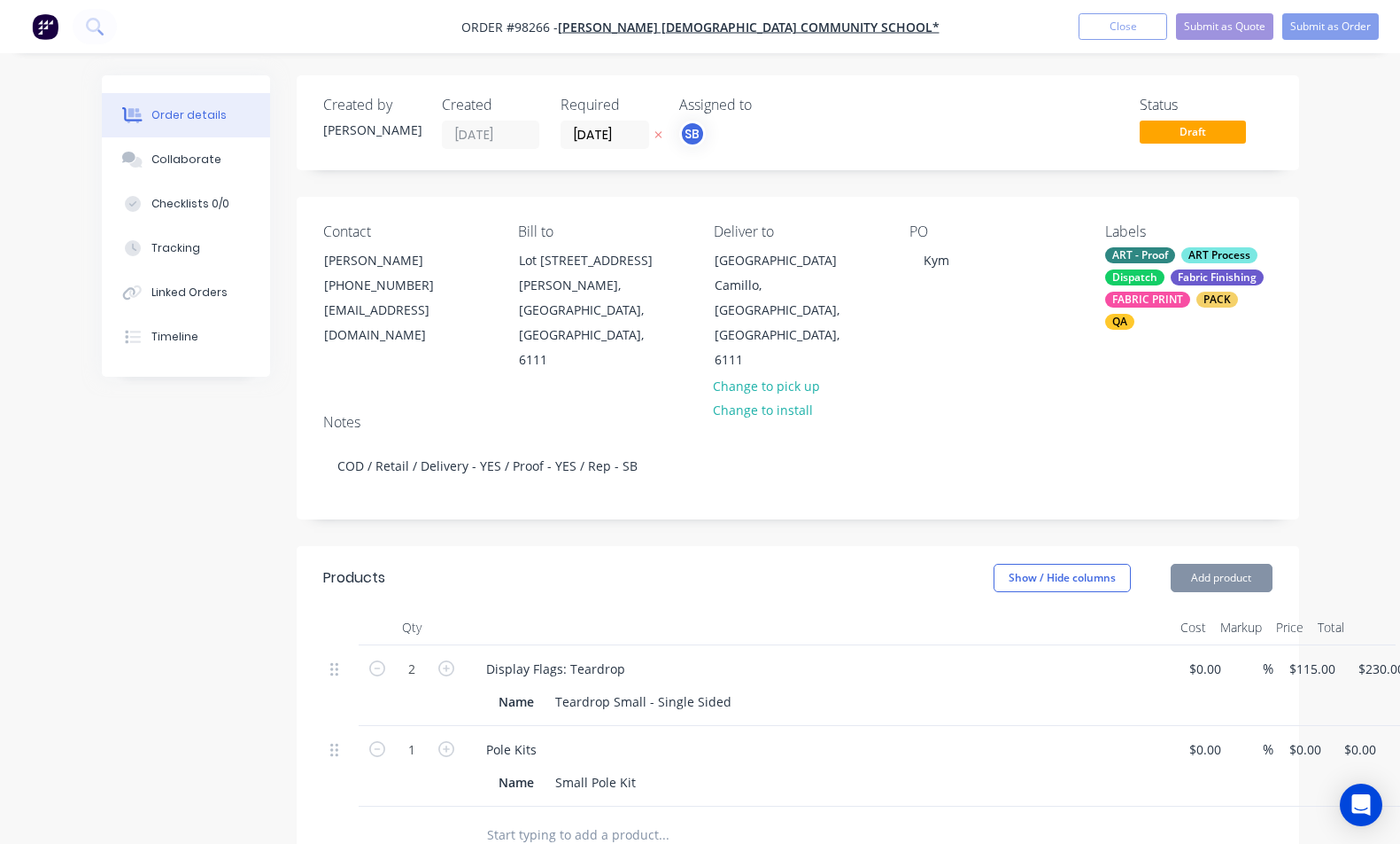
type input "$60.00"
click at [446, 741] on icon "button" at bounding box center [446, 749] width 16 height 16
type input "2"
type input "$120.00"
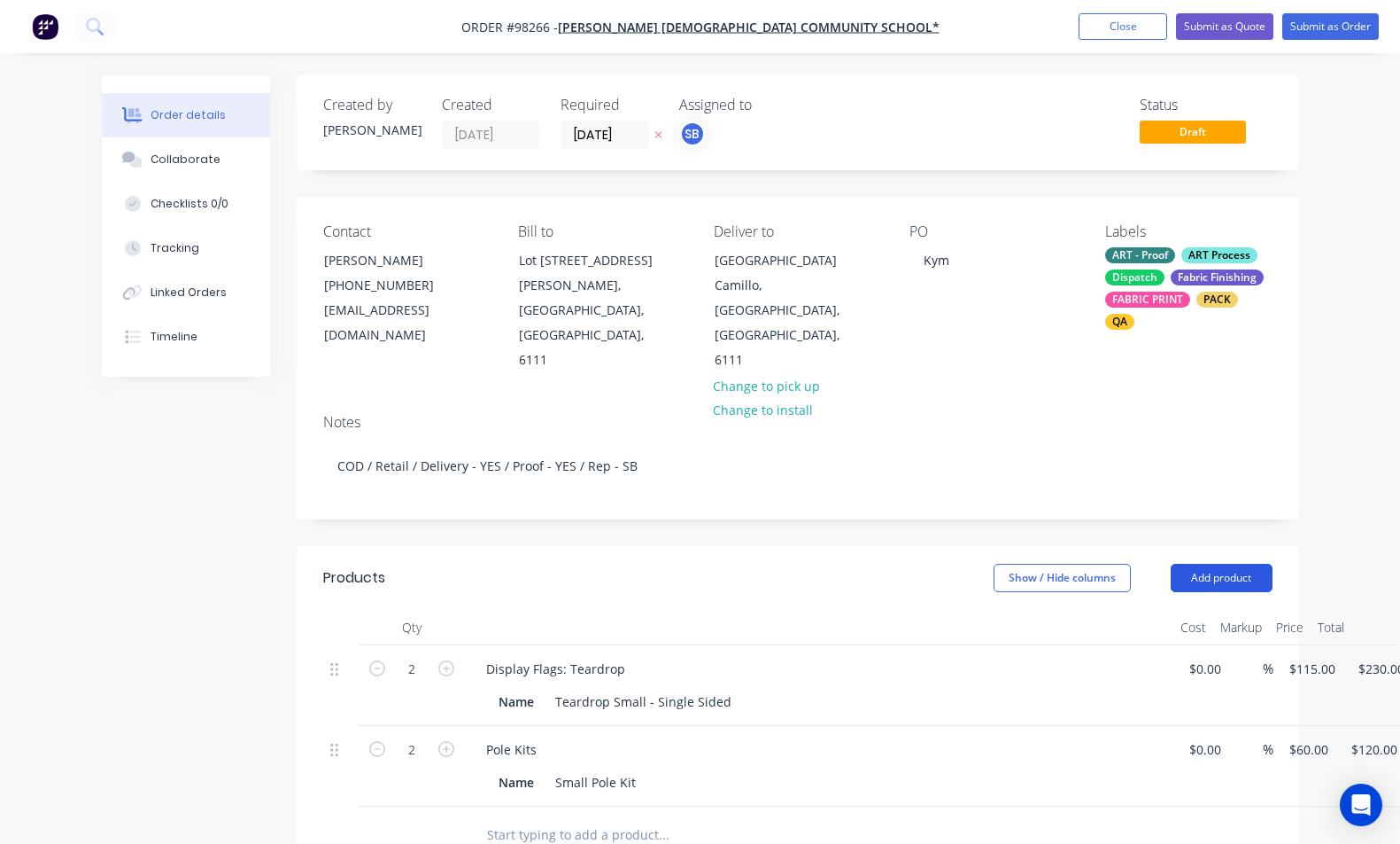
click at [1245, 564] on button "Add product" at bounding box center [1222, 578] width 102 height 29
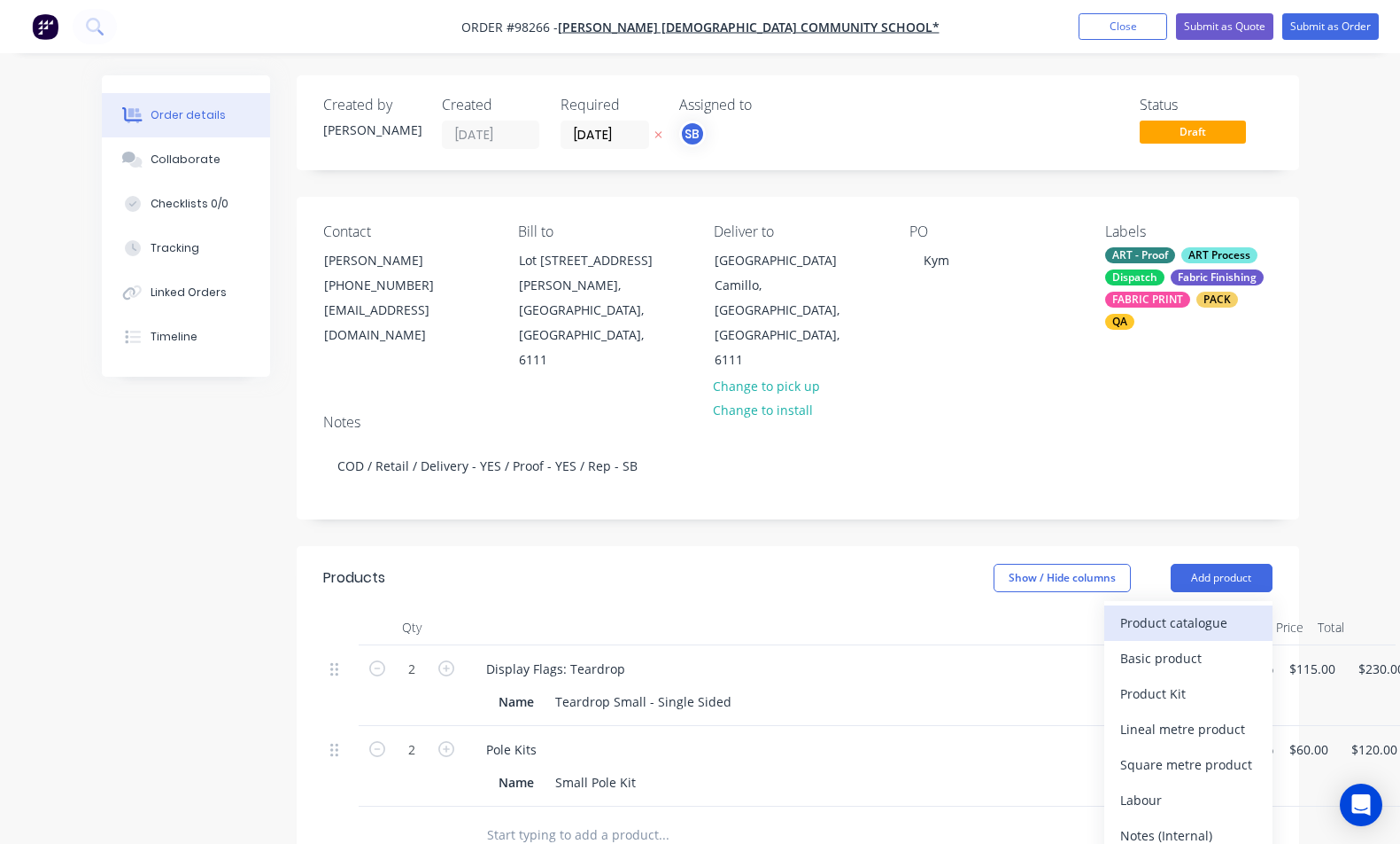
click at [1244, 609] on div "Product catalogue" at bounding box center [1188, 622] width 136 height 26
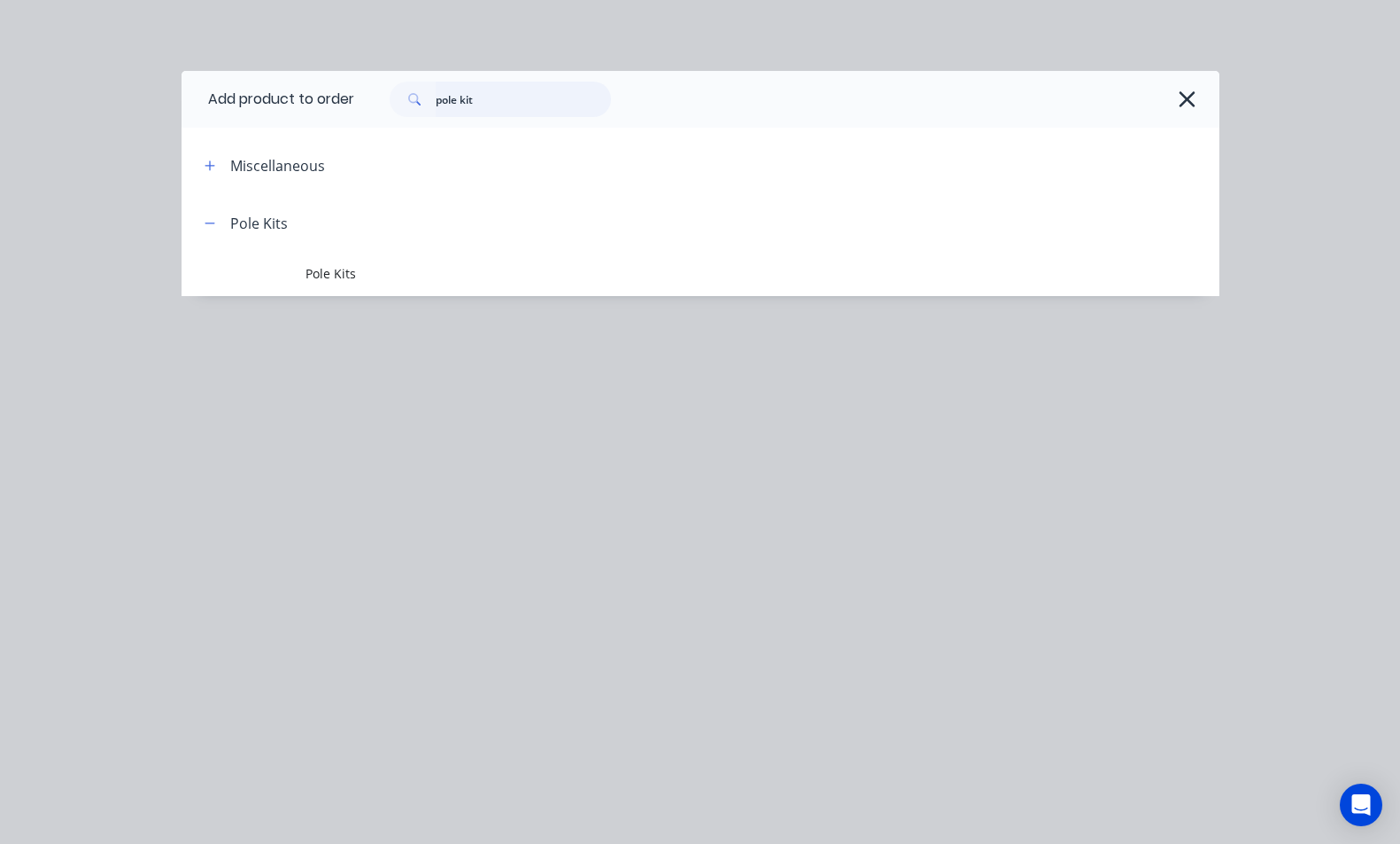
click at [502, 103] on input "pole kit" at bounding box center [524, 99] width 176 height 36
drag, startPoint x: 515, startPoint y: 101, endPoint x: 325, endPoint y: 101, distance: 190.0
click at [325, 101] on header "Add product to order pole kit" at bounding box center [700, 98] width 1038 height 57
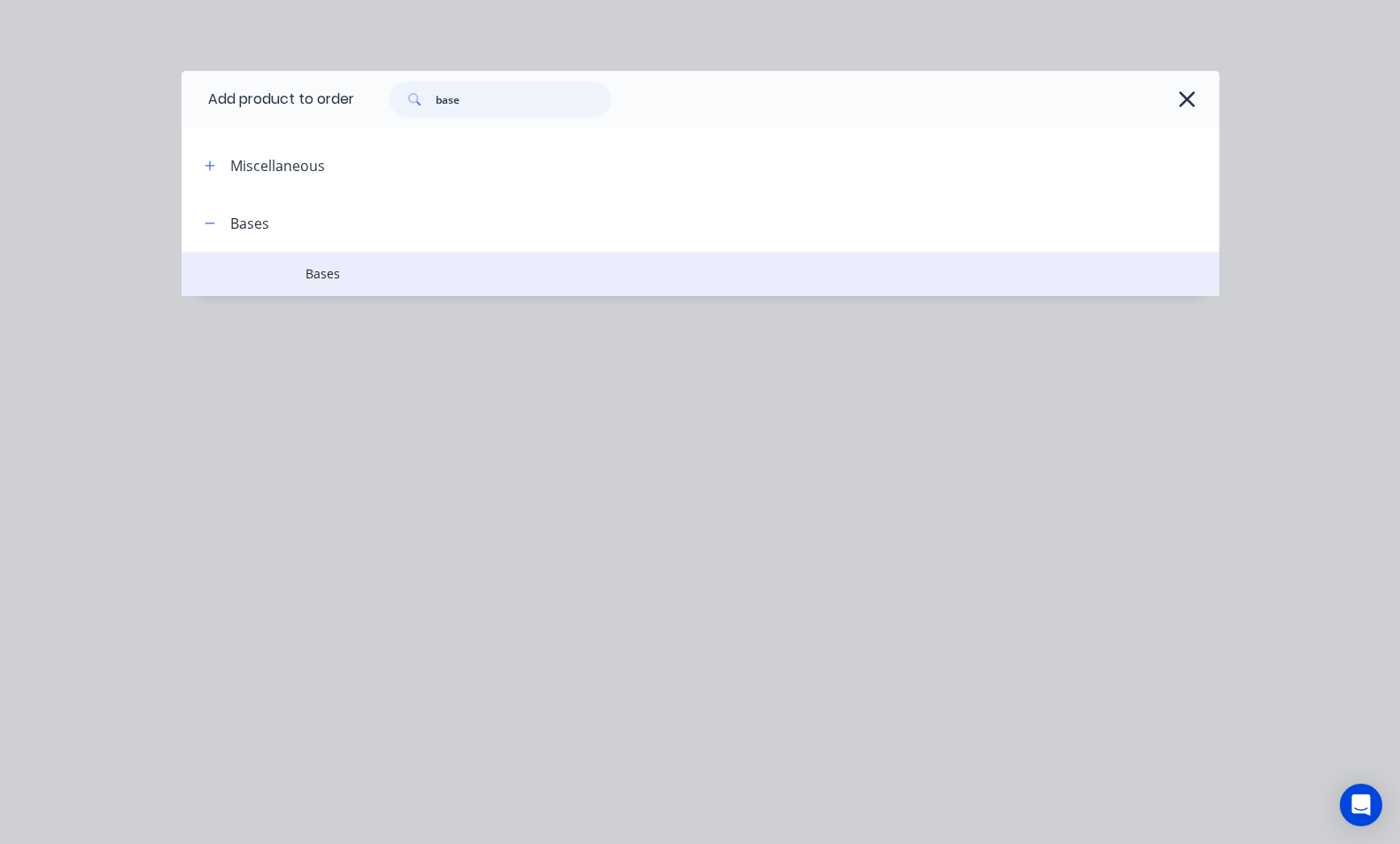
type input "base"
click at [327, 283] on td "Bases" at bounding box center [762, 273] width 913 height 45
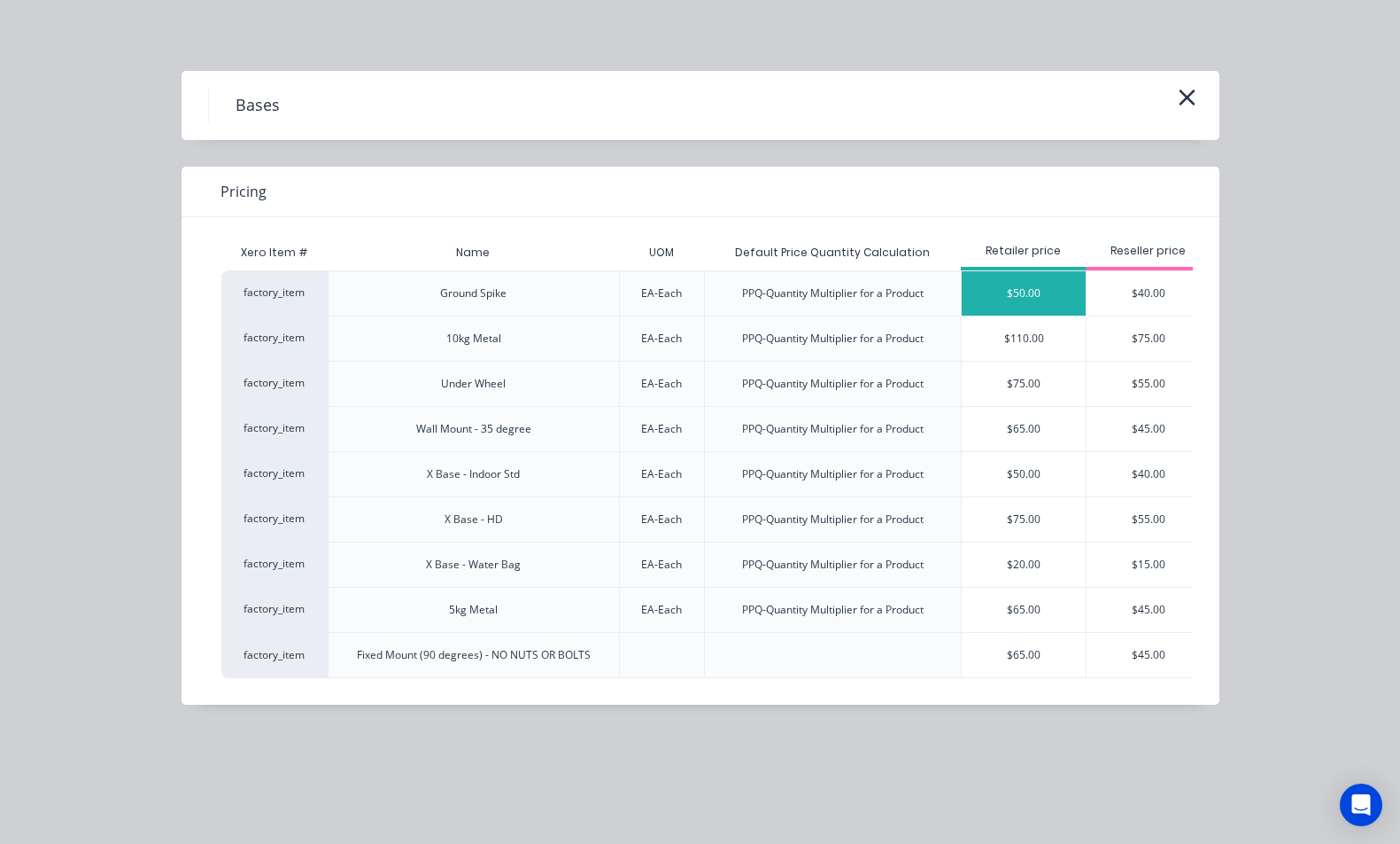
click at [1002, 291] on div "$50.00" at bounding box center [1023, 293] width 124 height 45
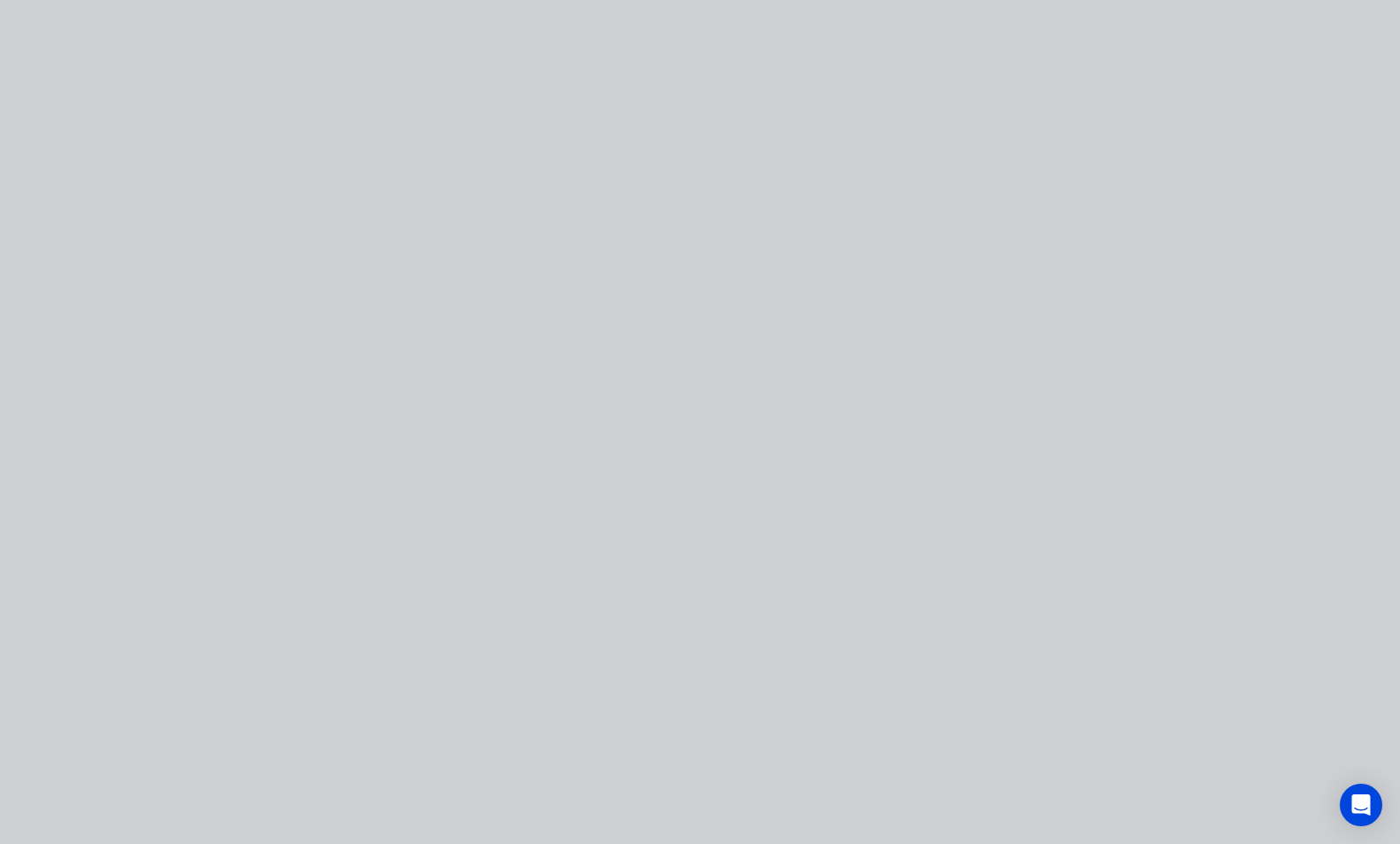
type input "$50.00"
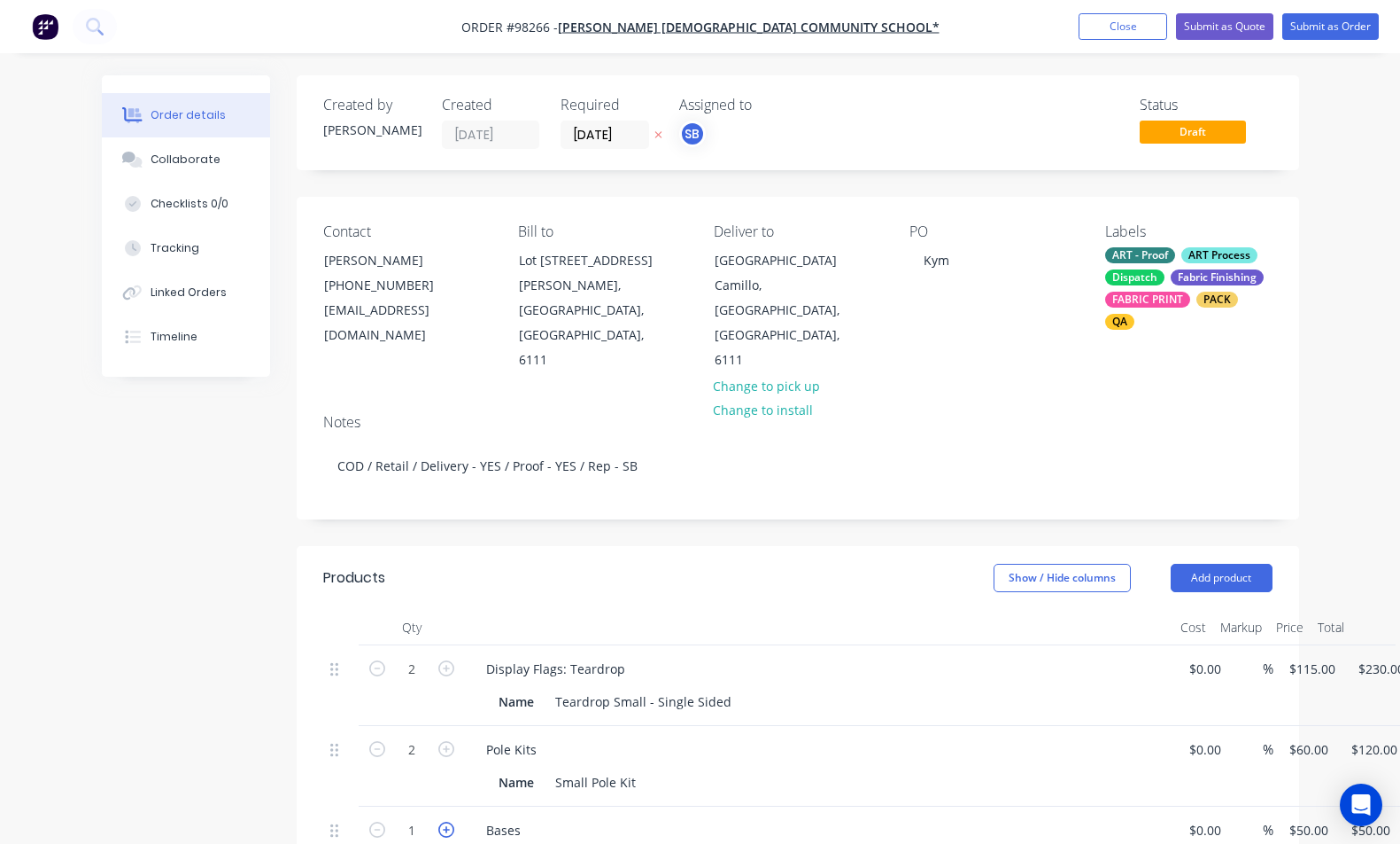
click at [439, 821] on icon "button" at bounding box center [446, 829] width 16 height 16
type input "2"
type input "$100.00"
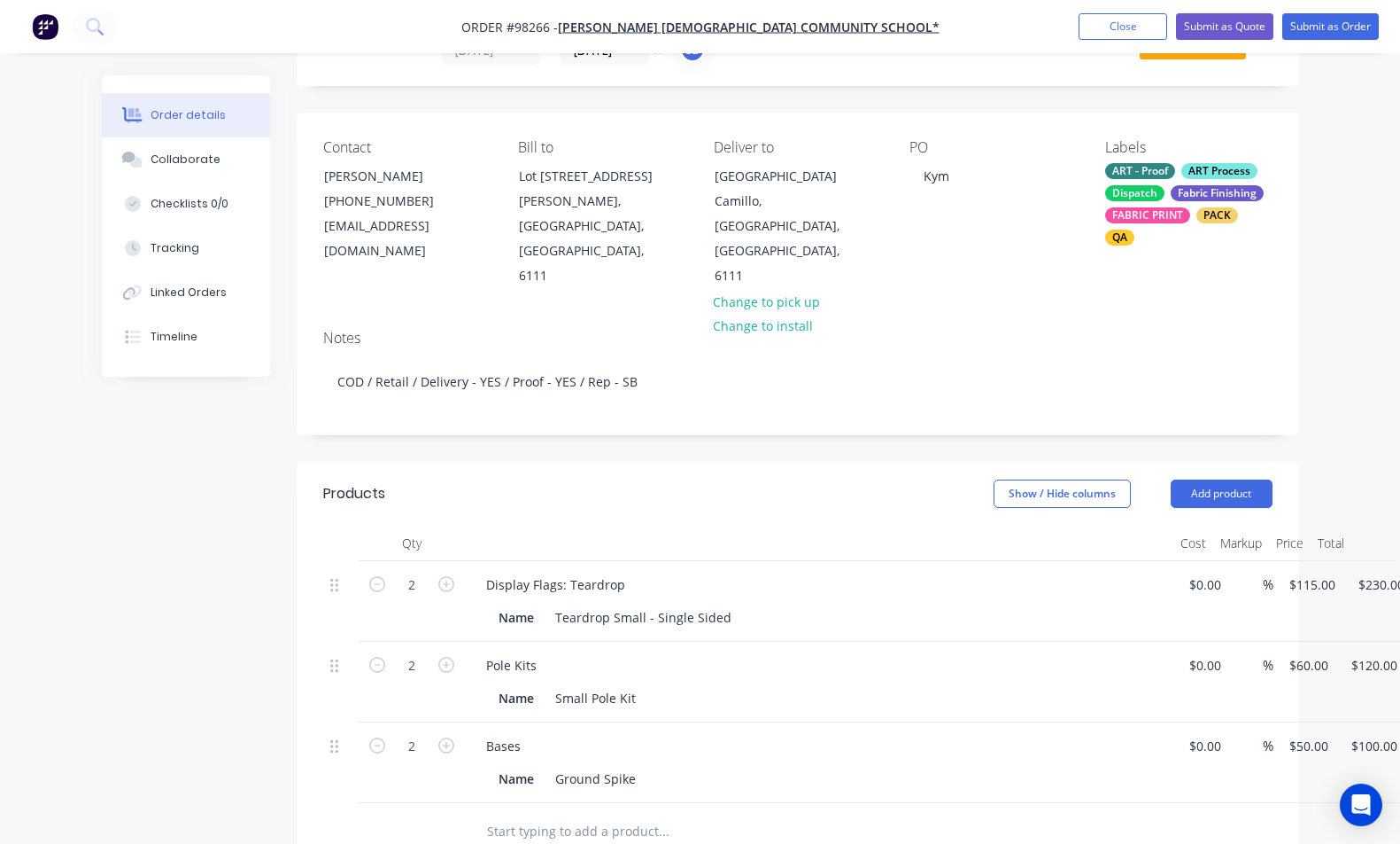
scroll to position [87, 0]
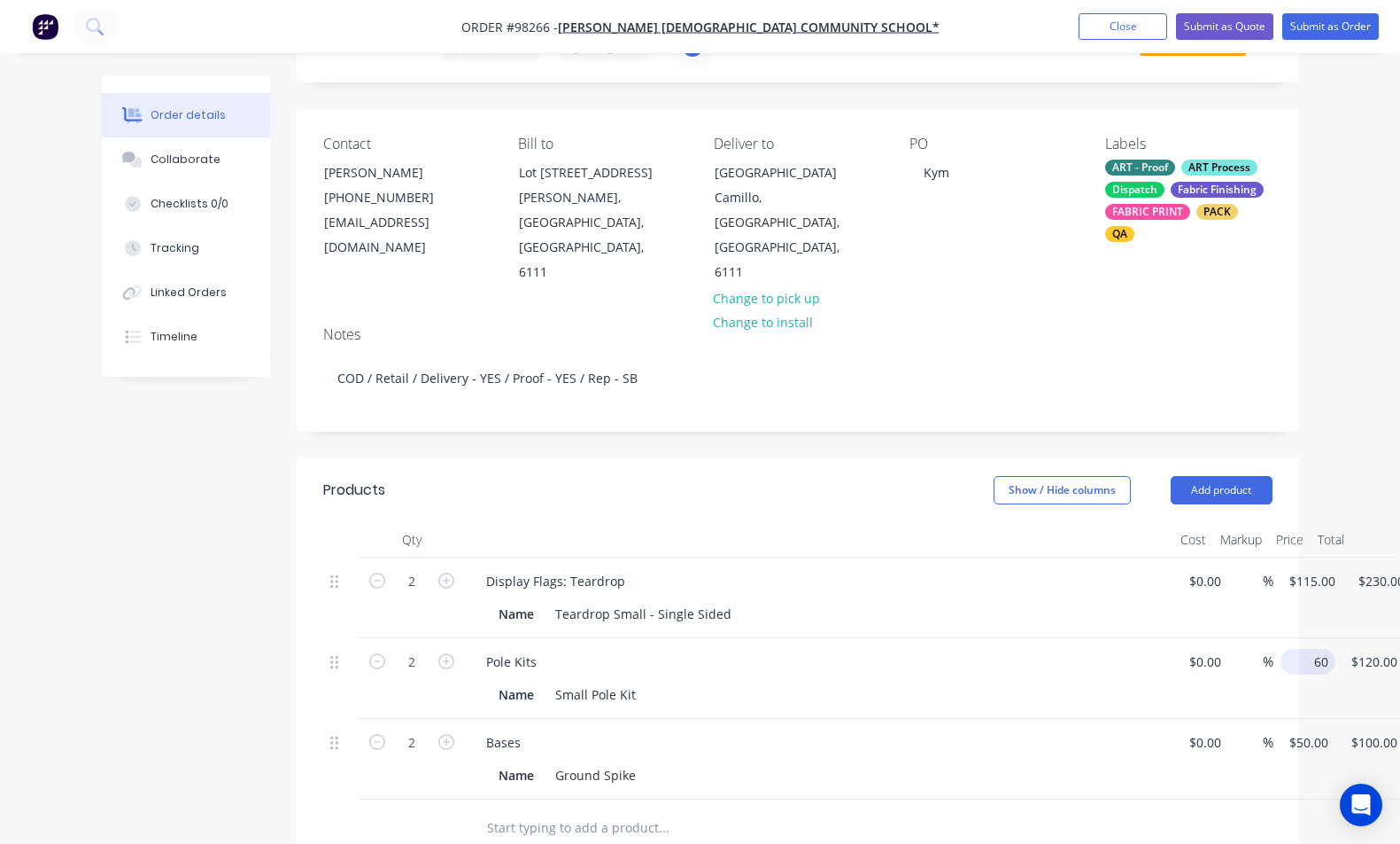
click at [1273, 638] on div "2 Pole Kits Name Small Pole Kit $0.00 $0.00 % 60 $60.00 $120.00 $120.00" at bounding box center [798, 678] width 950 height 81
type input "$50.00"
type input "$100.00"
click at [1216, 476] on button "Add product" at bounding box center [1222, 490] width 102 height 29
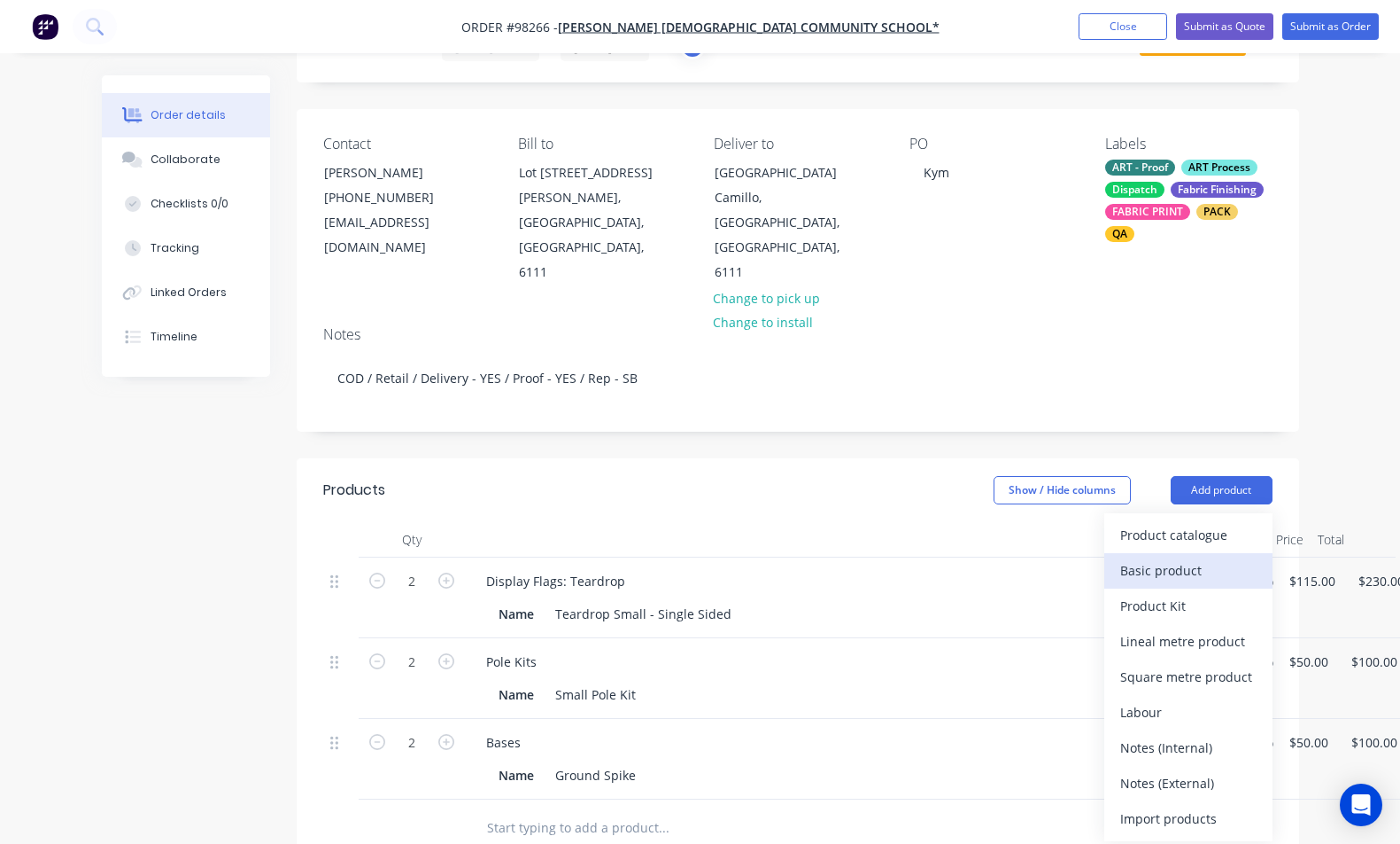
click at [1222, 558] on div "Basic product" at bounding box center [1188, 571] width 136 height 26
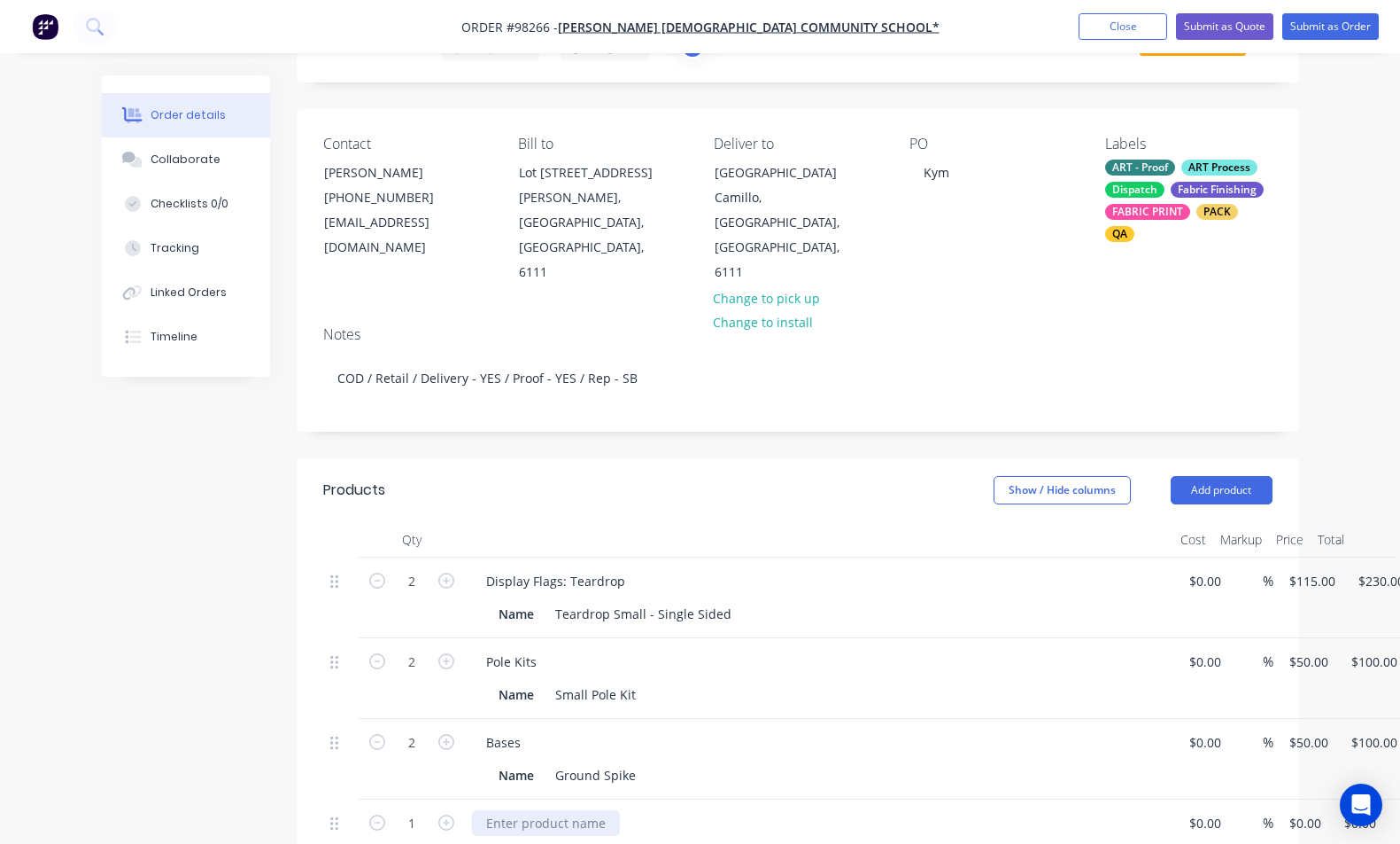
click at [585, 810] on div at bounding box center [545, 823] width 148 height 26
click at [1273, 799] on div "1 Delivery $0.00 $0.00 % 0 0 $0.00 $0.00" at bounding box center [798, 839] width 950 height 81
type input "$55.00"
click at [544, 839] on div at bounding box center [576, 852] width 181 height 26
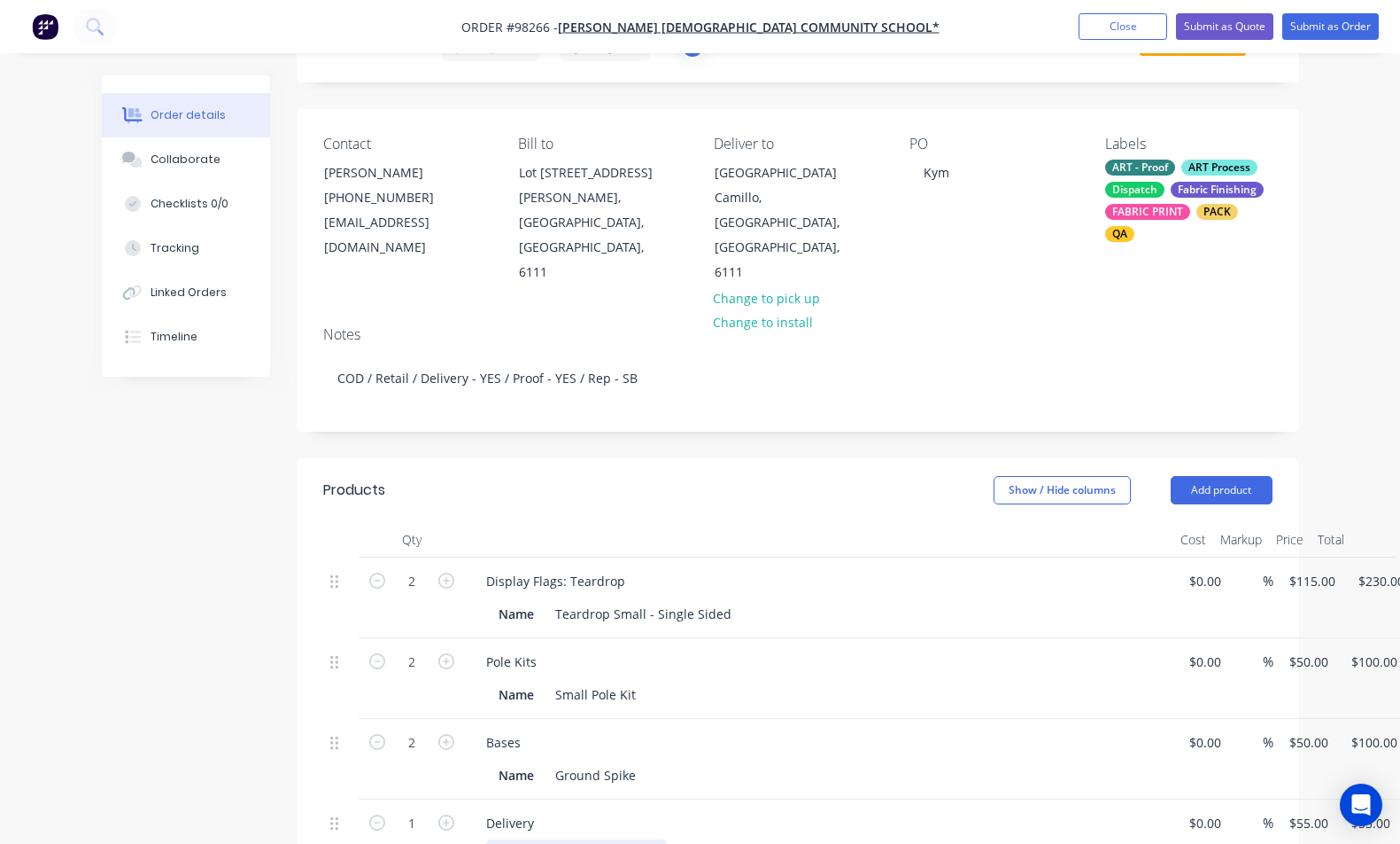
paste div
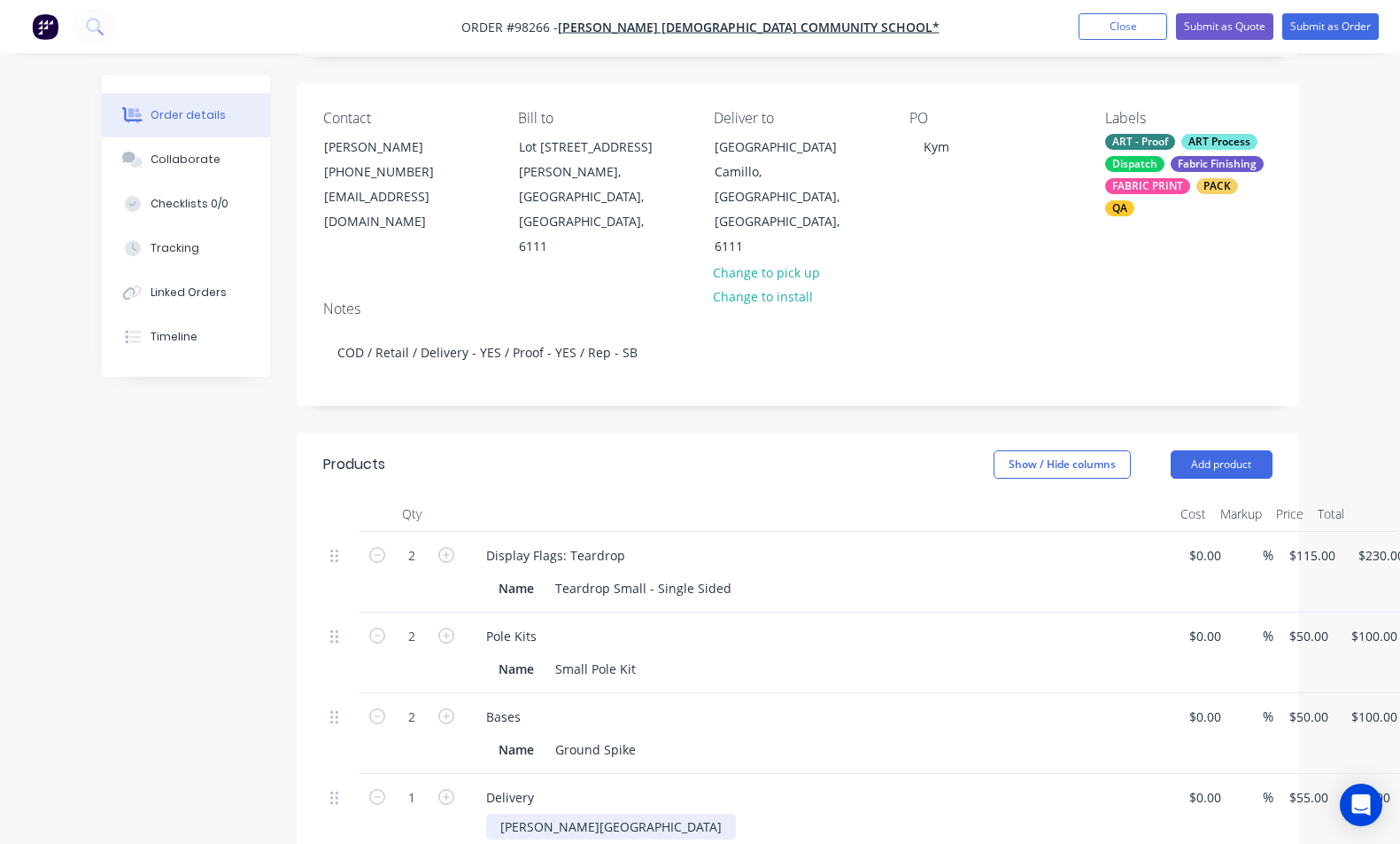
scroll to position [147, 0]
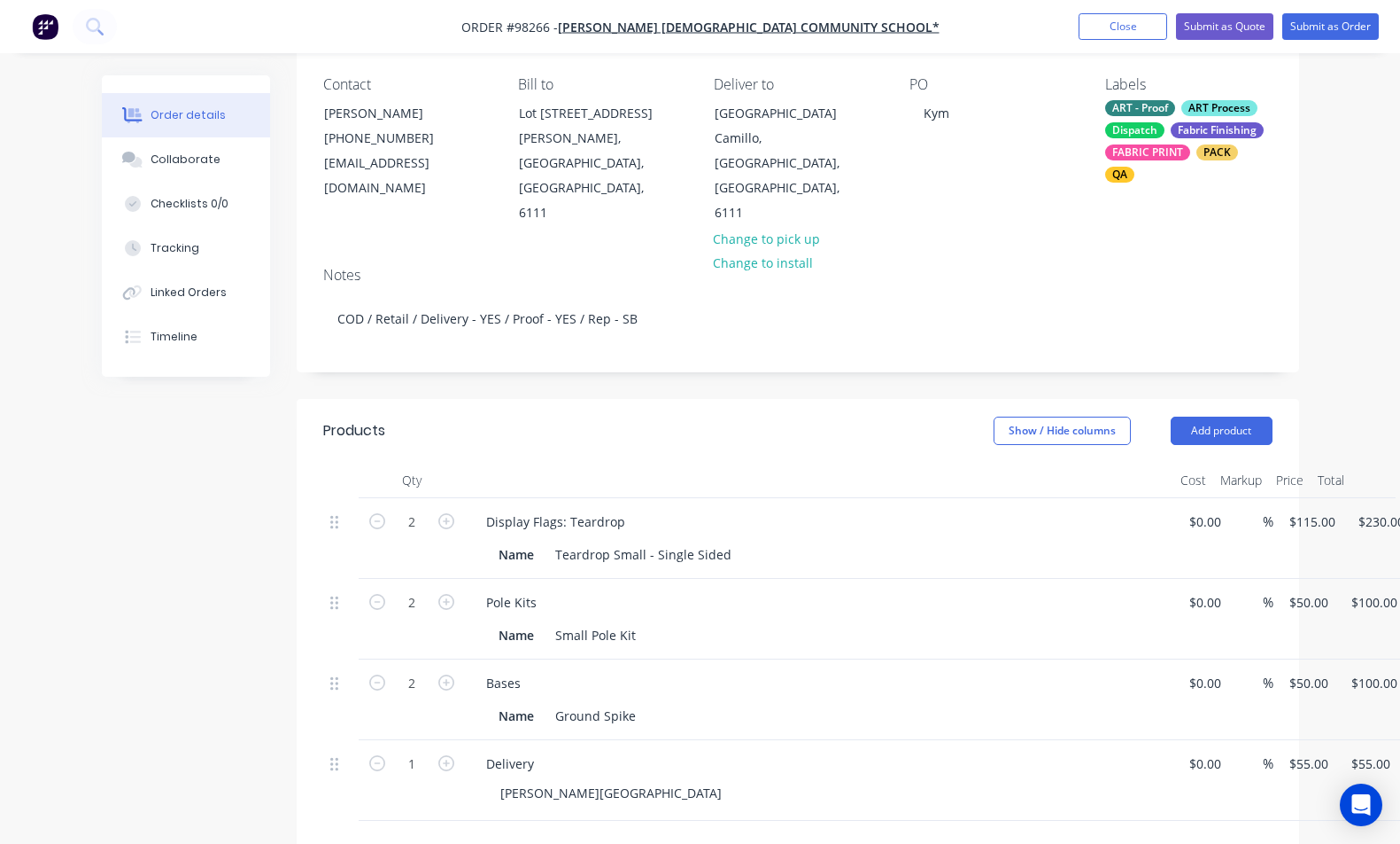
click at [694, 417] on div "Show / Hide columns Add product" at bounding box center [898, 430] width 747 height 29
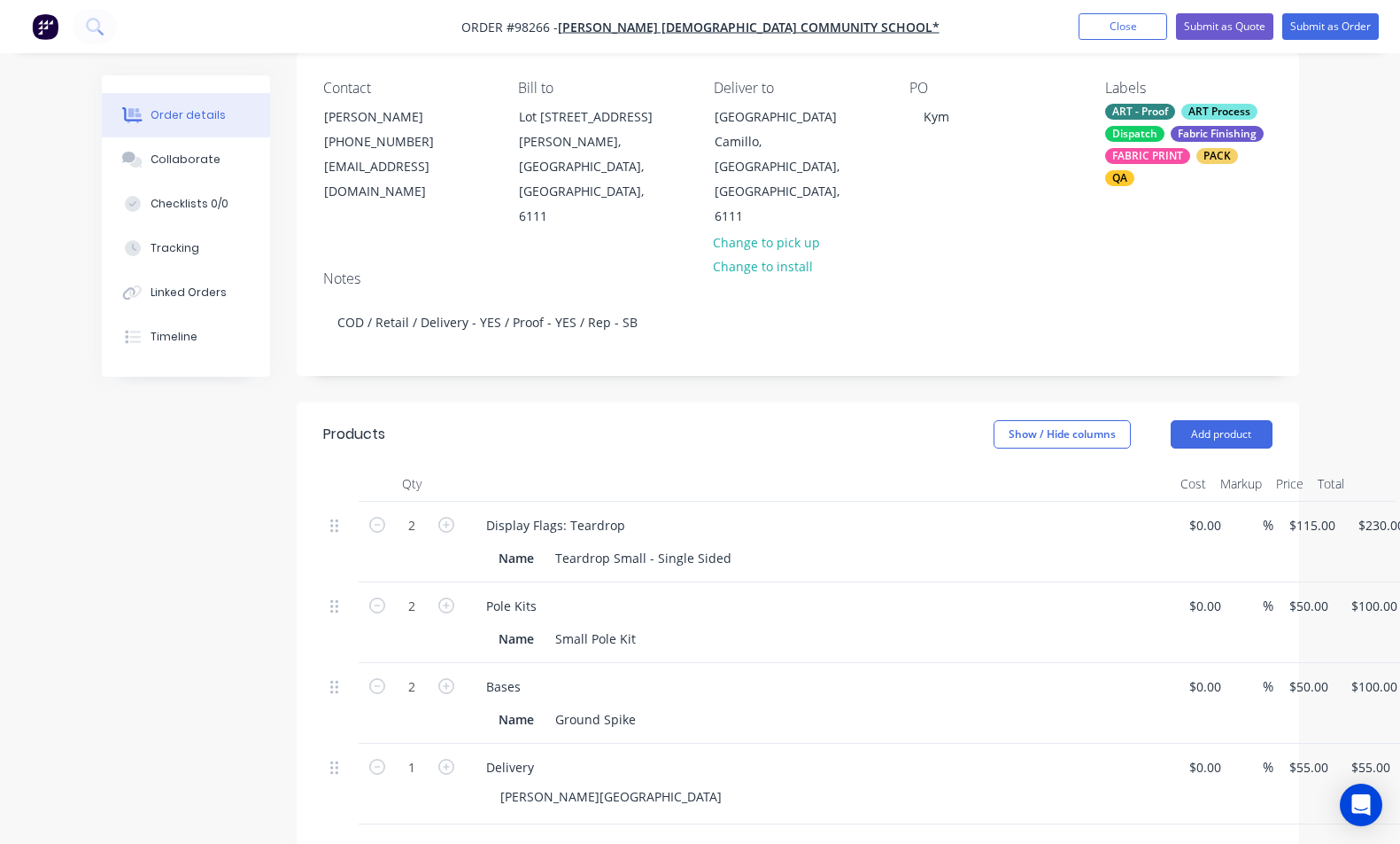
scroll to position [0, 0]
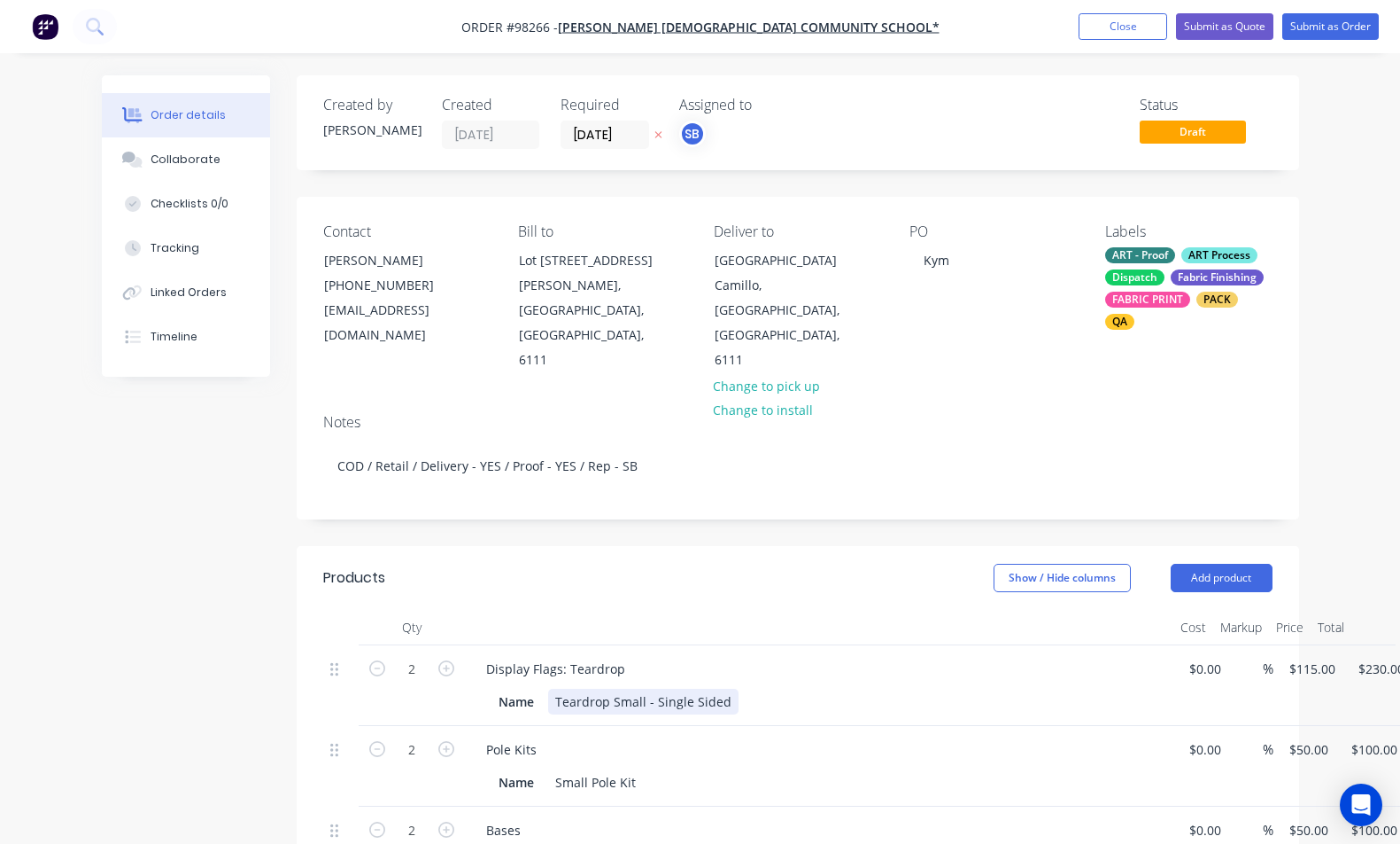
click at [725, 689] on div "Teardrop Small - Single Sided" at bounding box center [644, 702] width 191 height 26
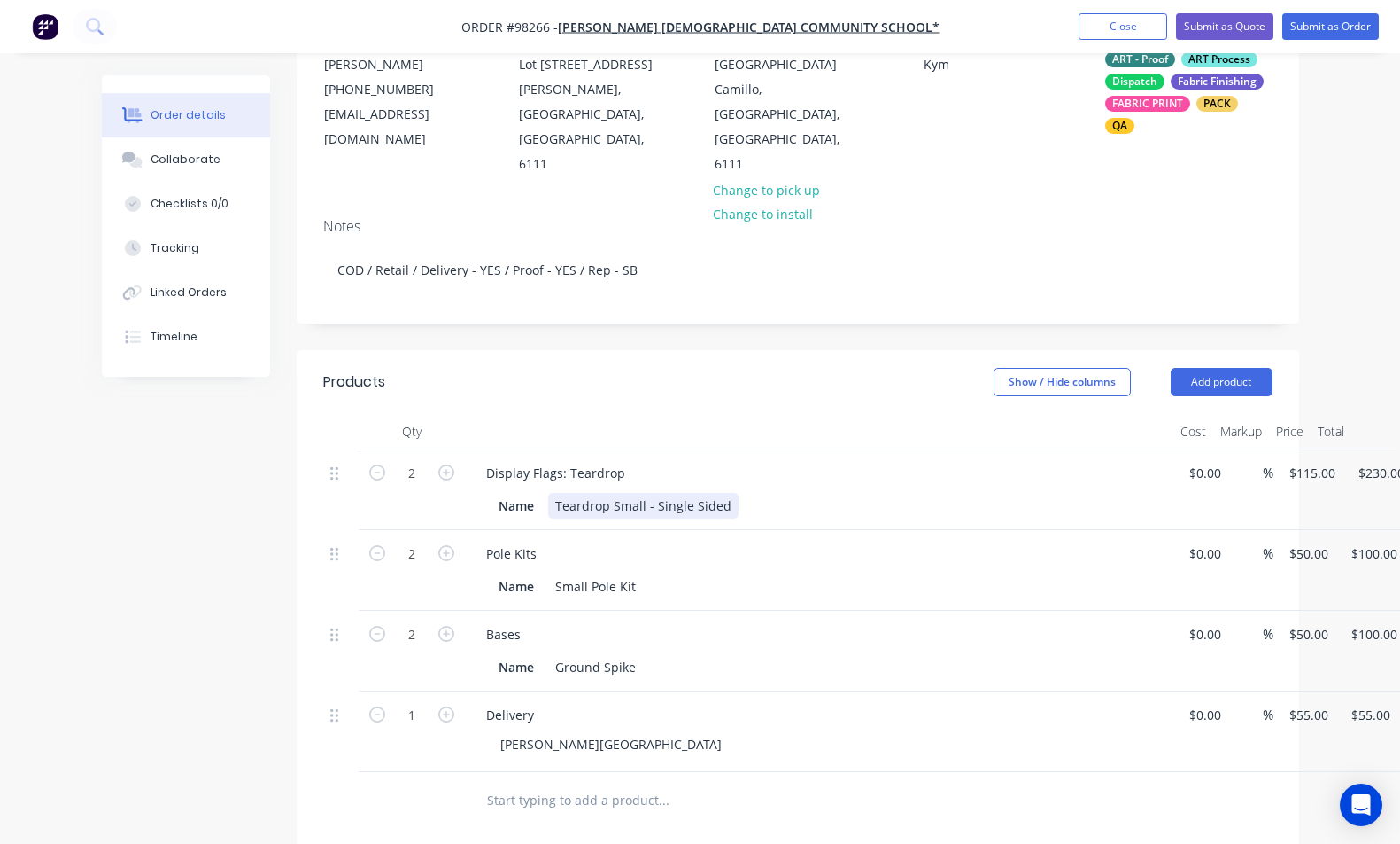
scroll to position [312, 0]
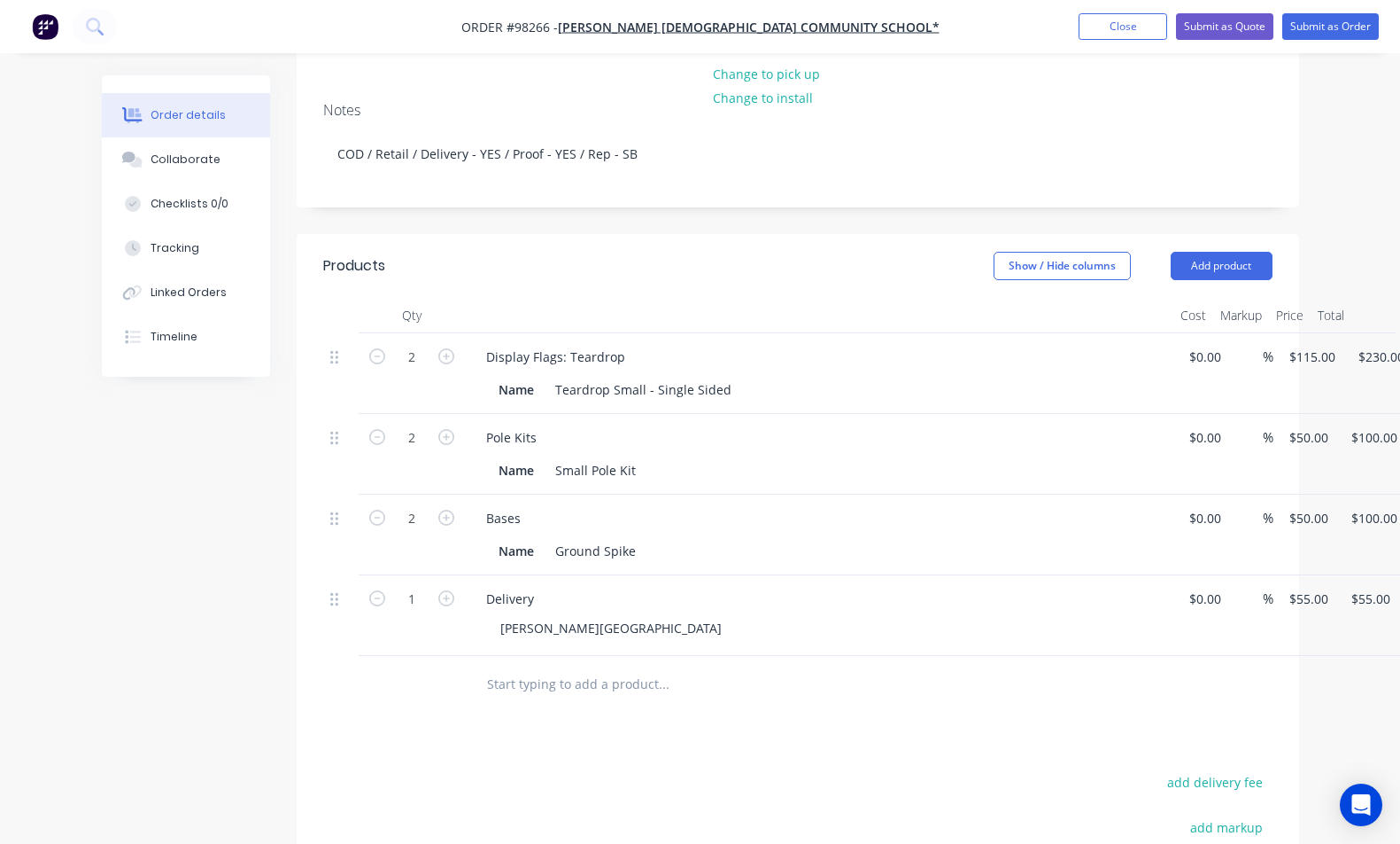
click at [907, 666] on div at bounding box center [737, 684] width 532 height 36
click at [1232, 252] on button "Add product" at bounding box center [1222, 265] width 102 height 29
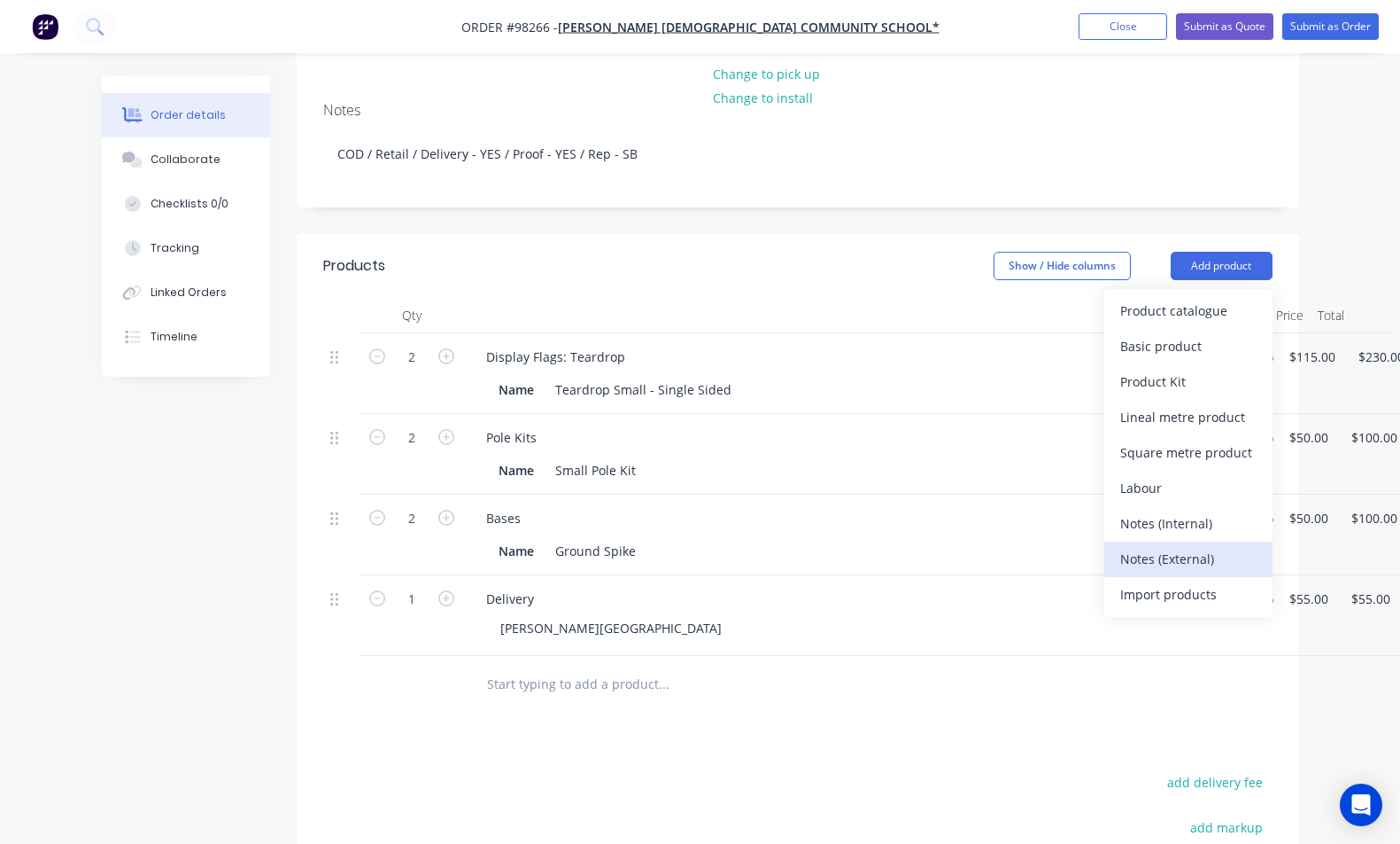
click at [1171, 546] on div "Notes (External)" at bounding box center [1188, 559] width 136 height 26
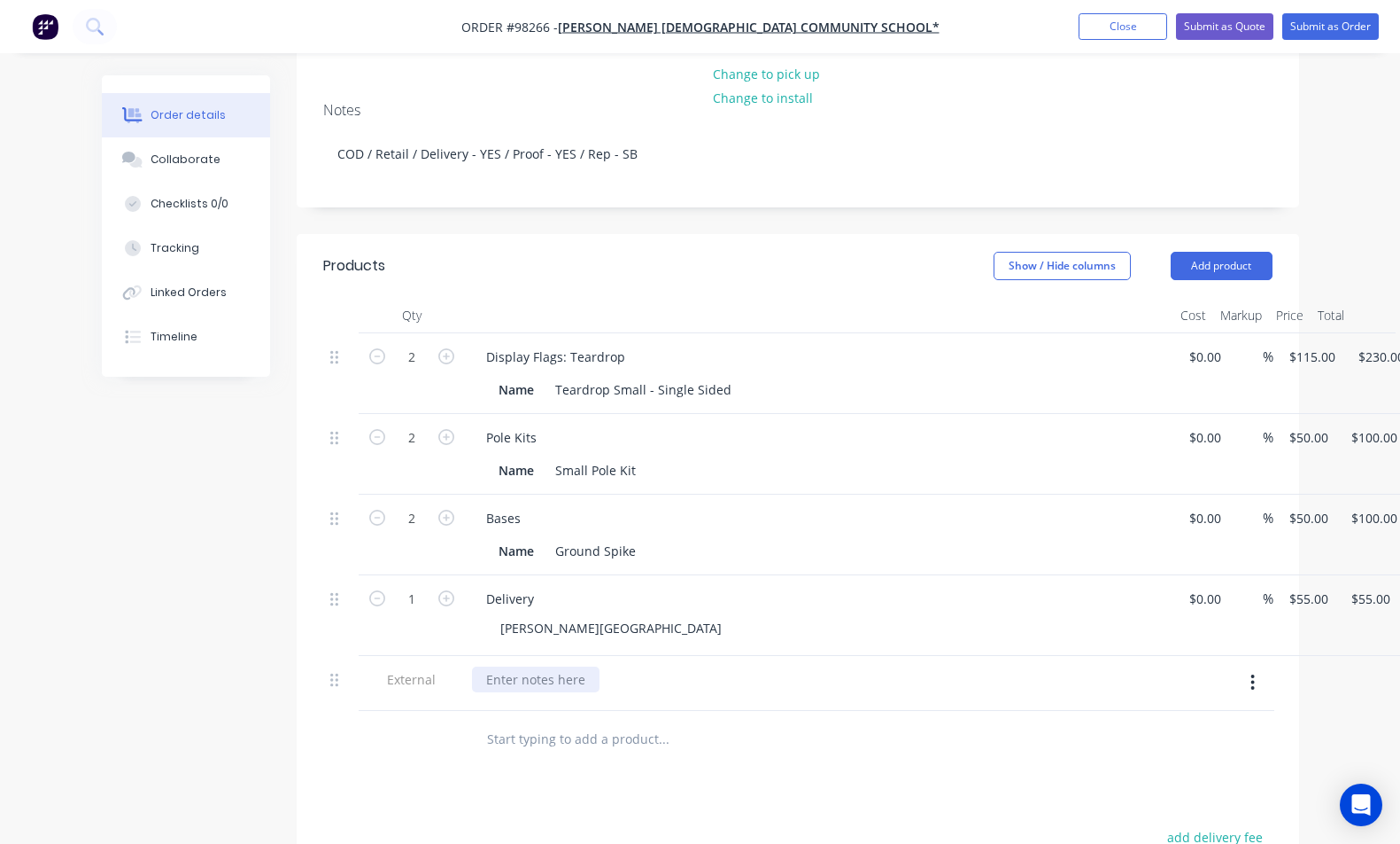
click at [535, 666] on div at bounding box center [536, 679] width 127 height 26
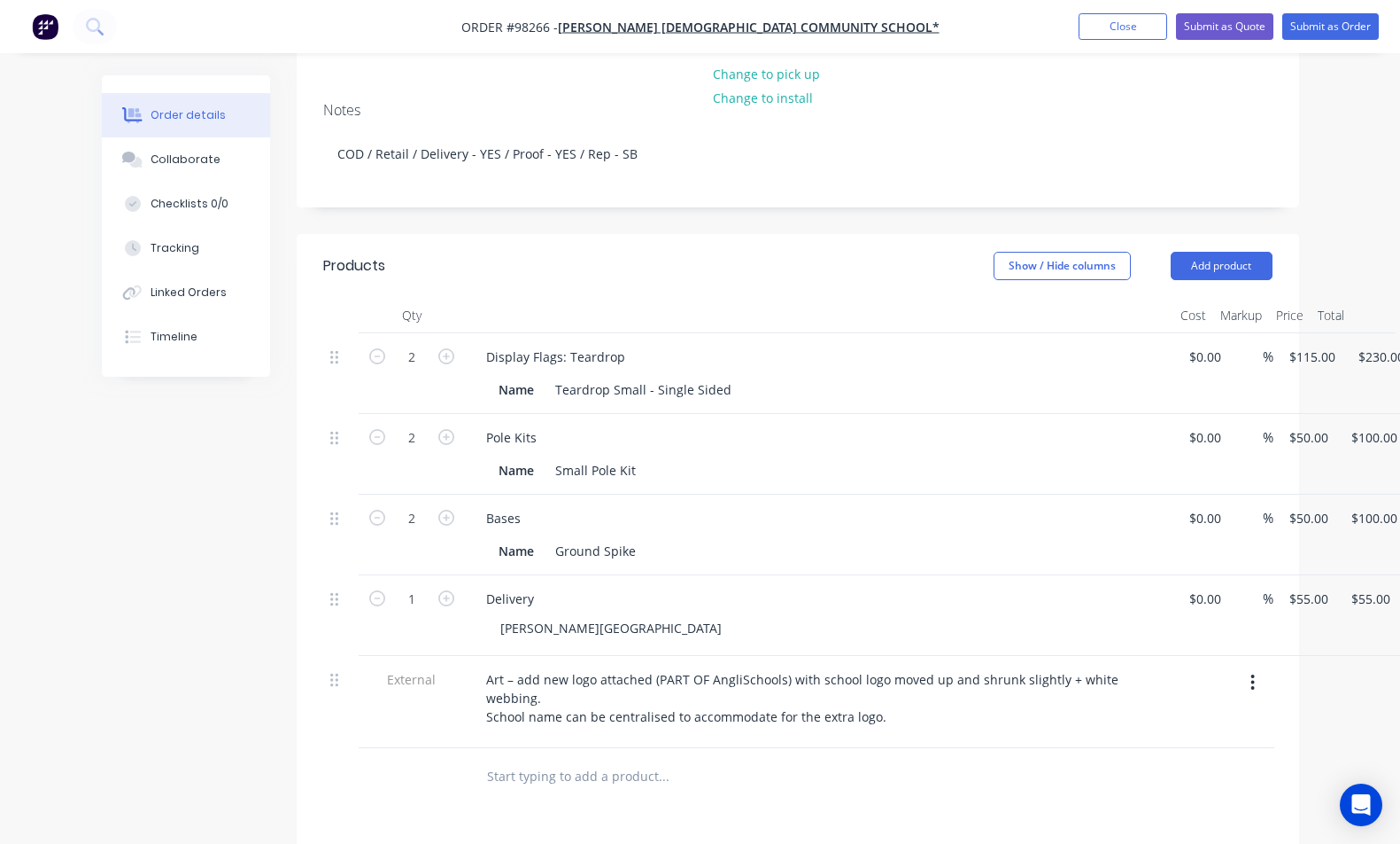
click at [777, 769] on div "Products Show / Hide columns Add product Qty Cost Markup Price Total 2 Display …" at bounding box center [798, 732] width 1003 height 997
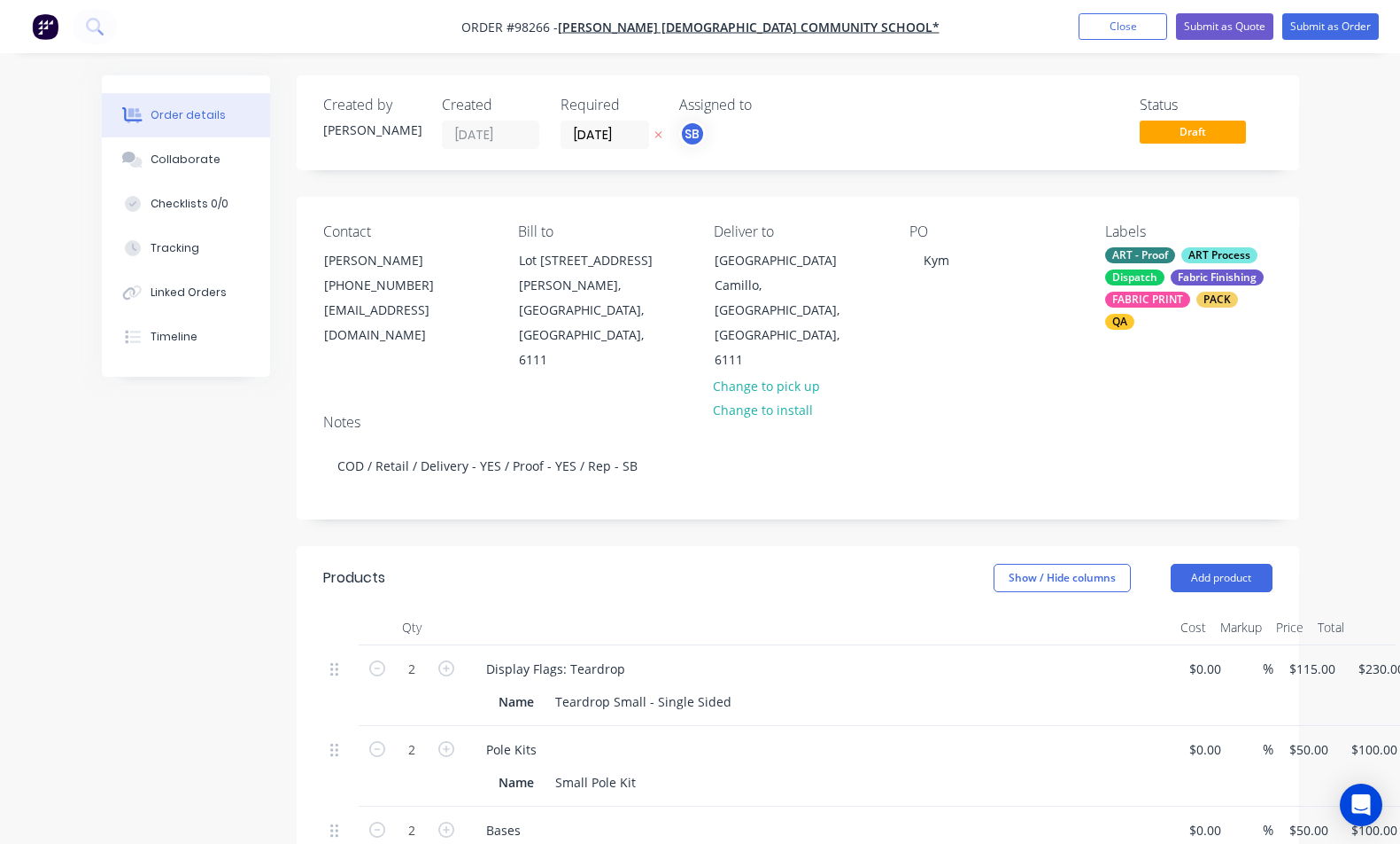
click at [1219, 276] on div "Fabric Finishing" at bounding box center [1218, 277] width 93 height 16
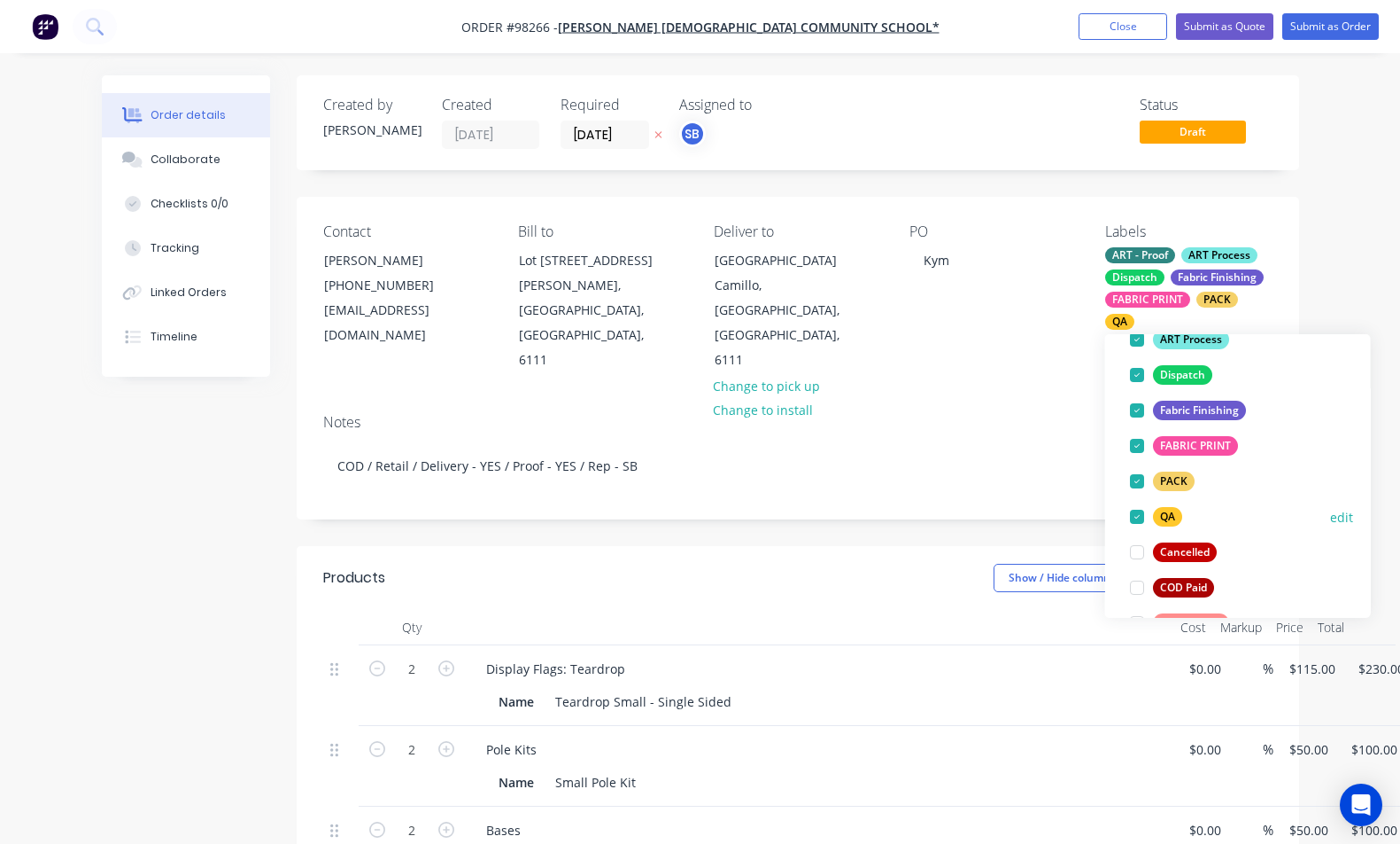
scroll to position [244, 0]
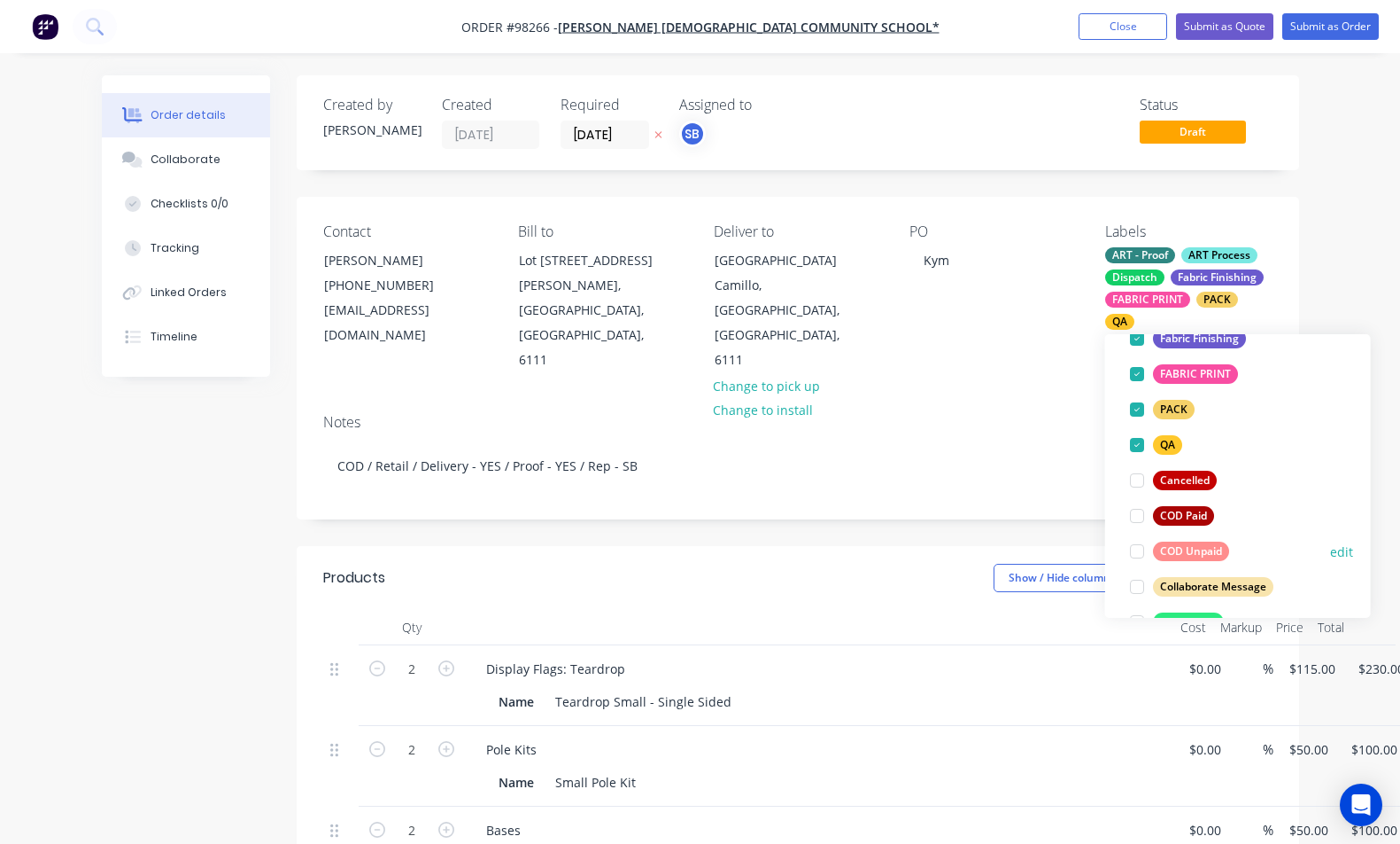
click at [1139, 552] on div at bounding box center [1138, 552] width 36 height 36
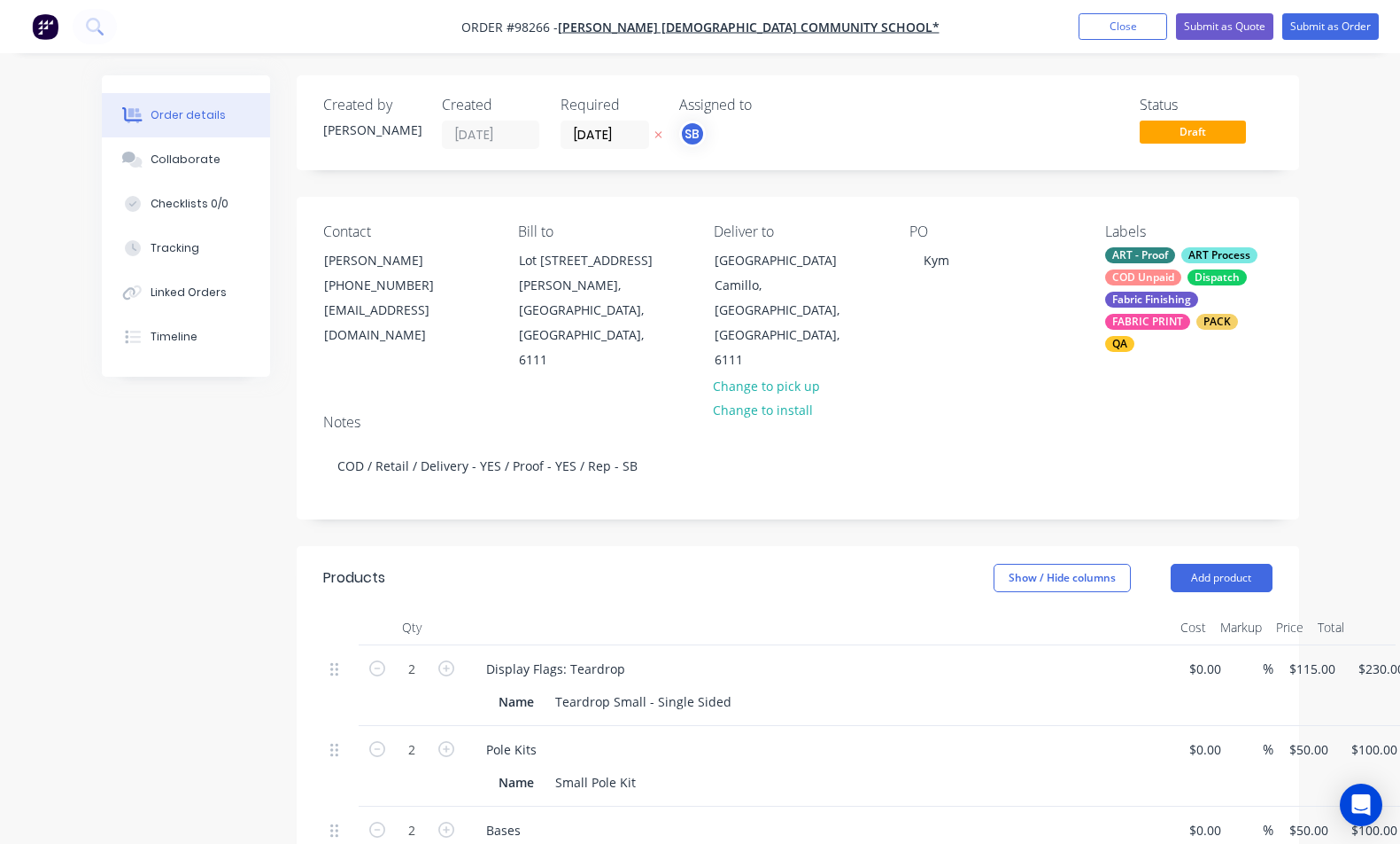
click at [952, 413] on div "Notes COD / Retail / Delivery - YES / Proof - YES / Rep - SB" at bounding box center [798, 458] width 1003 height 118
click at [1148, 22] on button "Close" at bounding box center [1123, 26] width 88 height 27
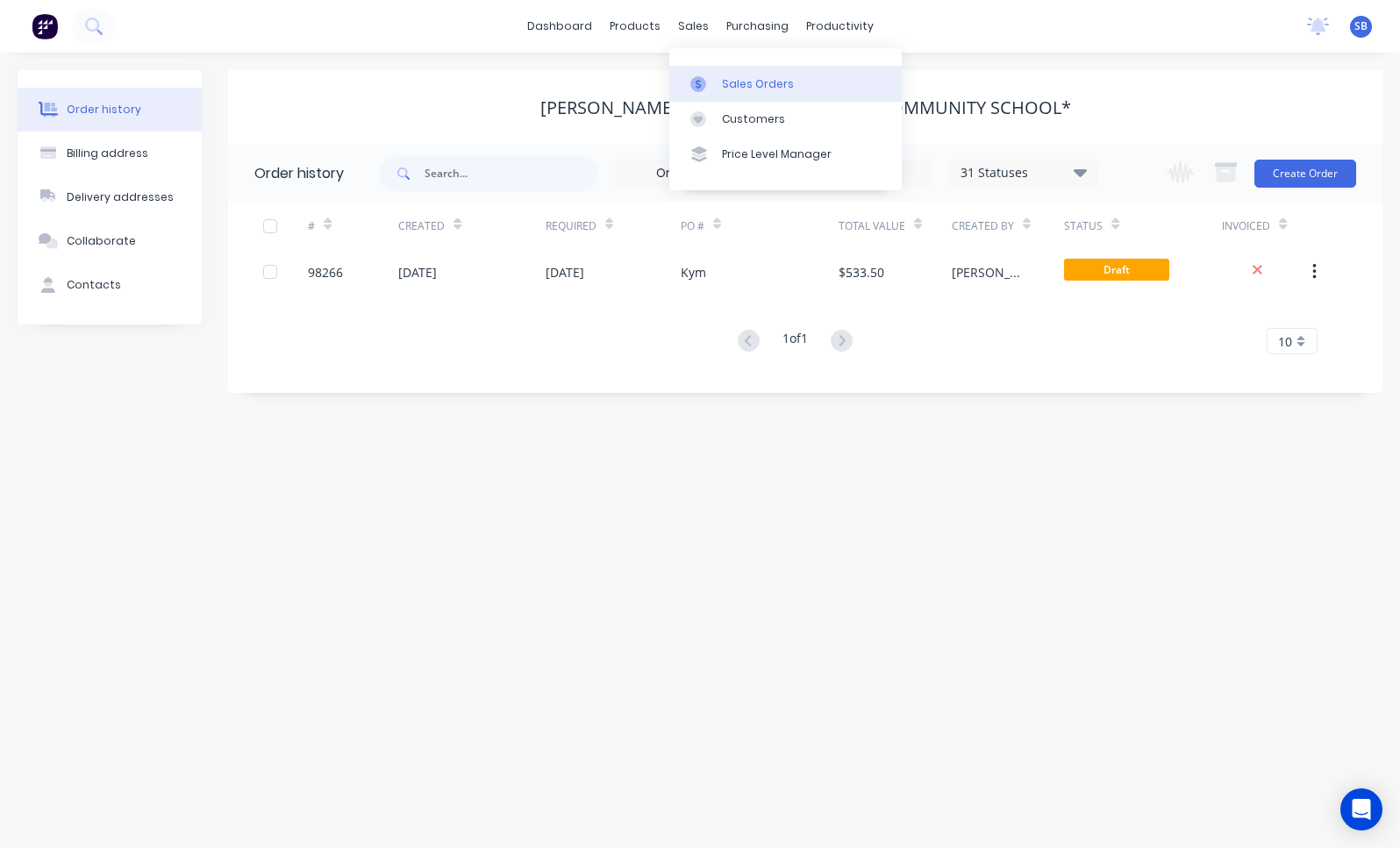
click at [756, 92] on link "Sales Orders" at bounding box center [785, 84] width 232 height 35
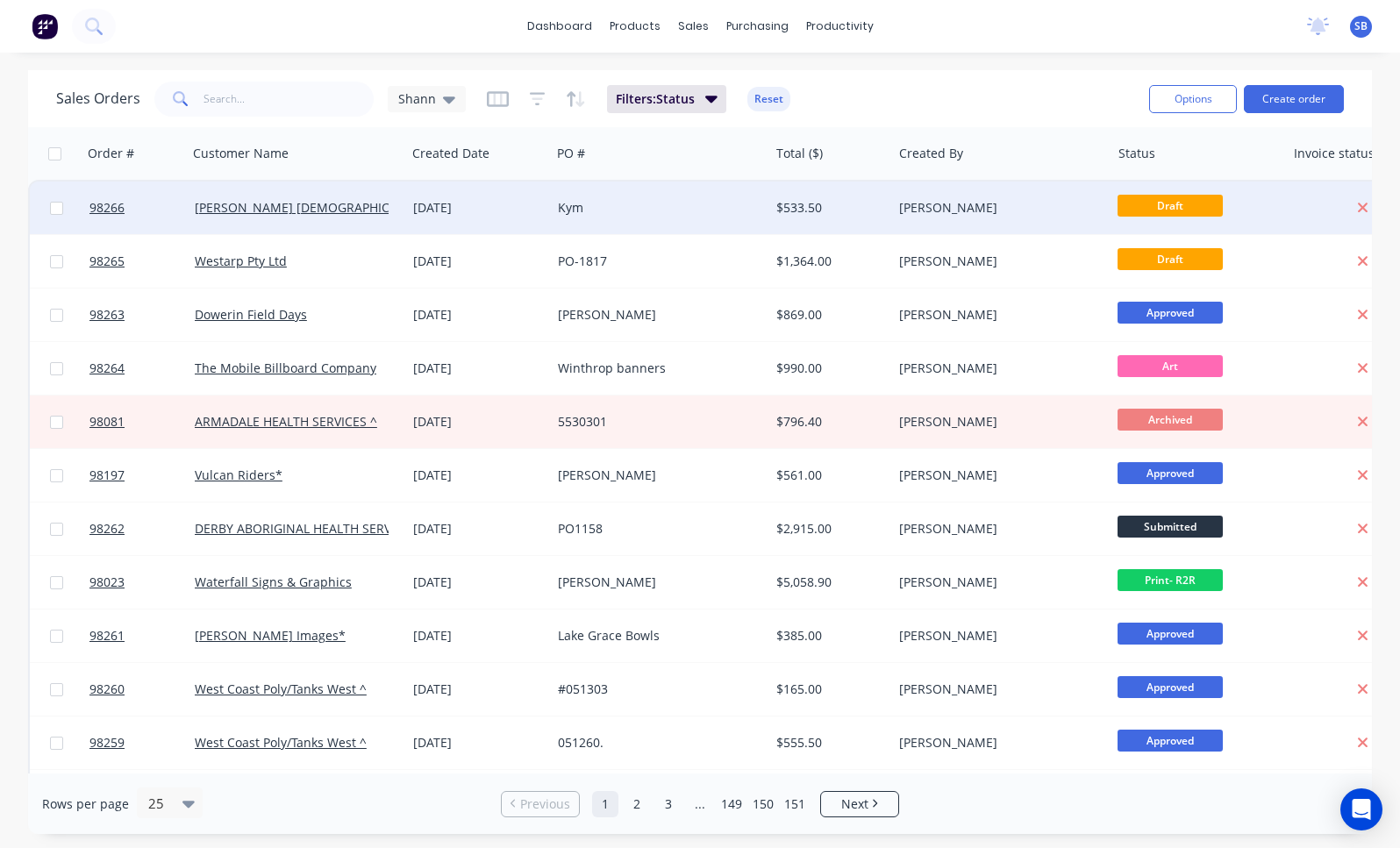
click at [799, 206] on div "$533.50" at bounding box center [827, 208] width 102 height 18
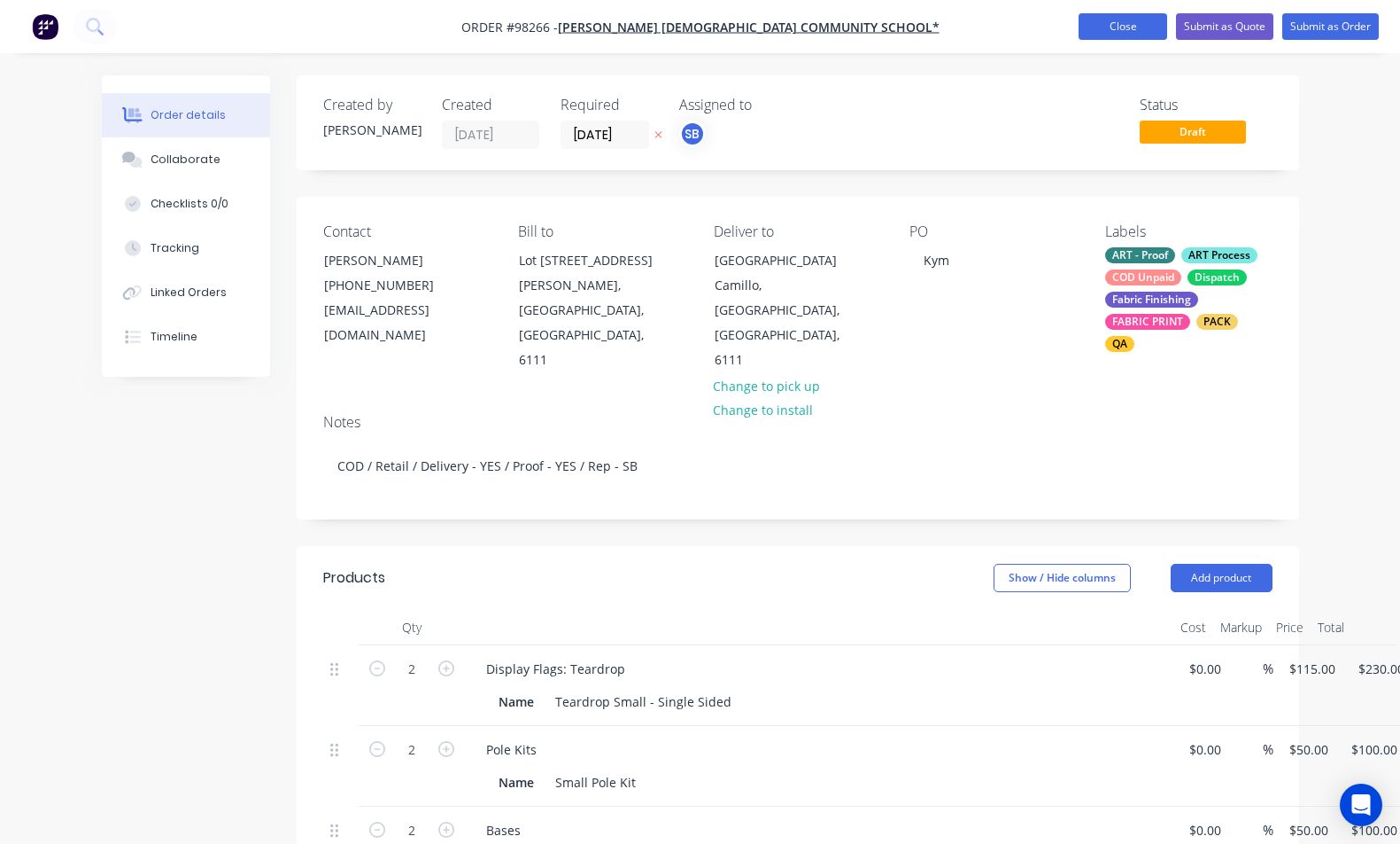
click at [1142, 32] on button "Close" at bounding box center [1123, 26] width 88 height 27
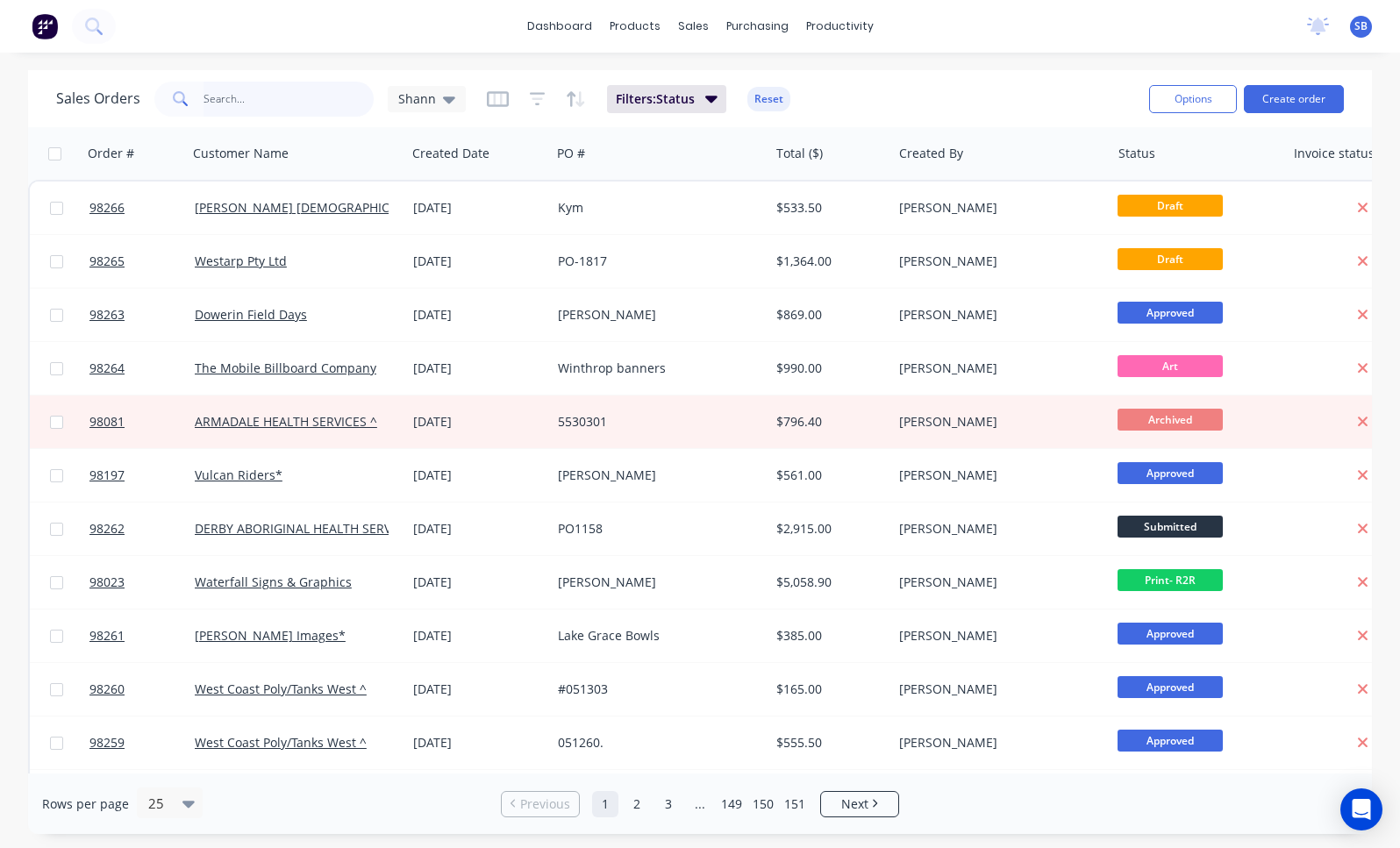
click at [288, 93] on input "text" at bounding box center [289, 99] width 171 height 35
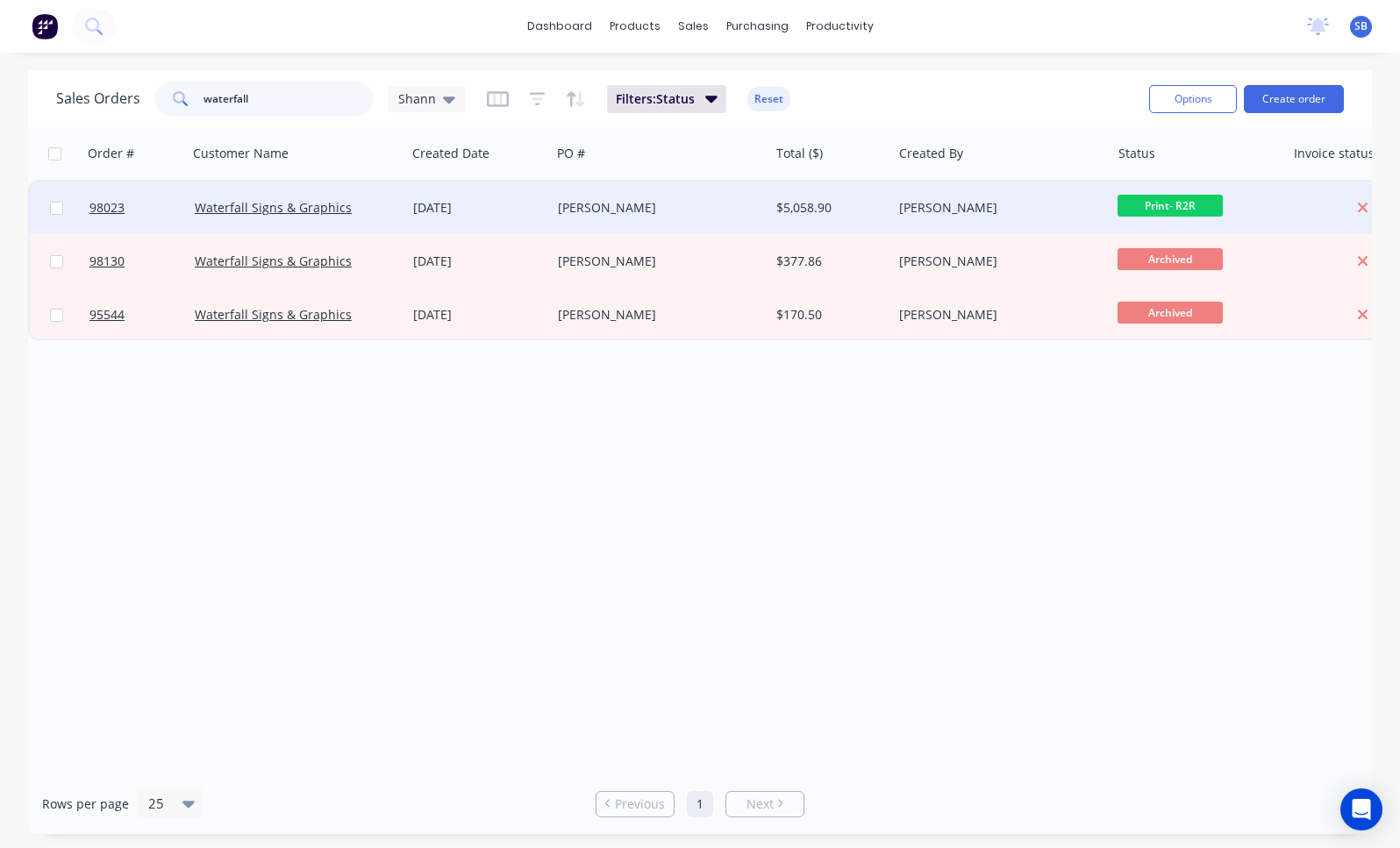
type input "waterfall"
click at [610, 208] on div "[PERSON_NAME]" at bounding box center [654, 208] width 194 height 18
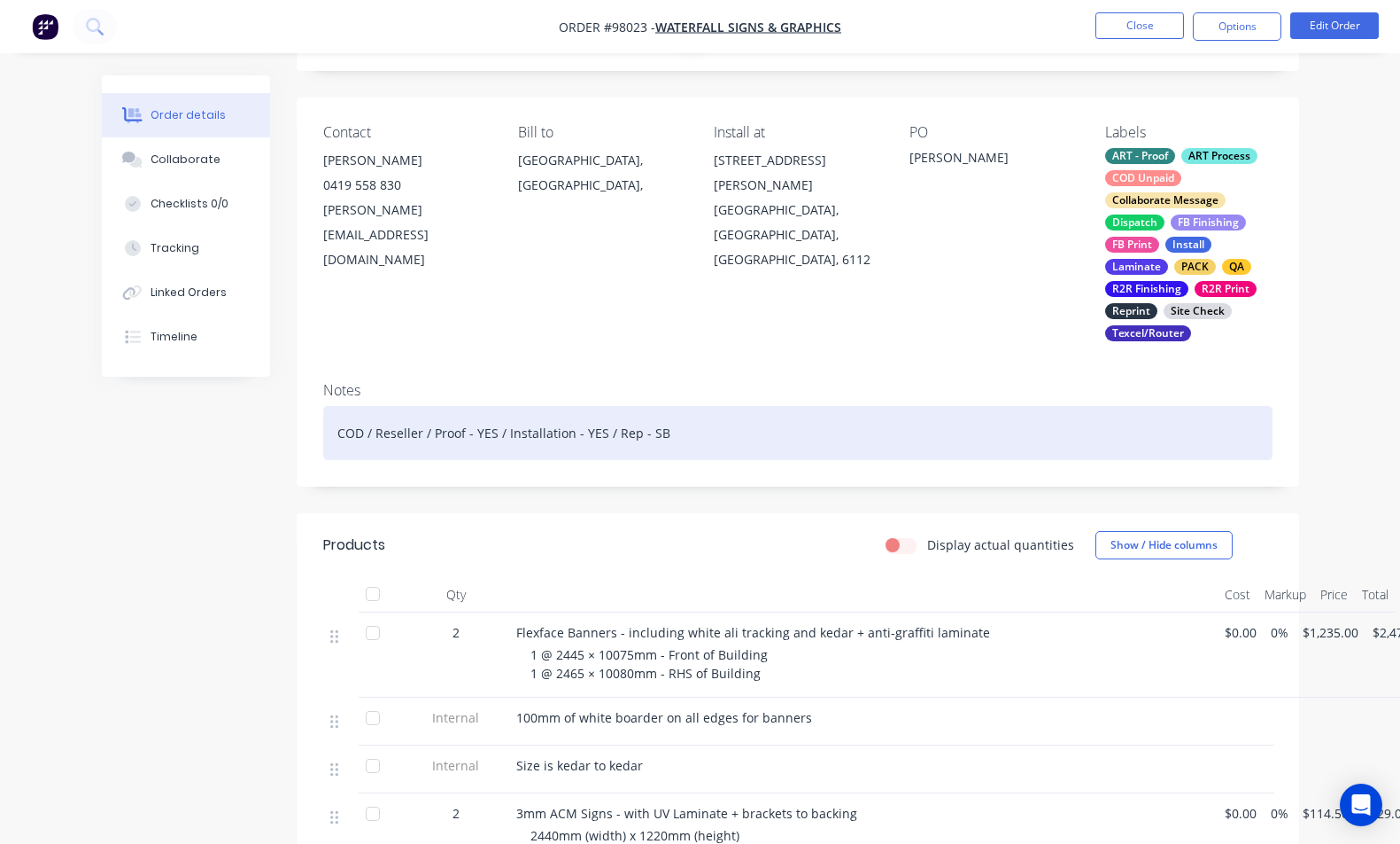
scroll to position [234, 0]
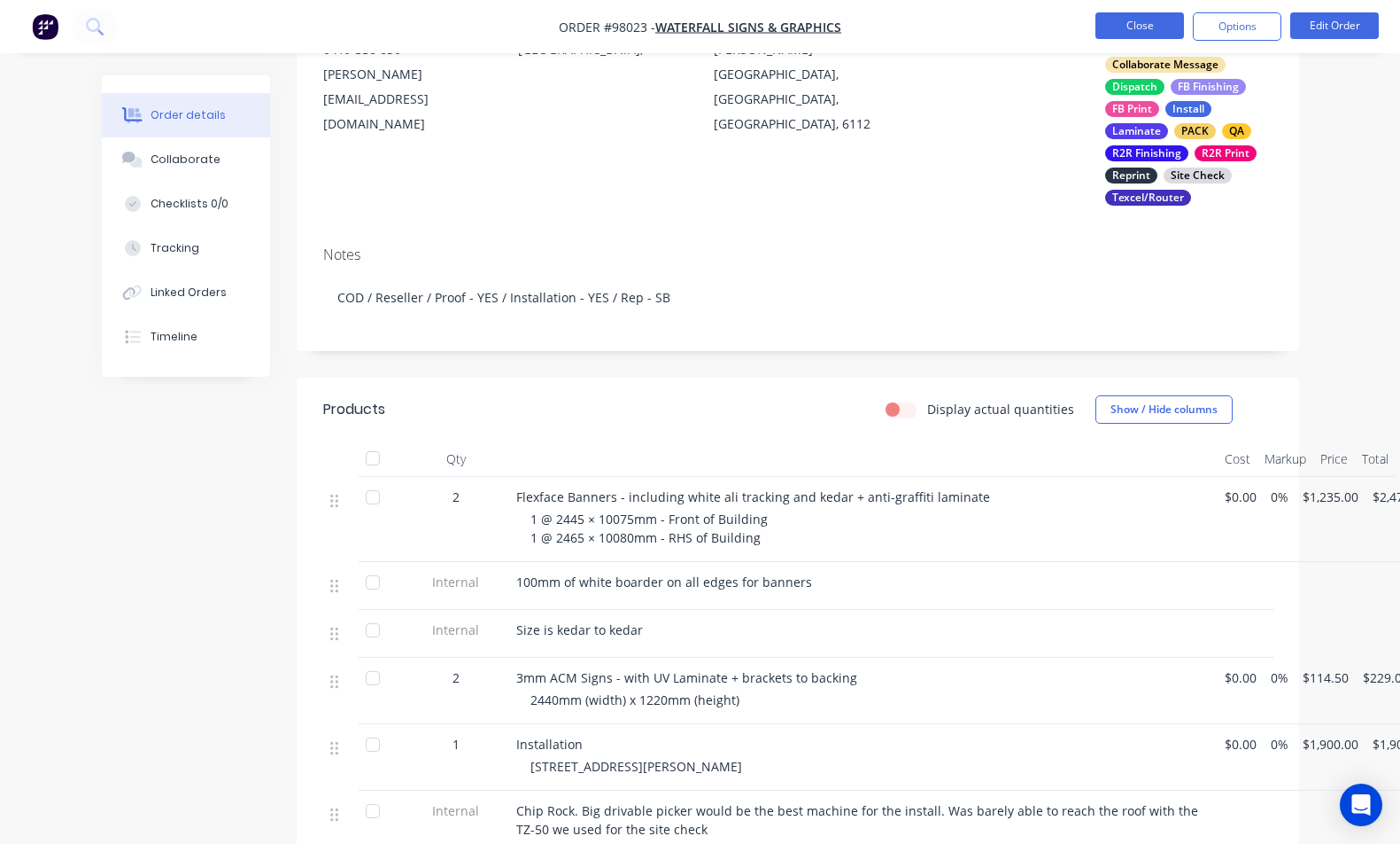
click at [1112, 29] on button "Close" at bounding box center [1140, 25] width 88 height 27
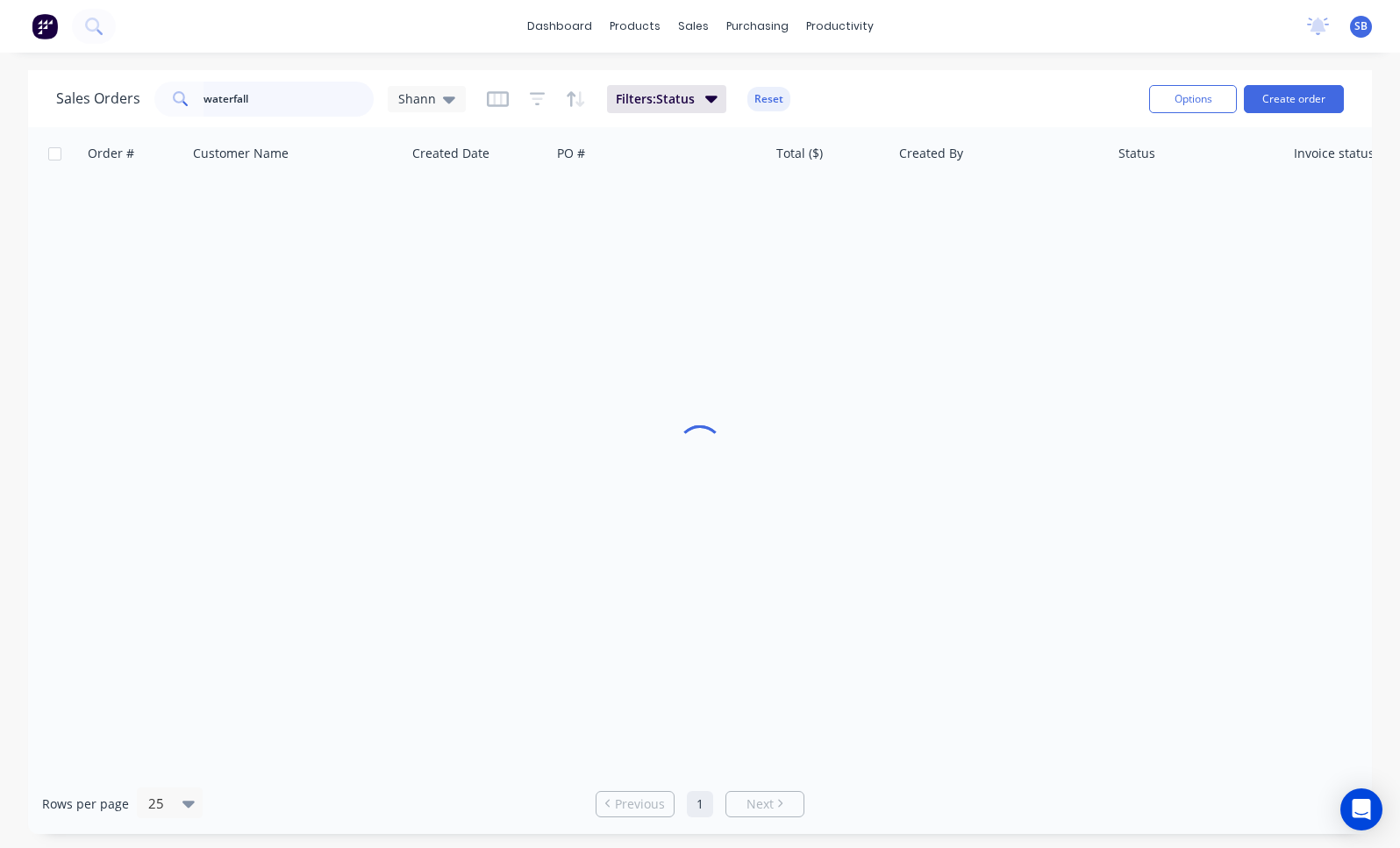
click at [287, 106] on input "waterfall" at bounding box center [289, 99] width 171 height 35
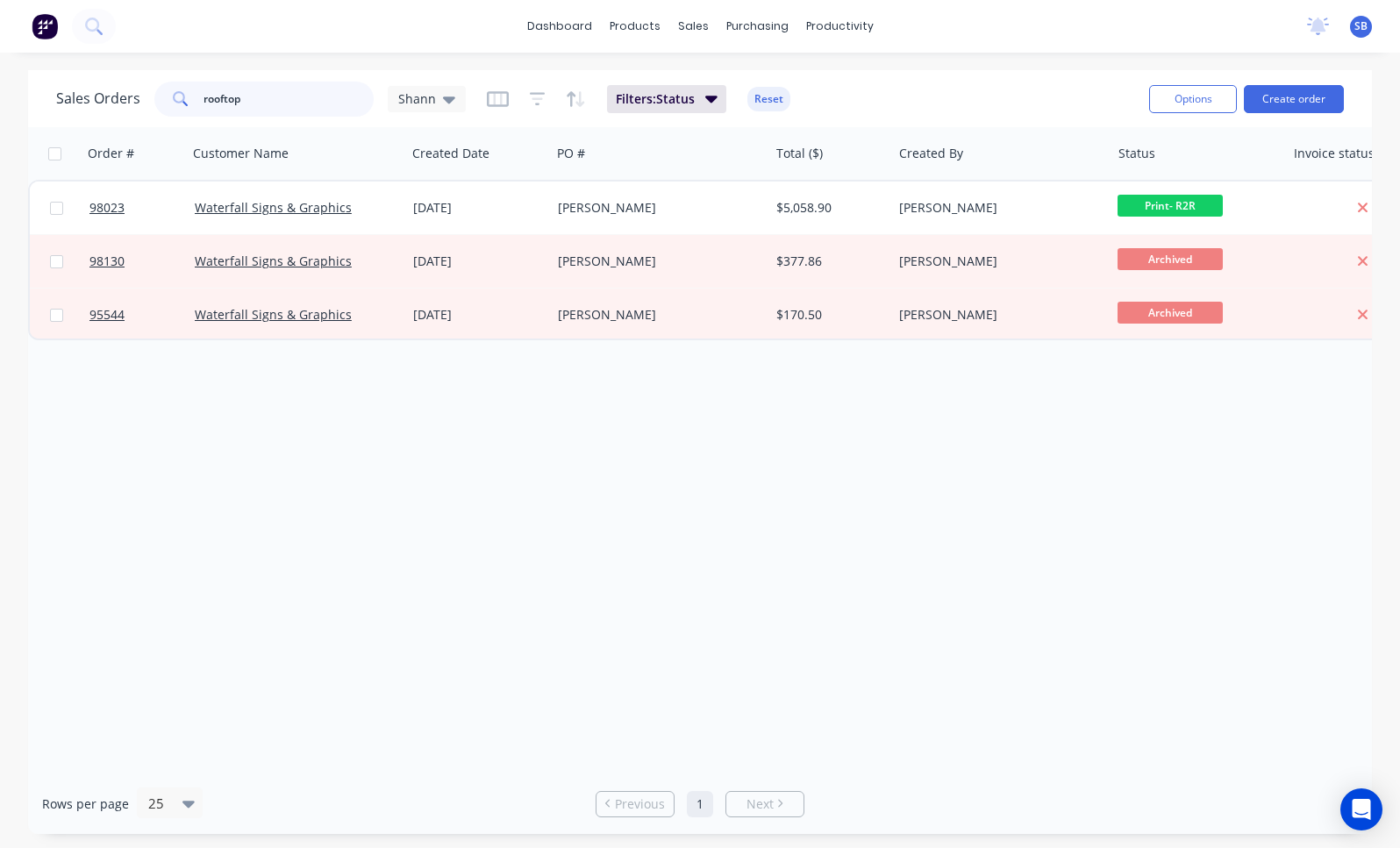
type input "rooftop"
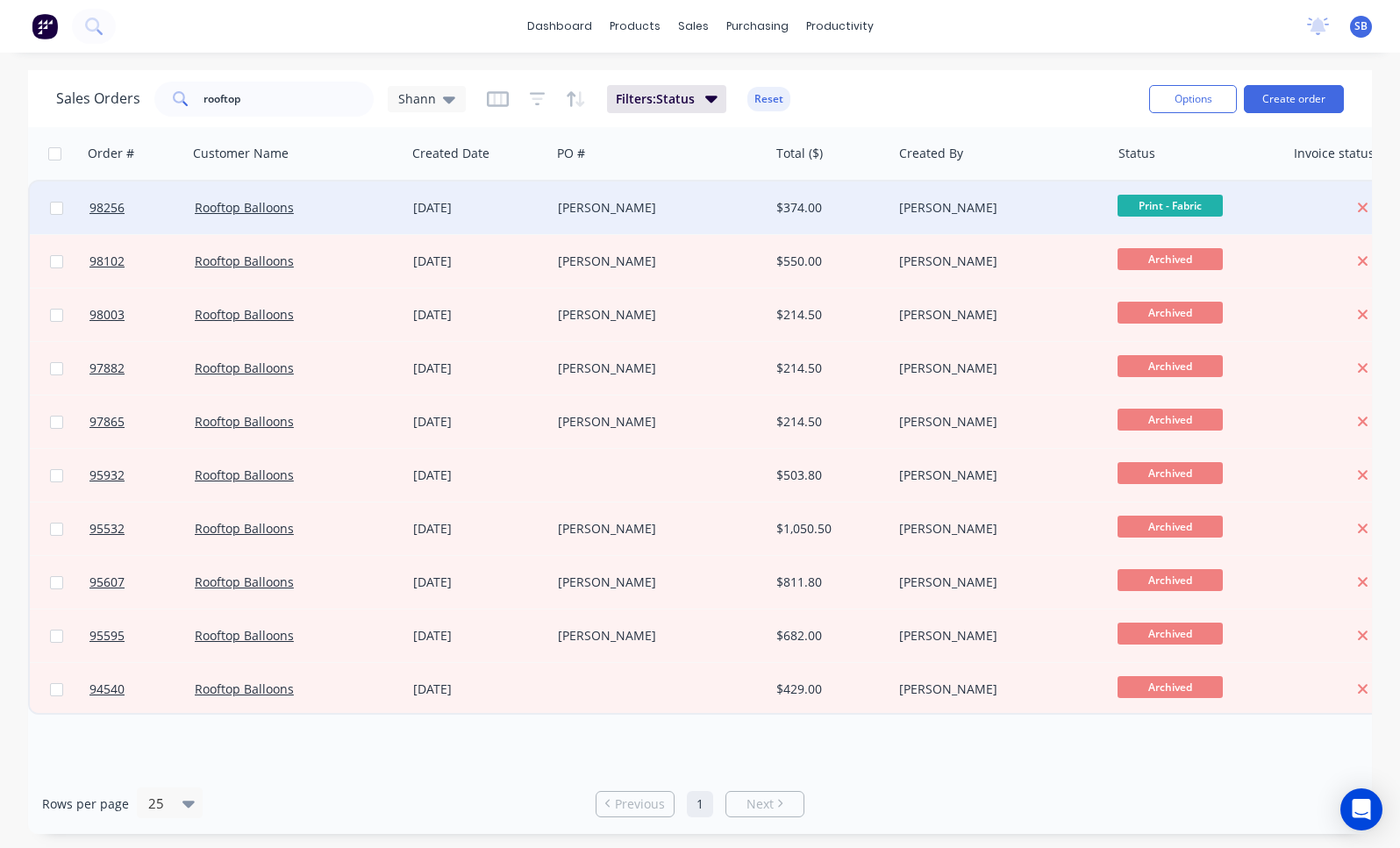
click at [649, 212] on div "[PERSON_NAME]" at bounding box center [654, 208] width 194 height 18
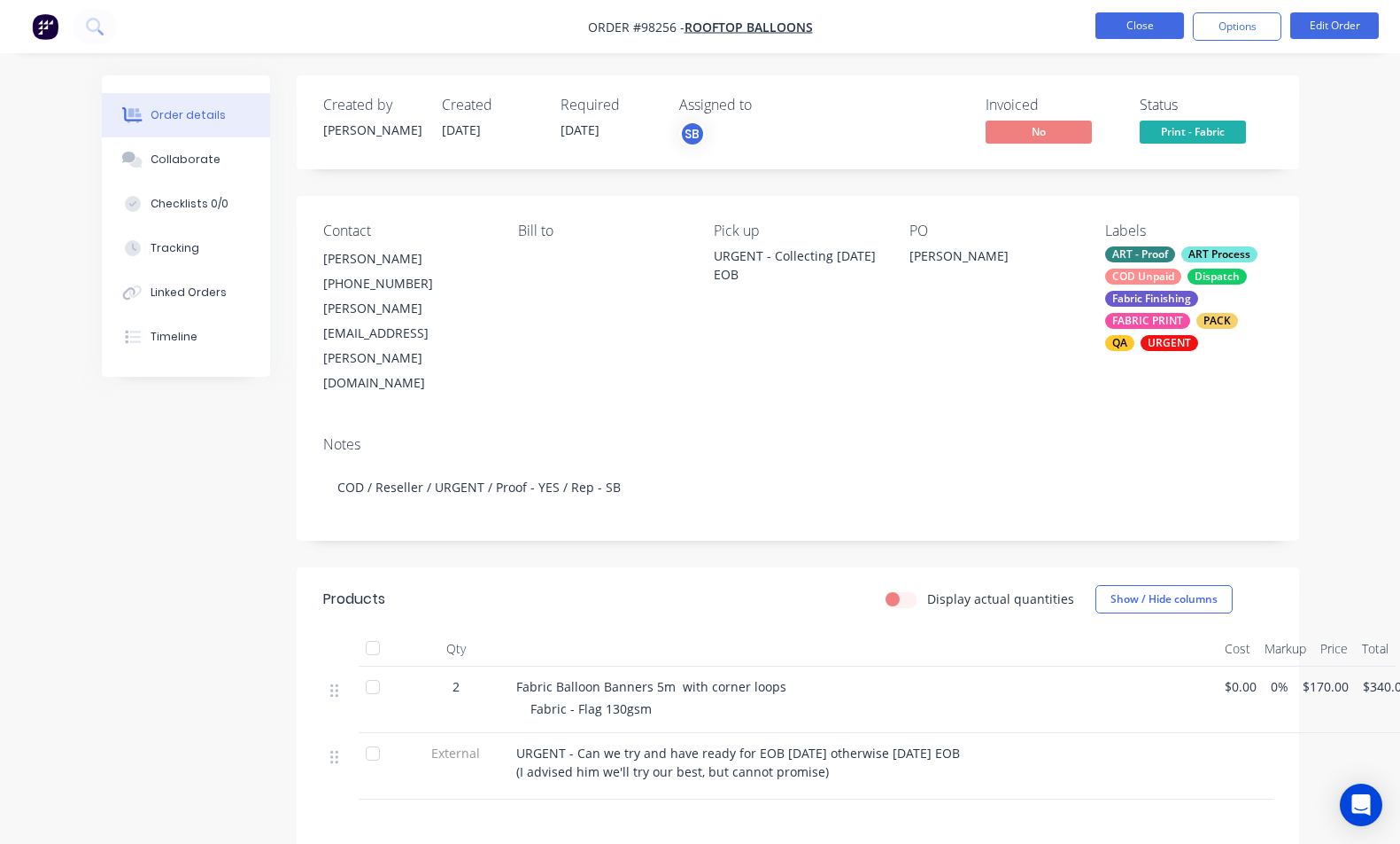
click at [1121, 22] on button "Close" at bounding box center [1140, 25] width 88 height 27
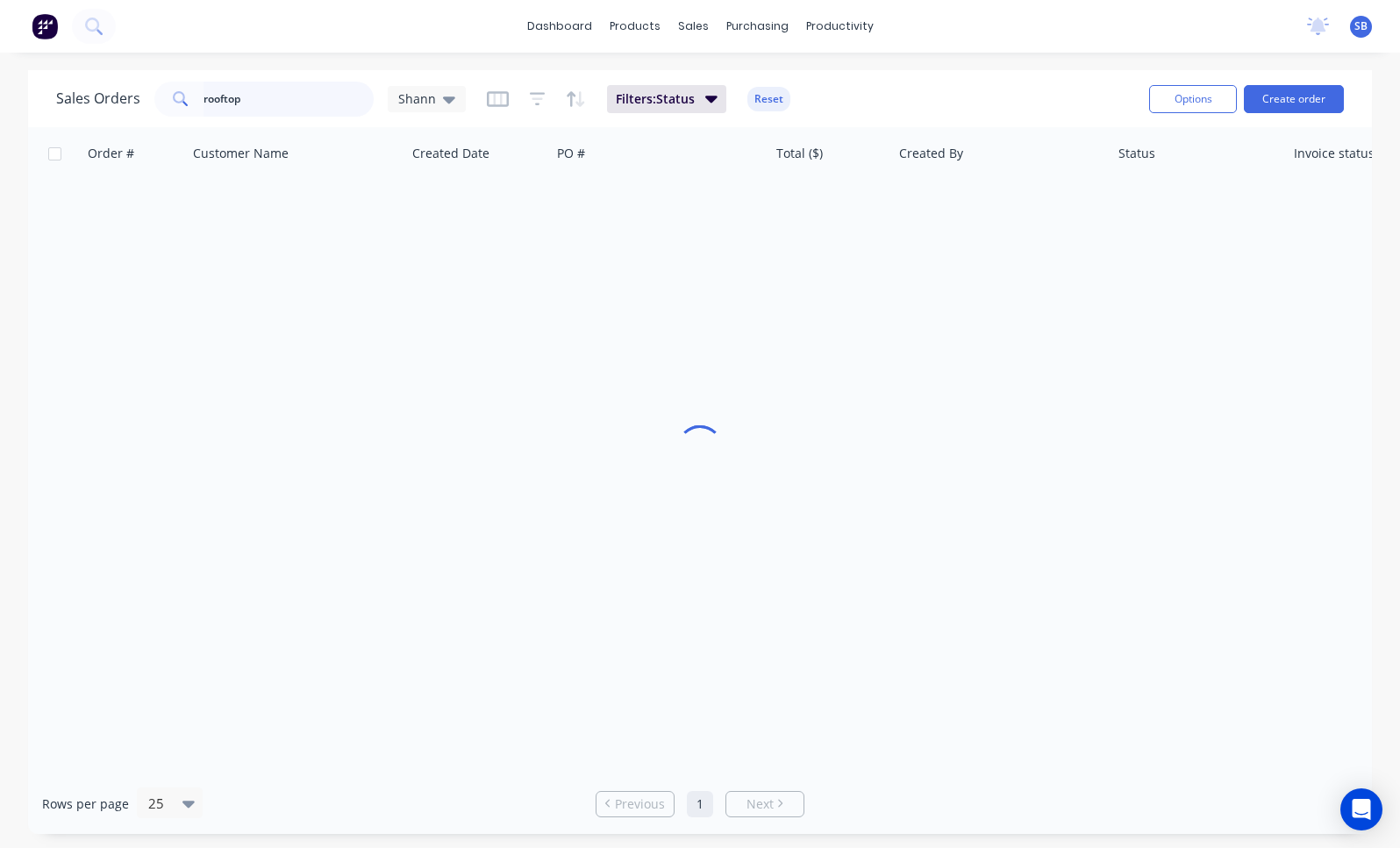
click at [292, 100] on input "rooftop" at bounding box center [289, 99] width 171 height 35
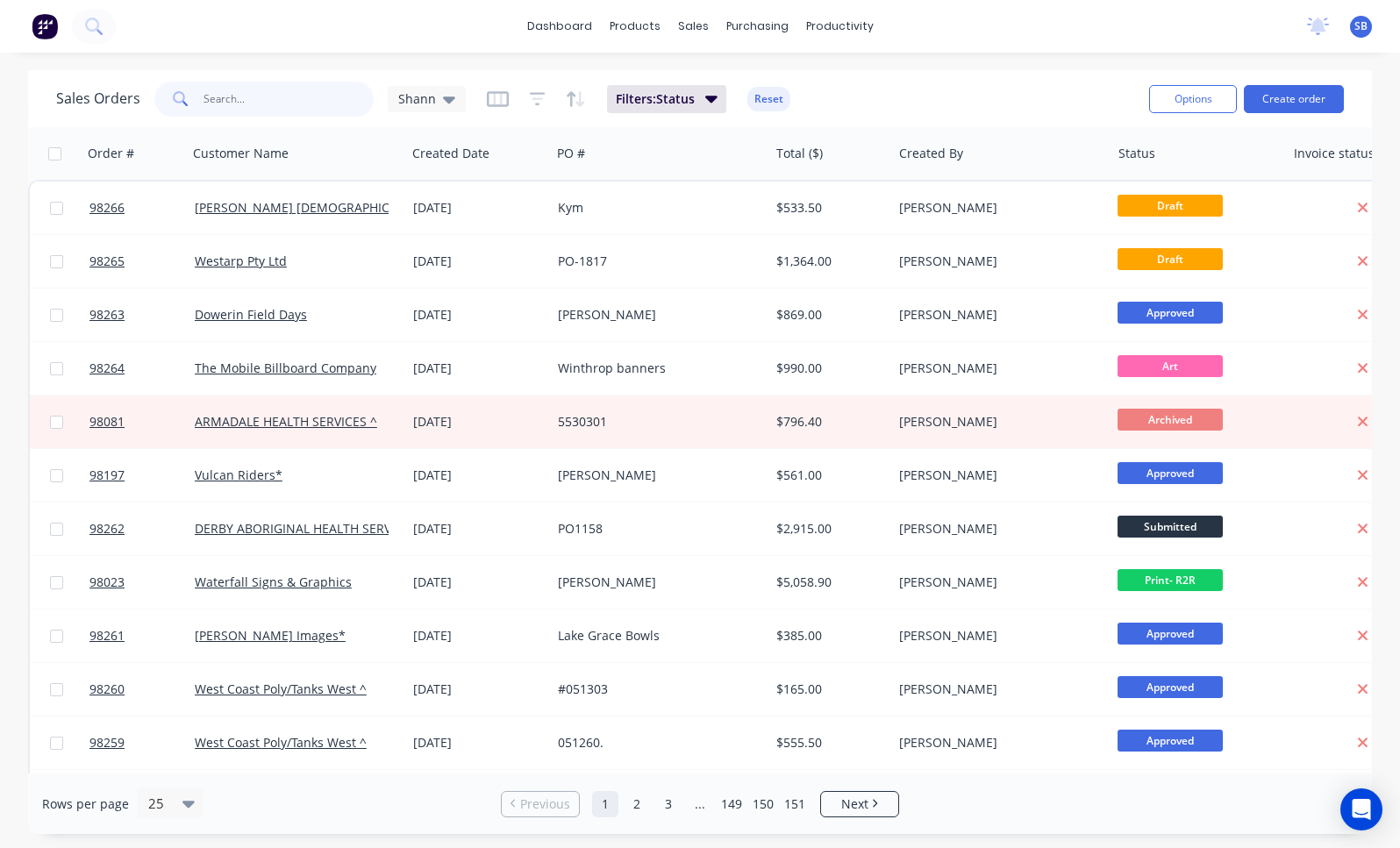
click at [294, 89] on input "text" at bounding box center [289, 99] width 171 height 35
type input "esperance"
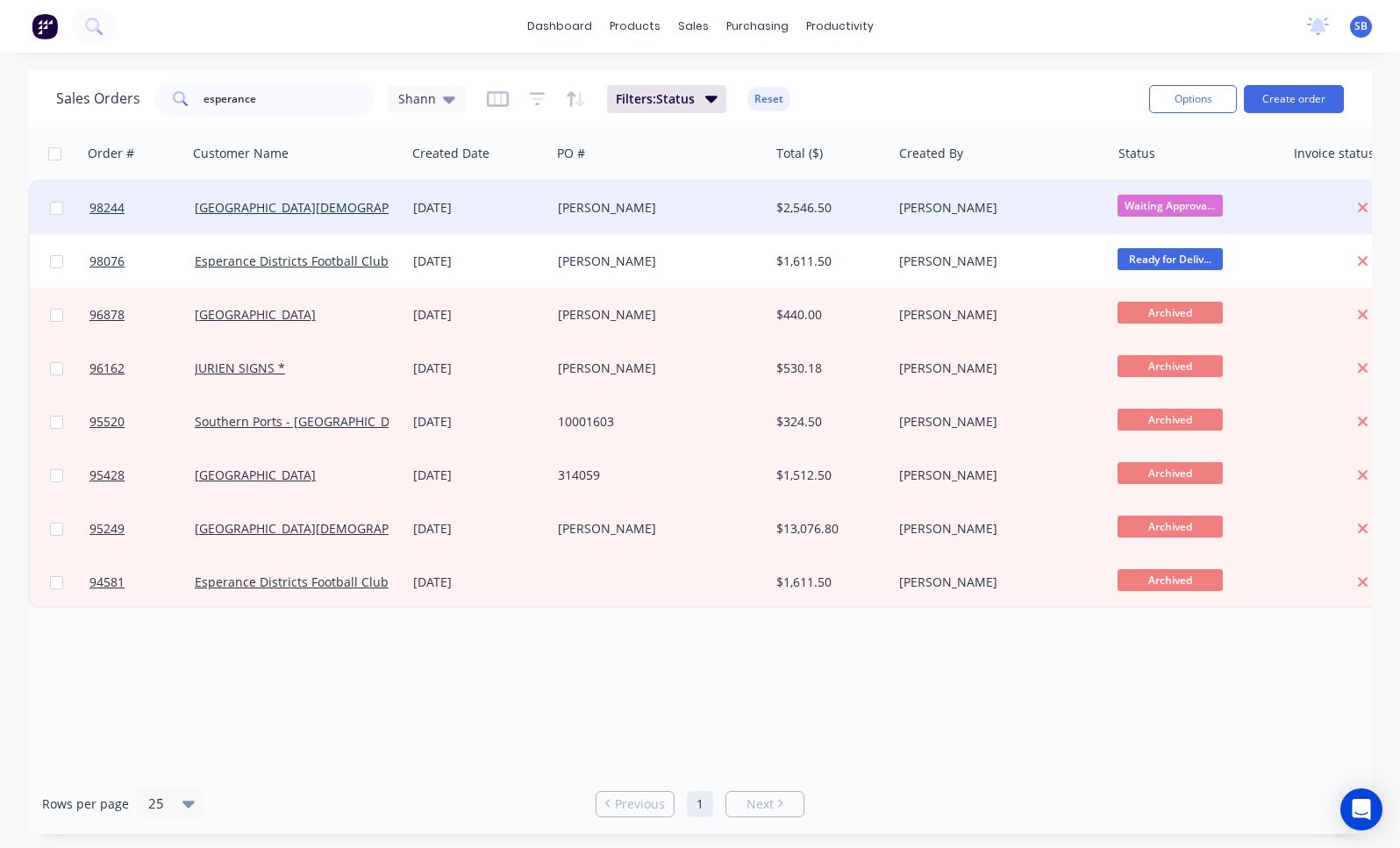
click at [648, 212] on div "[PERSON_NAME]" at bounding box center [654, 208] width 194 height 18
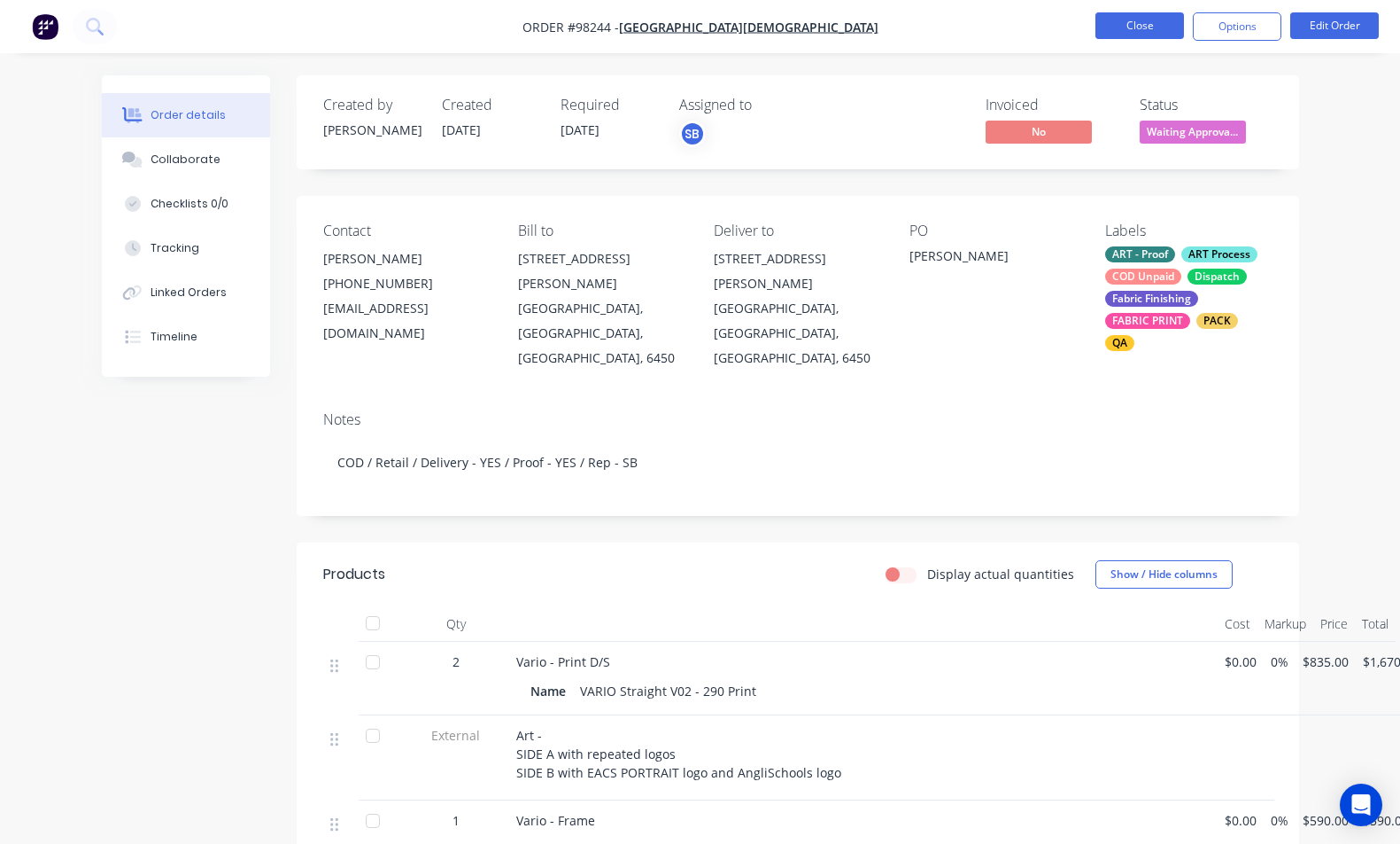
click at [1106, 23] on button "Close" at bounding box center [1140, 25] width 88 height 27
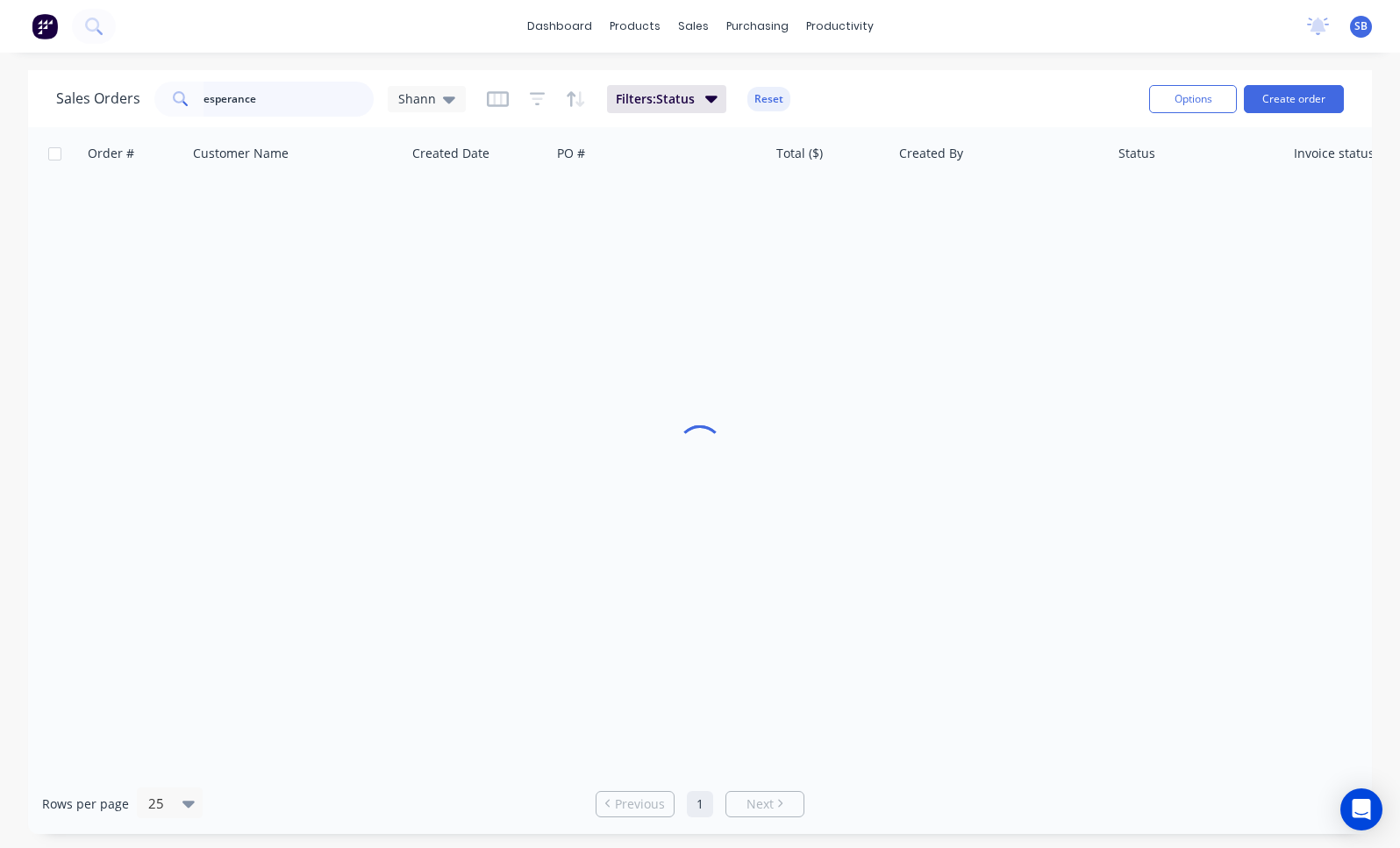
click at [317, 101] on input "esperance" at bounding box center [289, 99] width 171 height 35
